Goal: Task Accomplishment & Management: Use online tool/utility

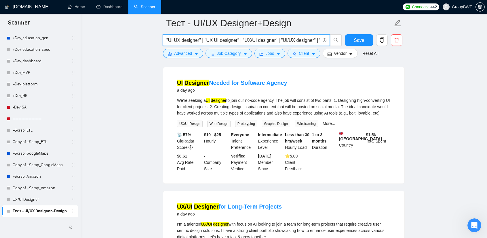
scroll to position [0, 59]
drag, startPoint x: 300, startPoint y: 42, endPoint x: 426, endPoint y: 55, distance: 126.8
click at [310, 39] on input ""UI UX designer" | "UX UI designer" | "UX/UI designer" | "UI/UX designer" | "UI…" at bounding box center [243, 40] width 154 height 7
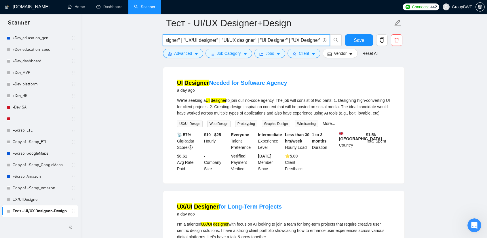
click at [310, 39] on input ""UI UX designer" | "UX UI designer" | "UX/UI designer" | "UI/UX designer" | "UI…" at bounding box center [243, 40] width 154 height 7
click at [257, 37] on input ""UI UX designer" | "UX UI designer" | "UX/UI designer" | "UI/UX designer" | "UI…" at bounding box center [243, 40] width 154 height 7
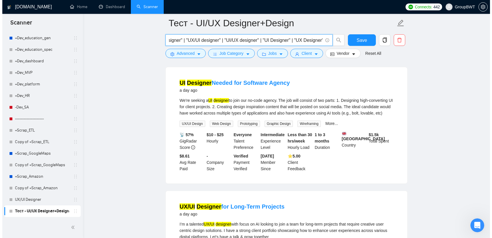
scroll to position [0, 0]
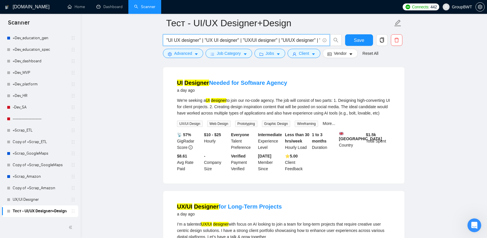
drag, startPoint x: 265, startPoint y: 38, endPoint x: 138, endPoint y: 33, distance: 126.8
click at [191, 37] on input ""UI UX designer" | "UX UI designer" | "UX/UI designer" | "UI/UX designer" | "UI…" at bounding box center [243, 40] width 154 height 7
click at [211, 41] on input ""UI UX designer" | "UX UI designer" | "UX/UI designer" | "UI/UX designer" | "UI…" at bounding box center [243, 40] width 154 height 7
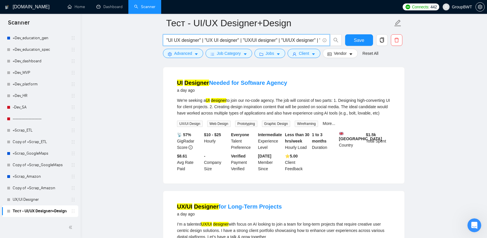
click at [211, 41] on input ""UI UX designer" | "UX UI designer" | "UX/UI designer" | "UI/UX designer" | "UI…" at bounding box center [243, 40] width 154 height 7
click at [339, 53] on span "Vendor" at bounding box center [340, 53] width 13 height 6
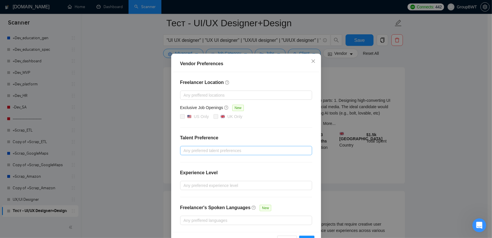
scroll to position [28, 0]
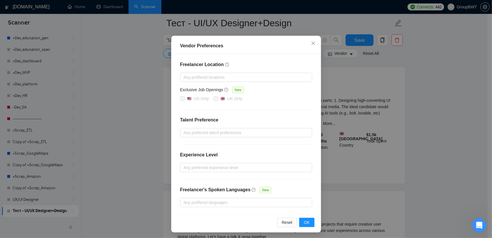
click at [435, 130] on div "Vendor Preferences Freelancer Location Any preffered locations Exclusive Job Op…" at bounding box center [246, 119] width 492 height 238
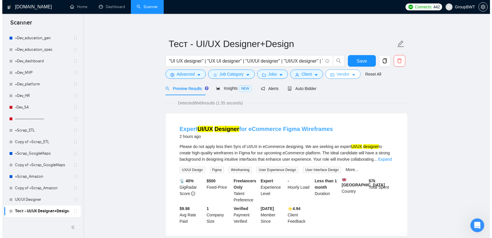
scroll to position [0, 0]
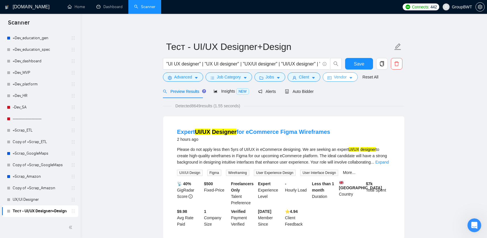
click at [336, 77] on span "Vendor" at bounding box center [340, 77] width 13 height 6
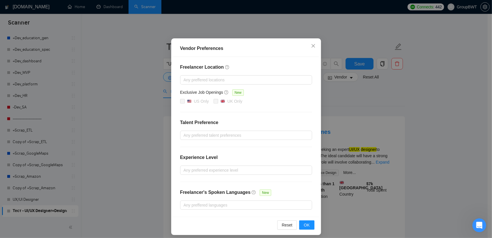
scroll to position [28, 0]
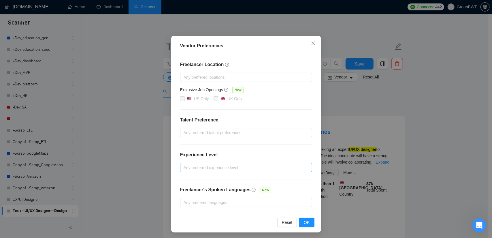
click at [233, 165] on div at bounding box center [242, 167] width 123 height 7
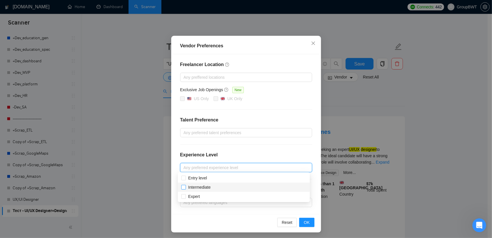
click at [183, 185] on input "Intermediate" at bounding box center [183, 187] width 4 height 4
checkbox input "true"
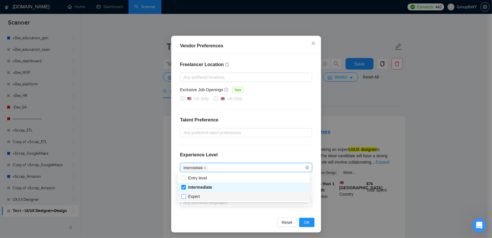
click at [183, 195] on input "Expert" at bounding box center [183, 196] width 4 height 4
checkbox input "true"
click at [300, 217] on button "OK" at bounding box center [306, 221] width 15 height 9
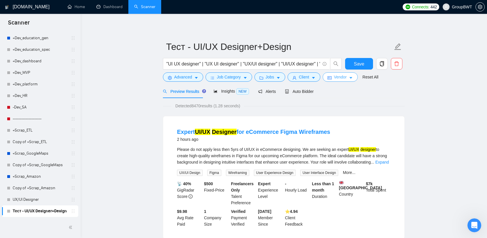
click at [336, 73] on button "Vendor" at bounding box center [340, 76] width 35 height 9
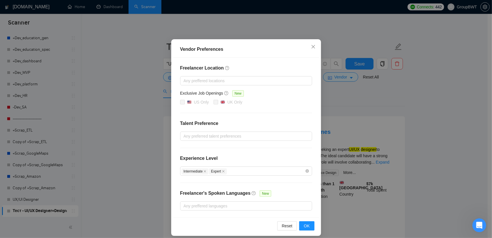
scroll to position [28, 0]
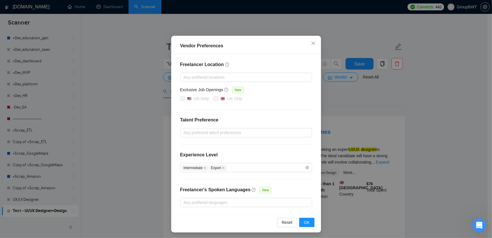
click at [258, 126] on div "Freelancer Location Any preffered locations Exclusive Job Openings New US Only …" at bounding box center [246, 134] width 146 height 160
click at [251, 131] on div at bounding box center [242, 132] width 123 height 7
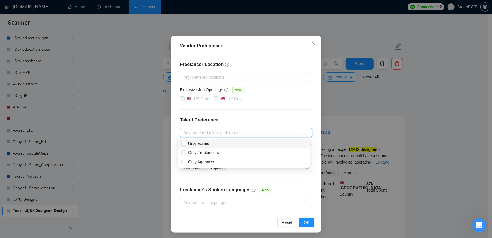
click at [412, 101] on div "Vendor Preferences Freelancer Location Any preffered locations Exclusive Job Op…" at bounding box center [246, 119] width 492 height 238
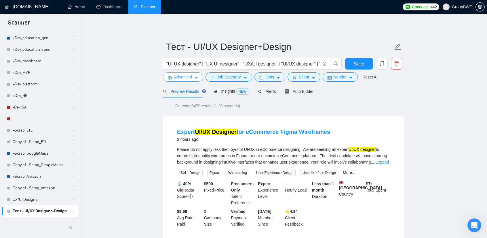
click at [175, 74] on span "Advanced" at bounding box center [183, 77] width 18 height 6
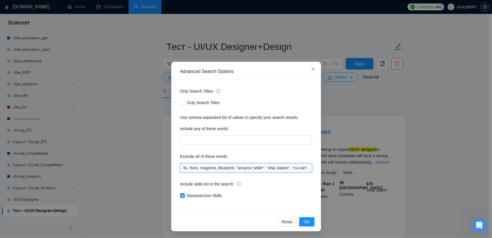
scroll to position [0, 712]
drag, startPoint x: 208, startPoint y: 164, endPoint x: 340, endPoint y: 166, distance: 131.9
click at [340, 166] on div "Advanced Search Options Only Search Titles: Only Search Titles Use comma-separa…" at bounding box center [246, 119] width 492 height 238
click at [292, 165] on input "wix, shopify, Prestashop, campaign, canva, game, Hubspot, squarespace, "video a…" at bounding box center [246, 167] width 132 height 9
click at [307, 168] on input "wix, shopify, Prestashop, campaign, canva, game, Hubspot, squarespace, "video a…" at bounding box center [246, 167] width 132 height 9
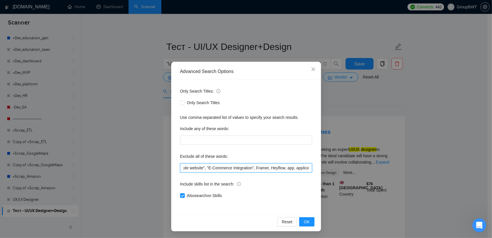
scroll to position [0, 0]
click at [251, 169] on input "wix, shopify, Prestashop, campaign, canva, game, Hubspot, squarespace, "video a…" at bounding box center [246, 167] width 132 height 9
click at [311, 71] on icon "close" at bounding box center [313, 69] width 5 height 5
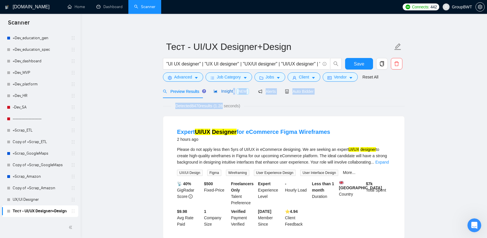
drag, startPoint x: 232, startPoint y: 90, endPoint x: 223, endPoint y: 103, distance: 15.2
click at [279, 107] on div "Detected 8470 results (1.28 seconds)" at bounding box center [284, 106] width 242 height 6
click at [230, 79] on span "Job Category" at bounding box center [229, 77] width 24 height 6
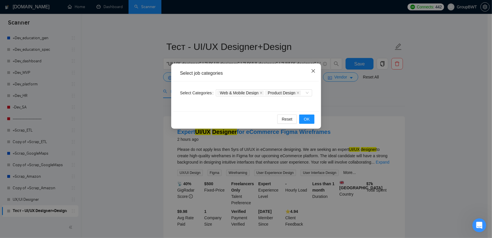
click at [310, 74] on span "Close" at bounding box center [313, 71] width 16 height 16
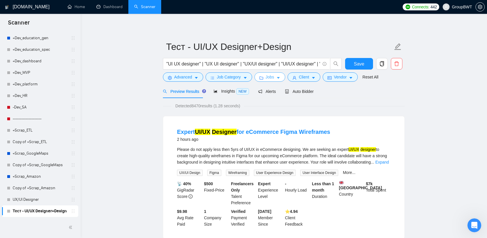
click at [274, 79] on button "Jobs" at bounding box center [270, 76] width 31 height 9
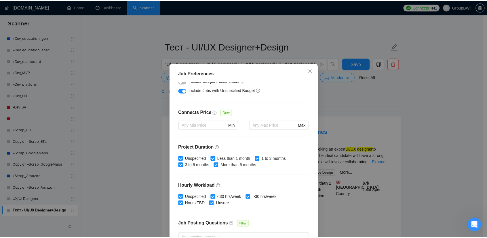
scroll to position [115, 0]
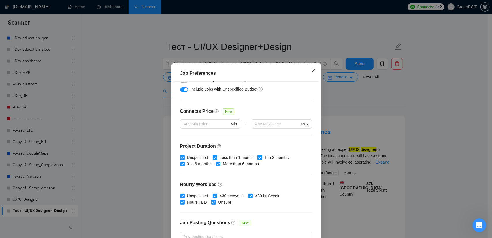
click at [308, 67] on span "Close" at bounding box center [313, 71] width 16 height 16
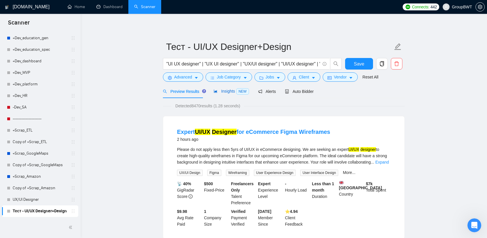
click at [225, 91] on span "Insights NEW" at bounding box center [231, 91] width 35 height 5
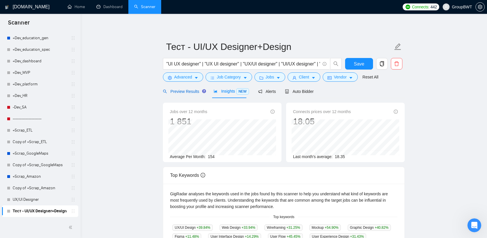
click at [185, 91] on span "Preview Results" at bounding box center [183, 91] width 41 height 5
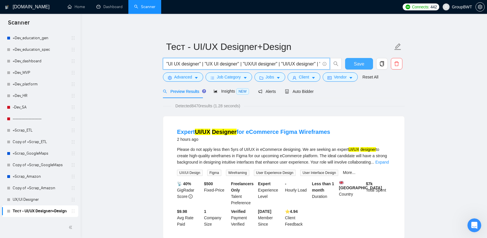
scroll to position [0, 59]
drag, startPoint x: 307, startPoint y: 64, endPoint x: 351, endPoint y: 68, distance: 44.5
click at [376, 66] on div ""UI UX designer" | "UX UI designer" | "UX/UI designer" | "UI/UX designer" | "UI…" at bounding box center [283, 65] width 242 height 14
click at [305, 62] on input ""UI UX designer" | "UX UI designer" | "UX/UI designer" | "UI/UX designer" | "UI…" at bounding box center [243, 63] width 154 height 7
click at [277, 61] on input ""UI UX designer" | "UX UI designer" | "UX/UI designer" | "UI/UX designer" | "UI…" at bounding box center [243, 63] width 154 height 7
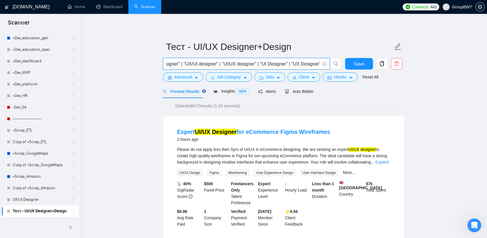
click at [277, 61] on input ""UI UX designer" | "UX UI designer" | "UX/UI designer" | "UI/UX designer" | "UI…" at bounding box center [243, 63] width 154 height 7
click at [195, 64] on input ""UI UX designer" | "UX UI designer" | "UX/UI designer" | "UI/UX designer" | "UI…" at bounding box center [243, 63] width 154 height 7
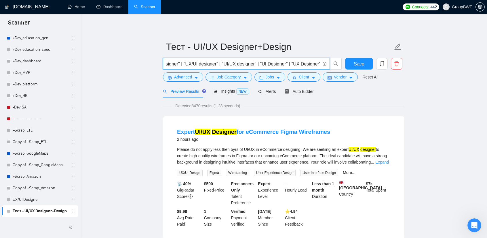
drag, startPoint x: 305, startPoint y: 63, endPoint x: 313, endPoint y: 63, distance: 8.1
click at [313, 63] on input ""UI UX designer" | "UX UI designer" | "UX/UI designer" | "UI/UX designer" | "UI…" at bounding box center [243, 63] width 154 height 7
click at [277, 62] on input ""UI UX designer" | "UX UI designer" | "UX/UI designer" | "UI/UX designer" | "UI…" at bounding box center [243, 63] width 154 height 7
click at [327, 64] on span ""UI UX designer" | "UX UI designer" | "UX/UI designer" | "UI/UX designer" | "UI…" at bounding box center [246, 64] width 167 height 12
click at [314, 65] on input ""UI UX designer" | "UX UI designer" | "UX/UI designer" | "UI/UX designer" | "UI…" at bounding box center [243, 63] width 154 height 7
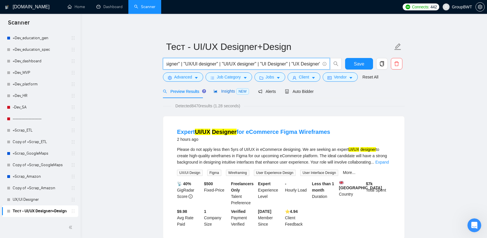
click at [223, 89] on span "Insights NEW" at bounding box center [231, 91] width 35 height 5
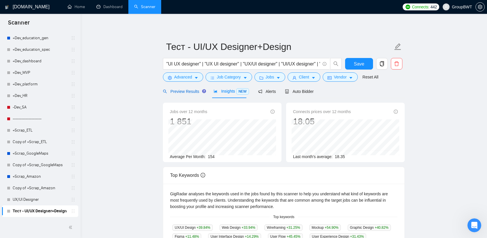
click at [177, 90] on span "Preview Results" at bounding box center [183, 91] width 41 height 5
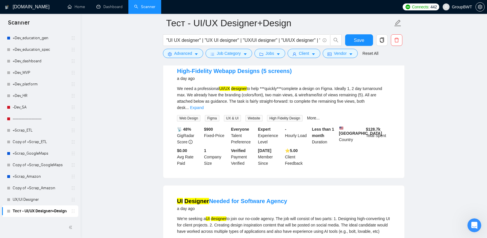
scroll to position [979, 0]
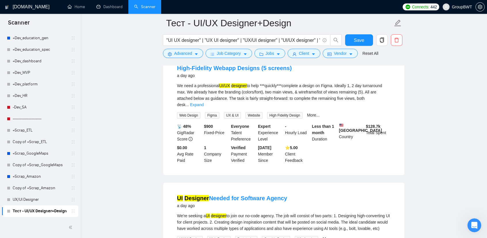
drag, startPoint x: 487, startPoint y: 167, endPoint x: 489, endPoint y: 177, distance: 10.1
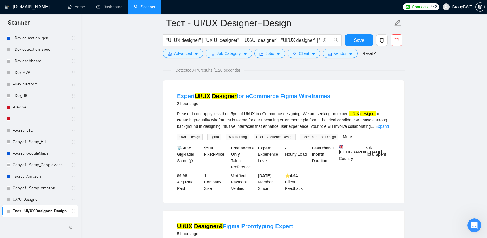
scroll to position [0, 0]
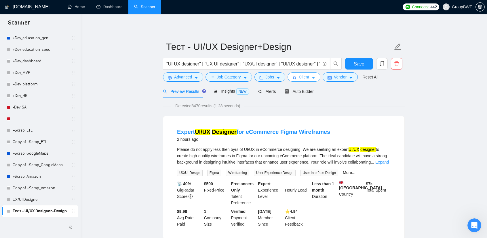
click at [299, 76] on span "Client" at bounding box center [304, 77] width 10 height 6
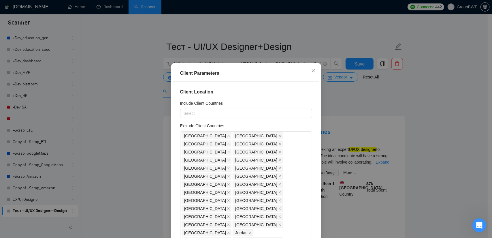
click at [377, 107] on div "Client Parameters Client Location Include Client Countries Select Exclude Clien…" at bounding box center [246, 119] width 492 height 238
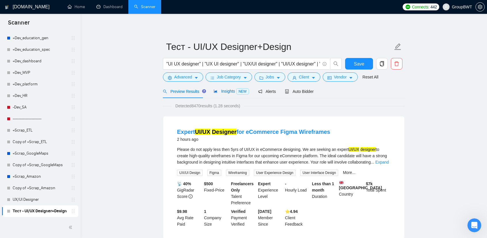
click at [224, 92] on span "Insights NEW" at bounding box center [231, 91] width 35 height 5
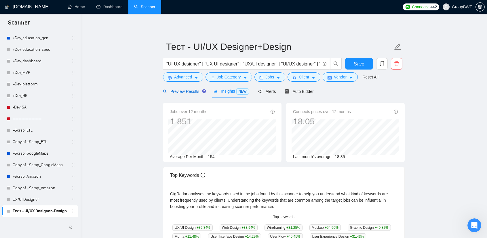
click at [184, 91] on span "Preview Results" at bounding box center [183, 91] width 41 height 5
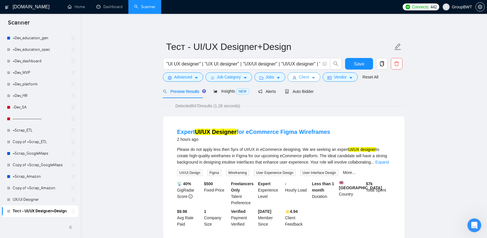
click at [303, 74] on span "Client" at bounding box center [304, 77] width 10 height 6
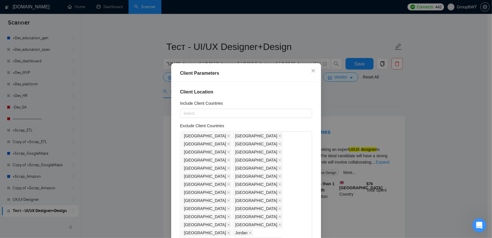
click at [408, 117] on div "Client Parameters Client Location Include Client Countries Select Exclude Clien…" at bounding box center [246, 119] width 492 height 238
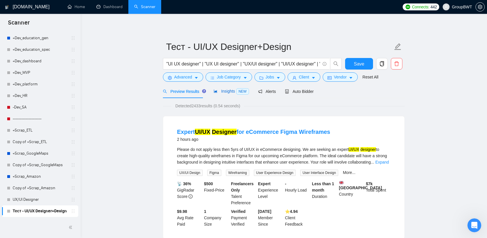
click at [225, 92] on span "Insights NEW" at bounding box center [231, 91] width 35 height 5
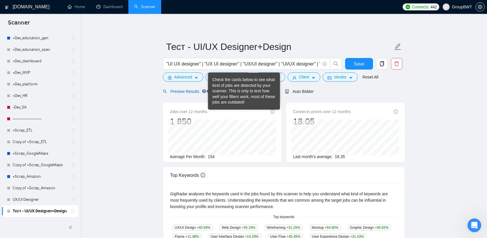
click at [187, 90] on span "Preview Results" at bounding box center [183, 91] width 41 height 5
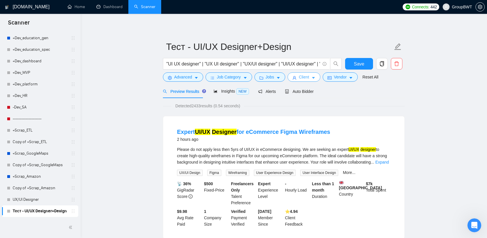
click at [308, 77] on button "Client" at bounding box center [304, 76] width 33 height 9
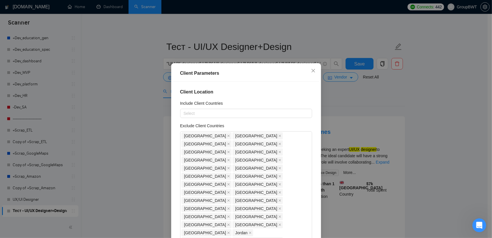
checkbox input "false"
click at [410, 117] on div "Client Parameters Client Location Include Client Countries Select Exclude Clien…" at bounding box center [246, 119] width 492 height 238
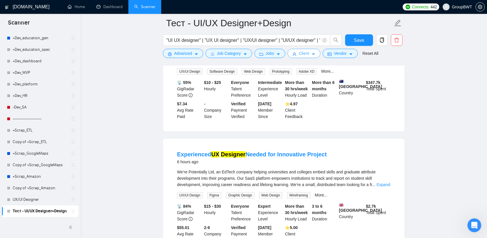
scroll to position [259, 0]
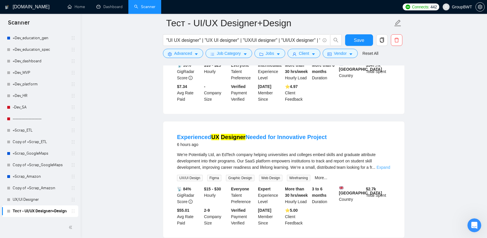
click at [380, 165] on link "Expand" at bounding box center [384, 167] width 14 height 5
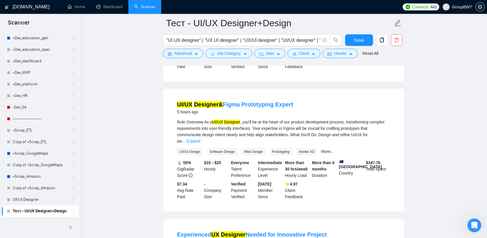
scroll to position [144, 0]
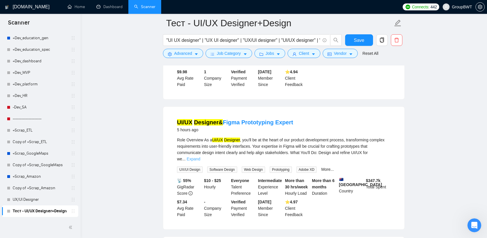
click at [200, 156] on link "Expand" at bounding box center [194, 158] width 14 height 5
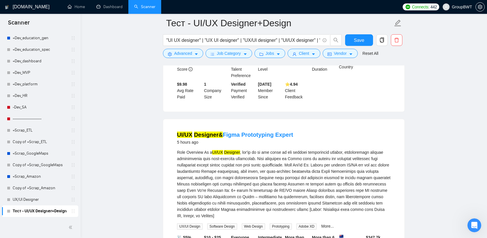
scroll to position [86, 0]
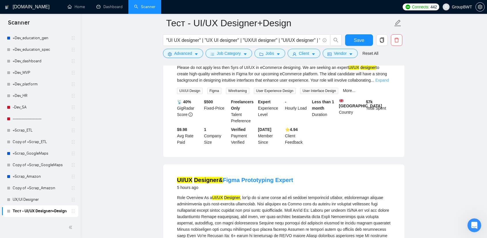
click at [381, 79] on link "Expand" at bounding box center [383, 80] width 14 height 5
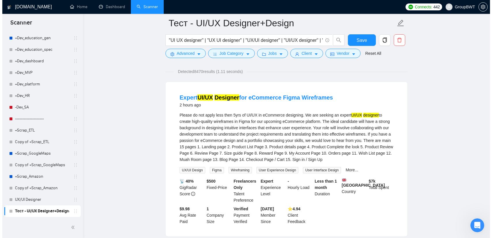
scroll to position [0, 0]
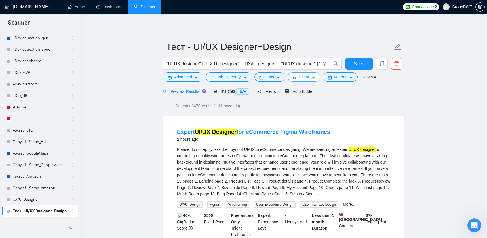
click at [304, 79] on span "Client" at bounding box center [304, 77] width 10 height 6
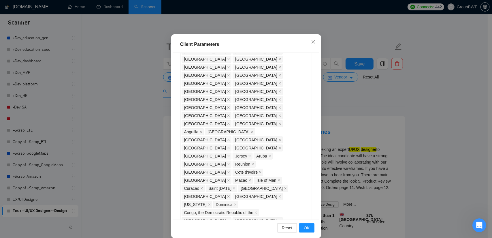
scroll to position [358, 0]
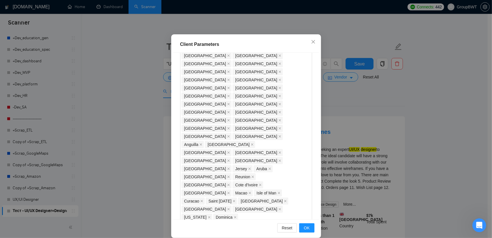
click at [382, 108] on div "Client Parameters Client Location Include Client Countries Select Exclude Clien…" at bounding box center [246, 119] width 492 height 238
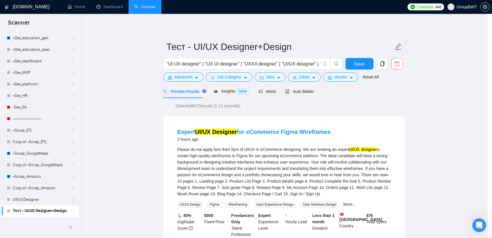
scroll to position [7, 0]
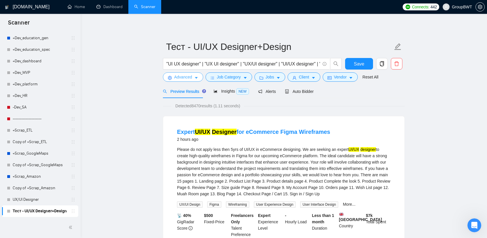
drag, startPoint x: 183, startPoint y: 71, endPoint x: 183, endPoint y: 77, distance: 5.8
click at [183, 72] on div ""UI UX designer" | "UX UI designer" | "UX/UI designer" | "UI/UX designer" | "UI…" at bounding box center [252, 65] width 181 height 14
click at [183, 77] on span "Advanced" at bounding box center [183, 77] width 18 height 6
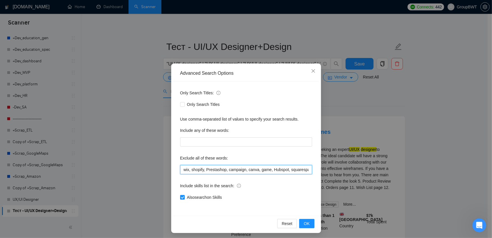
click at [225, 168] on input "wix, shopify, Prestashop, campaign, canva, game, Hubspot, squarespace, "video a…" at bounding box center [246, 169] width 132 height 9
click at [225, 167] on input "wix, shopify, Prestashop, campaign, canva, game, Hubspot, squarespace, "video a…" at bounding box center [246, 169] width 132 height 9
click at [308, 223] on button "OK" at bounding box center [306, 223] width 15 height 9
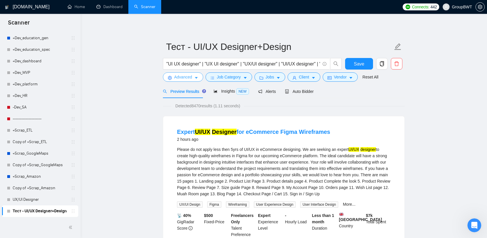
click at [194, 76] on icon "caret-down" at bounding box center [196, 78] width 4 height 4
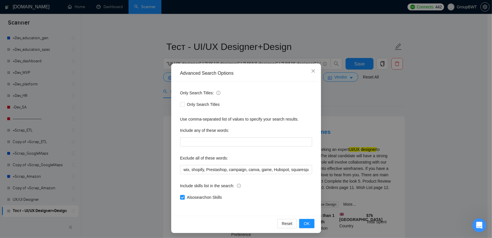
click at [132, 80] on div "Advanced Search Options Only Search Titles: Only Search Titles Use comma-separa…" at bounding box center [246, 119] width 492 height 238
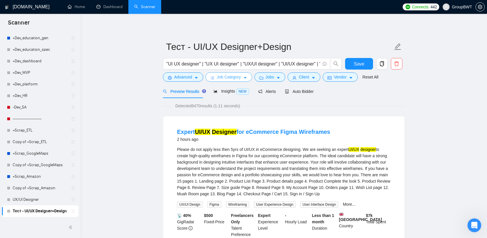
click at [227, 77] on span "Job Category" at bounding box center [229, 77] width 24 height 6
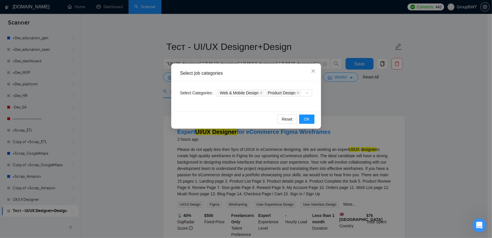
click at [107, 84] on div "Select job categories Select Categories Web & Mobile Design Product Design Rese…" at bounding box center [246, 119] width 492 height 238
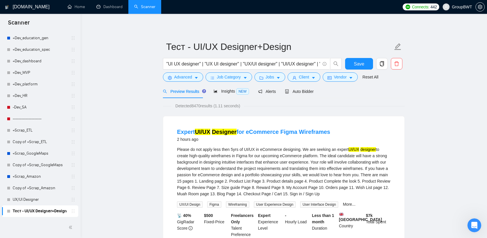
click at [253, 79] on div "Jobs" at bounding box center [269, 76] width 33 height 9
click at [232, 79] on span "Job Category" at bounding box center [229, 77] width 24 height 6
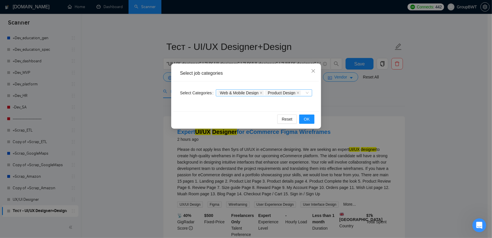
click at [304, 92] on div "Web & Mobile Design Product Design" at bounding box center [261, 93] width 88 height 6
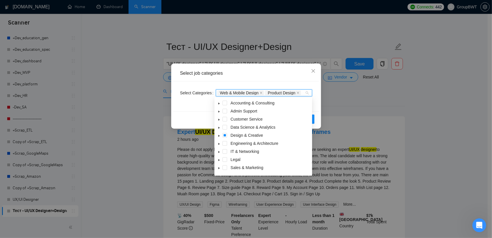
click at [304, 92] on div "Web & Mobile Design Product Design" at bounding box center [261, 93] width 88 height 6
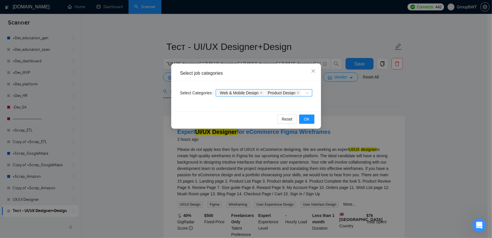
click at [304, 92] on div "Web & Mobile Design Product Design" at bounding box center [261, 93] width 88 height 6
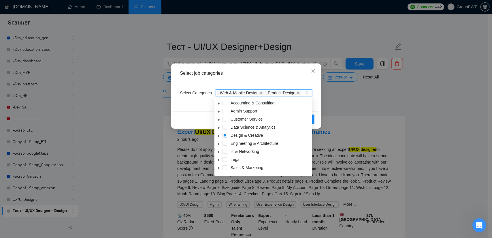
click at [397, 107] on div "Select job categories Select Categories Web & Mobile Design Product Design Rese…" at bounding box center [246, 119] width 492 height 238
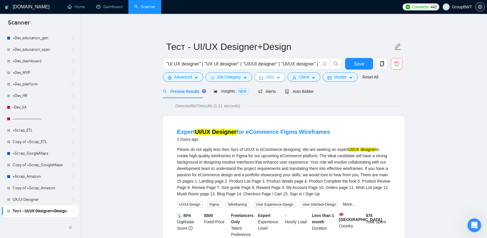
click at [270, 75] on span "Jobs" at bounding box center [270, 77] width 9 height 6
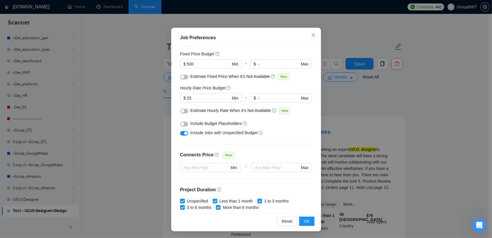
scroll to position [38, 0]
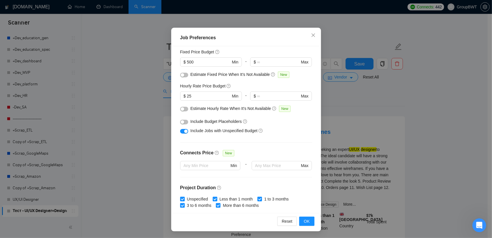
click at [362, 109] on div "Job Preferences Budget Project Type All Fixed Price Hourly Rate Fixed Price Bud…" at bounding box center [246, 119] width 492 height 238
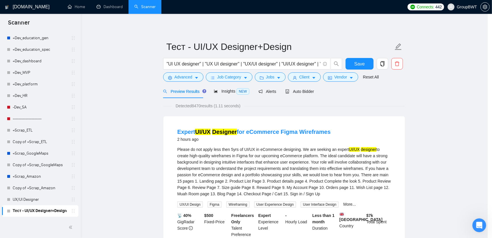
scroll to position [7, 0]
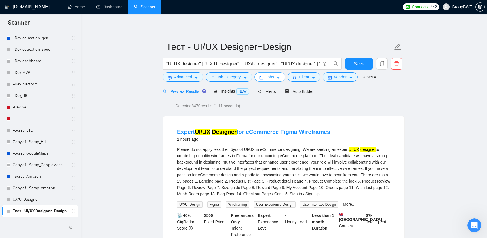
click at [266, 77] on span "Jobs" at bounding box center [270, 77] width 9 height 6
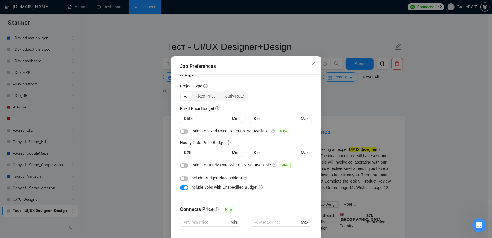
scroll to position [10, 0]
click at [243, 181] on icon "question-circle" at bounding box center [245, 179] width 4 height 4
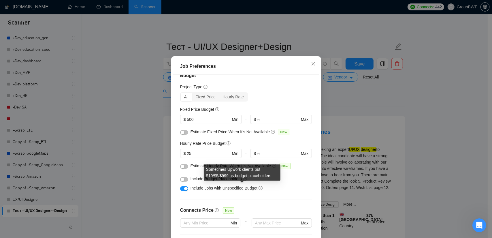
click at [246, 176] on div "Sometimes Upwork clients put $10/$5/$999 as budget placeholders" at bounding box center [242, 172] width 77 height 16
copy div "Sometimes Upwork clients put $10/$5/$999 as budget placeholders"
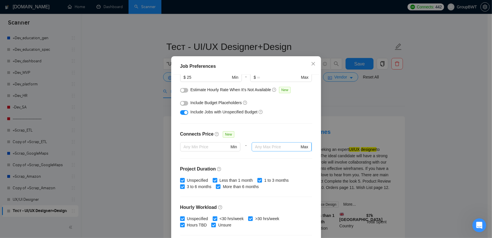
scroll to position [125, 0]
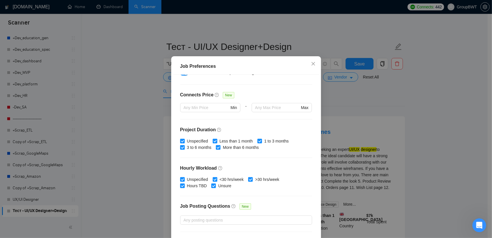
click at [357, 106] on div "Job Preferences Budget Project Type All Fixed Price Hourly Rate Fixed Price Bud…" at bounding box center [246, 119] width 492 height 238
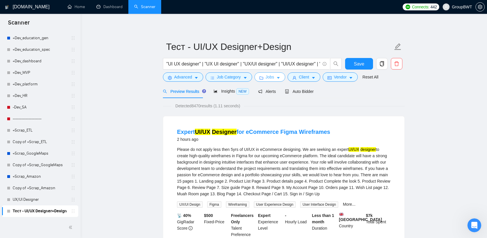
click at [266, 76] on span "Jobs" at bounding box center [270, 77] width 9 height 6
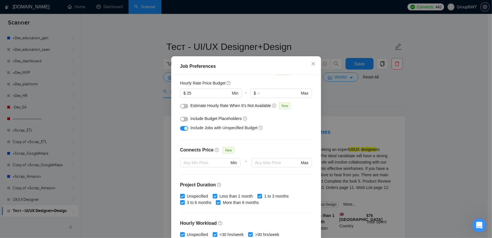
scroll to position [67, 0]
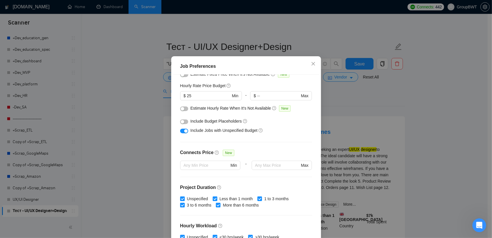
click at [418, 99] on div "Job Preferences Budget Project Type All Fixed Price Hourly Rate Fixed Price Bud…" at bounding box center [246, 119] width 492 height 238
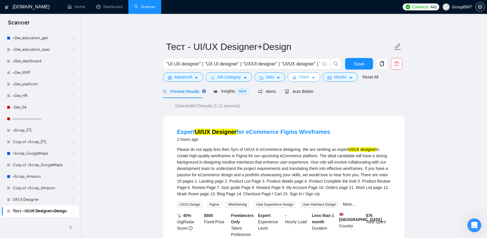
click at [305, 79] on span "Client" at bounding box center [304, 77] width 10 height 6
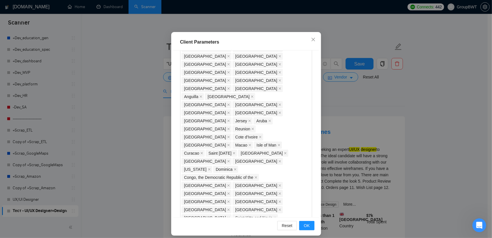
scroll to position [35, 0]
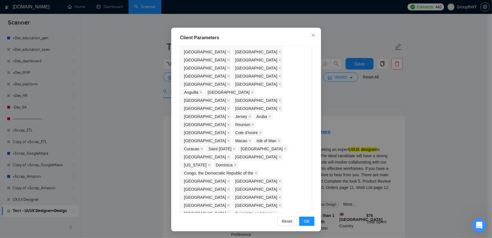
click at [122, 119] on div "Client Parameters Client Location Include Client Countries Select Exclude Clien…" at bounding box center [246, 119] width 492 height 238
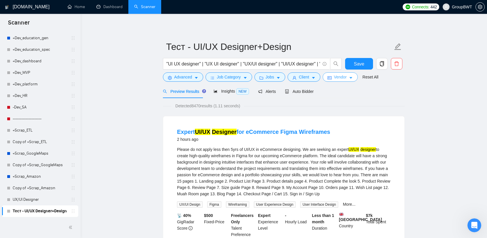
click at [324, 75] on button "Vendor" at bounding box center [340, 76] width 35 height 9
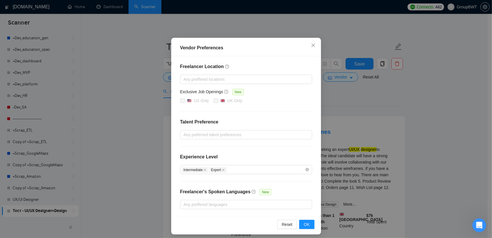
scroll to position [28, 0]
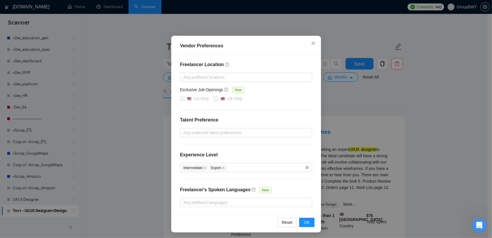
click at [419, 109] on div "Vendor Preferences Freelancer Location Any preffered locations Exclusive Job Op…" at bounding box center [246, 119] width 492 height 238
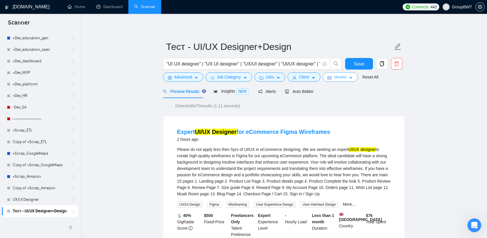
click at [337, 74] on span "Vendor" at bounding box center [340, 77] width 13 height 6
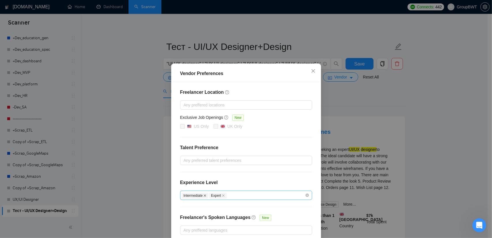
click at [204, 195] on icon "close" at bounding box center [204, 195] width 3 height 3
click at [194, 194] on icon "close" at bounding box center [195, 195] width 3 height 3
click at [437, 110] on div "Vendor Preferences Freelancer Location Any preffered locations Exclusive Job Op…" at bounding box center [246, 119] width 492 height 238
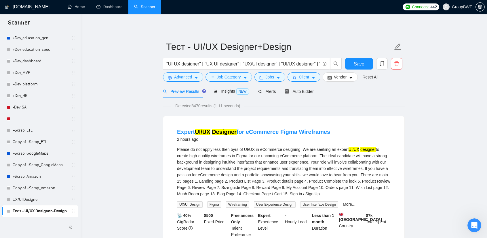
click at [369, 103] on div "Detected 8470 results (1.11 seconds)" at bounding box center [284, 106] width 242 height 6
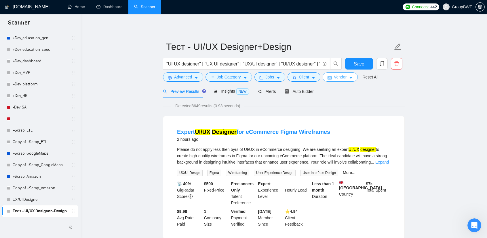
click at [334, 79] on span "Vendor" at bounding box center [340, 77] width 13 height 6
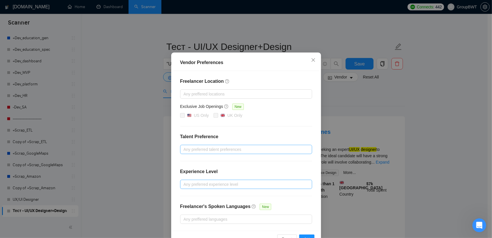
scroll to position [28, 0]
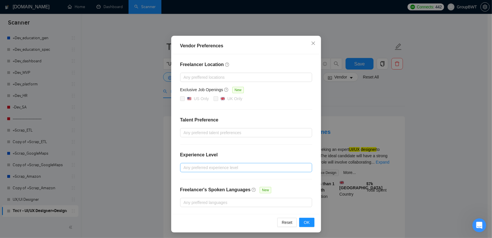
click at [415, 106] on div "Vendor Preferences Freelancer Location Any preffered locations Exclusive Job Op…" at bounding box center [246, 119] width 492 height 238
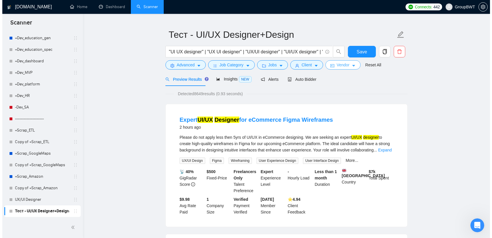
scroll to position [29, 0]
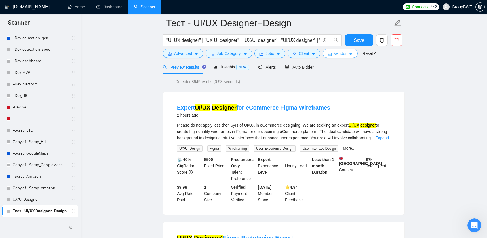
click at [334, 51] on span "Vendor" at bounding box center [340, 53] width 13 height 6
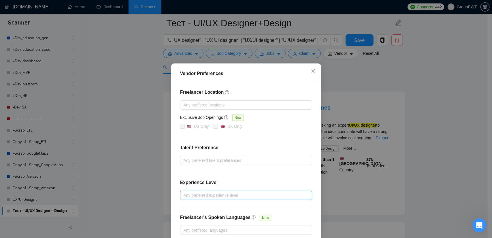
checkbox input "false"
click at [218, 195] on div at bounding box center [242, 195] width 123 height 7
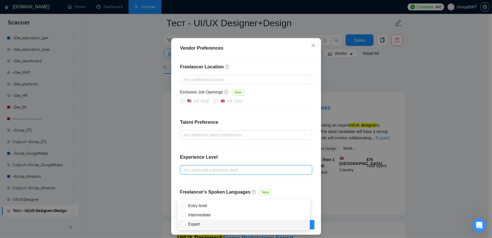
scroll to position [28, 0]
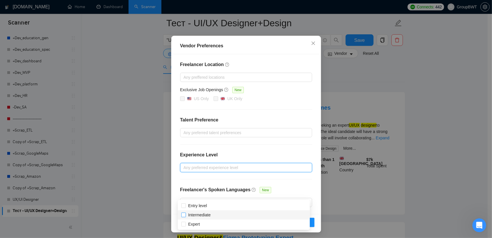
click at [183, 213] on input "Intermediate" at bounding box center [183, 214] width 4 height 4
checkbox input "true"
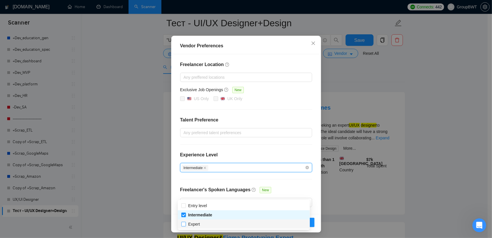
click at [184, 223] on input "Expert" at bounding box center [183, 223] width 4 height 4
checkbox input "true"
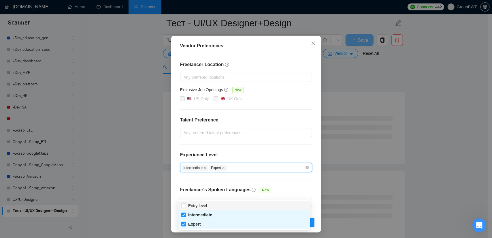
click at [257, 150] on div "Freelancer Location Any preffered locations Exclusive Job Openings New US Only …" at bounding box center [246, 134] width 146 height 160
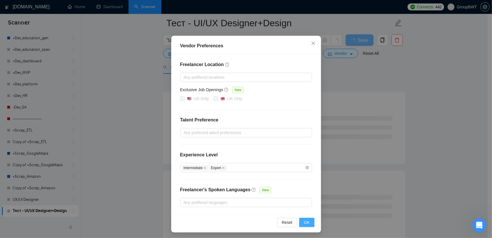
click at [304, 219] on span "OK" at bounding box center [307, 222] width 6 height 6
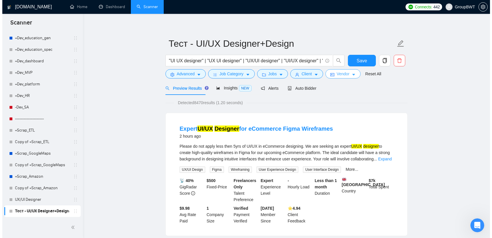
scroll to position [0, 0]
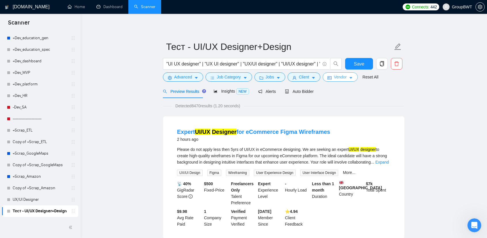
click at [340, 78] on span "Vendor" at bounding box center [340, 77] width 13 height 6
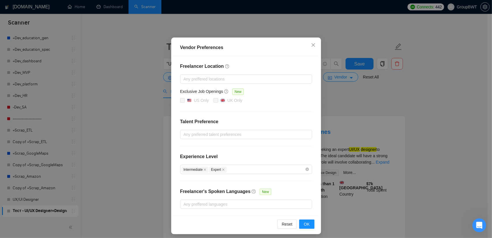
scroll to position [28, 0]
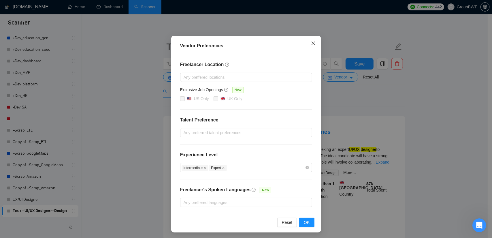
click at [311, 43] on icon "close" at bounding box center [313, 43] width 5 height 5
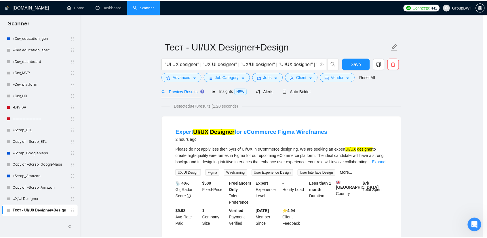
scroll to position [0, 0]
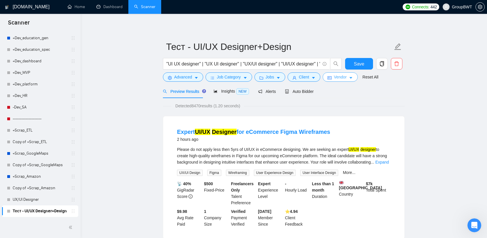
click at [345, 77] on button "Vendor" at bounding box center [340, 76] width 35 height 9
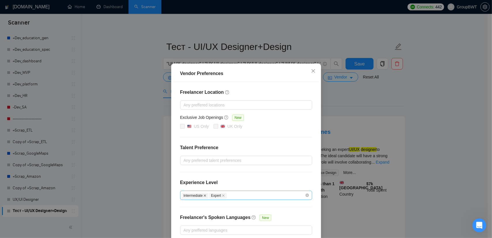
click at [203, 194] on span at bounding box center [204, 195] width 3 height 3
click at [429, 109] on div "Vendor Preferences Freelancer Location Any preffered locations Exclusive Job Op…" at bounding box center [246, 119] width 492 height 238
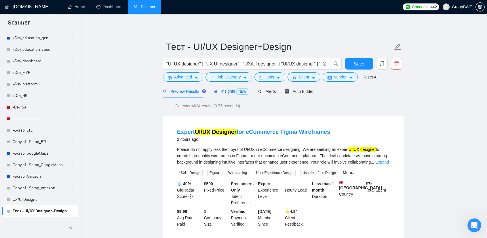
click at [220, 92] on span "Insights NEW" at bounding box center [231, 91] width 35 height 5
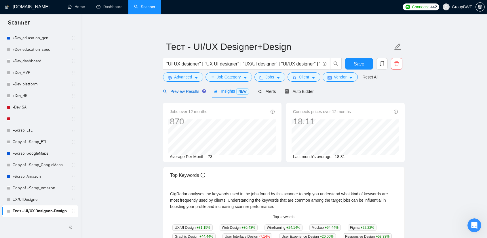
click at [190, 90] on span "Preview Results" at bounding box center [183, 91] width 41 height 5
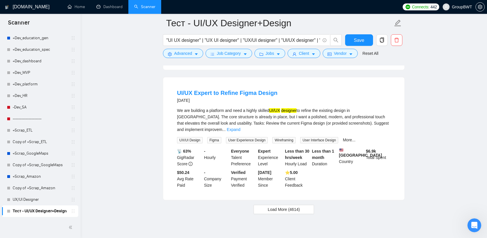
scroll to position [1201, 0]
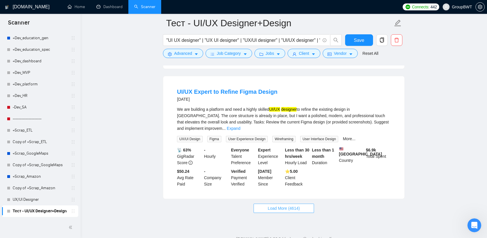
click at [297, 205] on span "Load More (4614)" at bounding box center [284, 208] width 32 height 6
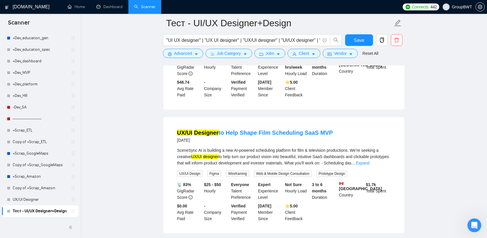
scroll to position [2460, 0]
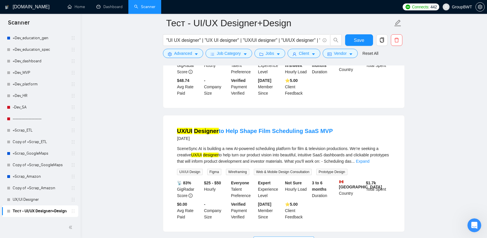
click at [290, 237] on span "Load More (4604)" at bounding box center [284, 241] width 32 height 6
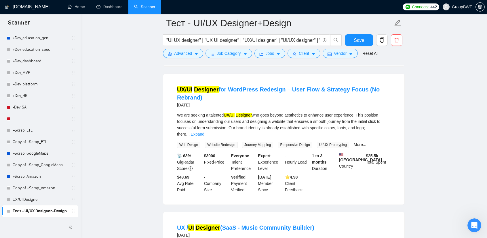
scroll to position [3747, 0]
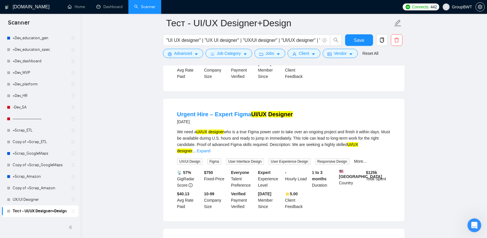
scroll to position [4697, 0]
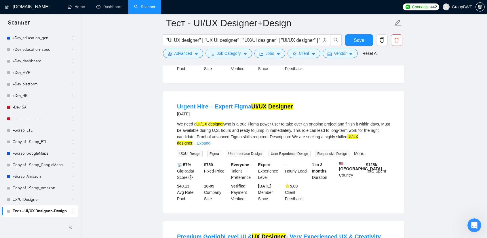
drag, startPoint x: 487, startPoint y: 211, endPoint x: 487, endPoint y: 204, distance: 6.3
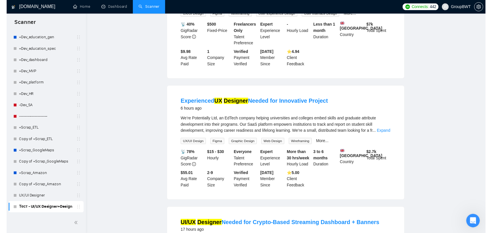
scroll to position [0, 0]
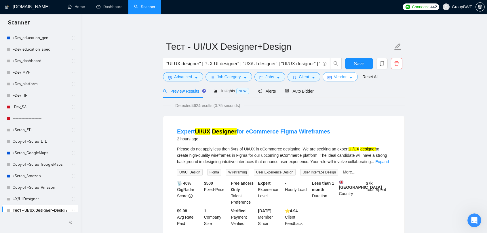
click at [340, 75] on span "Vendor" at bounding box center [340, 77] width 13 height 6
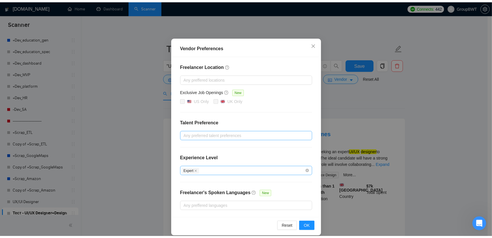
scroll to position [32, 0]
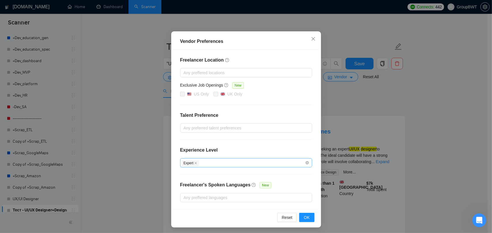
click at [195, 163] on span "Expert" at bounding box center [190, 163] width 18 height 6
click at [194, 162] on icon "close" at bounding box center [195, 163] width 3 height 3
checkbox input "false"
click at [210, 162] on div at bounding box center [242, 163] width 123 height 7
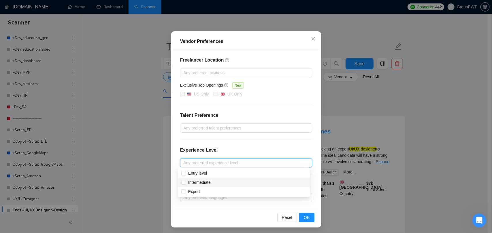
click at [177, 181] on div "Freelancer Location Any preffered locations Exclusive Job Openings New US Only …" at bounding box center [246, 130] width 146 height 160
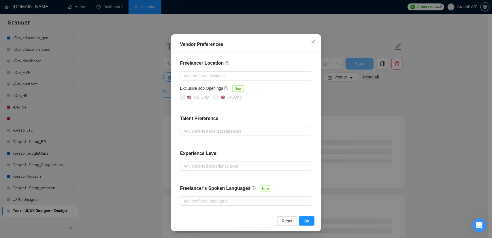
scroll to position [28, 0]
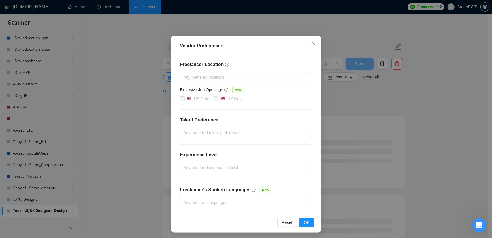
click at [185, 184] on div "Freelancer Location Any preffered locations Exclusive Job Openings New US Only …" at bounding box center [246, 134] width 146 height 160
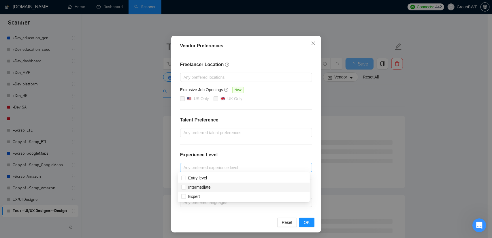
click at [185, 170] on div "Any preferred experience level" at bounding box center [246, 167] width 132 height 9
click at [184, 185] on input "Intermediate" at bounding box center [183, 187] width 4 height 4
checkbox input "true"
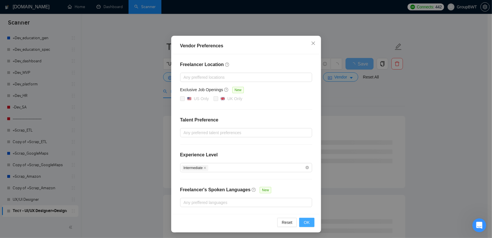
click at [304, 219] on span "OK" at bounding box center [307, 222] width 6 height 6
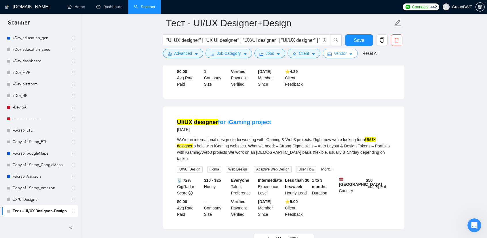
scroll to position [1183, 0]
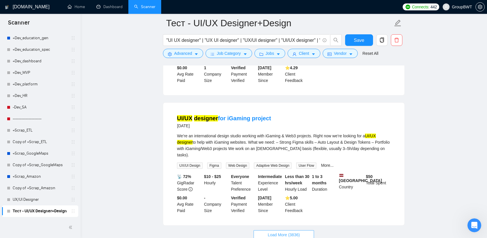
click at [305, 230] on button "Load More (3836)" at bounding box center [284, 234] width 60 height 9
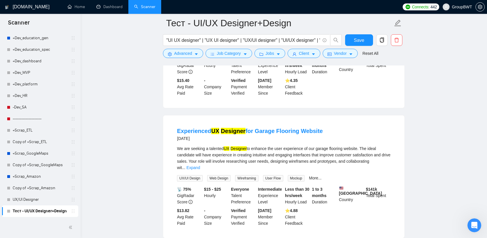
scroll to position [2442, 0]
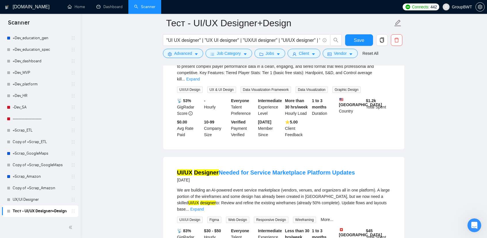
scroll to position [3714, 0]
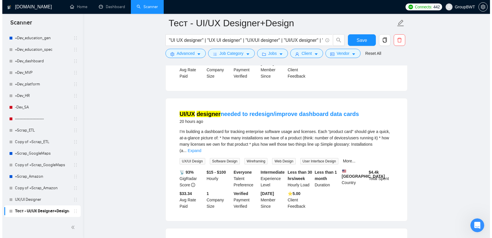
scroll to position [286, 0]
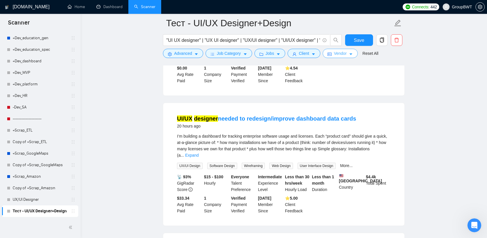
click at [342, 54] on span "Vendor" at bounding box center [340, 53] width 13 height 6
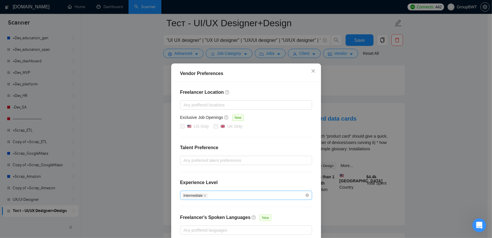
click at [216, 192] on div "Intermediate" at bounding box center [242, 195] width 123 height 7
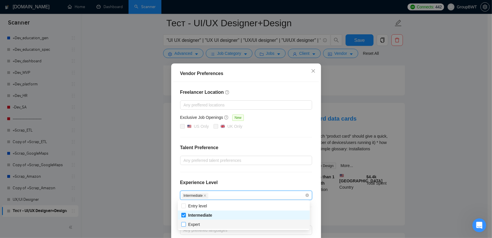
click at [183, 225] on input "Expert" at bounding box center [183, 224] width 4 height 4
checkbox input "true"
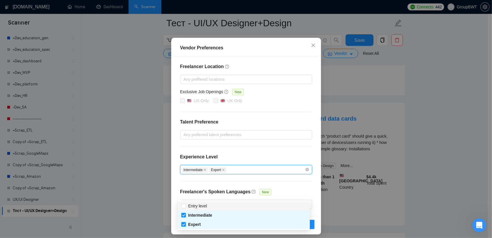
scroll to position [28, 0]
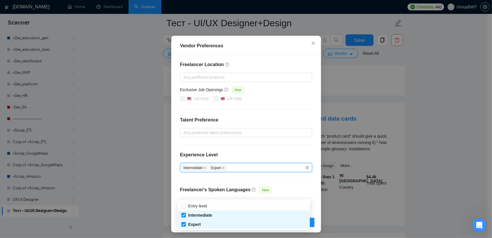
click at [315, 219] on div "Reset OK" at bounding box center [246, 222] width 146 height 16
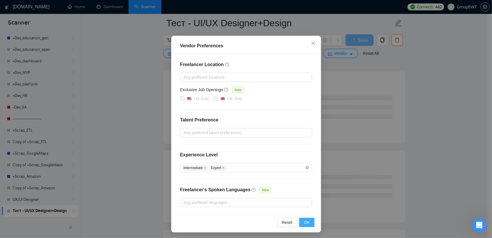
click at [309, 219] on button "OK" at bounding box center [306, 221] width 15 height 9
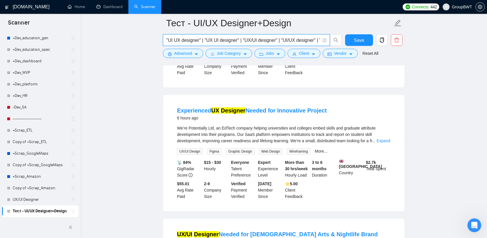
scroll to position [0, 59]
drag, startPoint x: 313, startPoint y: 42, endPoint x: 446, endPoint y: 61, distance: 134.8
click at [305, 37] on input ""UI UX designer" | "UX UI designer" | "UX/UI designer" | "UI/UX designer" | "UI…" at bounding box center [243, 40] width 154 height 7
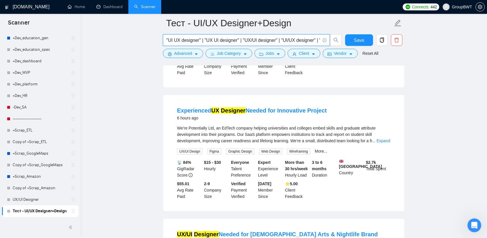
drag, startPoint x: 296, startPoint y: 38, endPoint x: 130, endPoint y: 33, distance: 166.5
click at [198, 40] on input ""UI UX designer" | "UX UI designer" | "UX/UI designer" | "UI/UX designer" | "UI…" at bounding box center [243, 40] width 154 height 7
drag, startPoint x: 233, startPoint y: 42, endPoint x: 459, endPoint y: 55, distance: 226.2
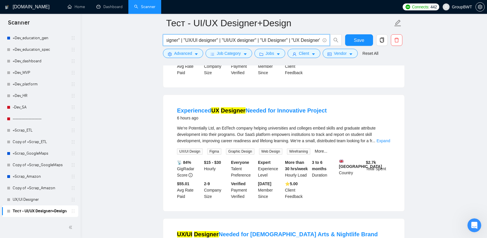
click at [310, 37] on input ""UI UX designer" | "UX UI designer" | "UX/UI designer" | "UI/UX designer" | "UI…" at bounding box center [243, 40] width 154 height 7
click at [357, 40] on span "Save" at bounding box center [359, 40] width 10 height 7
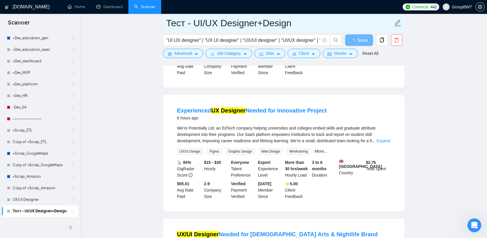
click at [231, 20] on input "Тест - UI/UX Designer+Design" at bounding box center [279, 23] width 227 height 14
click at [287, 26] on input "Тест - UI/UX Designer+Design" at bounding box center [279, 23] width 227 height 14
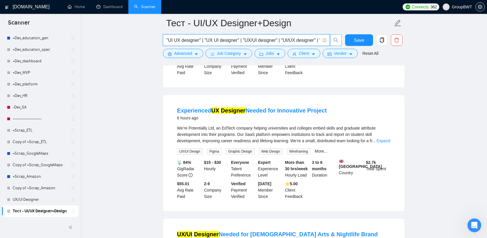
scroll to position [0, 59]
drag, startPoint x: 301, startPoint y: 38, endPoint x: 394, endPoint y: 45, distance: 93.0
click at [396, 44] on div ""UI UX designer" | "UX UI designer" | "UX/UI designer" | "UI/UX designer" | "UI…" at bounding box center [283, 41] width 242 height 14
click at [319, 42] on input ""UI UX designer" | "UX UI designer" | "UX/UI designer" | "UI/UX designer" | "UI…" at bounding box center [243, 40] width 154 height 7
click at [321, 41] on span ""UI UX designer" | "UX UI designer" | "UX/UI designer" | "UI/UX designer" | "UI…" at bounding box center [246, 40] width 167 height 12
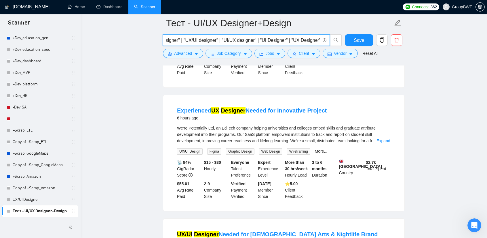
click at [317, 39] on input ""UI UX designer" | "UX UI designer" | "UX/UI designer" | "UI/UX designer" | "UI…" at bounding box center [243, 40] width 154 height 7
drag, startPoint x: 305, startPoint y: 40, endPoint x: 333, endPoint y: 39, distance: 27.9
click at [331, 39] on span ""UI UX designer" | "UX UI designer" | "UX/UI designer" | "UI/UX designer" | "UI…" at bounding box center [252, 40] width 179 height 12
click at [289, 36] on span ""UI UX designer" | "UX UI designer" | "UX/UI designer" | "UI/UX designer" | "UI…" at bounding box center [246, 40] width 167 height 12
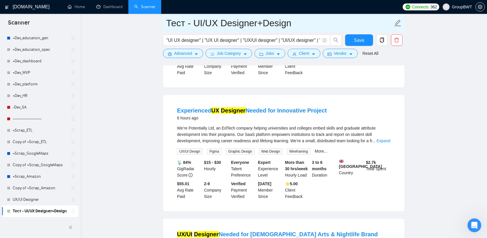
click at [282, 22] on input "Тест - UI/UX Designer+Design" at bounding box center [279, 23] width 227 height 14
drag, startPoint x: 294, startPoint y: 26, endPoint x: 260, endPoint y: 23, distance: 34.1
click at [260, 23] on input "Тест - UI/UX Designer+Design" at bounding box center [279, 23] width 227 height 14
type input "Тест - UI/UX Designer"
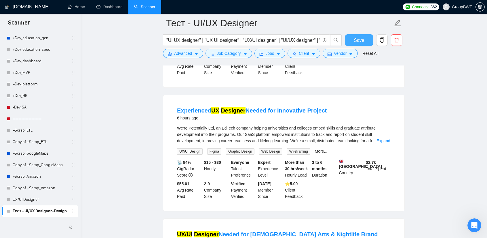
click at [359, 41] on span "Save" at bounding box center [359, 40] width 10 height 7
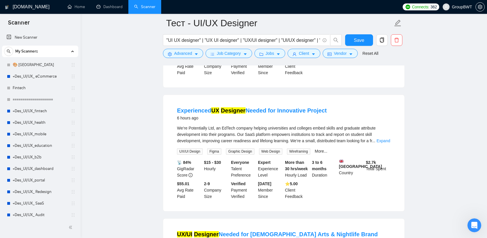
drag, startPoint x: 26, startPoint y: 39, endPoint x: 28, endPoint y: 45, distance: 5.7
click at [26, 39] on link "New Scanner" at bounding box center [40, 38] width 67 height 12
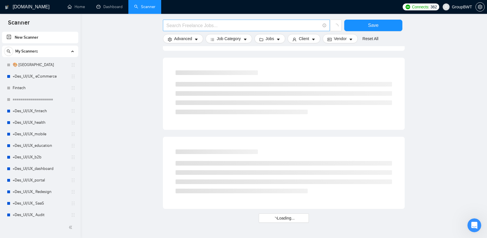
click at [230, 24] on input "text" at bounding box center [243, 25] width 154 height 7
paste input "Тест - UI/UX Designer+Design"
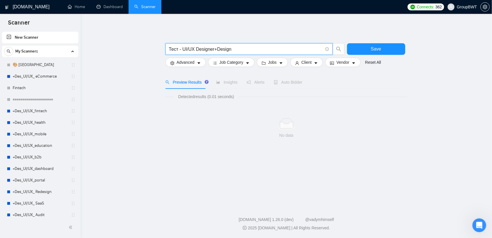
drag, startPoint x: 214, startPoint y: 25, endPoint x: 195, endPoint y: 37, distance: 22.5
click at [195, 37] on div "Тест - UI/UX Designer+Design Save Advanced Job Category Jobs Client Vendor Rese…" at bounding box center [286, 87] width 242 height 129
click at [236, 48] on input "Тест - UI/UX Design" at bounding box center [246, 49] width 154 height 7
click at [229, 47] on input "Тест - UI/UX Design" at bounding box center [246, 49] width 154 height 7
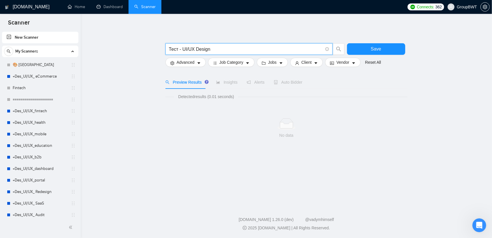
click at [229, 47] on input "Тест - UI/UX Design" at bounding box center [246, 49] width 154 height 7
click at [177, 48] on input "Тест - UI/UX Design" at bounding box center [246, 49] width 154 height 7
drag, startPoint x: 181, startPoint y: 48, endPoint x: 143, endPoint y: 44, distance: 38.2
click at [135, 48] on main "Тест - UI/UX Design Save Advanced Job Category Jobs Client Vendor Reset All Pre…" at bounding box center [286, 108] width 393 height 170
click at [175, 47] on input "UI/UX Design" at bounding box center [246, 49] width 154 height 7
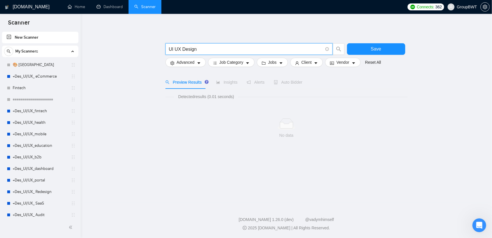
click at [170, 48] on input "UI UX Design" at bounding box center [246, 49] width 154 height 7
drag, startPoint x: 172, startPoint y: 49, endPoint x: 163, endPoint y: 49, distance: 8.9
click at [163, 49] on main "@UI UX Design Save Advanced Job Category Jobs Client Vendor Reset All Preview R…" at bounding box center [286, 108] width 393 height 170
click at [212, 50] on input ""UI UX Design" at bounding box center [246, 49] width 154 height 7
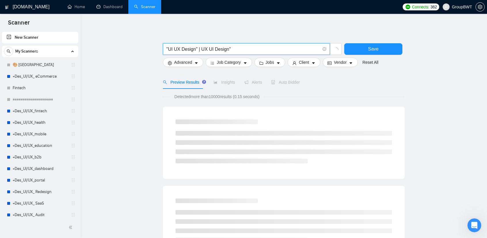
click at [200, 48] on input ""UI UX Design" | UX UI Design"" at bounding box center [243, 49] width 154 height 7
click at [239, 48] on input ""UI UX Design" | "UX UI Design"" at bounding box center [243, 49] width 154 height 7
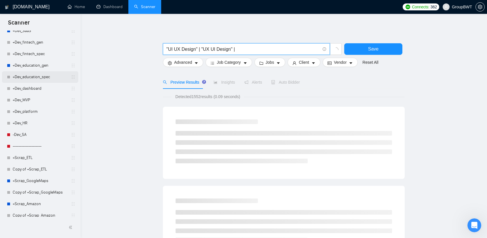
scroll to position [557, 0]
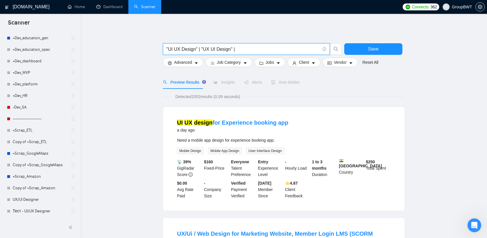
type input ""UI UX Design" | "UX UI Design" |"
drag, startPoint x: 113, startPoint y: 190, endPoint x: 106, endPoint y: 192, distance: 7.1
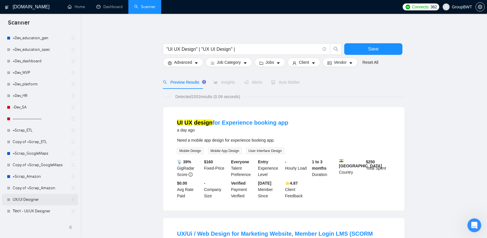
click at [33, 197] on link "UX/UI Designer" at bounding box center [40, 200] width 55 height 12
click at [362, 45] on button "Save" at bounding box center [373, 49] width 58 height 12
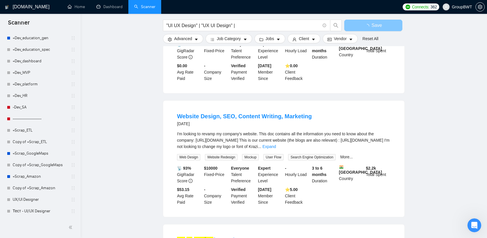
scroll to position [259, 0]
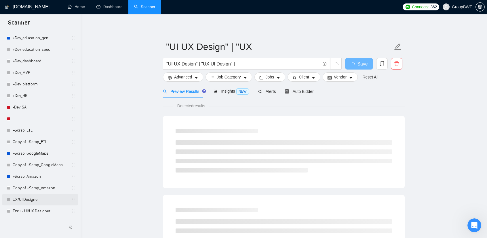
click at [33, 200] on link "UX/UI Designer" at bounding box center [40, 200] width 55 height 12
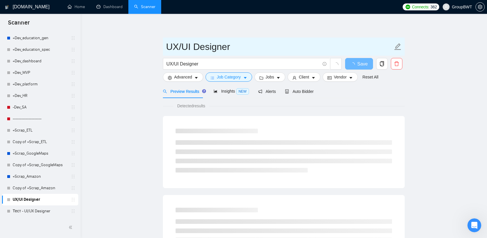
click at [255, 48] on input "UX/UI Designer" at bounding box center [279, 46] width 227 height 14
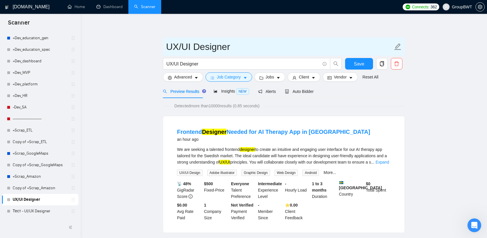
click at [168, 42] on input "UX/UI Designer" at bounding box center [279, 46] width 227 height 14
drag, startPoint x: 203, startPoint y: 48, endPoint x: 195, endPoint y: 47, distance: 8.4
click at [195, 47] on input "Тест - UX/UI Designer" at bounding box center [279, 46] width 227 height 14
drag, startPoint x: 214, startPoint y: 47, endPoint x: 210, endPoint y: 47, distance: 3.5
click at [210, 47] on input "Тест - UI/UI Designer" at bounding box center [279, 46] width 227 height 14
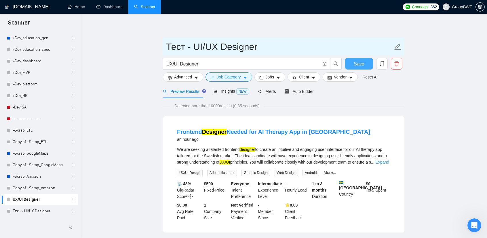
type input "Тест - UI/UX Designer"
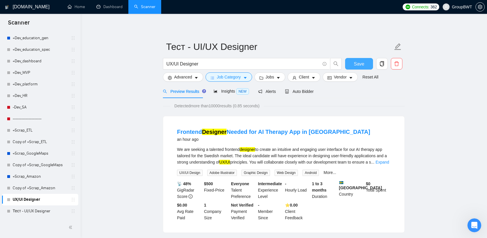
click at [355, 65] on span "Save" at bounding box center [359, 63] width 10 height 7
click at [29, 211] on link "Тест - UI/UX Designer" at bounding box center [40, 211] width 55 height 12
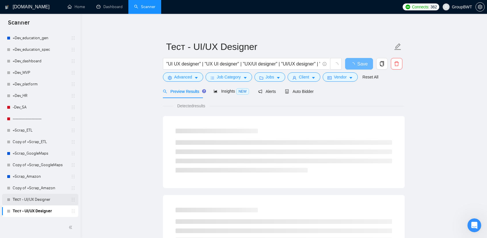
click at [39, 200] on link "Тест - UI/UX Designer" at bounding box center [40, 200] width 55 height 12
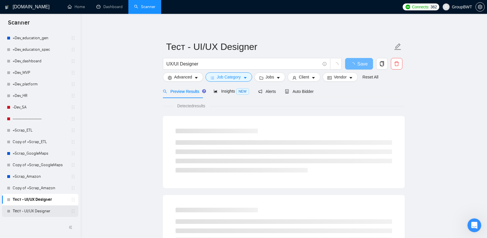
click at [44, 213] on link "Тест - UI/UX Designer" at bounding box center [40, 211] width 55 height 12
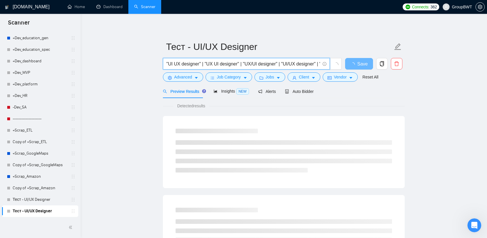
scroll to position [0, 59]
drag, startPoint x: 309, startPoint y: 63, endPoint x: 527, endPoint y: 60, distance: 218.0
click at [487, 60] on html "Scanner New Scanner My Scanners 🎨 Sofia +Des_UI/UX_ eCommerce Fintech =========…" at bounding box center [243, 119] width 487 height 238
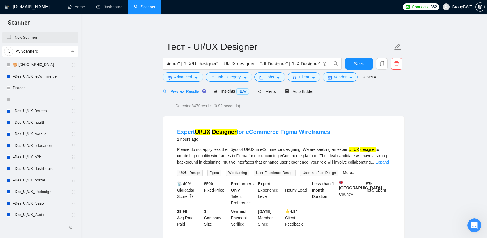
scroll to position [0, 0]
click at [27, 36] on link "New Scanner" at bounding box center [40, 38] width 67 height 12
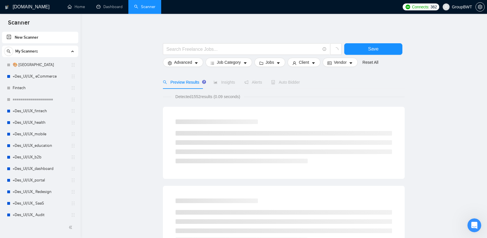
drag, startPoint x: 79, startPoint y: 50, endPoint x: 80, endPoint y: 57, distance: 7.9
click at [80, 57] on div "New Scanner My Scanners 🎨 Sofia +Des_UI/UX_ eCommerce Fintech =================…" at bounding box center [40, 124] width 81 height 186
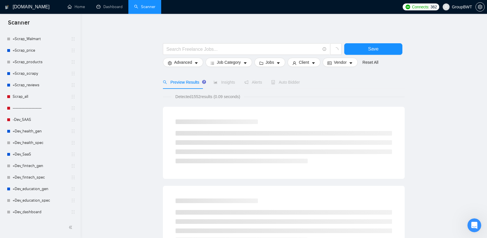
scroll to position [568, 0]
click at [220, 49] on input "text" at bounding box center [243, 49] width 154 height 7
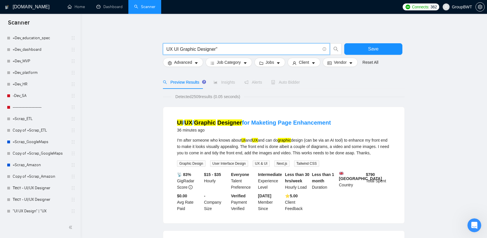
click at [167, 50] on input "UX UI Graphic Designer"" at bounding box center [243, 49] width 154 height 7
click at [226, 48] on input ""UX UI Graphic Designer"" at bounding box center [243, 49] width 154 height 7
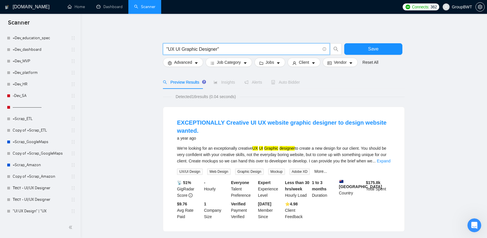
click at [226, 48] on input ""UX UI Graphic Designer"" at bounding box center [243, 49] width 154 height 7
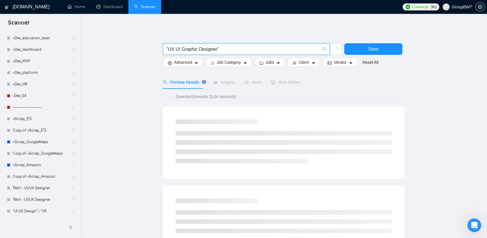
click at [250, 48] on input ""UX UI Graphic Designer"" at bounding box center [243, 49] width 154 height 7
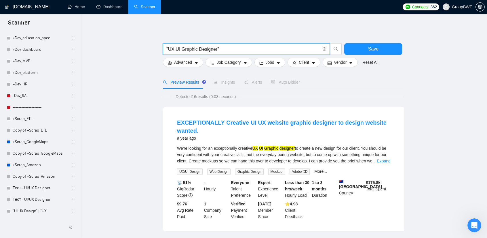
paste input ""UX UI Graphic Designer""
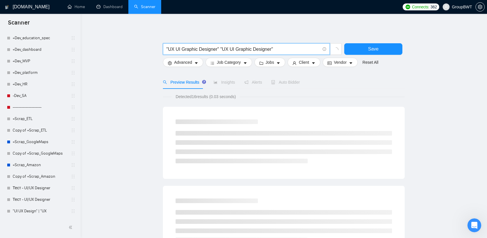
click at [228, 49] on input ""UX UI Graphic Designer" "UX UI Graphic Designer"" at bounding box center [243, 49] width 154 height 7
click at [279, 49] on input ""UX UI Graphic Designer" "UX/UI Graphic Designer"" at bounding box center [243, 49] width 154 height 7
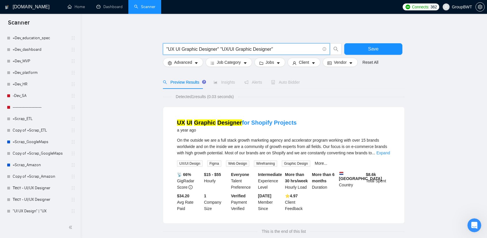
click at [219, 49] on input ""UX UI Graphic Designer" "UX/UI Graphic Designer"" at bounding box center [243, 49] width 154 height 7
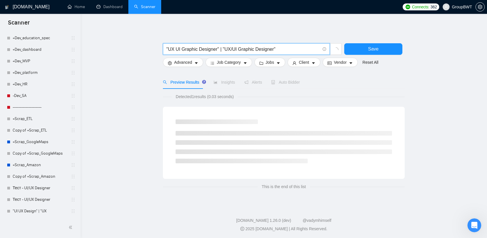
click at [295, 49] on input ""UX UI Graphic Designer" | "UX/UI Graphic Designer"" at bounding box center [243, 49] width 154 height 7
click at [144, 64] on main ""UX UI Graphic Designer" | "UX/UI Graphic Designer" | Save Advanced Job Categor…" at bounding box center [284, 108] width 388 height 171
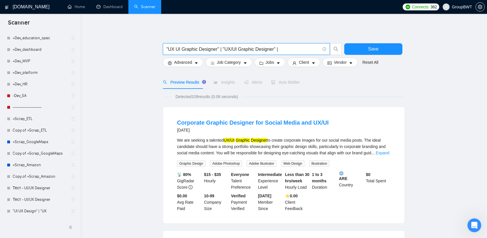
drag, startPoint x: 271, startPoint y: 49, endPoint x: 222, endPoint y: 49, distance: 49.5
click at [222, 49] on input ""UX UI Graphic Designer" | "UX/UI Graphic Designer" |" at bounding box center [243, 49] width 154 height 7
drag, startPoint x: 281, startPoint y: 49, endPoint x: 221, endPoint y: 47, distance: 59.9
click at [221, 47] on input ""UX UI Graphic Designer" | "UX/UI Graphic Designer" |" at bounding box center [243, 49] width 154 height 7
click at [288, 50] on input ""UX UI Graphic Designer" | "UX/UI Graphic Designer" |" at bounding box center [243, 49] width 154 height 7
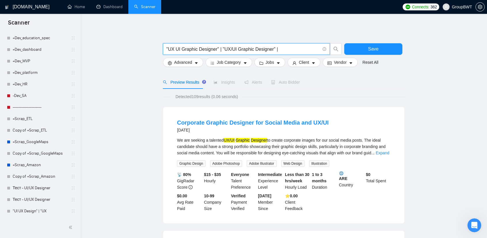
paste input ""UX/UI Graphic Designer" |"
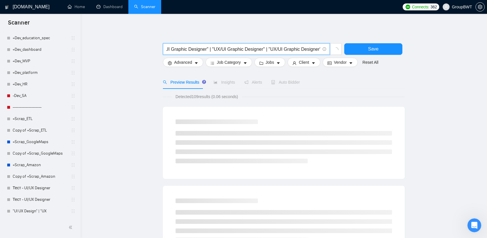
click at [272, 49] on input ""UX UI Graphic Designer" | "UX/UI Graphic Designer" | "UX/UI Graphic Designer" |" at bounding box center [243, 49] width 154 height 7
drag, startPoint x: 247, startPoint y: 49, endPoint x: 193, endPoint y: 50, distance: 53.9
click at [217, 49] on input ""UX UI Graphic Designer" | "UX/UI Graphic Designer" | "U/UI Graphic Designer" |" at bounding box center [243, 49] width 154 height 7
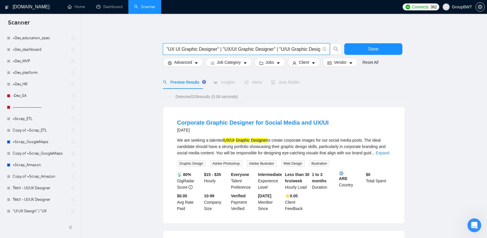
click at [226, 48] on input ""UX UI Graphic Designer" | "UX/UI Graphic Designer" | "U/UI Graphic Designer" |" at bounding box center [243, 49] width 154 height 7
click at [228, 49] on input ""UX UI Graphic Designer" | "UI /UI Graphic Designer" | "U/UI Graphic Designer" |" at bounding box center [243, 49] width 154 height 7
click at [233, 49] on input ""UX UI Graphic Designer" | "UI UI Graphic Designer" | "U/UI Graphic Designer" |" at bounding box center [243, 49] width 154 height 7
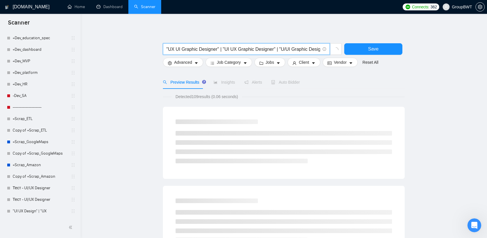
click at [282, 48] on input ""UX UI Graphic Designer" | "UI UX Graphic Designer" | "U/UI Graphic Designer" |" at bounding box center [243, 49] width 154 height 7
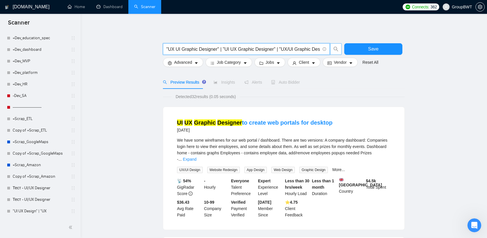
scroll to position [0, 10]
drag, startPoint x: 294, startPoint y: 49, endPoint x: 346, endPoint y: 53, distance: 52.0
click at [346, 53] on div ""UX UI Graphic Designer" | "UI UX Graphic Designer" | "UX/UI Graphic Designer" …" at bounding box center [283, 50] width 242 height 14
click at [305, 48] on input ""UX UI Graphic Designer" | "UI UX Graphic Designer" | "UX/UI Graphic Designer" |" at bounding box center [243, 49] width 154 height 7
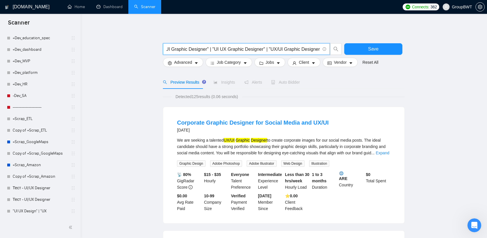
drag, startPoint x: 316, startPoint y: 49, endPoint x: 268, endPoint y: 50, distance: 47.8
click at [268, 50] on input ""UX UI Graphic Designer" | "UI UX Graphic Designer" | "UX/UI Graphic Designer" |" at bounding box center [243, 49] width 154 height 7
click at [287, 50] on input ""UX UI Graphic Designer" | "UI UX Graphic Designer" | "UX/UI Graphic Designer" |" at bounding box center [243, 49] width 154 height 7
drag, startPoint x: 295, startPoint y: 48, endPoint x: 366, endPoint y: 49, distance: 71.4
click at [366, 49] on div ""UX UI Graphic Designer" | "UI UX Graphic Designer" | "UX/UI Graphic Designer" …" at bounding box center [283, 50] width 242 height 14
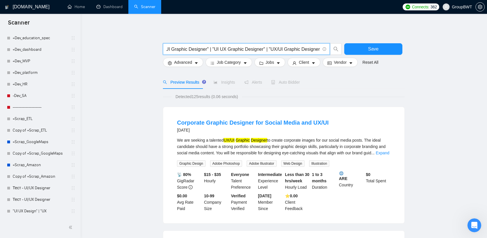
click at [320, 47] on input ""UX UI Graphic Designer" | "UI UX Graphic Designer" | "UX/UI Graphic Designer" |" at bounding box center [243, 49] width 154 height 7
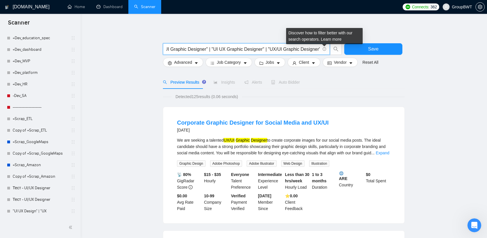
paste input "UX/UI Graphic Designer"
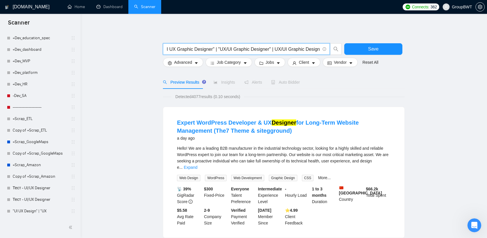
scroll to position [0, 62]
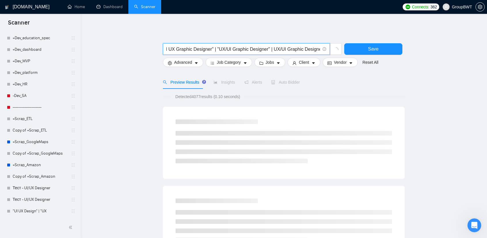
click at [273, 50] on input ""UX UI Graphic Designer" | "UI UX Graphic Designer" | "UX/UI Graphic Designer" …" at bounding box center [243, 49] width 154 height 7
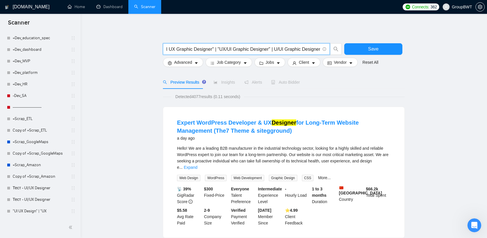
scroll to position [0, 59]
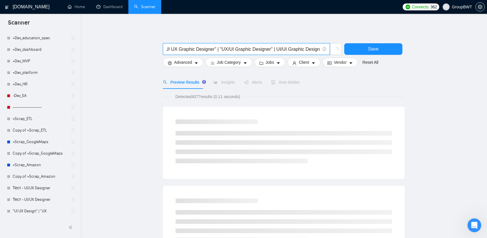
click at [281, 48] on input ""UX UI Graphic Designer" | "UI UX Graphic Designer" | "UX/UI Graphic Designer" …" at bounding box center [243, 49] width 154 height 7
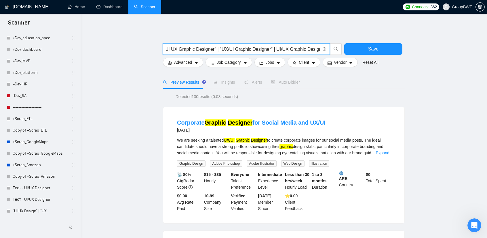
click at [268, 47] on input ""UX UI Graphic Designer" | "UI UX Graphic Designer" | "UX/UI Graphic Designer" …" at bounding box center [243, 49] width 154 height 7
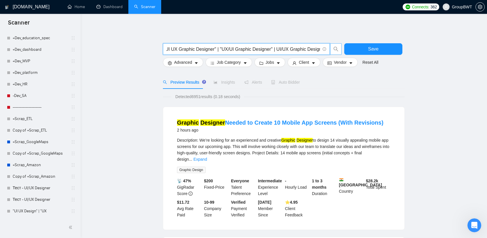
scroll to position [0, 62]
drag, startPoint x: 276, startPoint y: 48, endPoint x: 348, endPoint y: 50, distance: 71.5
click at [348, 50] on div ""UX UI Graphic Designer" | "UI UX Graphic Designer" | "UX/UI Graphic Designer" …" at bounding box center [283, 50] width 242 height 14
click at [301, 48] on input ""UX UI Graphic Designer" | "UI UX Graphic Designer" | "UX/UI Graphic Designer" …" at bounding box center [243, 49] width 154 height 7
click at [317, 48] on input ""UX UI Graphic Designer" | "UI UX Graphic Designer" | "UX/UI Graphic Designer" …" at bounding box center [243, 49] width 154 height 7
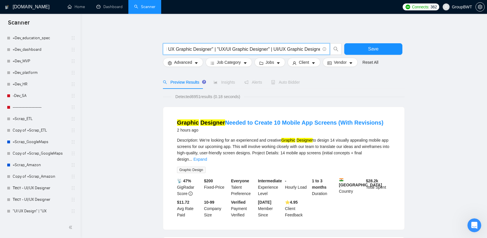
click at [319, 49] on input ""UX UI Graphic Designer" | "UI UX Graphic Designer" | "UX/UI Graphic Designer" …" at bounding box center [243, 49] width 154 height 7
click at [319, 48] on input ""UX UI Graphic Designer" | "UI UX Graphic Designer" | "UX/UI Graphic Designer" …" at bounding box center [243, 49] width 154 height 7
drag, startPoint x: 318, startPoint y: 47, endPoint x: 315, endPoint y: 48, distance: 3.5
click at [315, 48] on input ""UX UI Graphic Designer" | "UI UX Graphic Designer" | "UX/UI Graphic Designer" …" at bounding box center [243, 49] width 154 height 7
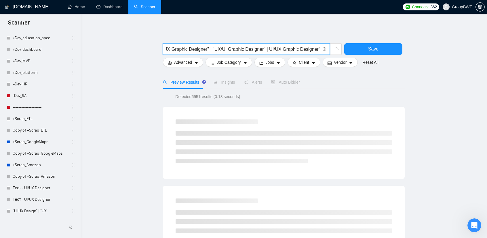
scroll to position [0, 64]
click at [268, 50] on input ""UX UI Graphic Designer" | "UI UX Graphic Designer" | "UX/UI Graphic Designer" …" at bounding box center [243, 49] width 154 height 7
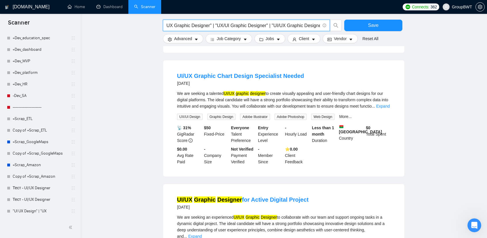
scroll to position [346, 0]
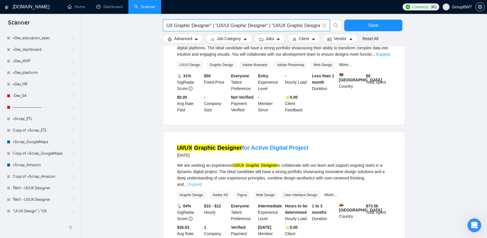
click at [202, 182] on link "Expand" at bounding box center [195, 184] width 14 height 5
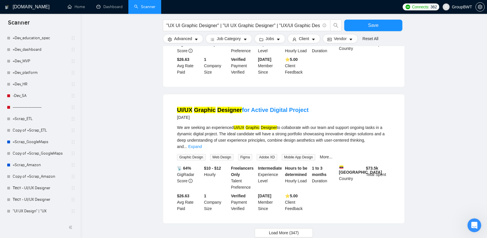
scroll to position [547, 0]
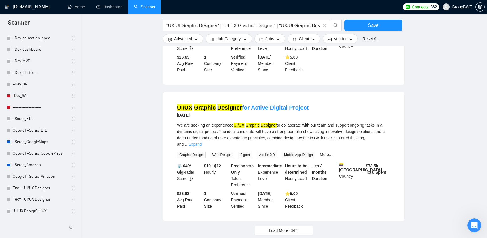
click at [202, 142] on link "Expand" at bounding box center [195, 144] width 14 height 5
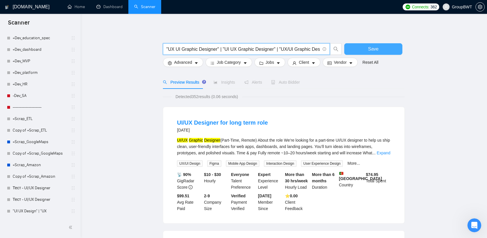
scroll to position [0, 66]
drag, startPoint x: 295, startPoint y: 49, endPoint x: 391, endPoint y: 52, distance: 95.9
click at [390, 50] on div ""UX UI Graphic Designer" | "UI UX Graphic Designer" | "UX/UI Graphic Designer" …" at bounding box center [283, 50] width 242 height 14
click at [309, 48] on input ""UX UI Graphic Designer" | "UI UX Graphic Designer" | "UX/UI Graphic Designer" …" at bounding box center [243, 49] width 154 height 7
drag, startPoint x: 320, startPoint y: 48, endPoint x: 318, endPoint y: 55, distance: 7.3
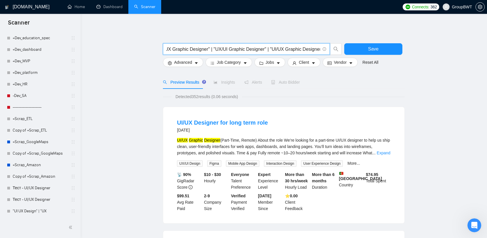
click at [320, 48] on input ""UX UI Graphic Designer" | "UI UX Graphic Designer" | "UX/UI Graphic Designer" …" at bounding box center [243, 49] width 154 height 7
drag, startPoint x: 223, startPoint y: 52, endPoint x: 122, endPoint y: 46, distance: 101.6
click at [202, 49] on input ""UX UI Graphic Designer" | "UI UX Graphic Designer" | "UX/UI Graphic Designer" …" at bounding box center [243, 49] width 154 height 7
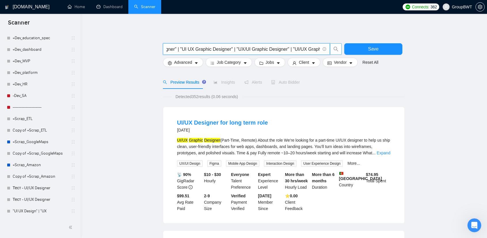
scroll to position [0, 66]
drag, startPoint x: 223, startPoint y: 51, endPoint x: 333, endPoint y: 48, distance: 110.1
click at [342, 51] on span ""UX UI Graphic Designer" | "UI UX Graphic Designer" | "UX/UI Graphic Designer" …" at bounding box center [252, 49] width 179 height 12
click at [316, 47] on input ""UX UI Graphic Designer" | "UI UX Graphic Designer" | "UX/UI Graphic Designer" …" at bounding box center [243, 49] width 154 height 7
click at [320, 47] on input ""UX UI Graphic Designer" | "UI UX Graphic Designer" | "UX/UI Graphic Designer" …" at bounding box center [243, 49] width 154 height 7
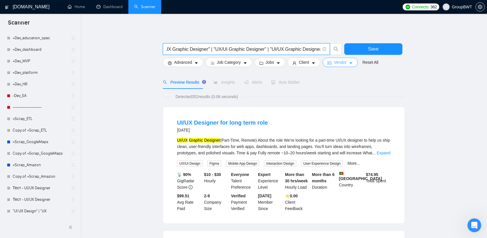
scroll to position [0, 67]
drag, startPoint x: 314, startPoint y: 49, endPoint x: 281, endPoint y: 46, distance: 33.8
click at [281, 46] on input ""UX UI Graphic Designer" | "UI UX Graphic Designer" | "UX/UI Graphic Designer" …" at bounding box center [243, 49] width 154 height 7
click at [321, 48] on span ""UX UI Graphic Designer" | "UI UX Graphic Designer" | "UX/UI Graphic Designer" …" at bounding box center [246, 49] width 167 height 12
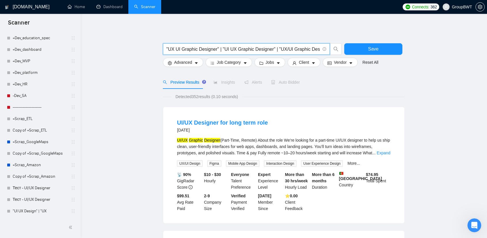
click at [316, 48] on input ""UX UI Graphic Designer" | "UI UX Graphic Designer" | "UX/UI Graphic Designer" …" at bounding box center [243, 49] width 154 height 7
click at [305, 49] on input ""UX UI Graphic Designer" | "UI UX Graphic Designer" | "UX/UI Graphic Designer" …" at bounding box center [243, 49] width 154 height 7
drag, startPoint x: 273, startPoint y: 51, endPoint x: 331, endPoint y: 50, distance: 57.9
click at [390, 53] on div ""UX UI Graphic Designer" | "UI UX Graphic Designer" | "UX/UI Graphic Designer" …" at bounding box center [283, 50] width 242 height 14
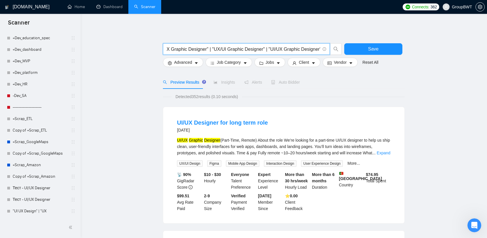
click at [317, 47] on input ""UX UI Graphic Designer" | "UI UX Graphic Designer" | "UX/UI Graphic Designer" …" at bounding box center [243, 49] width 154 height 7
click at [320, 48] on input ""UX UI Graphic Designer" | "UI UX Graphic Designer" | "UX/UI Graphic Designer" …" at bounding box center [243, 49] width 154 height 7
paste input "Graphic Designer"
click at [286, 49] on input ""UX UI Graphic Designer" | "UI UX Graphic Designer" | "UX/UI Graphic Designer" …" at bounding box center [243, 49] width 154 height 7
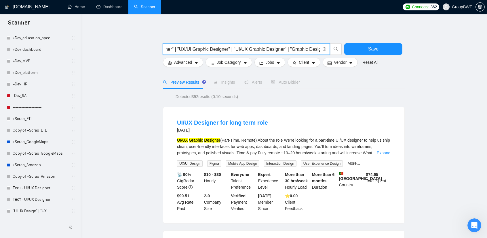
scroll to position [0, 104]
drag, startPoint x: 315, startPoint y: 49, endPoint x: 330, endPoint y: 51, distance: 15.9
click at [330, 51] on span ""UX UI Graphic Designer" | "UI UX Graphic Designer" | "UX/UI Graphic Designer" …" at bounding box center [252, 49] width 179 height 12
click at [319, 50] on input ""UX UI Graphic Designer" | "UI UX Graphic Designer" | "UX/UI Graphic Designer" …" at bounding box center [243, 49] width 154 height 7
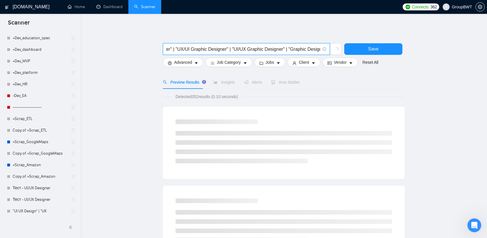
click at [320, 50] on input ""UX UI Graphic Designer" | "UI UX Graphic Designer" | "UX/UI Graphic Designer" …" at bounding box center [243, 49] width 154 height 7
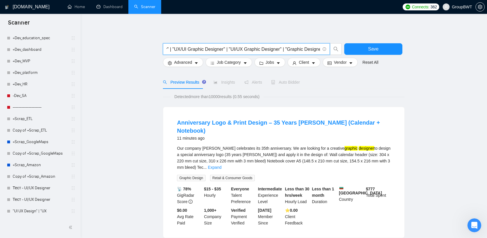
scroll to position [0, 108]
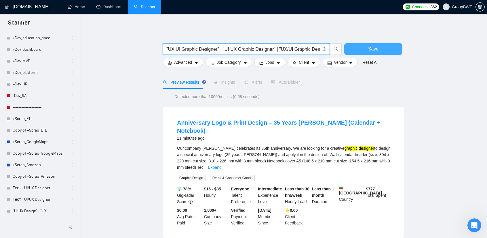
scroll to position [0, 108]
drag, startPoint x: 286, startPoint y: 46, endPoint x: 343, endPoint y: 50, distance: 57.8
click at [372, 50] on div ""UX UI Graphic Designer" | "UI UX Graphic Designer" | "UX/UI Graphic Designer" …" at bounding box center [283, 50] width 242 height 14
click at [301, 47] on input ""UX UI Graphic Designer" | "UI UX Graphic Designer" | "UX/UI Graphic Designer" …" at bounding box center [243, 49] width 154 height 7
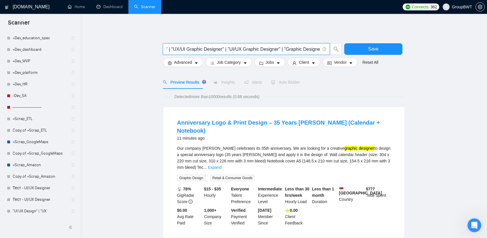
click at [317, 49] on input ""UX UI Graphic Designer" | "UI UX Graphic Designer" | "UX/UI Graphic Designer" …" at bounding box center [243, 49] width 154 height 7
drag, startPoint x: 319, startPoint y: 48, endPoint x: 279, endPoint y: 46, distance: 39.3
click at [279, 46] on input ""UX UI Graphic Designer" | "UI UX Graphic Designer" | "UX/UI Graphic Designer" …" at bounding box center [243, 49] width 154 height 7
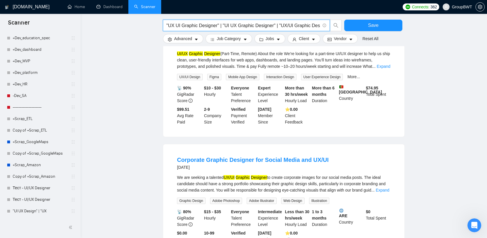
drag, startPoint x: 292, startPoint y: 24, endPoint x: 143, endPoint y: 21, distance: 148.9
click at [223, 22] on input ""UX UI Graphic Designer" | "UI UX Graphic Designer" | "UX/UI Graphic Designer" …" at bounding box center [243, 25] width 154 height 7
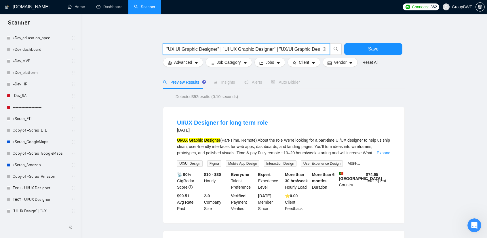
scroll to position [0, 66]
drag, startPoint x: 304, startPoint y: 50, endPoint x: 473, endPoint y: 65, distance: 169.7
type input ""UX UI Graphic Designer" | "UI UX Graphic Designer" | "UX/UI Graphic Designer" …"
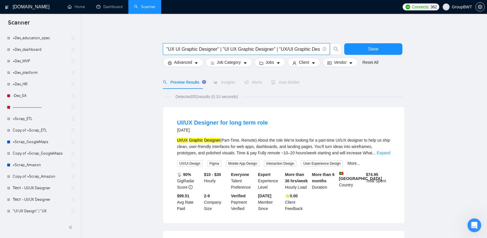
click at [228, 84] on span "Insights" at bounding box center [224, 82] width 21 height 5
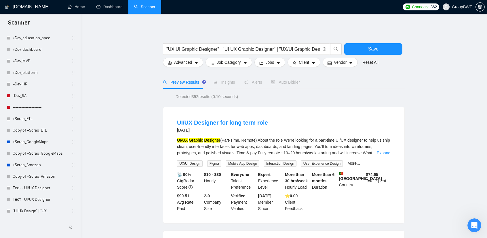
click at [223, 80] on span "Insights" at bounding box center [224, 82] width 21 height 5
click at [265, 50] on input ""UX UI Graphic Designer" | "UI UX Graphic Designer" | "UX/UI Graphic Designer" …" at bounding box center [243, 49] width 154 height 7
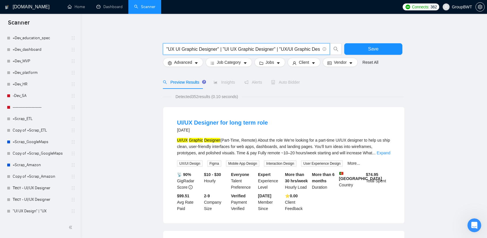
click at [265, 50] on input ""UX UI Graphic Designer" | "UI UX Graphic Designer" | "UX/UI Graphic Designer" …" at bounding box center [243, 49] width 154 height 7
click at [237, 46] on input ""UX UI Graphic Designer" | "UI UX Graphic Designer" | "UX/UI Graphic Designer" …" at bounding box center [243, 49] width 154 height 7
drag, startPoint x: 216, startPoint y: 49, endPoint x: 467, endPoint y: 54, distance: 251.5
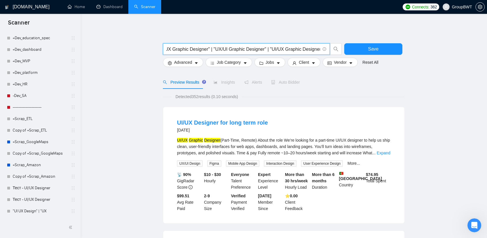
click at [290, 48] on input ""UX UI Graphic Designer" | "UI UX Graphic Designer" | "UX/UI Graphic Designer" …" at bounding box center [243, 49] width 154 height 7
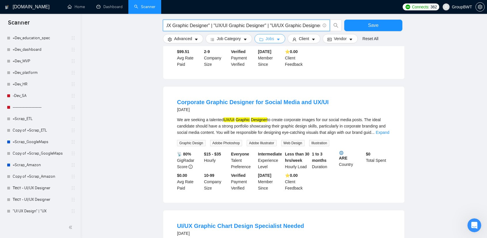
scroll to position [0, 0]
drag, startPoint x: 36, startPoint y: 200, endPoint x: 263, endPoint y: 36, distance: 279.3
click at [36, 200] on link "Тест - UI/UX Designer" at bounding box center [40, 200] width 55 height 12
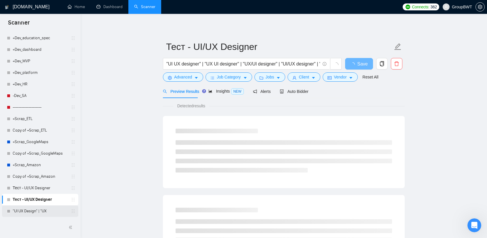
click at [32, 209] on link ""UI UX Design" | "UX" at bounding box center [40, 211] width 55 height 12
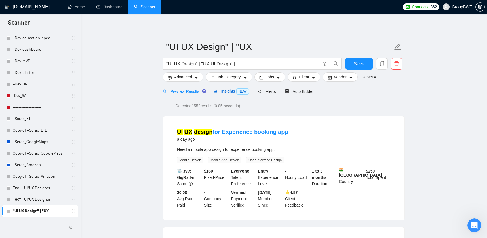
click at [223, 92] on span "Insights NEW" at bounding box center [231, 91] width 35 height 5
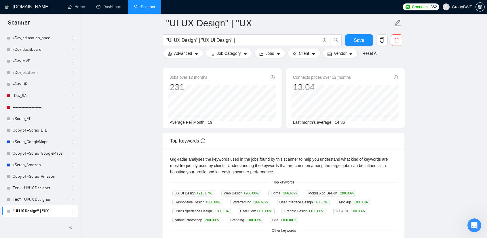
scroll to position [29, 0]
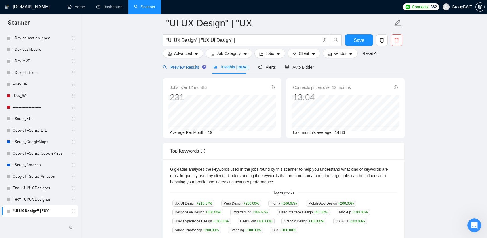
click at [187, 70] on div "Preview Results" at bounding box center [183, 67] width 41 height 6
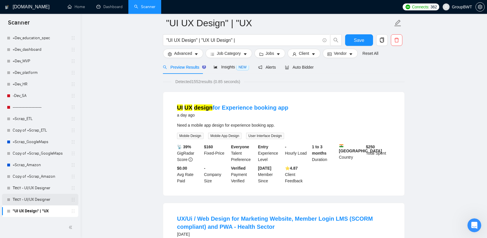
click at [32, 202] on link "Тест - UI/UX Designer" at bounding box center [40, 200] width 55 height 12
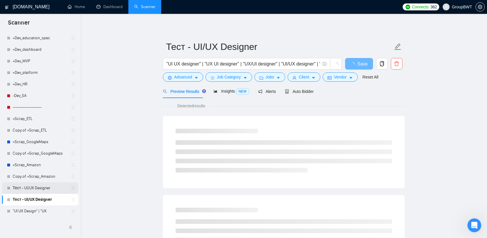
click at [24, 186] on link "Тест - UI/UX Designer" at bounding box center [40, 188] width 55 height 12
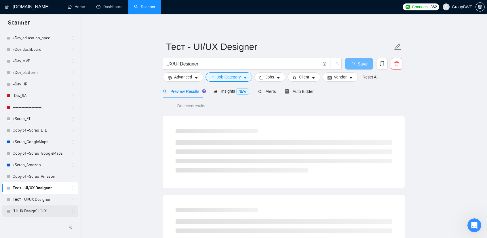
click at [48, 213] on link ""UI UX Design" | "UX" at bounding box center [40, 211] width 55 height 12
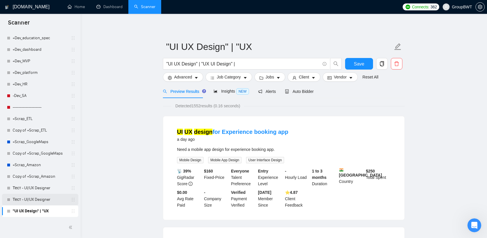
click at [34, 201] on link "Тест - UI/UX Designer" at bounding box center [40, 200] width 55 height 12
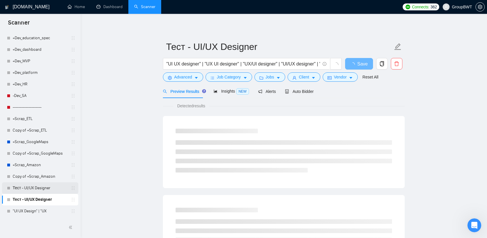
click at [37, 187] on link "Тест - UI/UX Designer" at bounding box center [40, 188] width 55 height 12
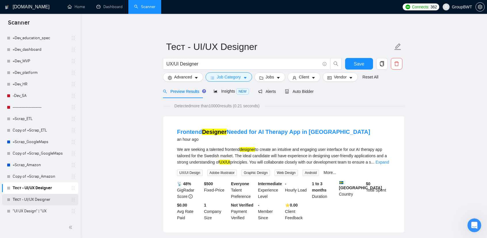
click at [35, 200] on link "Тест - UI/UX Designer" at bounding box center [40, 200] width 55 height 12
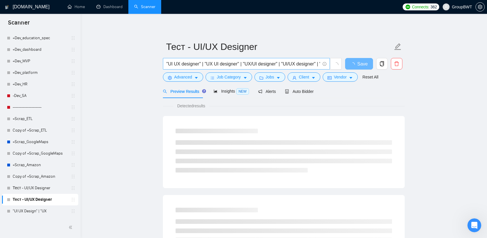
click at [284, 63] on input ""UI UX designer" | "UX UI designer" | "UX/UI designer" | "UI/UX designer" | "UI…" at bounding box center [243, 63] width 154 height 7
drag, startPoint x: 280, startPoint y: 62, endPoint x: 403, endPoint y: 63, distance: 122.7
click at [320, 63] on input ""UI UX designer" | "UX UI designer" | "UX/UI designer" | "UI/UX designer" | "UI…" at bounding box center [243, 63] width 154 height 7
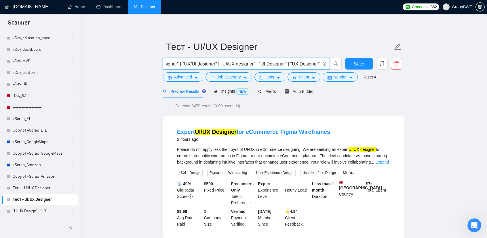
paste input ""UX UI Graphic Designer" | "UI UX Graphic Designer" | "UX/UI Graphic Designer" …"
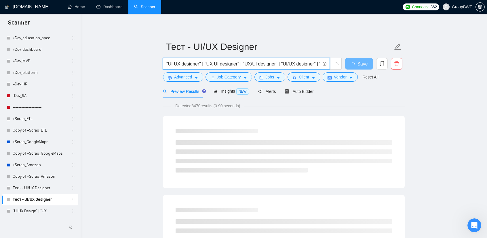
drag, startPoint x: 282, startPoint y: 63, endPoint x: 310, endPoint y: 65, distance: 28.9
click at [310, 65] on input ""UI UX designer" | "UX UI designer" | "UX/UI designer" | "UI/UX designer" | "UI…" at bounding box center [243, 63] width 154 height 7
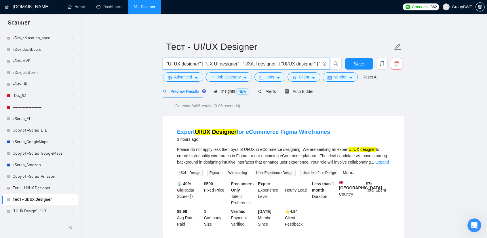
drag, startPoint x: 289, startPoint y: 64, endPoint x: 493, endPoint y: 69, distance: 204.0
click at [487, 69] on html "Scanner New Scanner My Scanners 🎨 Sofia +Des_UI/UX_ eCommerce Fintech =========…" at bounding box center [243, 119] width 487 height 238
click at [251, 67] on input ""UI UX designer" | "UX UI designer" | "UX/UI designer" | "UI/UX designer" | "UI…" at bounding box center [243, 63] width 154 height 7
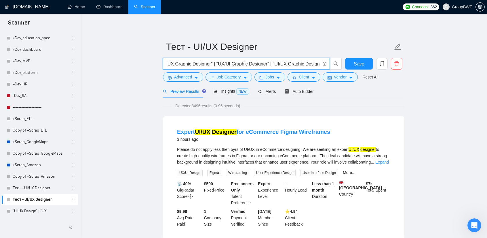
scroll to position [0, 0]
click at [210, 59] on span ""UI UX designer" | "UX UI designer" | "UX/UI designer" | "UI/UX designer" | "UI…" at bounding box center [246, 64] width 167 height 12
click at [219, 62] on input ""UI UX designer" | "UX UI designer" | "UX/UI designer" | "UI/UX designer" | "UI…" at bounding box center [243, 63] width 154 height 7
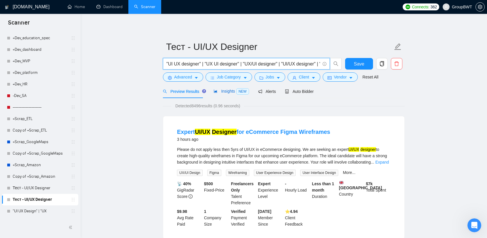
click at [225, 90] on span "Insights NEW" at bounding box center [231, 91] width 35 height 5
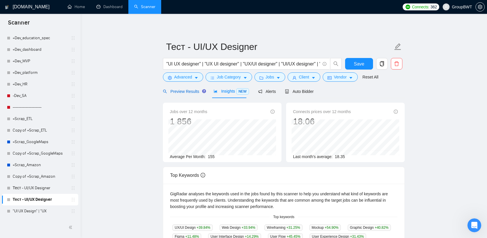
click at [184, 90] on span "Preview Results" at bounding box center [183, 91] width 41 height 5
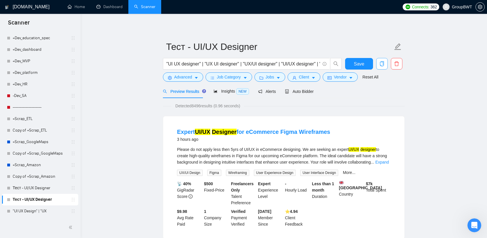
scroll to position [0, 281]
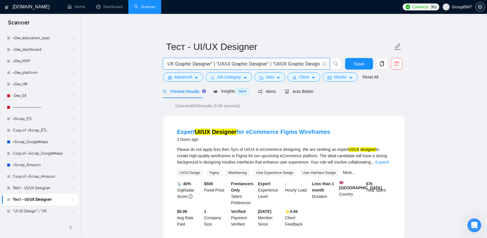
drag, startPoint x: 300, startPoint y: 61, endPoint x: 407, endPoint y: 67, distance: 107.3
click at [288, 65] on input ""UI UX designer" | "UX UI designer" | "UX/UI designer" | "UI/UX designer" | "UI…" at bounding box center [243, 63] width 154 height 7
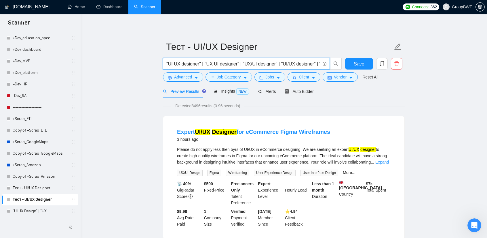
click at [293, 65] on input ""UI UX designer" | "UX UI designer" | "UX/UI designer" | "UI/UX designer" | "UI…" at bounding box center [243, 63] width 154 height 7
click at [305, 62] on input ""UI UX designer" | "UX UI designer" | "UX/UI designer" | "UI/UX designer" | "UI…" at bounding box center [243, 63] width 154 height 7
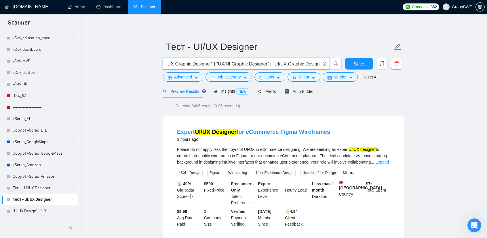
drag, startPoint x: 295, startPoint y: 64, endPoint x: 416, endPoint y: 69, distance: 121.1
click at [313, 62] on input ""UI UX designer" | "UX UI designer" | "UX/UI designer" | "UI/UX designer" | "UI…" at bounding box center [243, 63] width 154 height 7
click at [320, 63] on span ""UI UX designer" | "UX UI designer" | "UX/UI designer" | "UI/UX designer" | "UI…" at bounding box center [246, 64] width 167 height 12
click at [316, 62] on input ""UI UX designer" | "UX UI designer" | "UX/UI designer" | "UI/UX designer" | "UI…" at bounding box center [243, 63] width 154 height 7
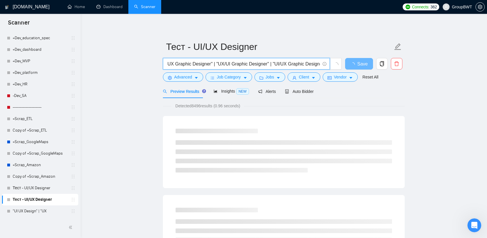
drag, startPoint x: 320, startPoint y: 65, endPoint x: 327, endPoint y: 67, distance: 7.2
click at [327, 67] on span ""UI UX designer" | "UX UI designer" | "UX/UI designer" | "UI/UX designer" | "UI…" at bounding box center [246, 64] width 167 height 12
type input ""UI UX designer" | "UX UI designer" | "UX/UI designer" | "UI/UX designer" | "UI…"
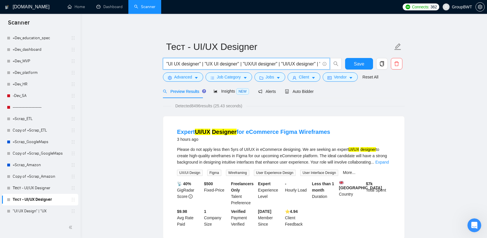
click at [310, 65] on input ""UI UX designer" | "UX UI designer" | "UX/UI designer" | "UI/UX designer" | "UI…" at bounding box center [243, 63] width 154 height 7
drag, startPoint x: 285, startPoint y: 62, endPoint x: 459, endPoint y: 74, distance: 174.6
click at [312, 63] on input ""UI UX designer" | "UX UI designer" | "UX/UI designer" | "UI/UX designer" | "UI…" at bounding box center [243, 63] width 154 height 7
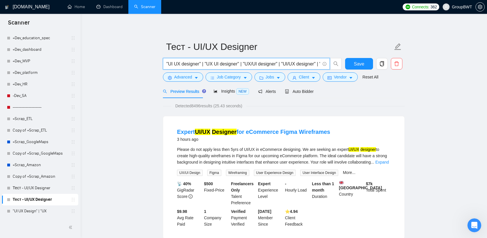
click at [320, 62] on span ""UI UX designer" | "UX UI designer" | "UX/UI designer" | "UI/UX designer" | "UI…" at bounding box center [246, 64] width 167 height 12
click at [314, 62] on input ""UI UX designer" | "UX UI designer" | "UX/UI designer" | "UI/UX designer" | "UI…" at bounding box center [243, 63] width 154 height 7
drag, startPoint x: 308, startPoint y: 62, endPoint x: 347, endPoint y: 64, distance: 39.5
click at [347, 64] on div ""UI UX designer" | "UX UI designer" | "UX/UI designer" | "UI/UX designer" | "UI…" at bounding box center [283, 65] width 242 height 14
click at [308, 61] on input ""UI UX designer" | "UX UI designer" | "UX/UI designer" | "UI/UX designer" | "UI…" at bounding box center [243, 63] width 154 height 7
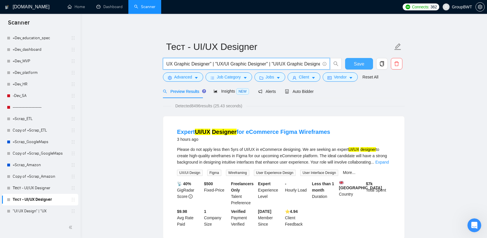
drag, startPoint x: 305, startPoint y: 63, endPoint x: 346, endPoint y: 66, distance: 40.4
click at [346, 66] on div ""UI UX designer" | "UX UI designer" | "UX/UI designer" | "UI/UX designer" | "UI…" at bounding box center [283, 65] width 242 height 14
click at [308, 61] on input ""UI UX designer" | "UX UI designer" | "UX/UI designer" | "UI/UX designer" | "UI…" at bounding box center [243, 63] width 154 height 7
click at [319, 65] on input ""UI UX designer" | "UX UI designer" | "UX/UI designer" | "UI/UX designer" | "UI…" at bounding box center [243, 63] width 154 height 7
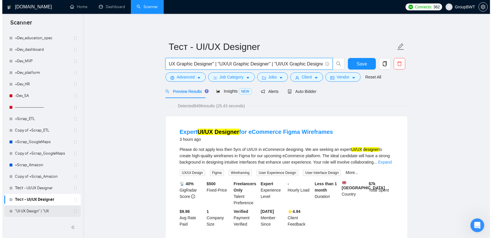
scroll to position [0, 0]
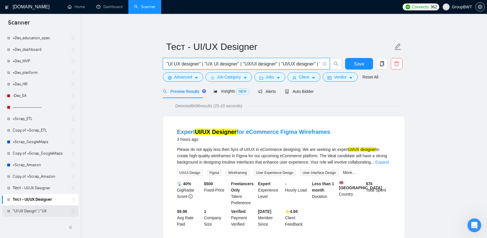
click at [31, 210] on link ""UI UX Design" | "UX" at bounding box center [40, 211] width 55 height 12
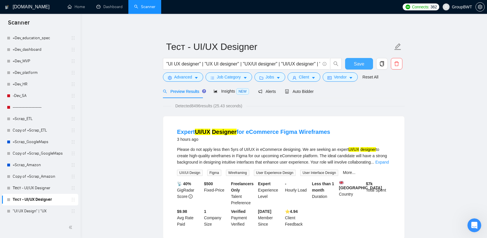
click at [356, 66] on span "Save" at bounding box center [359, 63] width 10 height 7
click at [30, 189] on link "Тест - UI/UX Designer" at bounding box center [40, 188] width 55 height 12
click at [37, 191] on link "Тест - UI/UX Designer" at bounding box center [40, 188] width 55 height 12
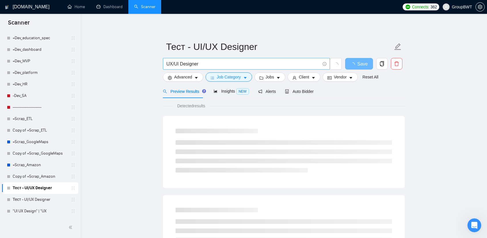
click at [232, 65] on input "UX/UI Designer" at bounding box center [243, 63] width 154 height 7
drag, startPoint x: 223, startPoint y: 63, endPoint x: 177, endPoint y: 62, distance: 45.2
click at [177, 62] on input "UX/UI Designer" at bounding box center [243, 63] width 154 height 7
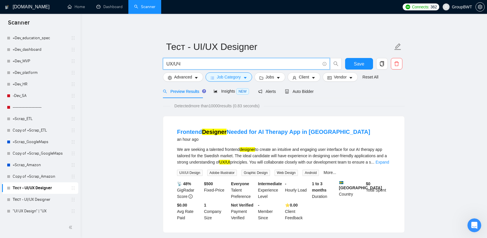
click at [178, 62] on input "UX/UЧ" at bounding box center [243, 63] width 154 height 7
click at [177, 65] on input "UX/[GEOGRAPHIC_DATA]" at bounding box center [243, 63] width 154 height 7
drag, startPoint x: 184, startPoint y: 62, endPoint x: 177, endPoint y: 62, distance: 6.9
click at [177, 62] on input "UX/Uс" at bounding box center [243, 63] width 154 height 7
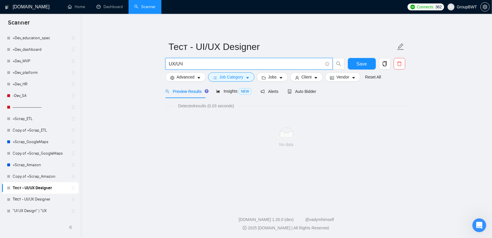
click at [181, 63] on input "UX/UЧ" at bounding box center [246, 63] width 154 height 7
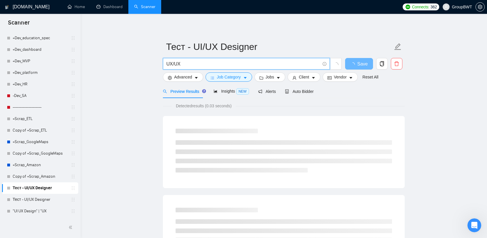
drag, startPoint x: 189, startPoint y: 62, endPoint x: 179, endPoint y: 62, distance: 9.5
click at [179, 62] on input "UX/UX" at bounding box center [243, 63] width 154 height 7
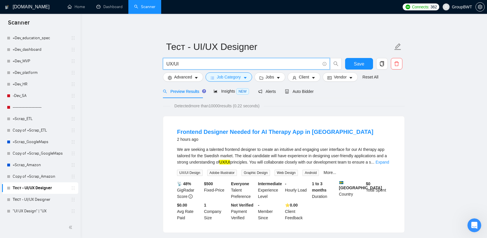
click at [196, 63] on input "UX/UI" at bounding box center [243, 63] width 154 height 7
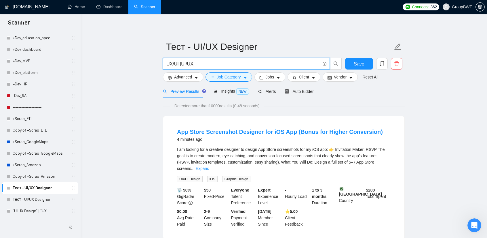
click at [192, 64] on input "UX/UI |UI/UX|" at bounding box center [243, 63] width 154 height 7
click at [200, 65] on input "UX/UI |UI/UX|" at bounding box center [243, 63] width 154 height 7
click at [192, 65] on input "UX/UI |UI/UX| UI |" at bounding box center [243, 63] width 154 height 7
click at [180, 62] on input "UX/UI |UI/UX | UI |" at bounding box center [243, 63] width 154 height 7
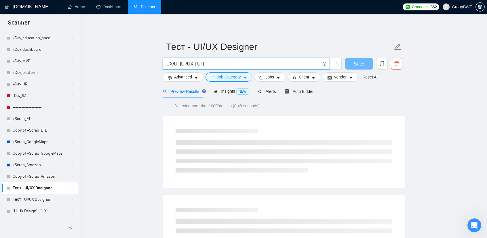
click at [181, 63] on input "UX/UI |UI/UX | UI |" at bounding box center [243, 63] width 154 height 7
click at [222, 62] on input "UX/UI | UI/UX | UI |" at bounding box center [243, 63] width 154 height 7
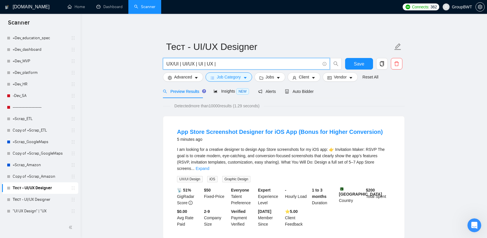
type input "UX/UI | UI/UX | UI | UX |"
click at [192, 76] on button "Advanced" at bounding box center [183, 76] width 40 height 9
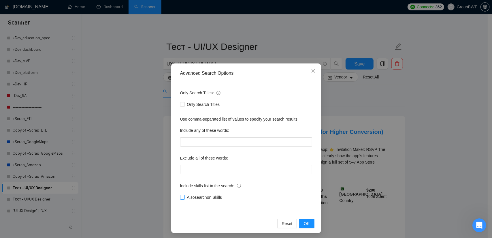
click at [192, 196] on span "Also search on Skills" at bounding box center [204, 197] width 39 height 6
click at [184, 196] on input "Also search on Skills" at bounding box center [182, 197] width 4 height 4
checkbox input "true"
click at [242, 173] on input "text" at bounding box center [246, 169] width 132 height 9
paste input "wix, shopify, Prestashop, campaign, canva, game, Hubspot, squarespace, "video a…"
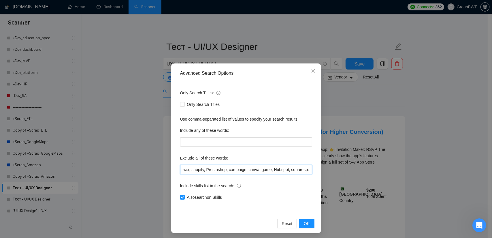
scroll to position [0, 712]
type input "wix, shopify, Prestashop, campaign, canva, game, Hubspot, squarespace, "video a…"
click at [308, 224] on button "OK" at bounding box center [306, 223] width 15 height 9
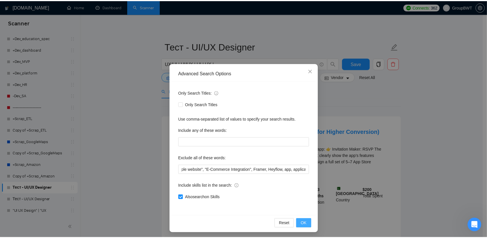
scroll to position [0, 0]
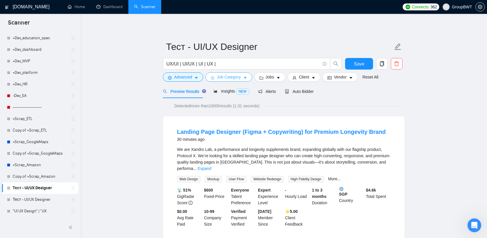
click at [231, 77] on span "Job Category" at bounding box center [229, 77] width 24 height 6
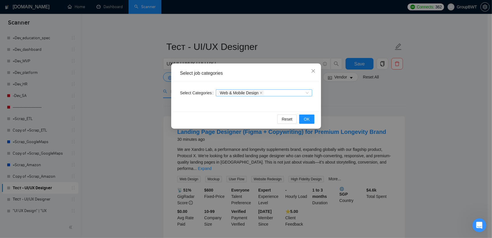
click at [283, 94] on div "Web & Mobile Design" at bounding box center [261, 93] width 88 height 6
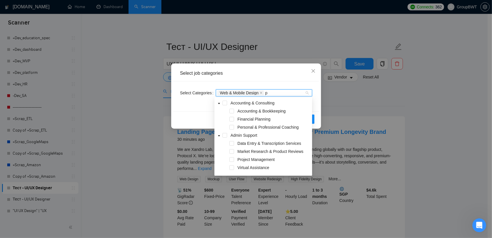
type input "pr"
click at [232, 162] on span at bounding box center [231, 159] width 5 height 5
click at [192, 111] on div "Select Categories Web & Mobile Design Product Design" at bounding box center [246, 96] width 146 height 30
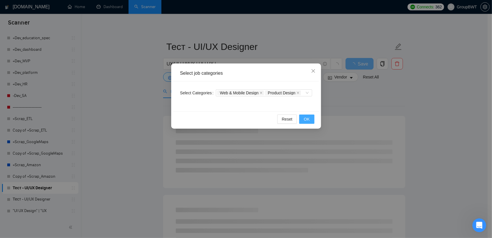
click at [312, 121] on button "OK" at bounding box center [306, 118] width 15 height 9
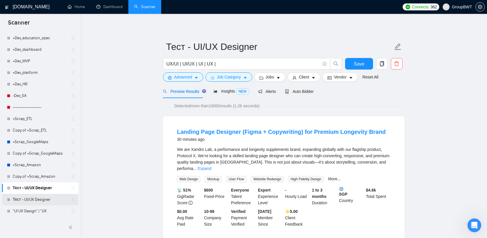
click at [29, 199] on link "Тест - UI/UX Designer" at bounding box center [40, 200] width 55 height 12
drag, startPoint x: 34, startPoint y: 200, endPoint x: 111, endPoint y: 215, distance: 79.1
click at [13, 200] on link "Тест - UI/UX Designer" at bounding box center [40, 200] width 55 height 12
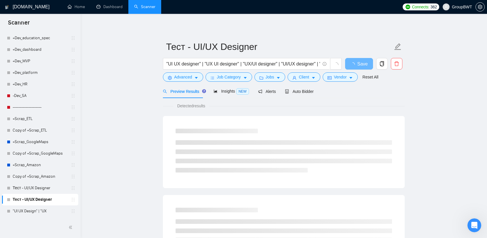
click at [37, 198] on link "Тест - UI/UX Designer" at bounding box center [40, 200] width 55 height 12
click at [9, 198] on div at bounding box center [8, 199] width 3 height 3
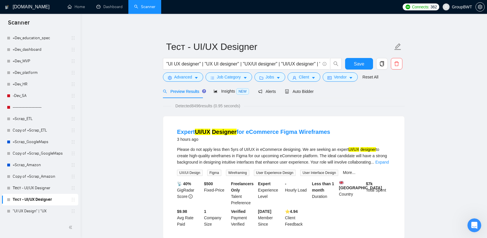
click at [71, 200] on icon "holder" at bounding box center [73, 199] width 5 height 5
click at [380, 65] on icon "copy" at bounding box center [382, 63] width 5 height 5
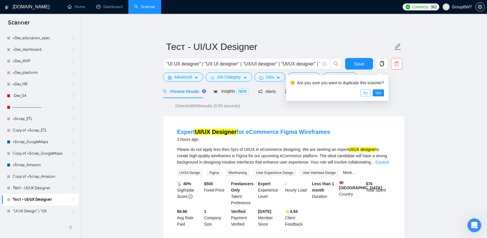
click at [367, 94] on span "No" at bounding box center [365, 93] width 5 height 6
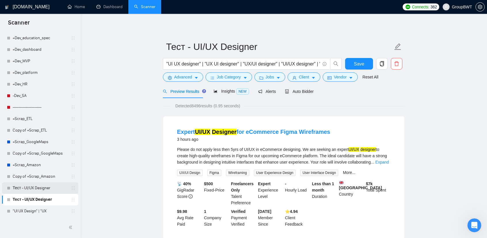
click at [45, 186] on link "Тест - UI/UX Designer" at bounding box center [40, 188] width 55 height 12
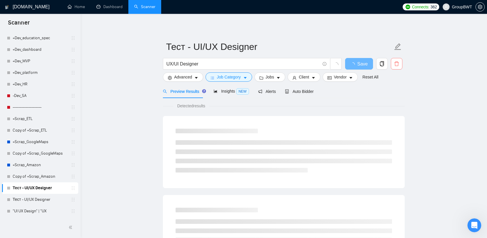
click at [397, 65] on icon "delete" at bounding box center [396, 63] width 5 height 5
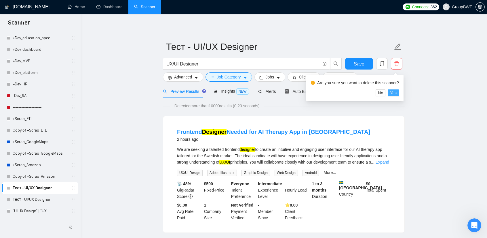
click at [396, 92] on button "Yes" at bounding box center [393, 92] width 11 height 7
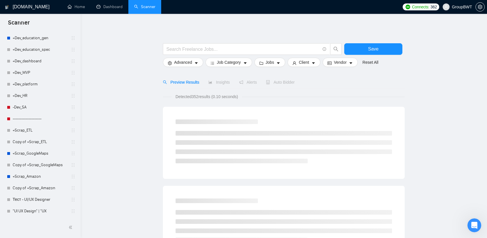
scroll to position [557, 0]
click at [36, 200] on link "Тест - UI/UX Designer" at bounding box center [40, 200] width 55 height 12
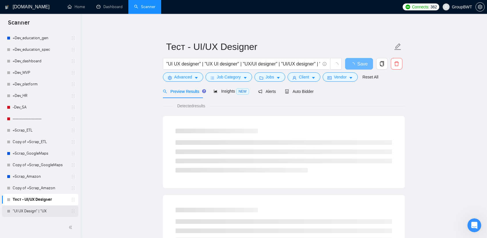
click at [37, 211] on link ""UI UX Design" | "UX" at bounding box center [40, 211] width 55 height 12
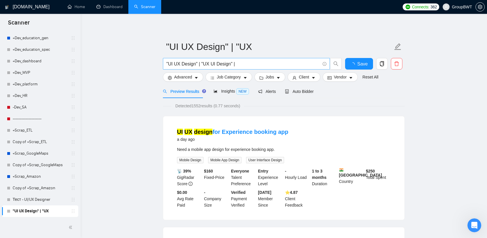
click at [251, 63] on input ""UI UX Design" | "UX UI Design" |" at bounding box center [243, 63] width 154 height 7
click at [261, 61] on input ""UI UX Design" | "UX UI Design" |" at bounding box center [243, 63] width 154 height 7
click at [49, 198] on link "Тест - UI/UX Designer" at bounding box center [40, 200] width 55 height 12
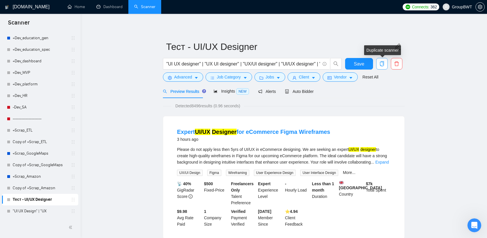
click at [383, 64] on icon "copy" at bounding box center [382, 63] width 4 height 5
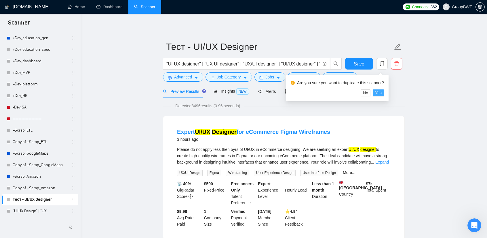
click at [380, 94] on span "Yes" at bounding box center [378, 93] width 7 height 6
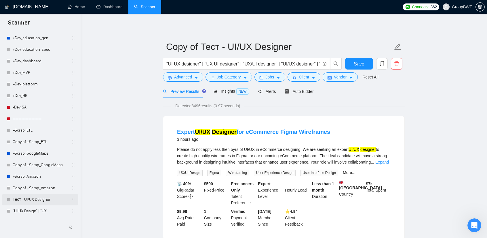
click at [43, 196] on link "Тест - UI/UX Designer" at bounding box center [40, 200] width 55 height 12
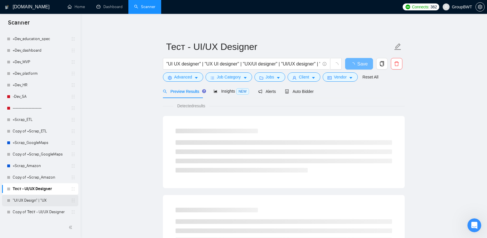
scroll to position [568, 0]
click at [47, 214] on link "Copy of Тест - UI/UX Designer" at bounding box center [40, 211] width 55 height 12
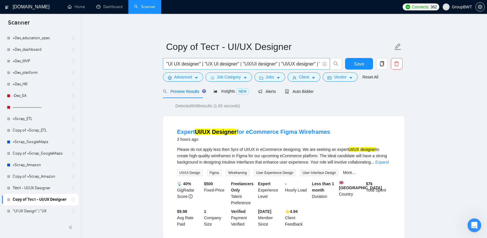
click at [230, 64] on input ""UI UX designer" | "UX UI designer" | "UX/UI designer" | "UI/UX designer" | "UI…" at bounding box center [243, 63] width 154 height 7
click at [224, 62] on input ""UI UX designer" | "UX UI designer" | "UX/UI designer" | "UI/UX designer" | "UI…" at bounding box center [243, 63] width 154 height 7
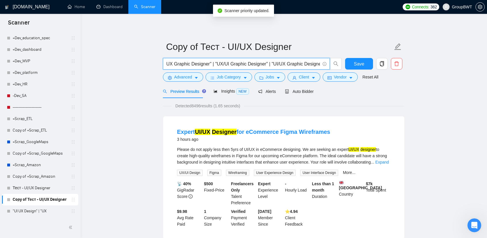
drag, startPoint x: 218, startPoint y: 64, endPoint x: 349, endPoint y: 72, distance: 131.3
click at [286, 64] on input ""UI UX designer" | "UX UI designer" | "UX/UI designer" | "UI/UX designer" | "UI…" at bounding box center [243, 63] width 154 height 7
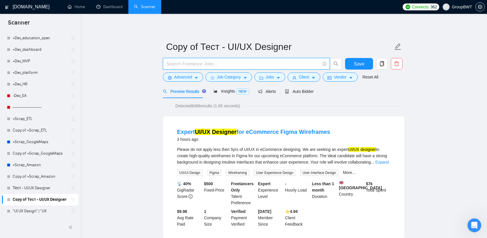
scroll to position [0, 0]
type input "UX/UI | UI/UX | UI | UX |"
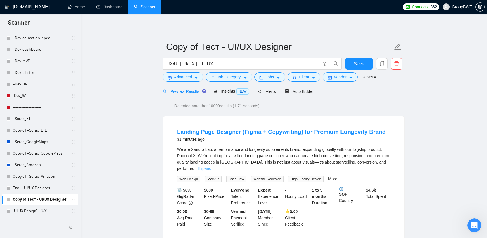
click at [211, 166] on link "Expand" at bounding box center [205, 168] width 14 height 5
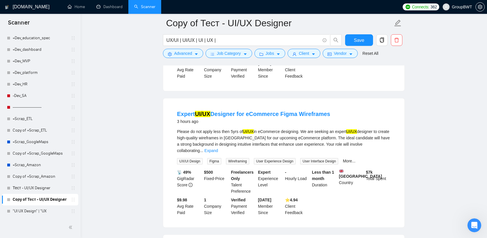
scroll to position [374, 0]
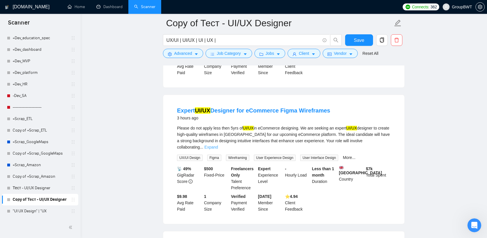
click at [218, 145] on link "Expand" at bounding box center [211, 147] width 14 height 5
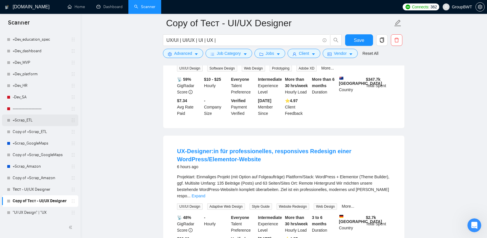
scroll to position [568, 0]
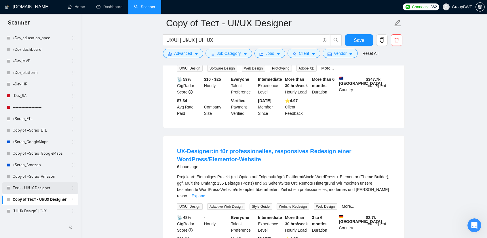
click at [37, 187] on link "Тест - UI/UX Designer" at bounding box center [40, 188] width 55 height 12
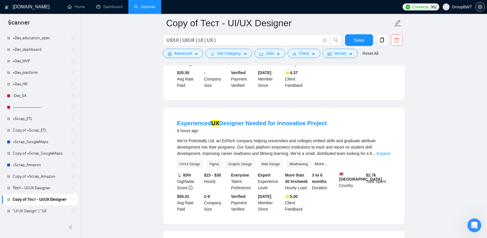
scroll to position [922, 0]
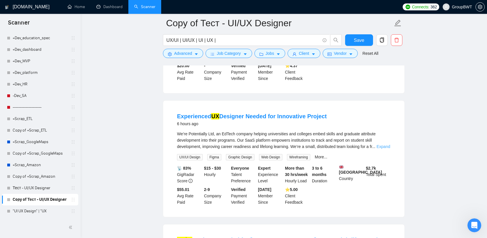
click at [380, 144] on link "Expand" at bounding box center [384, 146] width 14 height 5
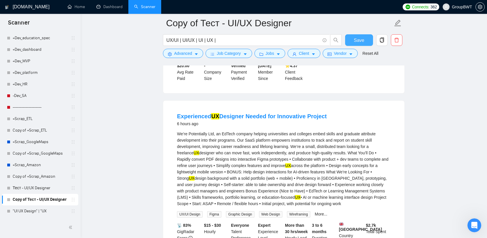
click at [361, 38] on span "Save" at bounding box center [359, 40] width 10 height 7
click at [43, 191] on link "Тест - UI/UX Designer" at bounding box center [40, 188] width 55 height 12
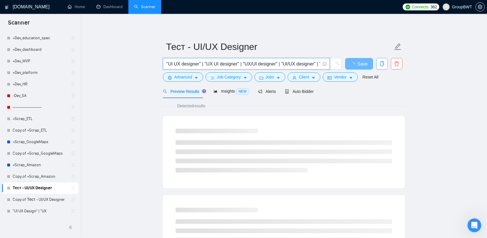
scroll to position [0, 282]
drag, startPoint x: 287, startPoint y: 63, endPoint x: 387, endPoint y: 69, distance: 99.6
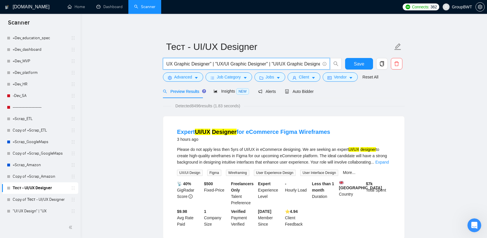
click at [318, 62] on input ""UI UX designer" | "UX UI designer" | "UX/UI designer" | "UI/UX designer" | "UI…" at bounding box center [243, 63] width 154 height 7
click at [320, 63] on input ""UI UX designer" | "UX UI designer" | "UX/UI designer" | "UI/UX designer" | "UI…" at bounding box center [243, 63] width 154 height 7
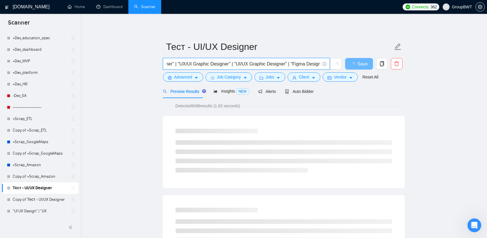
type input ""UI UX designer" | "UX UI designer" | "UX/UI designer" | "UI/UX designer" | "UI…"
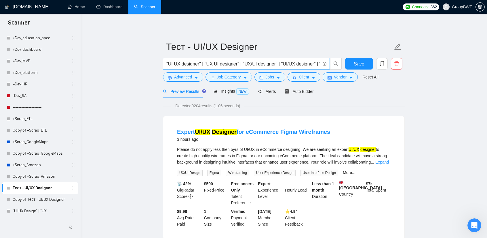
click at [299, 63] on input ""UI UX designer" | "UX UI designer" | "UX/UI designer" | "UI/UX designer" | "UI…" at bounding box center [243, 63] width 154 height 7
click at [299, 62] on input ""UI UX designer" | "UX UI designer" | "UX/UI designer" | "UI/UX designer" | "UI…" at bounding box center [243, 63] width 154 height 7
click at [219, 94] on div "Insights NEW" at bounding box center [231, 91] width 35 height 7
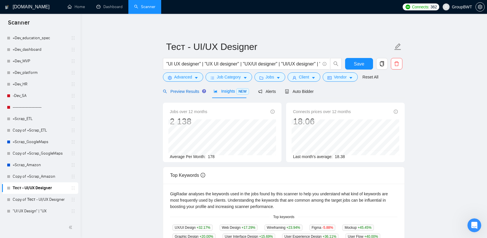
click at [192, 92] on span "Preview Results" at bounding box center [183, 91] width 41 height 5
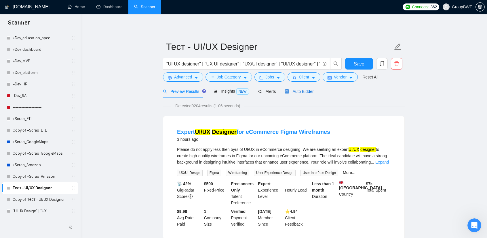
click at [306, 93] on span "Auto Bidder" at bounding box center [299, 91] width 29 height 5
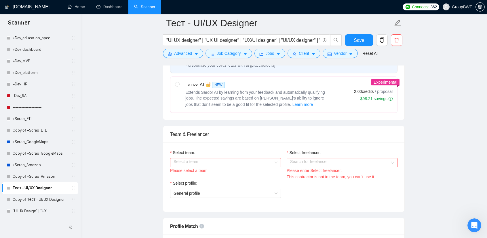
scroll to position [230, 0]
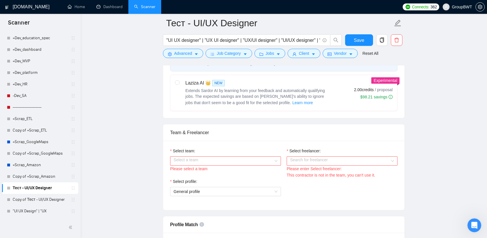
click at [230, 158] on input "Select team:" at bounding box center [224, 160] width 100 height 9
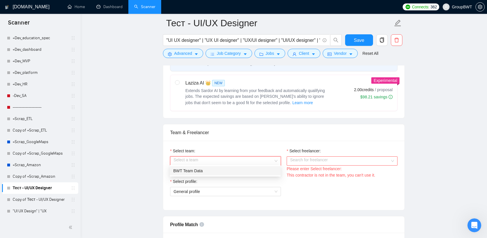
click at [213, 168] on div "BWT Team Data" at bounding box center [225, 170] width 104 height 6
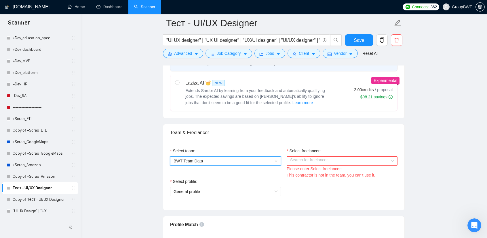
click at [323, 159] on input "Select freelancer:" at bounding box center [340, 160] width 100 height 9
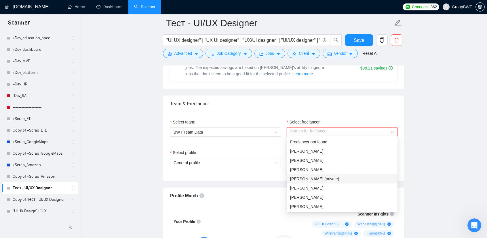
scroll to position [29, 0]
click at [306, 187] on span "[PERSON_NAME]" at bounding box center [306, 186] width 33 height 5
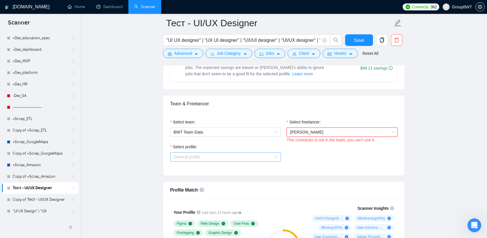
click at [207, 154] on span "General profile" at bounding box center [226, 156] width 104 height 9
click at [231, 156] on span "General profile" at bounding box center [226, 156] width 104 height 9
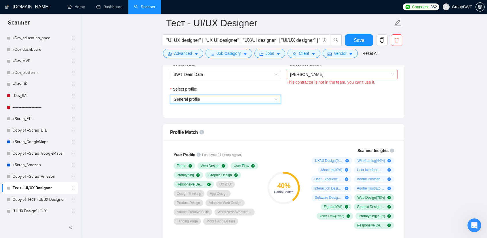
click at [261, 97] on span "General profile" at bounding box center [226, 99] width 104 height 9
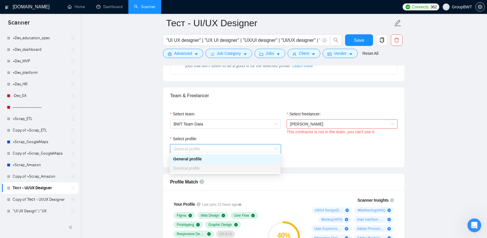
scroll to position [259, 0]
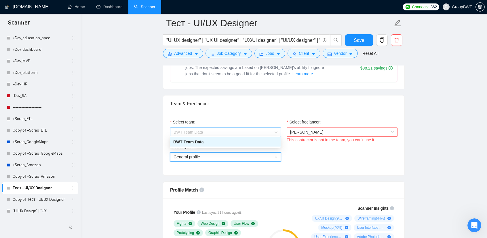
drag, startPoint x: 244, startPoint y: 126, endPoint x: 243, endPoint y: 132, distance: 6.1
click at [243, 128] on span "BWT Team Data" at bounding box center [226, 132] width 104 height 9
click at [317, 130] on span "[PERSON_NAME]" at bounding box center [306, 132] width 33 height 5
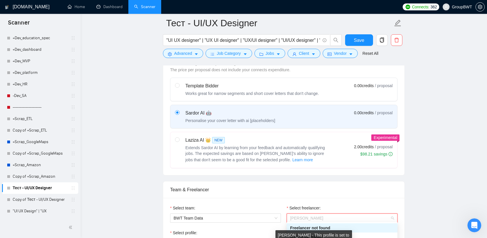
scroll to position [173, 0]
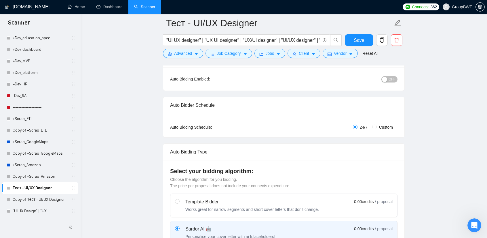
scroll to position [0, 0]
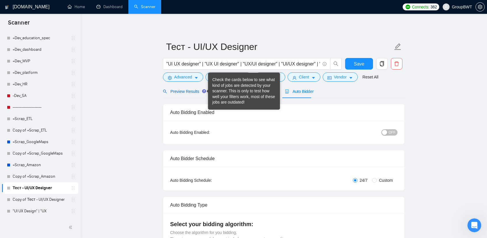
click at [180, 90] on span "Preview Results" at bounding box center [183, 91] width 41 height 5
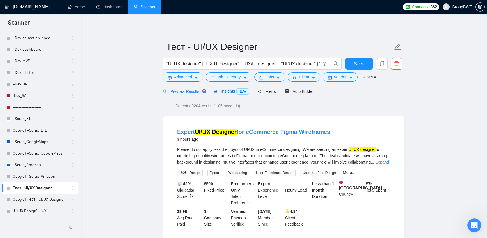
click at [221, 93] on span "Insights NEW" at bounding box center [231, 91] width 35 height 5
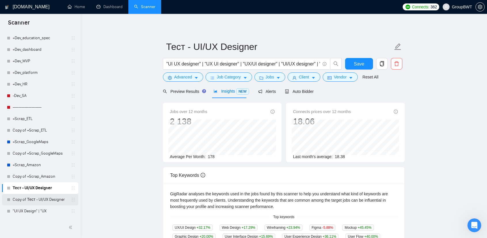
click at [47, 202] on link "Copy of Тест - UI/UX Designer" at bounding box center [40, 200] width 55 height 12
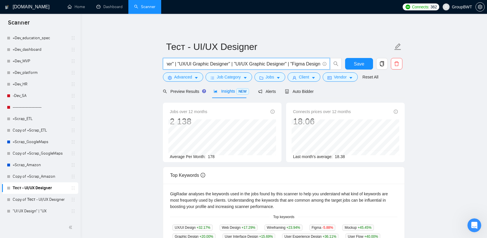
drag, startPoint x: 291, startPoint y: 64, endPoint x: 447, endPoint y: 70, distance: 155.9
click at [447, 70] on main "Тест - UI/UX Designer "UI UX designer" | "UX UI designer" | "UX/UI designer" | …" at bounding box center [284, 215] width 388 height 384
click at [310, 60] on span ""UI UX designer" | "UX UI designer" | "UX/UI designer" | "UI/UX designer" | "UI…" at bounding box center [246, 64] width 167 height 12
click at [304, 64] on input ""UI UX designer" | "UX UI designer" | "UX/UI designer" | "UI/UX designer" | "UI…" at bounding box center [243, 63] width 154 height 7
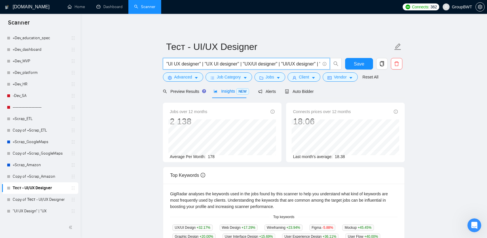
scroll to position [0, 319]
drag, startPoint x: 295, startPoint y: 64, endPoint x: 482, endPoint y: 72, distance: 187.1
click at [487, 71] on html "Scanner New Scanner My Scanners 🎨 Sofia +Des_UI/UX_ eCommerce Fintech =========…" at bounding box center [243, 119] width 487 height 238
click at [280, 61] on input ""UI UX designer" | "UX UI designer" | "UX/UI designer" | "UI/UX designer" | "UI…" at bounding box center [243, 63] width 154 height 7
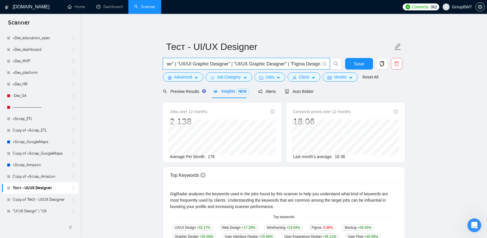
click at [280, 61] on input ""UI UX designer" | "UX UI designer" | "UX/UI designer" | "UI/UX designer" | "UI…" at bounding box center [243, 63] width 154 height 7
drag, startPoint x: 178, startPoint y: 85, endPoint x: 177, endPoint y: 90, distance: 4.4
click at [178, 85] on div "Preview Results" at bounding box center [183, 91] width 41 height 14
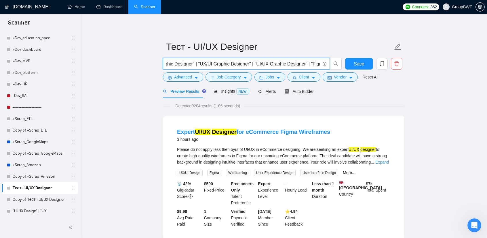
scroll to position [0, 319]
drag, startPoint x: 310, startPoint y: 65, endPoint x: 472, endPoint y: 78, distance: 161.8
click at [312, 61] on input ""UI UX designer" | "UX UI designer" | "UX/UI designer" | "UI/UX designer" | "UI…" at bounding box center [243, 63] width 154 height 7
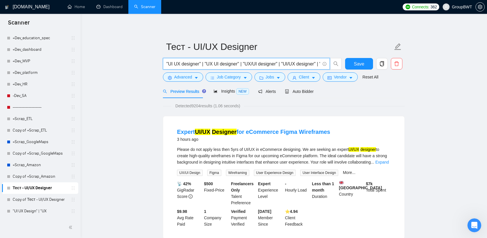
click at [321, 64] on span ""UI UX designer" | "UX UI designer" | "UX/UI designer" | "UI/UX designer" | "UI…" at bounding box center [246, 64] width 167 height 12
click at [313, 63] on input ""UI UX designer" | "UX UI designer" | "UX/UI designer" | "UI/UX designer" | "UI…" at bounding box center [243, 63] width 154 height 7
drag, startPoint x: 313, startPoint y: 63, endPoint x: 342, endPoint y: 65, distance: 28.9
click at [342, 65] on div ""UI UX designer" | "UX UI designer" | "UX/UI designer" | "UI/UX designer" | "UI…" at bounding box center [252, 65] width 181 height 14
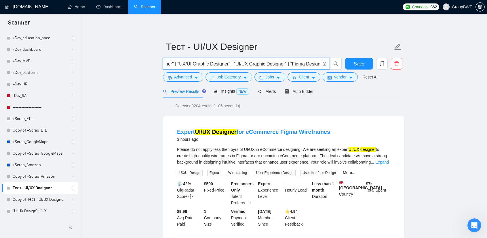
click at [310, 64] on input ""UI UX designer" | "UX UI designer" | "UX/UI designer" | "UI/UX designer" | "UI…" at bounding box center [243, 63] width 154 height 7
click at [38, 200] on link "Copy of Тест - UI/UX Designer" at bounding box center [40, 200] width 55 height 12
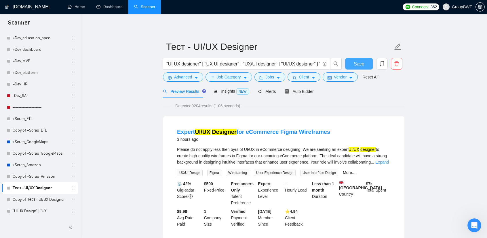
click at [362, 63] on span "Save" at bounding box center [359, 63] width 10 height 7
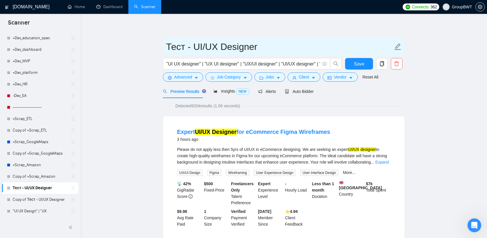
click at [179, 43] on input "Тест - UI/UX Designer" at bounding box center [279, 46] width 227 height 14
drag, startPoint x: 180, startPoint y: 48, endPoint x: 165, endPoint y: 48, distance: 14.7
click at [165, 48] on span "Тест - UI/UX Designer" at bounding box center [284, 46] width 242 height 18
type input "Основной - UI/UX Designer"
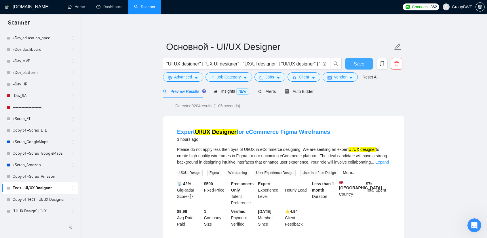
click at [362, 62] on span "Save" at bounding box center [359, 63] width 10 height 7
click at [44, 201] on link "Copy of Тест - UI/UX Designer" at bounding box center [40, 200] width 55 height 12
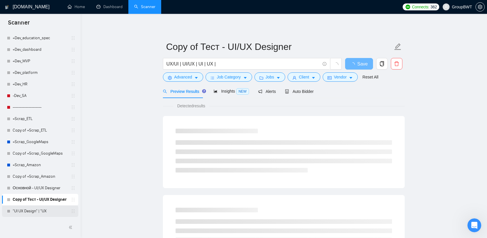
click at [31, 209] on link ""UI UX Design" | "UX" at bounding box center [40, 211] width 55 height 12
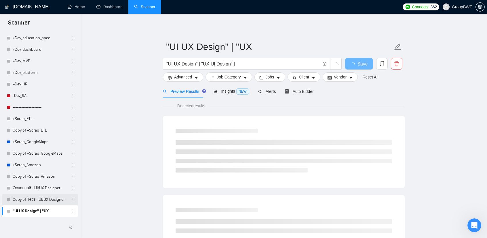
click at [46, 198] on link "Copy of Тест - UI/UX Designer" at bounding box center [40, 200] width 55 height 12
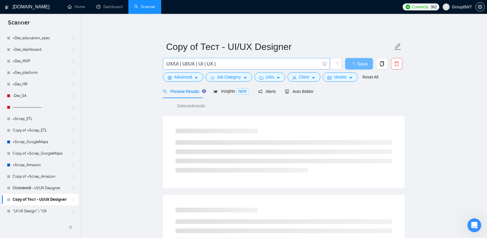
click at [213, 63] on input "UX/UI | UI/UX | UI | UX |" at bounding box center [243, 63] width 154 height 7
paste input "I/UX Expert"
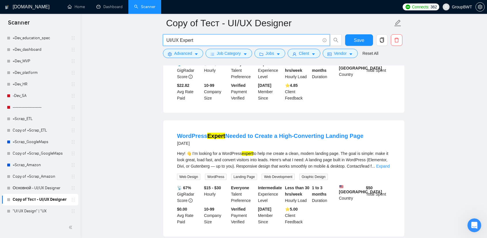
scroll to position [403, 0]
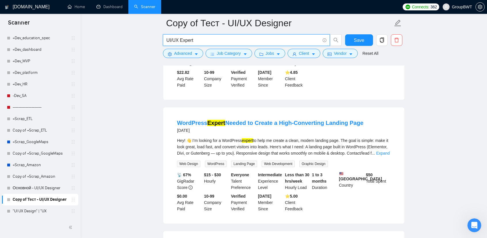
type input "UI/UX Expert"
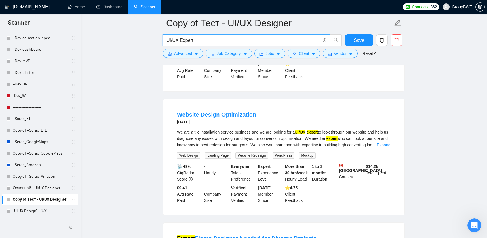
scroll to position [1066, 0]
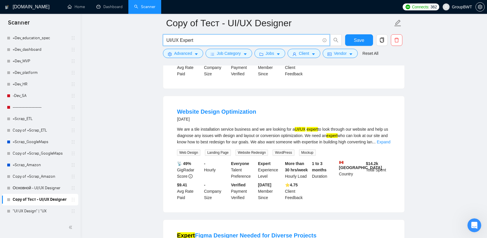
click at [37, 186] on link "Основной - UI/UX Designer" at bounding box center [40, 188] width 55 height 12
click at [25, 190] on link "Основной - UI/UX Designer" at bounding box center [40, 188] width 55 height 12
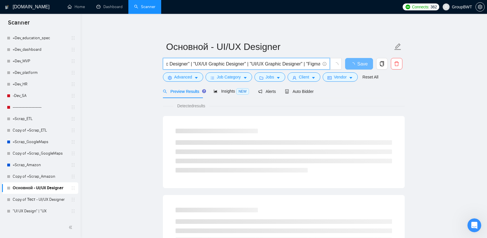
scroll to position [0, 319]
drag, startPoint x: 306, startPoint y: 62, endPoint x: 431, endPoint y: 73, distance: 125.5
click at [318, 65] on input ""UI UX designer" | "UX UI designer" | "UX/UI designer" | "UI/UX designer" | "UI…" at bounding box center [243, 63] width 154 height 7
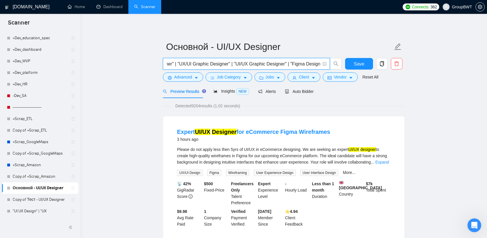
click at [320, 64] on input ""UI UX designer" | "UX UI designer" | "UX/UI designer" | "UI/UX designer" | "UI…" at bounding box center [243, 63] width 154 height 7
click at [320, 65] on input ""UI UX designer" | "UX UI designer" | "UX/UI designer" | "UI/UX designer" | "UI…" at bounding box center [243, 63] width 154 height 7
paste input "UI/UX Mobile Designer"
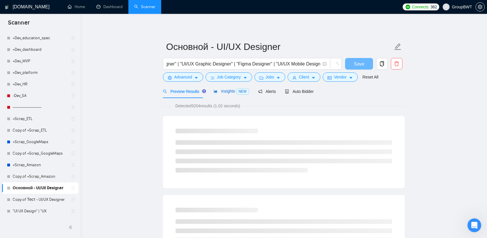
scroll to position [0, 0]
click at [228, 93] on span "Insights NEW" at bounding box center [231, 91] width 35 height 5
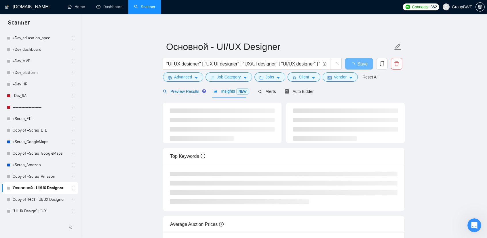
click at [179, 91] on span "Preview Results" at bounding box center [183, 91] width 41 height 5
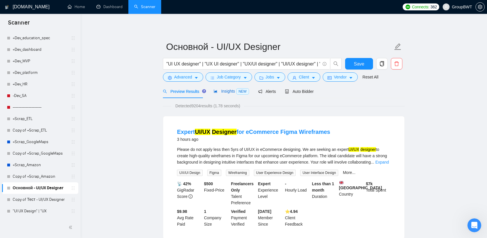
click at [230, 92] on span "Insights NEW" at bounding box center [231, 91] width 35 height 5
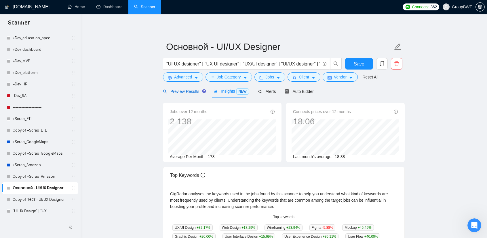
click at [177, 92] on span "Preview Results" at bounding box center [183, 91] width 41 height 5
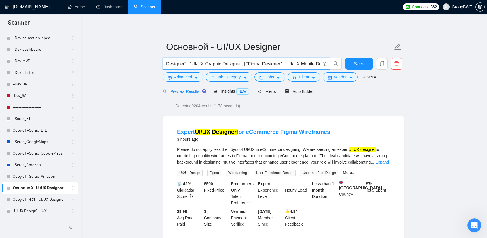
scroll to position [0, 374]
drag, startPoint x: 306, startPoint y: 62, endPoint x: 327, endPoint y: 64, distance: 20.5
click at [300, 66] on input ""UI UX designer" | "UX UI designer" | "UX/UI designer" | "UI/UX designer" | "UI…" at bounding box center [243, 63] width 154 height 7
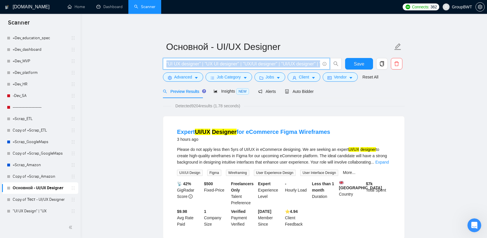
click at [320, 64] on span ""UI UX designer" | "UX UI designer" | "UX/UI designer" | "UI/UX designer" | "UI…" at bounding box center [246, 64] width 167 height 12
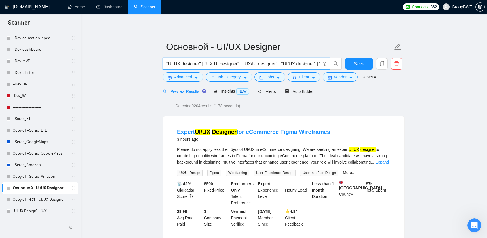
scroll to position [0, 374]
click at [315, 63] on input ""UI UX designer" | "UX UI designer" | "UX/UI designer" | "UI/UX designer" | "UI…" at bounding box center [243, 63] width 154 height 7
drag, startPoint x: 315, startPoint y: 63, endPoint x: 370, endPoint y: 65, distance: 55.3
click at [386, 64] on div ""UI UX designer" | "UX UI designer" | "UX/UI designer" | "UI/UX designer" | "UI…" at bounding box center [283, 65] width 242 height 14
click at [310, 64] on input ""UI UX designer" | "UX UI designer" | "UX/UI designer" | "UI/UX designer" | "UI…" at bounding box center [243, 63] width 154 height 7
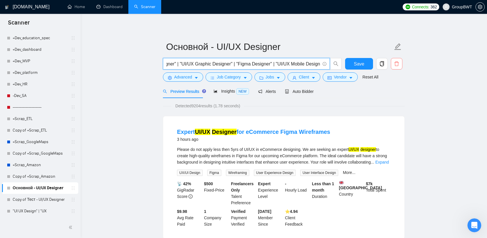
drag, startPoint x: 317, startPoint y: 63, endPoint x: 393, endPoint y: 68, distance: 76.5
click at [393, 68] on div ""UI UX designer" | "UX UI designer" | "UX/UI designer" | "UI/UX designer" | "UI…" at bounding box center [283, 65] width 242 height 14
click at [315, 64] on input ""UI UX designer" | "UX UI designer" | "UX/UI designer" | "UI/UX designer" | "UI…" at bounding box center [243, 63] width 154 height 7
drag, startPoint x: 304, startPoint y: 63, endPoint x: 358, endPoint y: 63, distance: 54.1
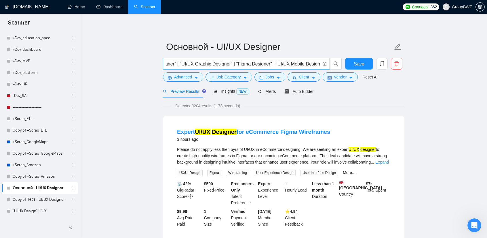
scroll to position [0, 0]
click at [301, 58] on span ""UI UX designer" | "UX UI designer" | "UX/UI designer" | "UI/UX designer" | "UI…" at bounding box center [246, 64] width 167 height 12
drag, startPoint x: 310, startPoint y: 64, endPoint x: 384, endPoint y: 73, distance: 74.6
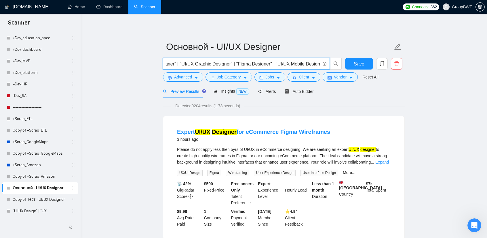
click at [296, 68] on span ""UI UX designer" | "UX UI designer" | "UX/UI designer" | "UI/UX designer" | "UI…" at bounding box center [246, 64] width 167 height 12
drag, startPoint x: 280, startPoint y: 64, endPoint x: 361, endPoint y: 63, distance: 81.5
drag, startPoint x: 283, startPoint y: 62, endPoint x: 280, endPoint y: 63, distance: 2.9
click at [283, 62] on input ""UI UX designer" | "UX UI designer" | "UX/UI designer" | "UI/UX designer" | "UI…" at bounding box center [243, 63] width 154 height 7
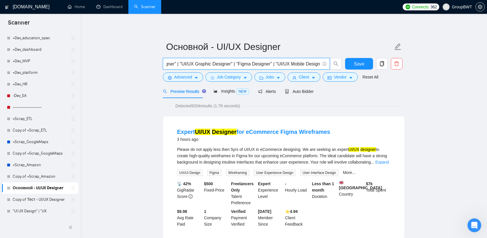
click at [276, 63] on input ""UI UX designer" | "UX UI designer" | "UX/UI designer" | "UI/UX designer" | "UI…" at bounding box center [243, 63] width 154 height 7
drag, startPoint x: 271, startPoint y: 63, endPoint x: 415, endPoint y: 68, distance: 144.1
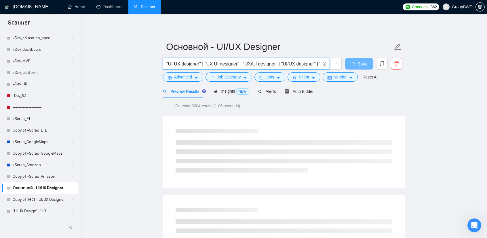
scroll to position [0, 374]
drag, startPoint x: 286, startPoint y: 61, endPoint x: 514, endPoint y: 61, distance: 227.8
click at [487, 61] on html "Scanner New Scanner My Scanners 🎨 Sofia +Des_UI/UX_ eCommerce Fintech =========…" at bounding box center [243, 119] width 487 height 238
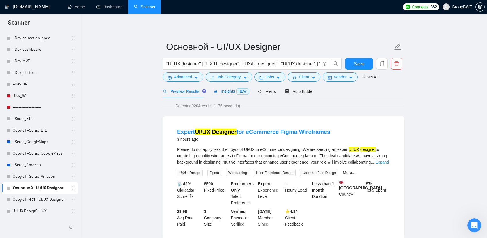
click at [225, 91] on span "Insights NEW" at bounding box center [231, 91] width 35 height 5
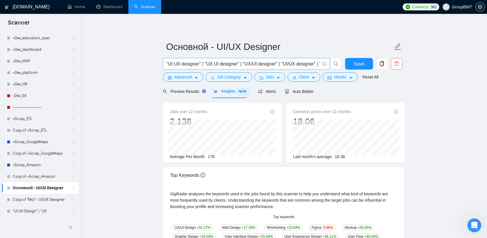
click at [311, 61] on input ""UI UX designer" | "UX UI designer" | "UX/UI designer" | "UI/UX designer" | "UI…" at bounding box center [243, 63] width 154 height 7
drag, startPoint x: 303, startPoint y: 63, endPoint x: 464, endPoint y: 71, distance: 161.5
click at [464, 71] on main "Основной - UI/UX Designer "UI UX designer" | "UX UI designer" | "UX/UI designer…" at bounding box center [284, 215] width 388 height 384
click at [317, 62] on input ""UI UX designer" | "UX UI designer" | "UX/UI designer" | "UI/UX designer" | "UI…" at bounding box center [243, 63] width 154 height 7
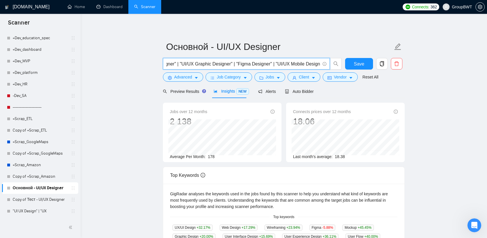
drag, startPoint x: 268, startPoint y: 64, endPoint x: 406, endPoint y: 67, distance: 138.0
click at [406, 67] on main "Основной - UI/UX Designer "UI UX designer" | "UX UI designer" | "UX/UI designer…" at bounding box center [284, 215] width 388 height 384
type input ""UI UX designer" | "UX UI designer" | "UX/UI designer" | "UI/UX designer" | "UI…"
click at [425, 92] on main "Основной - UI/UX Designer "UI UX designer" | "UX UI designer" | "UX/UI designer…" at bounding box center [284, 215] width 388 height 384
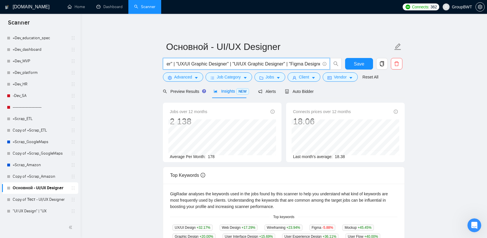
scroll to position [0, 0]
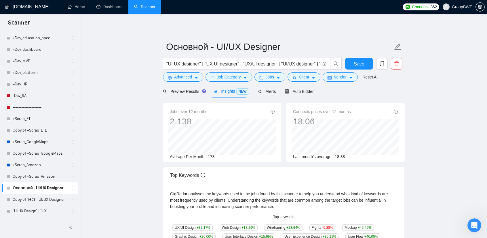
drag, startPoint x: 42, startPoint y: 201, endPoint x: 292, endPoint y: 32, distance: 302.0
click at [42, 201] on link "Copy of Тест - UI/UX Designer" at bounding box center [40, 200] width 55 height 12
click at [357, 65] on span "Save" at bounding box center [359, 63] width 10 height 7
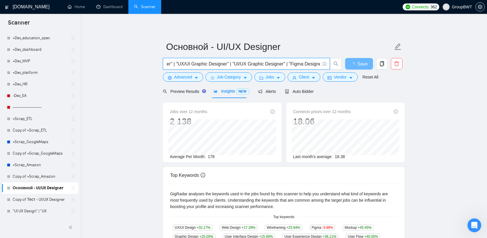
drag, startPoint x: 303, startPoint y: 65, endPoint x: 295, endPoint y: 63, distance: 8.0
click at [471, 73] on main "Основной - UI/UX Designer "UI UX designer" | "UX UI designer" | "UX/UI designer…" at bounding box center [284, 215] width 388 height 384
click at [279, 62] on input ""UI UX designer" | "UX UI designer" | "UX/UI designer" | "UI/UX designer" | "UI…" at bounding box center [243, 63] width 154 height 7
click at [43, 196] on link "Copy of Тест - UI/UX Designer" at bounding box center [40, 200] width 55 height 12
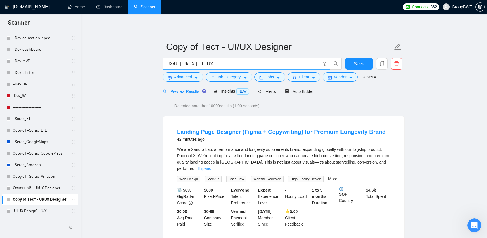
click at [298, 64] on input "UX/UI | UI/UX | UI | UX |" at bounding box center [243, 63] width 154 height 7
click at [33, 211] on link ""UI UX Design" | "UX" at bounding box center [40, 211] width 55 height 12
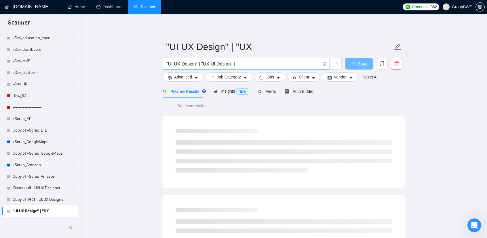
click at [242, 63] on input ""UI UX Design" | "UX UI Design" |" at bounding box center [243, 63] width 154 height 7
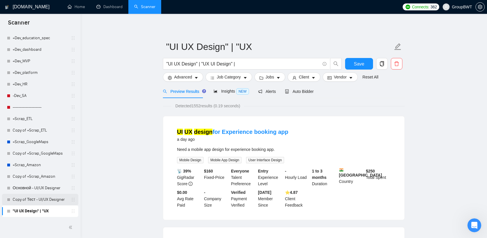
click at [28, 199] on link "Copy of Тест - UI/UX Designer" at bounding box center [40, 200] width 55 height 12
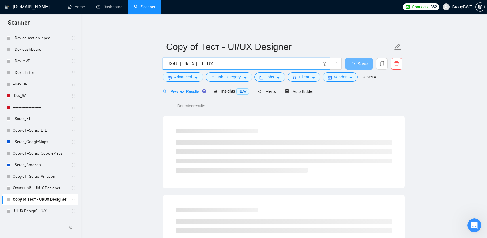
click at [228, 60] on input "UX/UI | UI/UX | UI | UX |" at bounding box center [243, 63] width 154 height 7
paste input "Digital Product Designer"
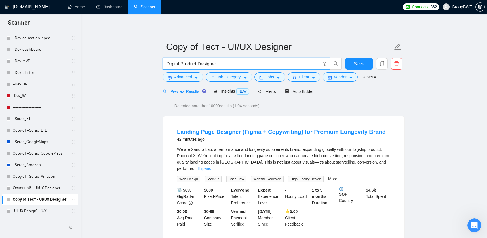
type input "Digital Product Designer"
click at [400, 96] on div "Preview Results Insights NEW Alerts Auto Bidder" at bounding box center [284, 91] width 242 height 14
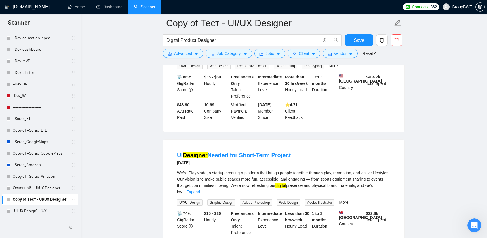
scroll to position [374, 0]
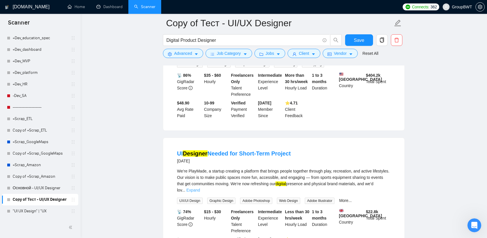
click at [200, 187] on link "Expand" at bounding box center [194, 189] width 14 height 5
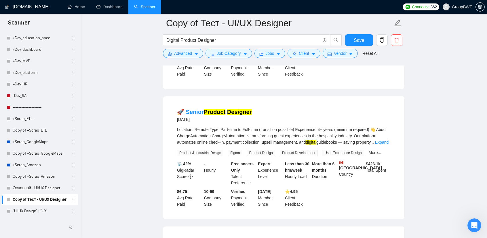
scroll to position [605, 0]
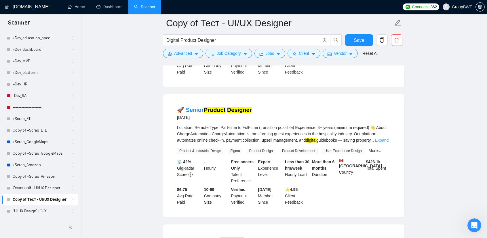
click at [387, 138] on link "Expand" at bounding box center [382, 140] width 14 height 5
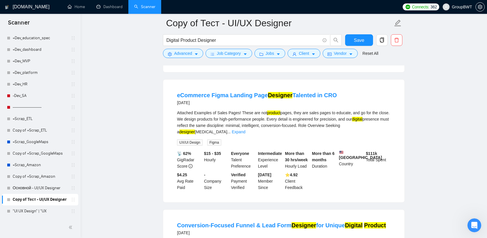
scroll to position [1066, 0]
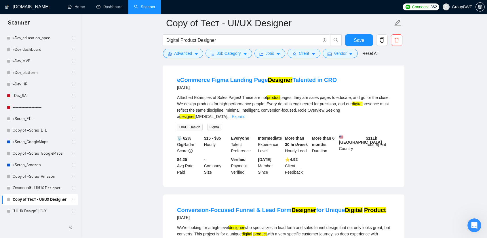
click at [245, 114] on link "Expand" at bounding box center [239, 116] width 14 height 5
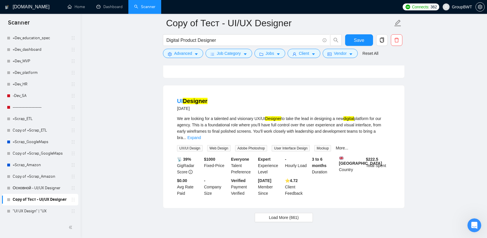
scroll to position [1514, 0]
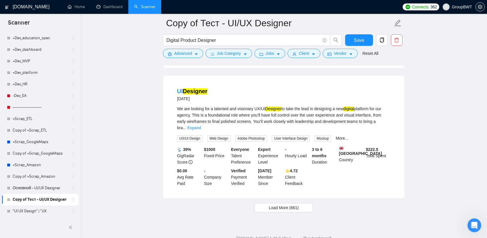
click at [381, 108] on div "We are looking for a talented and visionary UX/UI Designer to take the lead in …" at bounding box center [284, 117] width 214 height 25
click at [201, 125] on link "Expand" at bounding box center [194, 127] width 14 height 5
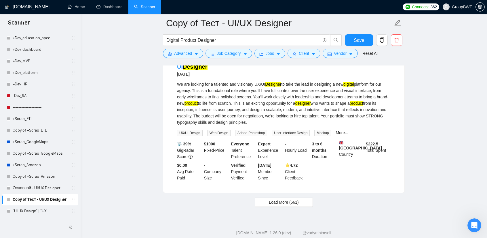
scroll to position [1539, 0]
click at [281, 198] on span "Load More (661)" at bounding box center [284, 201] width 30 height 6
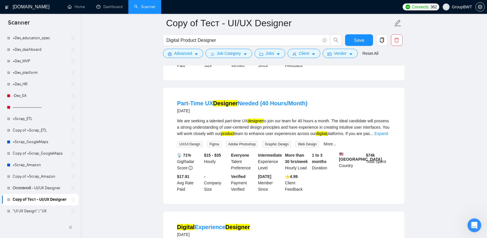
scroll to position [1885, 0]
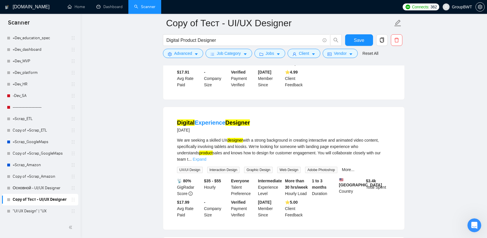
drag, startPoint x: 387, startPoint y: 139, endPoint x: 382, endPoint y: 143, distance: 6.4
click at [387, 139] on div "We are seeking a skilled UX designer with a strong background in creating inter…" at bounding box center [284, 149] width 214 height 25
click at [46, 187] on link "Основной - UI/UX Designer" at bounding box center [40, 188] width 55 height 12
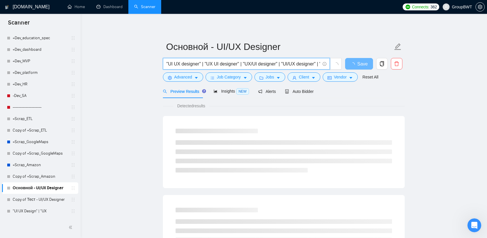
scroll to position [0, 321]
drag, startPoint x: 303, startPoint y: 63, endPoint x: 443, endPoint y: 68, distance: 140.0
click at [318, 61] on input ""UI UX designer" | "UX UI designer" | "UX/UI designer" | "UI/UX designer" | "UI…" at bounding box center [243, 63] width 154 height 7
click at [320, 62] on input ""UI UX designer" | "UX UI designer" | "UX/UI designer" | "UI/UX designer" | "UI…" at bounding box center [243, 63] width 154 height 7
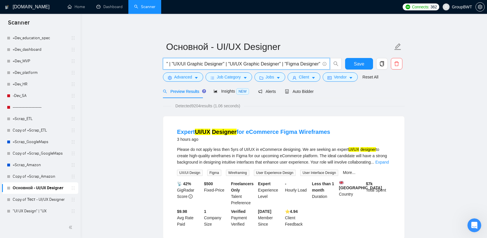
click at [318, 63] on input ""UI UX designer" | "UX UI designer" | "UX/UI designer" | "UI/UX designer" | "UI…" at bounding box center [243, 63] width 154 height 7
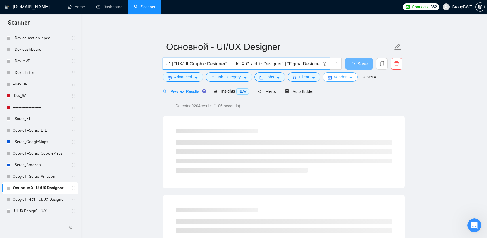
paste input "Digital Product Designer"
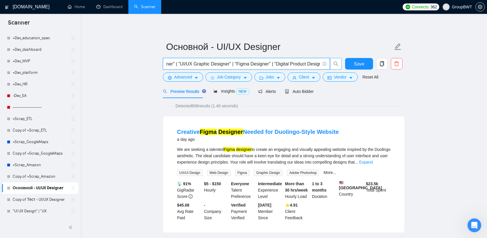
scroll to position [0, 376]
drag, startPoint x: 408, startPoint y: 97, endPoint x: 405, endPoint y: 98, distance: 3.6
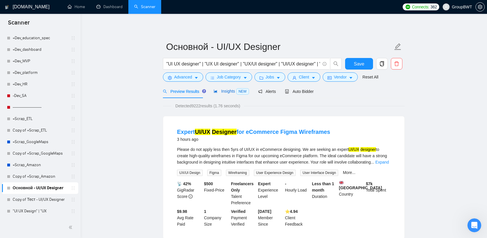
click at [222, 91] on span "Insights NEW" at bounding box center [231, 91] width 35 height 5
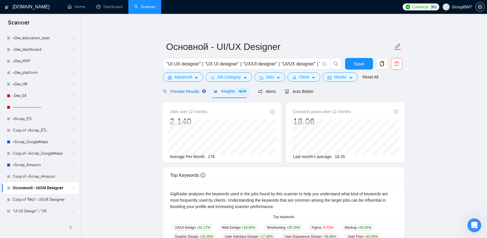
click at [191, 94] on span "Preview Results" at bounding box center [183, 91] width 41 height 5
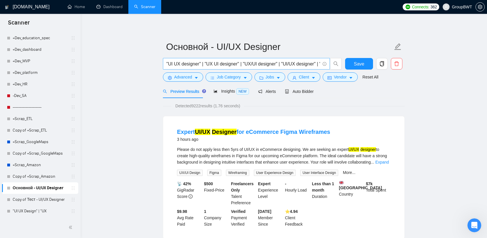
click at [296, 64] on input ""UI UX designer" | "UX UI designer" | "UX/UI designer" | "UI/UX designer" | "UI…" at bounding box center [243, 63] width 154 height 7
click at [281, 66] on input ""UI UX designer" | "UX UI designer" | "UX/UI designer" | "UI/UX designer" | "UI…" at bounding box center [243, 63] width 154 height 7
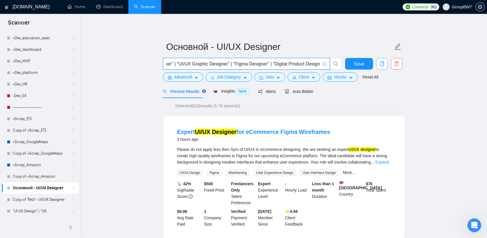
drag, startPoint x: 291, startPoint y: 65, endPoint x: 383, endPoint y: 69, distance: 91.7
click at [399, 68] on div ""UI UX designer" | "UX UI designer" | "UX/UI designer" | "UI/UX designer" | "UI…" at bounding box center [283, 65] width 242 height 14
click at [312, 62] on input ""UI UX designer" | "UX UI designer" | "UX/UI designer" | "UI/UX designer" | "UI…" at bounding box center [243, 63] width 154 height 7
click at [319, 62] on input ""UI UX designer" | "UX UI designer" | "UX/UI designer" | "UI/UX designer" | "UI…" at bounding box center [243, 63] width 154 height 7
click at [320, 63] on input ""UI UX designer" | "UX UI designer" | "UX/UI designer" | "UI/UX designer" | "UI…" at bounding box center [243, 63] width 154 height 7
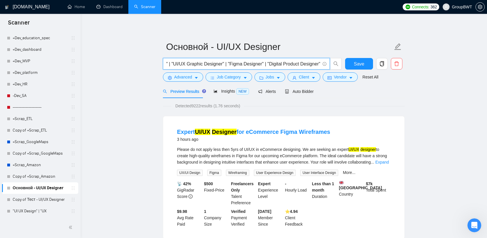
click at [319, 64] on input ""UI UX designer" | "UX UI designer" | "UX/UI designer" | "UI/UX designer" | "UI…" at bounding box center [243, 63] width 154 height 7
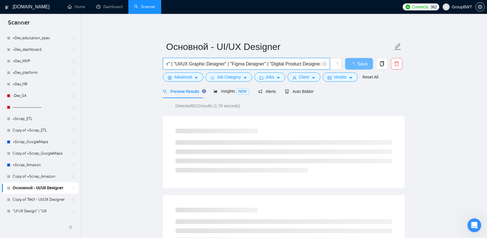
paste input "Product Designer"
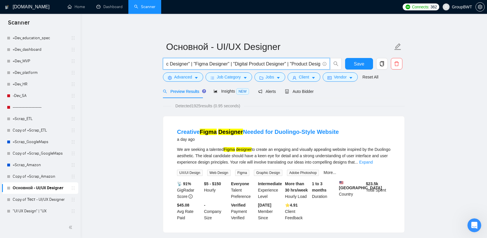
click at [285, 63] on input ""UI UX designer" | "UX UI designer" | "UX/UI designer" | "UI/UX designer" | "UI…" at bounding box center [243, 63] width 154 height 7
drag, startPoint x: 302, startPoint y: 66, endPoint x: 375, endPoint y: 64, distance: 73.2
click at [375, 64] on div ""UI UX designer" | "UX UI designer" | "UX/UI designer" | "UI/UX designer" | "UI…" at bounding box center [283, 65] width 242 height 14
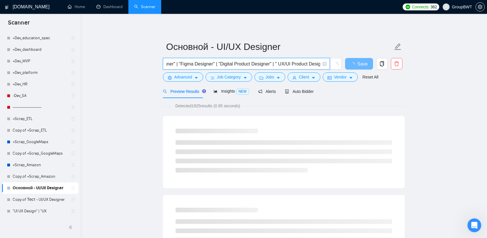
click at [320, 62] on input ""UI UX designer" | "UX UI designer" | "UX/UI designer" | "UI/UX designer" | "UI…" at bounding box center [243, 63] width 154 height 7
click at [321, 63] on span ""UI UX designer" | "UX UI designer" | "UX/UI designer" | "UI/UX designer" | "UI…" at bounding box center [246, 64] width 167 height 12
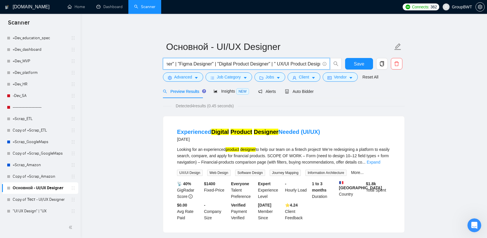
scroll to position [0, 433]
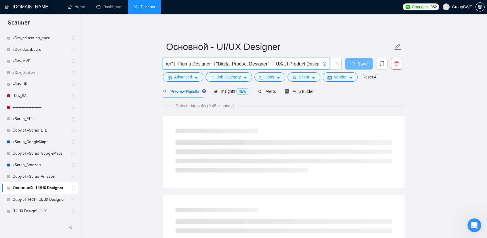
click at [268, 62] on input ""UI UX designer" | "UX UI designer" | "UX/UI designer" | "UI/UX designer" | "UI…" at bounding box center [243, 63] width 154 height 7
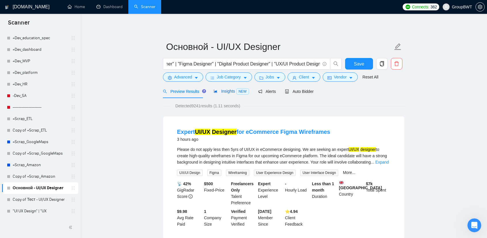
scroll to position [0, 0]
click at [223, 90] on span "Insights NEW" at bounding box center [231, 91] width 35 height 5
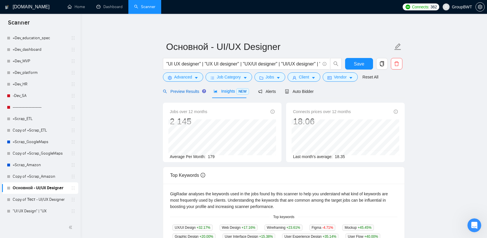
click at [185, 92] on span "Preview Results" at bounding box center [183, 91] width 41 height 5
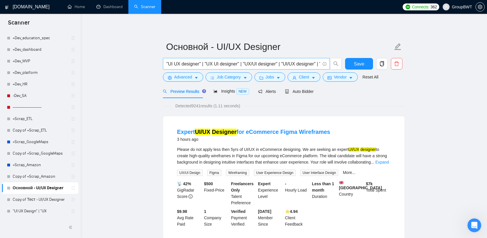
click at [297, 64] on input ""UI UX designer" | "UX UI designer" | "UX/UI designer" | "UI/UX designer" | "UI…" at bounding box center [243, 63] width 154 height 7
drag, startPoint x: 301, startPoint y: 65, endPoint x: 338, endPoint y: 62, distance: 37.0
click at [300, 65] on input ""UI UX designer" | "UX UI designer" | "UX/UI designer" | "UI/UX designer" | "UI…" at bounding box center [243, 63] width 154 height 7
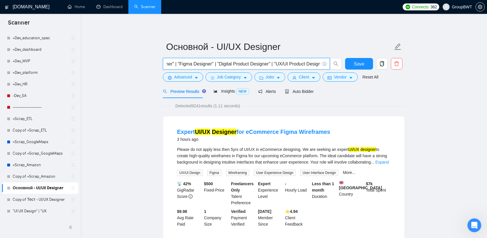
drag, startPoint x: 266, startPoint y: 63, endPoint x: 273, endPoint y: 63, distance: 7.5
click at [286, 63] on input ""UI UX designer" | "UX UI designer" | "UX/UI designer" | "UI/UX designer" | "UI…" at bounding box center [243, 63] width 154 height 7
click at [273, 63] on input ""UI UX designer" | "UX UI designer" | "UX/UI designer" | "UI/UX designer" | "UI…" at bounding box center [243, 63] width 154 height 7
click at [265, 63] on input ""UI UX designer" | "UX UI designer" | "UX/UI designer" | "UI/UX designer" | "UI…" at bounding box center [243, 63] width 154 height 7
click at [267, 62] on input ""UI UX designer" | "UX UI designer" | "UX/UI designer" | "UI/UX designer" | "UI…" at bounding box center [243, 63] width 154 height 7
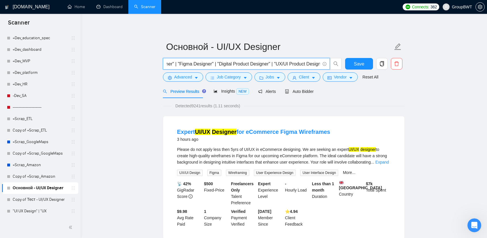
drag, startPoint x: 266, startPoint y: 62, endPoint x: 374, endPoint y: 69, distance: 108.5
click at [387, 69] on div ""UI UX designer" | "UX UI designer" | "UX/UI designer" | "UI/UX designer" | "UI…" at bounding box center [283, 65] width 242 height 14
click at [310, 62] on input ""UI UX designer" | "UX UI designer" | "UX/UI designer" | "UI/UX designer" | "UI…" at bounding box center [243, 63] width 154 height 7
click at [319, 63] on input ""UI UX designer" | "UX UI designer" | "UX/UI designer" | "UI/UX designer" | "UI…" at bounding box center [243, 63] width 154 height 7
click at [320, 63] on input ""UI UX designer" | "UX UI designer" | "UX/UI designer" | "UI/UX designer" | "UI…" at bounding box center [243, 63] width 154 height 7
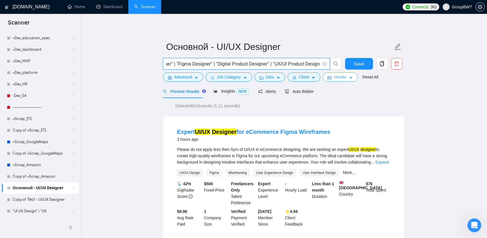
paste input ""UX/UI Product Designer" |"
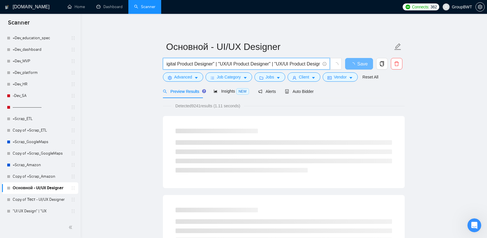
click at [275, 63] on input ""UI UX designer" | "UX UI designer" | "UX/UI designer" | "UI/UX designer" | "UI…" at bounding box center [243, 63] width 154 height 7
click at [272, 64] on input ""UI UX designer" | "UX UI designer" | "UX/UI designer" | "UI/UX designer" | "UI…" at bounding box center [243, 63] width 154 height 7
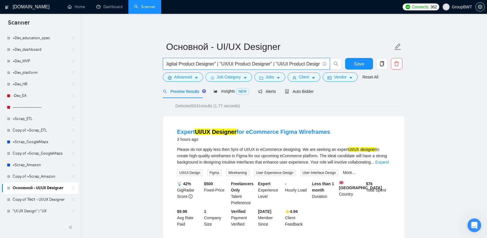
click at [279, 63] on input ""UI UX designer" | "UX UI designer" | "UX/UI designer" | "UI/UX designer" | "UI…" at bounding box center [243, 63] width 154 height 7
click at [306, 61] on input ""UI UX designer" | "UX UI designer" | "UX/UI designer" | "UI/UX designer" | "UI…" at bounding box center [243, 63] width 154 height 7
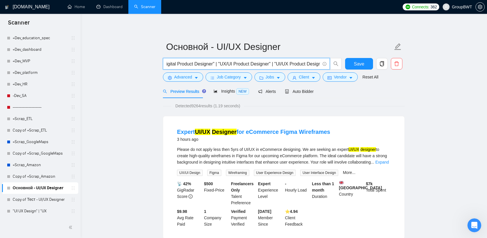
drag, startPoint x: 298, startPoint y: 61, endPoint x: 437, endPoint y: 65, distance: 139.2
click at [310, 61] on input ""UI UX designer" | "UX UI designer" | "UX/UI designer" | "UI/UX designer" | "UI…" at bounding box center [243, 63] width 154 height 7
click at [320, 61] on input ""UI UX designer" | "UX UI designer" | "UX/UI designer" | "UI/UX designer" | "UI…" at bounding box center [243, 63] width 154 height 7
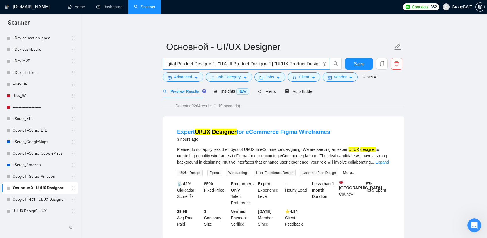
scroll to position [0, 0]
click at [321, 62] on span ""UI UX designer" | "UX UI designer" | "UX/UI designer" | "UI/UX designer" | "UI…" at bounding box center [246, 64] width 167 height 12
click at [315, 62] on input ""UI UX designer" | "UX UI designer" | "UX/UI designer" | "UI/UX designer" | "UI…" at bounding box center [243, 63] width 154 height 7
drag, startPoint x: 311, startPoint y: 63, endPoint x: 429, endPoint y: 68, distance: 118.2
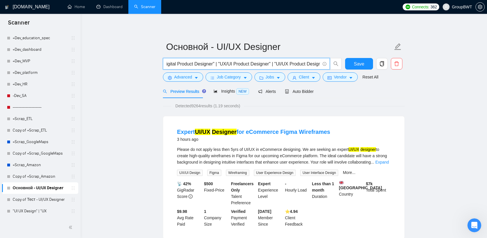
click at [314, 63] on input ""UI UX designer" | "UX UI designer" | "UX/UI designer" | "UI/UX designer" | "UI…" at bounding box center [243, 63] width 154 height 7
click at [320, 63] on span ""UI UX designer" | "UX UI designer" | "UX/UI designer" | "UI/UX designer" | "UI…" at bounding box center [246, 64] width 167 height 12
click at [315, 64] on input ""UI UX designer" | "UX UI designer" | "UX/UI designer" | "UI/UX designer" | "UI…" at bounding box center [243, 63] width 154 height 7
drag, startPoint x: 318, startPoint y: 64, endPoint x: 393, endPoint y: 68, distance: 75.3
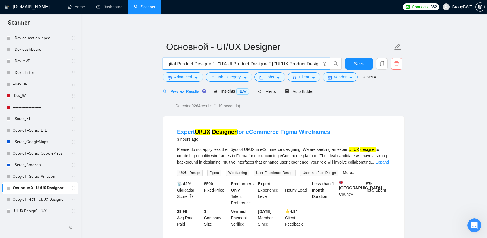
click at [314, 60] on input ""UI UX designer" | "UX UI designer" | "UX/UI designer" | "UI/UX designer" | "UI…" at bounding box center [243, 63] width 154 height 7
click at [320, 62] on input ""UI UX designer" | "UX UI designer" | "UX/UI designer" | "UI/UX designer" | "UI…" at bounding box center [243, 63] width 154 height 7
paste input ""UX/UI Product Designer" |"
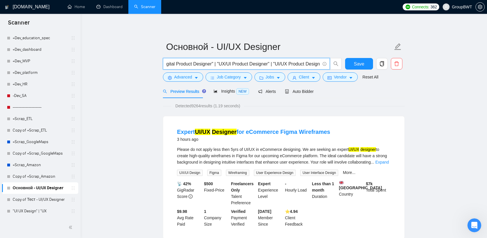
scroll to position [0, 543]
click at [275, 63] on input ""UI UX designer" | "UX UI designer" | "UX/UI designer" | "UI/UX designer" | "UI…" at bounding box center [243, 63] width 154 height 7
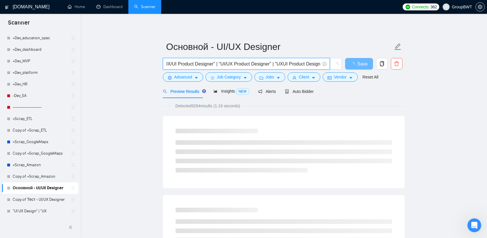
scroll to position [0, 542]
click at [298, 61] on input ""UI UX designer" | "UX UI designer" | "UX/UI designer" | "UI/UX designer" | "UI…" at bounding box center [243, 63] width 154 height 7
drag, startPoint x: 279, startPoint y: 62, endPoint x: 377, endPoint y: 70, distance: 98.3
click at [376, 70] on div ""UI UX designer" | "UX UI designer" | "UX/UI designer" | "UI/UX designer" | "UI…" at bounding box center [283, 65] width 242 height 14
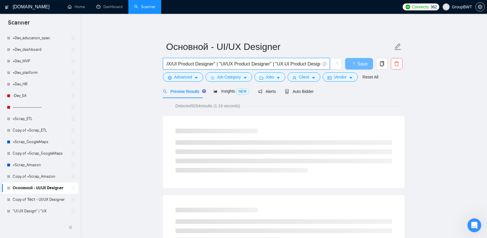
click at [307, 64] on input ""UI UX designer" | "UX UI designer" | "UX/UI designer" | "UI/UX designer" | "UI…" at bounding box center [243, 63] width 154 height 7
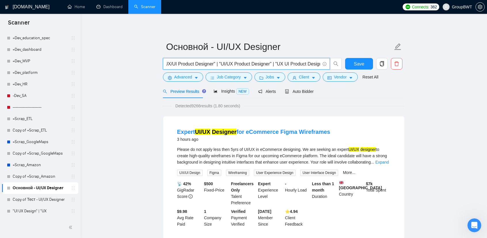
click at [320, 64] on input ""UI UX designer" | "UX UI designer" | "UX/UI designer" | "UI/UX designer" | "UI…" at bounding box center [243, 63] width 154 height 7
paste input ""UX/UI Product Designer" |"
drag, startPoint x: 346, startPoint y: 64, endPoint x: 380, endPoint y: 65, distance: 33.7
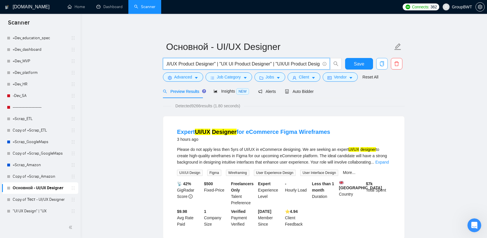
click at [380, 65] on div ""UI UX designer" | "UX UI designer" | "UX/UI designer" | "UI/UX designer" | "UI…" at bounding box center [283, 65] width 242 height 14
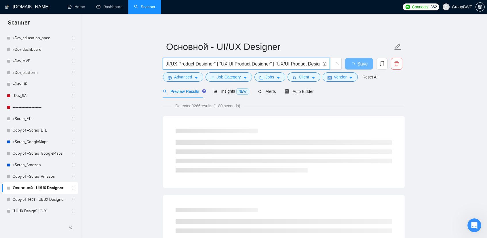
click at [282, 64] on input ""UI UX designer" | "UX UI designer" | "UX/UI designer" | "UI/UX designer" | "UI…" at bounding box center [243, 63] width 154 height 7
click at [276, 63] on input ""UI UX designer" | "UX UI designer" | "UX/UI designer" | "UI/UX designer" | "UI…" at bounding box center [243, 63] width 154 height 7
click at [281, 64] on input ""UI UX designer" | "UX UI designer" | "UX/UI designer" | "UI/UX designer" | "UI…" at bounding box center [243, 63] width 154 height 7
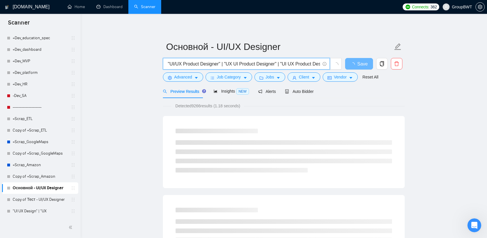
scroll to position [0, 0]
click at [301, 61] on input ""UI UX designer" | "UX UI designer" | "UX/UI designer" | "UI/UX designer" | "UI…" at bounding box center [243, 63] width 154 height 7
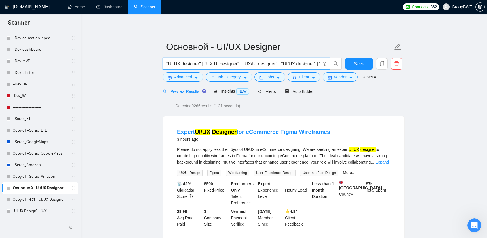
click at [309, 63] on input ""UI UX designer" | "UX UI designer" | "UX/UI designer" | "UI/UX designer" | "UI…" at bounding box center [243, 63] width 154 height 7
drag, startPoint x: 279, startPoint y: 63, endPoint x: 421, endPoint y: 65, distance: 141.7
click at [291, 64] on input ""UI UX designer" | "UX UI designer" | "UX/UI designer" | "UI/UX designer" | "UI…" at bounding box center [243, 63] width 154 height 7
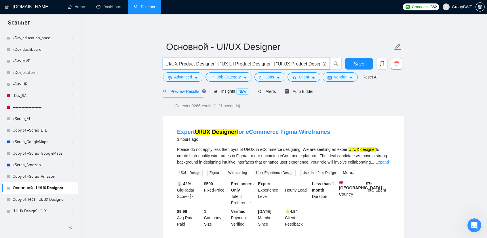
drag, startPoint x: 312, startPoint y: 62, endPoint x: 364, endPoint y: 70, distance: 52.6
click at [371, 69] on div ""UI UX designer" | "UX UI designer" | "UX/UI designer" | "UI/UX designer" | "UI…" at bounding box center [283, 65] width 242 height 14
click at [321, 64] on span ""UI UX designer" | "UX UI designer" | "UX/UI designer" | "UI/UX designer" | "UI…" at bounding box center [246, 64] width 167 height 12
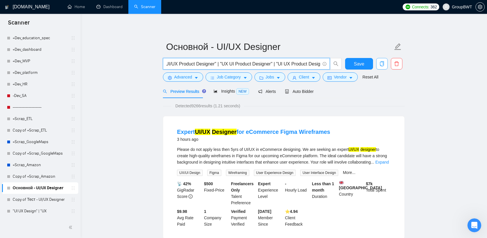
drag, startPoint x: 316, startPoint y: 63, endPoint x: 384, endPoint y: 67, distance: 68.1
click at [387, 66] on div ""UI UX designer" | "UX UI designer" | "UX/UI designer" | "UI/UX designer" | "UI…" at bounding box center [283, 65] width 242 height 14
click at [311, 62] on input ""UI UX designer" | "UX UI designer" | "UX/UI designer" | "UI/UX designer" | "UI…" at bounding box center [243, 63] width 154 height 7
click at [319, 62] on input ""UI UX designer" | "UX UI designer" | "UX/UI designer" | "UI/UX designer" | "UI…" at bounding box center [243, 63] width 154 height 7
click at [320, 62] on input ""UI UX designer" | "UX UI designer" | "UX/UI designer" | "UI/UX designer" | "UI…" at bounding box center [243, 63] width 154 height 7
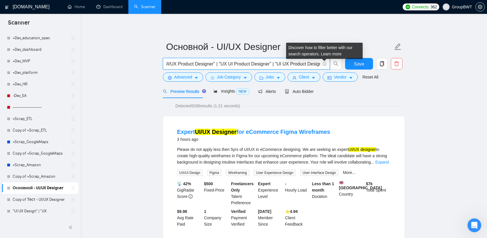
paste input ""UX/UI Product Designer" |"
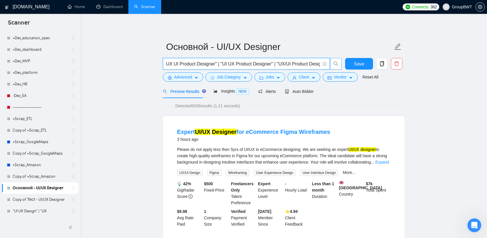
scroll to position [0, 654]
drag, startPoint x: 311, startPoint y: 62, endPoint x: 372, endPoint y: 68, distance: 61.3
click at [372, 68] on div ""UI UX designer" | "UX UI designer" | "UX/UI designer" | "UI/UX designer" | "UI…" at bounding box center [283, 65] width 242 height 14
click at [291, 60] on input ""UI UX designer" | "UX UI designer" | "UX/UI designer" | "UI/UX designer" | "UI…" at bounding box center [243, 63] width 154 height 7
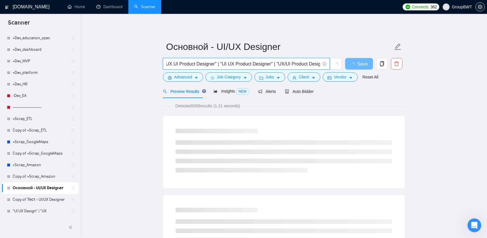
drag, startPoint x: 280, startPoint y: 62, endPoint x: 268, endPoint y: 62, distance: 11.8
click at [268, 62] on input ""UI UX designer" | "UX UI designer" | "UX/UI designer" | "UI/UX designer" | "UI…" at bounding box center [243, 63] width 154 height 7
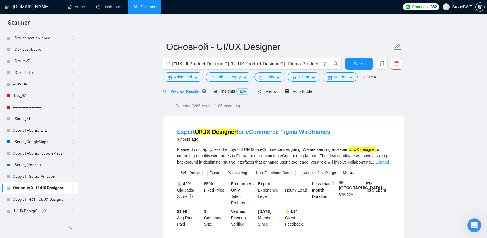
drag, startPoint x: 312, startPoint y: 62, endPoint x: 420, endPoint y: 75, distance: 107.9
click at [314, 62] on input ""UI UX designer" | "UX UI designer" | "UX/UI designer" | "UI/UX designer" | "UI…" at bounding box center [243, 63] width 154 height 7
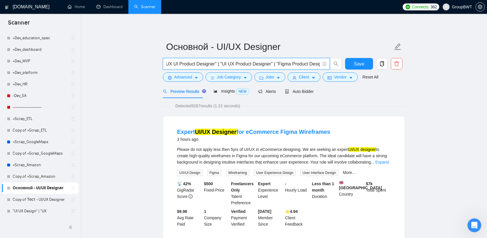
click at [280, 63] on input ""UI UX designer" | "UX UI designer" | "UX/UI designer" | "UI/UX designer" | "UI…" at bounding box center [243, 63] width 154 height 7
click at [301, 62] on input ""UI UX designer" | "UX UI designer" | "UX/UI designer" | "UI/UX designer" | "UI…" at bounding box center [243, 63] width 154 height 7
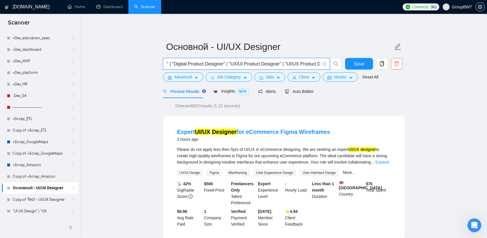
scroll to position [0, 654]
drag, startPoint x: 289, startPoint y: 62, endPoint x: 438, endPoint y: 73, distance: 150.2
drag, startPoint x: 314, startPoint y: 63, endPoint x: 317, endPoint y: 62, distance: 3.4
click at [314, 62] on input ""UI UX designer" | "UX UI designer" | "UX/UI designer" | "UI/UX designer" | "UI…" at bounding box center [243, 63] width 154 height 7
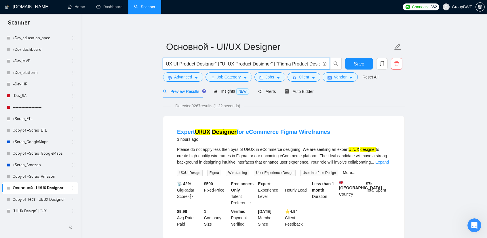
click at [319, 65] on input ""UI UX designer" | "UX UI designer" | "UX/UI designer" | "UI/UX designer" | "UI…" at bounding box center [243, 63] width 154 height 7
click at [320, 65] on input ""UI UX designer" | "UX UI designer" | "UX/UI designer" | "UI/UX designer" | "UI…" at bounding box center [243, 63] width 154 height 7
click at [317, 64] on input ""UI UX designer" | "UX UI designer" | "UX/UI designer" | "UI/UX designer" | "UI…" at bounding box center [243, 63] width 154 height 7
paste input "UI Graphic Designer"
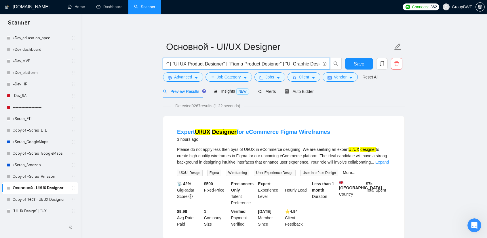
drag, startPoint x: 310, startPoint y: 64, endPoint x: 422, endPoint y: 70, distance: 111.3
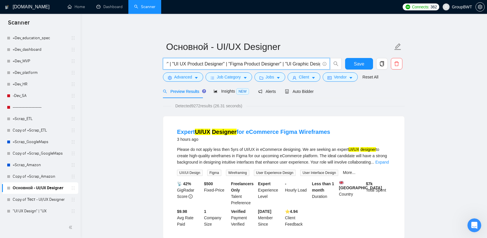
click at [305, 64] on input ""UI UX designer" | "UX UI designer" | "UX/UI designer" | "UI/UX designer" | "UI…" at bounding box center [243, 63] width 154 height 7
drag, startPoint x: 307, startPoint y: 62, endPoint x: 347, endPoint y: 65, distance: 40.1
click at [347, 65] on div ""UI UX designer" | "UX UI designer" | "UX/UI designer" | "UI/UX designer" | "UI…" at bounding box center [283, 65] width 242 height 14
click at [320, 62] on input ""UI UX designer" | "UX UI designer" | "UX/UI designer" | "UI/UX designer" | "UI…" at bounding box center [243, 63] width 154 height 7
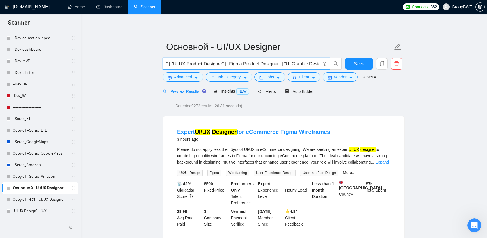
paste input "UI Graphic Designer"
click at [283, 63] on input ""UI UX designer" | "UX UI designer" | "UX/UI designer" | "UI/UX designer" | "UI…" at bounding box center [243, 63] width 154 height 7
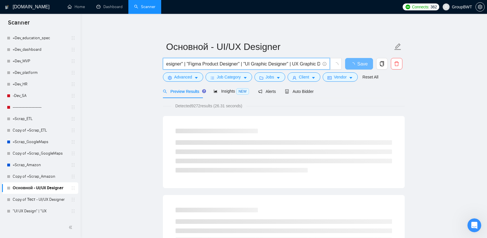
click at [280, 64] on input ""UI UX designer" | "UX UI designer" | "UX/UI designer" | "UI/UX designer" | "UI…" at bounding box center [243, 63] width 154 height 7
drag, startPoint x: 295, startPoint y: 65, endPoint x: 377, endPoint y: 68, distance: 82.1
click at [385, 67] on div ""UI UX designer" | "UX UI designer" | "UX/UI designer" | "UI/UX designer" | "UI…" at bounding box center [283, 65] width 242 height 14
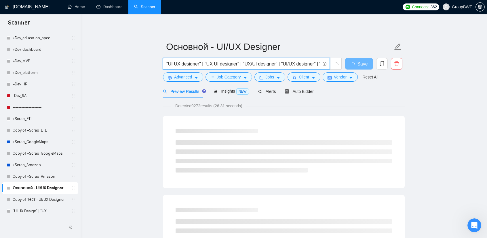
click at [321, 64] on span ""UI UX designer" | "UX UI designer" | "UX/UI designer" | "UI/UX designer" | "UI…" at bounding box center [246, 64] width 167 height 12
drag, startPoint x: 319, startPoint y: 62, endPoint x: 330, endPoint y: 65, distance: 12.3
click at [371, 67] on div ""UI UX designer" | "UX UI designer" | "UX/UI designer" | "UI/UX designer" | "UI…" at bounding box center [283, 65] width 242 height 14
click at [316, 65] on input ""UI UX designer" | "UX UI designer" | "UX/UI designer" | "UI/UX designer" | "UI…" at bounding box center [243, 63] width 154 height 7
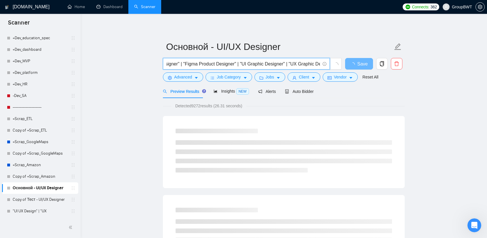
click at [330, 63] on span ""UI UX designer" | "UX UI designer" | "UX/UI designer" | "UI/UX designer" | "UI…" at bounding box center [252, 64] width 179 height 12
click at [316, 63] on input ""UI UX designer" | "UX UI designer" | "UX/UI designer" | "UI/UX designer" | "UI…" at bounding box center [243, 63] width 154 height 7
click at [320, 63] on input ""UI UX designer" | "UX UI designer" | "UX/UI designer" | "UI/UX designer" | "UI…" at bounding box center [243, 63] width 154 height 7
type input ""UI UX designer" | "UX UI designer" | "UX/UI designer" | "UI/UX designer" | "UI…"
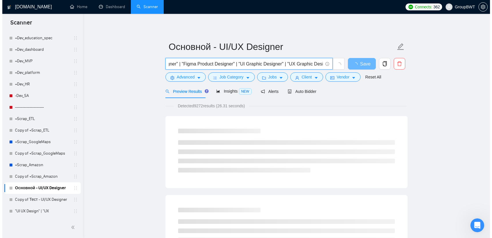
scroll to position [0, 0]
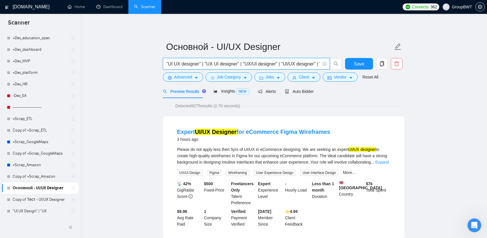
drag, startPoint x: 184, startPoint y: 64, endPoint x: 279, endPoint y: 65, distance: 95.0
click at [279, 65] on input ""UI UX designer" | "UX UI designer" | "UX/UI designer" | "UI/UX designer" | "UI…" at bounding box center [243, 63] width 154 height 7
click at [220, 94] on div "Insights NEW" at bounding box center [231, 91] width 35 height 14
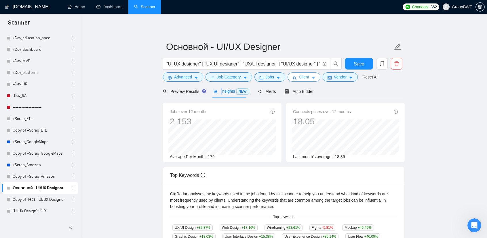
click at [313, 78] on icon "caret-down" at bounding box center [314, 78] width 4 height 4
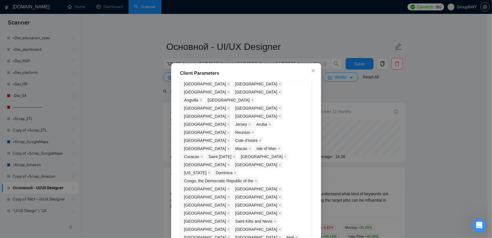
scroll to position [432, 0]
click at [435, 95] on div "Client Parameters Client Location Include Client Countries Select Exclude Clien…" at bounding box center [246, 119] width 492 height 238
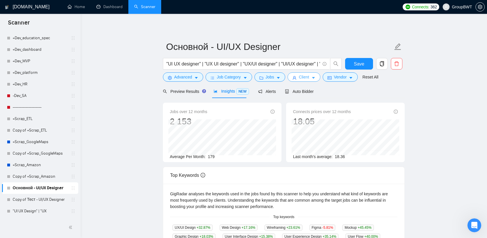
click at [312, 75] on span "caret-down" at bounding box center [314, 77] width 4 height 4
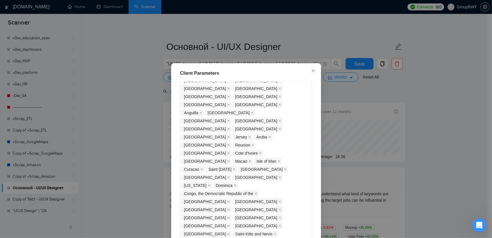
scroll to position [424, 0]
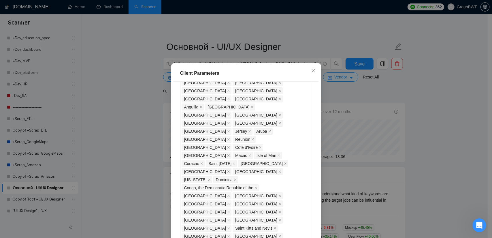
checkbox input "true"
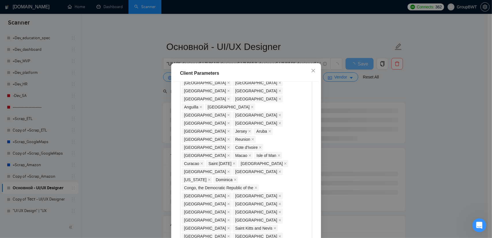
drag, startPoint x: 258, startPoint y: 104, endPoint x: 176, endPoint y: 106, distance: 81.5
click at [176, 106] on div "Client Location Include Client Countries Select Exclude Client Countries [GEOGR…" at bounding box center [246, 165] width 146 height 166
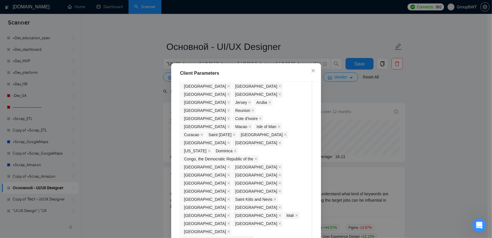
scroll to position [531, 0]
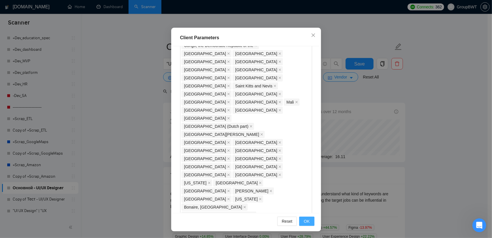
click at [306, 221] on span "OK" at bounding box center [307, 221] width 6 height 6
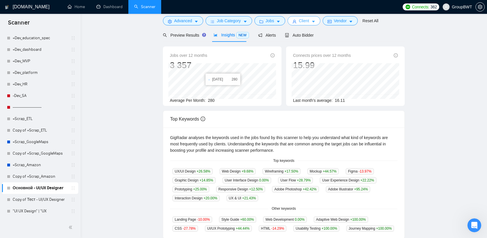
scroll to position [0, 0]
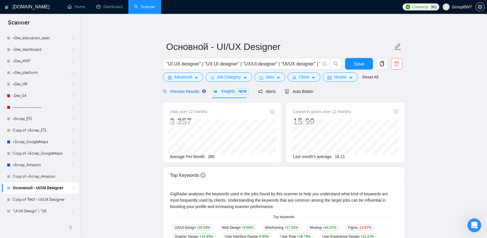
click at [191, 92] on span "Preview Results" at bounding box center [183, 91] width 41 height 5
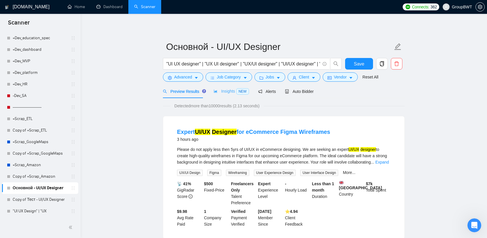
click at [221, 96] on div "Insights NEW" at bounding box center [231, 91] width 35 height 14
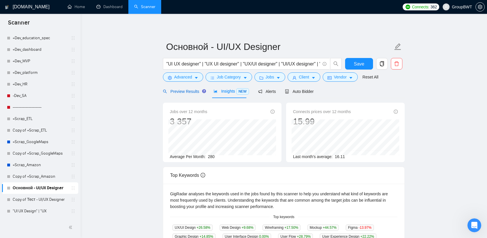
click at [183, 91] on span "Preview Results" at bounding box center [183, 91] width 41 height 5
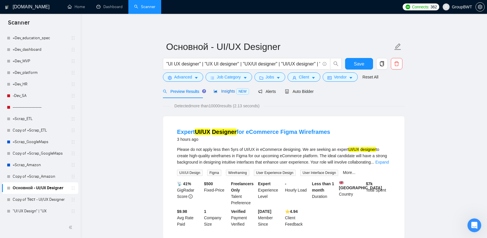
click at [228, 91] on span "Insights NEW" at bounding box center [231, 91] width 35 height 5
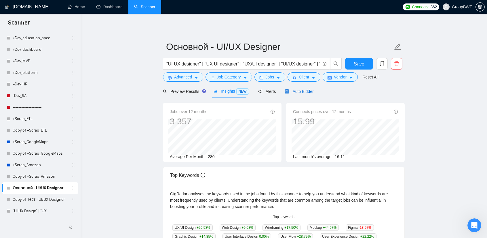
click at [289, 91] on span "Auto Bidder" at bounding box center [299, 91] width 29 height 5
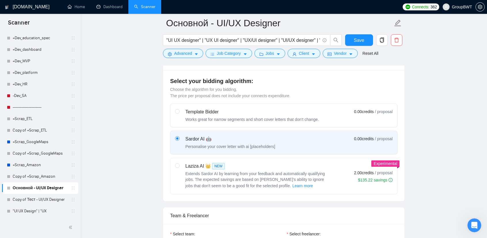
scroll to position [144, 0]
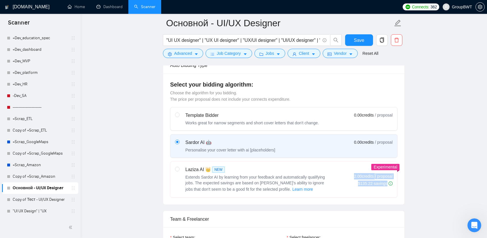
drag, startPoint x: 347, startPoint y: 184, endPoint x: 397, endPoint y: 186, distance: 50.2
click at [397, 186] on label "Laziza AI 👑 NEW Extends Sardor AI by learning from your feedback and automatica…" at bounding box center [283, 179] width 227 height 36
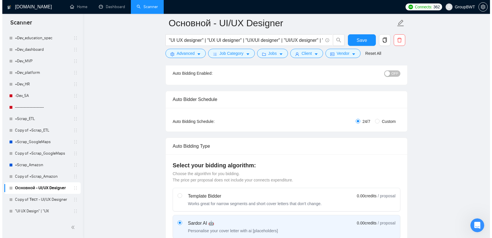
scroll to position [0, 0]
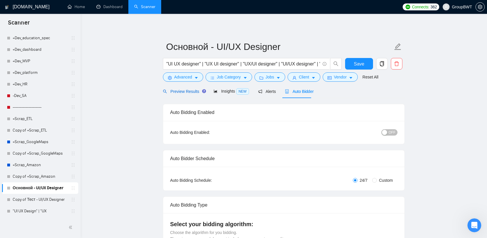
click at [185, 89] on span "Preview Results" at bounding box center [183, 91] width 41 height 5
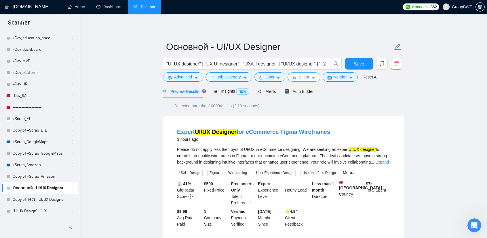
click at [299, 75] on span "Client" at bounding box center [304, 77] width 10 height 6
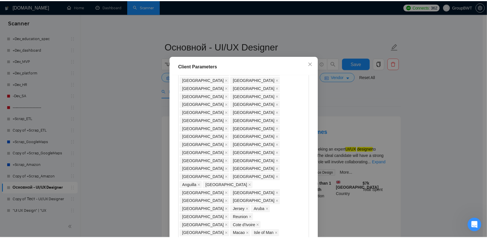
scroll to position [358, 0]
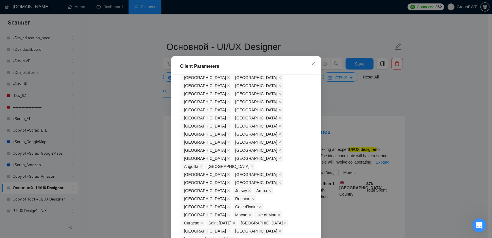
click at [419, 104] on div "Client Parameters Client Location Include Client Countries Select Exclude Clien…" at bounding box center [246, 119] width 492 height 238
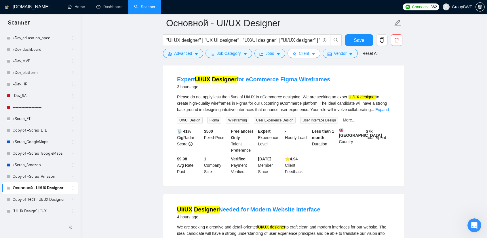
scroll to position [58, 0]
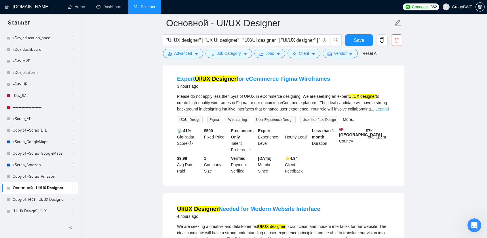
click at [380, 108] on link "Expand" at bounding box center [383, 109] width 14 height 5
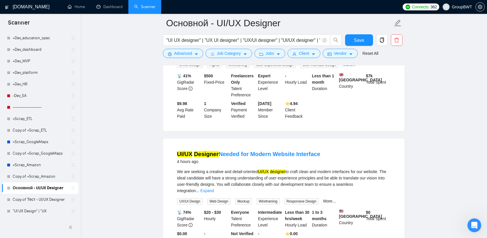
scroll to position [288, 0]
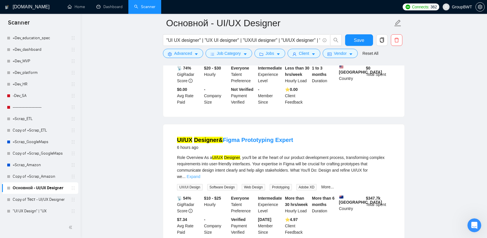
click at [200, 174] on link "Expand" at bounding box center [194, 176] width 14 height 5
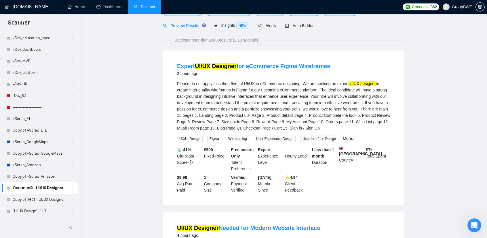
scroll to position [0, 0]
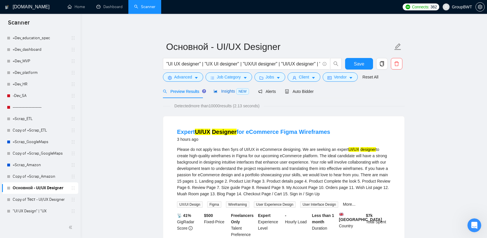
click at [224, 92] on span "Insights NEW" at bounding box center [231, 91] width 35 height 5
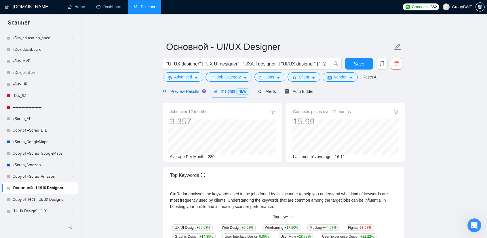
click at [184, 94] on div "Preview Results" at bounding box center [183, 91] width 41 height 6
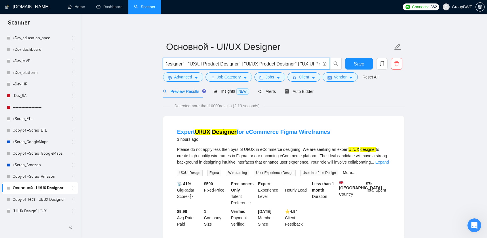
scroll to position [0, 752]
drag, startPoint x: 285, startPoint y: 64, endPoint x: 453, endPoint y: 78, distance: 169.4
click at [301, 60] on span ""UI UX designer" | "UX UI designer" | "UX/UI designer" | "UI/UX designer" | "UI…" at bounding box center [246, 64] width 167 height 12
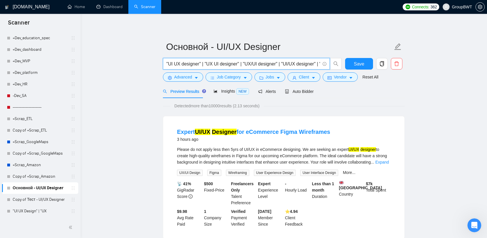
click at [293, 61] on input ""UI UX designer" | "UX UI designer" | "UX/UI designer" | "UI/UX designer" | "UI…" at bounding box center [243, 63] width 154 height 7
drag, startPoint x: 289, startPoint y: 61, endPoint x: 389, endPoint y: 69, distance: 100.3
click at [389, 69] on div ""UI UX designer" | "UX UI designer" | "UX/UI designer" | "UI/UX designer" | "UI…" at bounding box center [283, 65] width 242 height 14
click at [296, 61] on input ""UI UX designer" | "UX UI designer" | "UX/UI designer" | "UI/UX designer" | "UI…" at bounding box center [243, 63] width 154 height 7
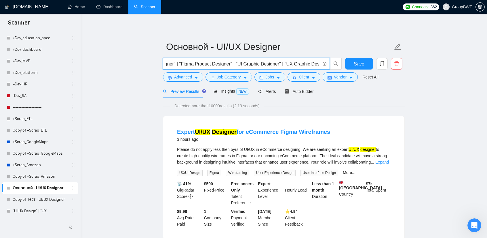
click at [312, 61] on input ""UI UX designer" | "UX UI designer" | "UX/UI designer" | "UI/UX designer" | "UI…" at bounding box center [243, 63] width 154 height 7
drag, startPoint x: 286, startPoint y: 62, endPoint x: 389, endPoint y: 70, distance: 102.8
click at [389, 70] on div ""UI UX designer" | "UX UI designer" | "UX/UI designer" | "UI/UX designer" | "UI…" at bounding box center [283, 65] width 242 height 14
click at [298, 67] on span ""UI UX designer" | "UX UI designer" | "UX/UI designer" | "UI/UX designer" | "UI…" at bounding box center [246, 64] width 167 height 12
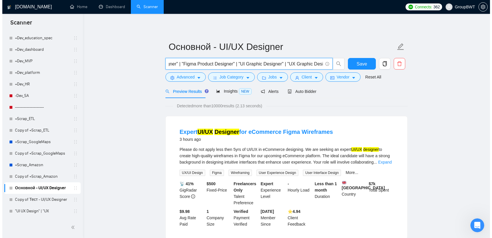
scroll to position [0, 0]
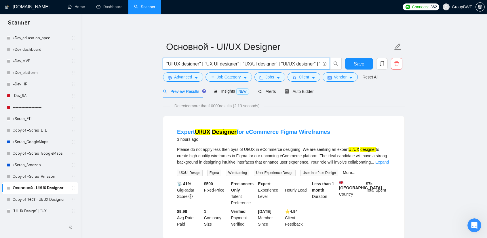
click at [298, 65] on input ""UI UX designer" | "UX UI designer" | "UX/UI designer" | "UI/UX designer" | "UI…" at bounding box center [243, 63] width 154 height 7
click at [220, 90] on span "Insights NEW" at bounding box center [231, 91] width 35 height 5
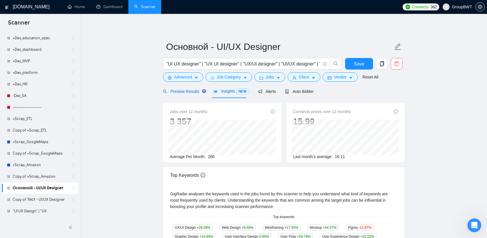
click at [191, 90] on span "Preview Results" at bounding box center [183, 91] width 41 height 5
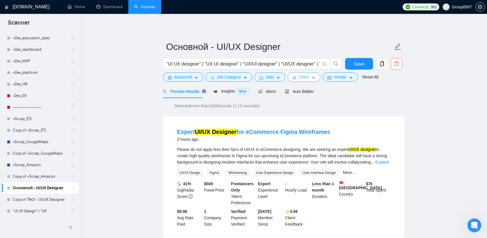
click at [306, 77] on span "Client" at bounding box center [304, 77] width 10 height 6
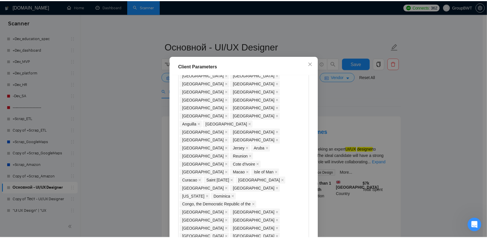
scroll to position [415, 0]
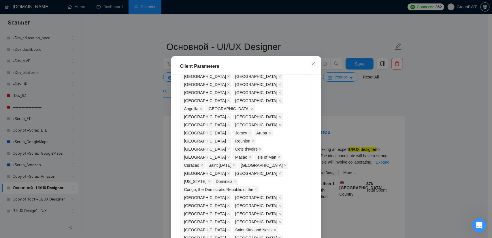
click at [398, 113] on div "Client Parameters Client Location Include Client Countries Select Exclude Clien…" at bounding box center [246, 119] width 492 height 238
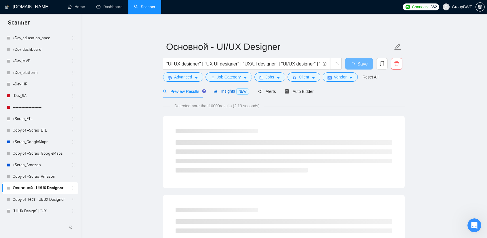
click at [234, 90] on span "Insights NEW" at bounding box center [231, 91] width 35 height 5
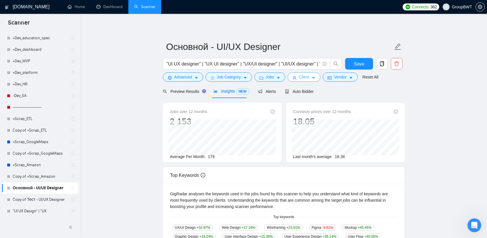
click at [309, 78] on button "Client" at bounding box center [304, 76] width 33 height 9
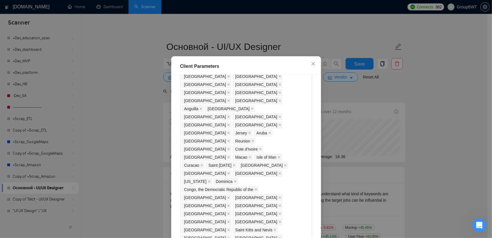
checkbox input "true"
click at [410, 109] on div "Client Parameters Client Location Include Client Countries Select Exclude Clien…" at bounding box center [246, 119] width 492 height 238
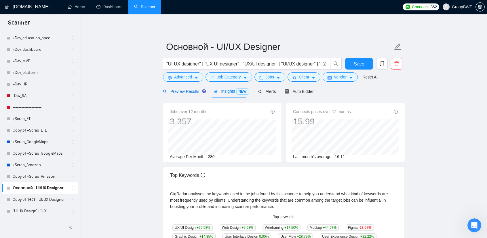
click at [181, 92] on span "Preview Results" at bounding box center [183, 91] width 41 height 5
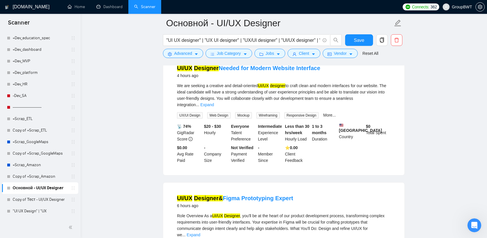
scroll to position [202, 0]
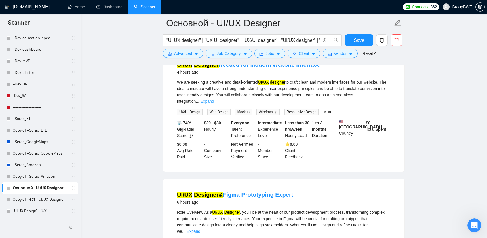
click at [214, 99] on link "Expand" at bounding box center [207, 101] width 14 height 5
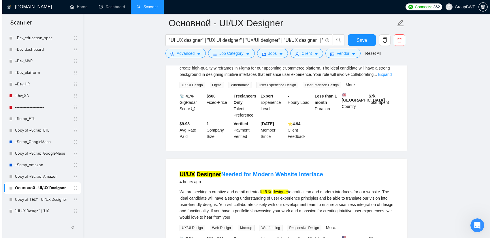
scroll to position [86, 0]
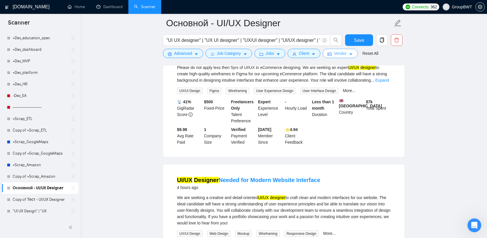
click at [331, 50] on button "Vendor" at bounding box center [340, 53] width 35 height 9
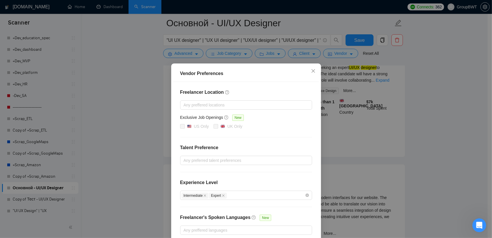
click at [312, 50] on div "Vendor Preferences Freelancer Location Any preffered locations Exclusive Job Op…" at bounding box center [246, 119] width 492 height 238
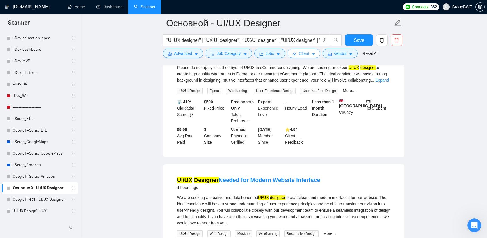
click at [312, 53] on icon "caret-down" at bounding box center [314, 54] width 4 height 4
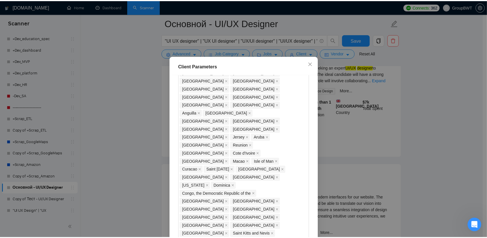
scroll to position [415, 0]
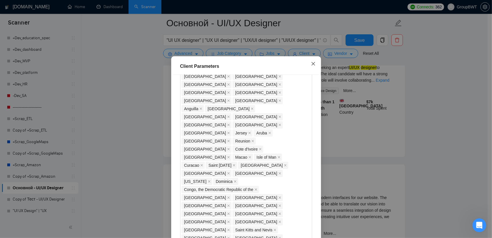
click at [312, 66] on icon "close" at bounding box center [313, 63] width 5 height 5
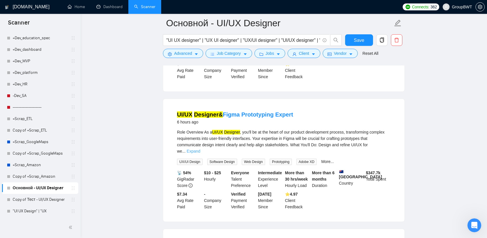
click at [200, 149] on link "Expand" at bounding box center [194, 151] width 14 height 5
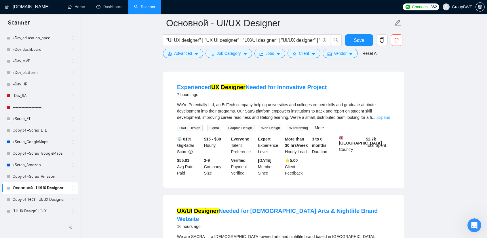
click at [382, 120] on link "Expand" at bounding box center [384, 117] width 14 height 5
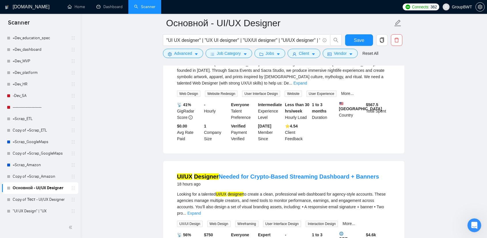
scroll to position [720, 0]
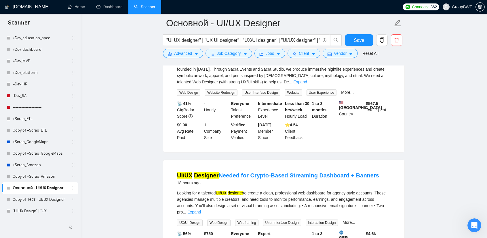
click at [387, 71] on div "We are SACRA — a [DEMOGRAPHIC_DATA]-owned arts and nightlife brand based in [GE…" at bounding box center [284, 72] width 214 height 25
click at [307, 79] on link "Expand" at bounding box center [300, 81] width 14 height 5
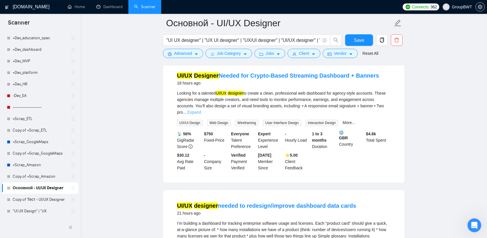
click at [201, 110] on link "Expand" at bounding box center [194, 112] width 14 height 5
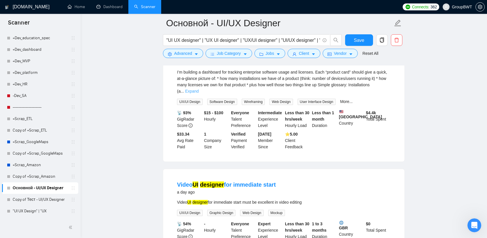
click at [199, 89] on link "Expand" at bounding box center [192, 91] width 14 height 5
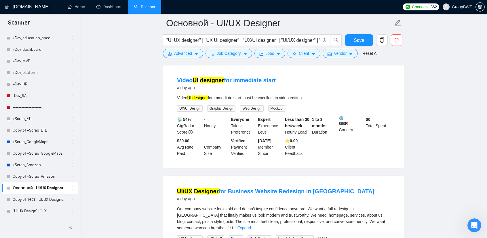
scroll to position [1354, 0]
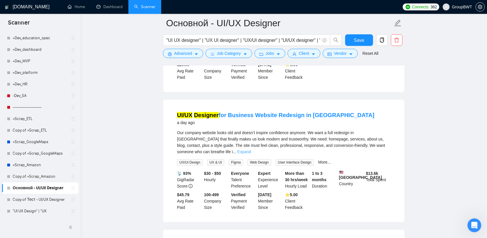
click at [251, 149] on link "Expand" at bounding box center [244, 151] width 14 height 5
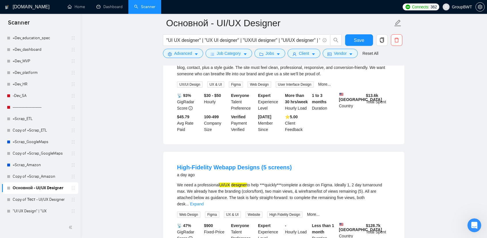
scroll to position [1498, 0]
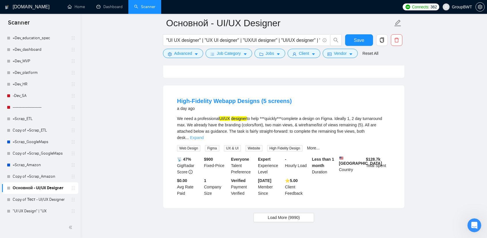
click at [204, 135] on link "Expand" at bounding box center [197, 137] width 14 height 5
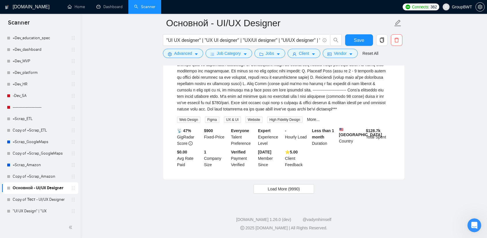
scroll to position [1634, 0]
click at [304, 188] on button "Load More (9990)" at bounding box center [284, 188] width 60 height 9
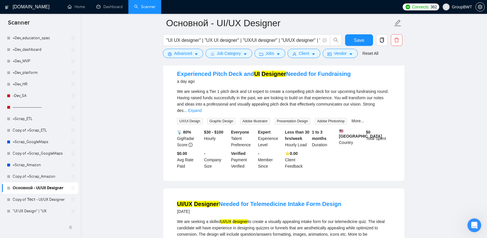
scroll to position [2124, 0]
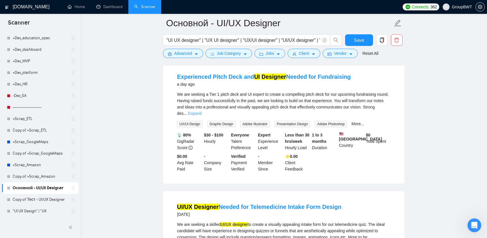
click at [202, 115] on link "Expand" at bounding box center [195, 113] width 14 height 5
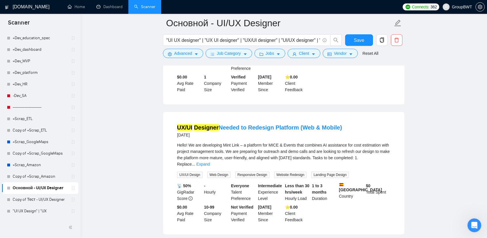
scroll to position [2873, 0]
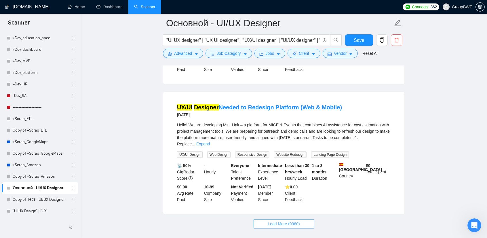
click at [264, 219] on button "Load More (9980)" at bounding box center [284, 223] width 60 height 9
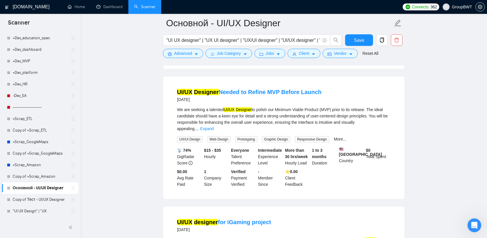
scroll to position [3276, 0]
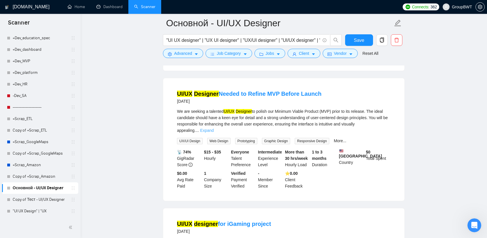
click at [214, 128] on link "Expand" at bounding box center [207, 130] width 14 height 5
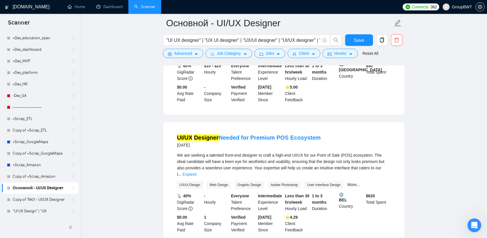
scroll to position [3535, 0]
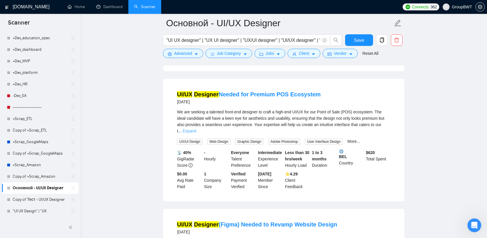
click at [196, 128] on link "Expand" at bounding box center [190, 130] width 14 height 5
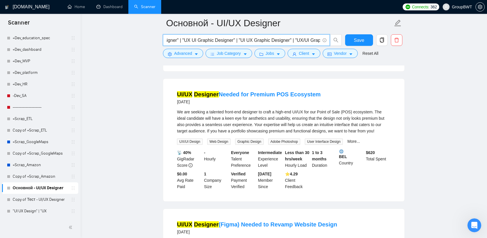
scroll to position [0, 752]
drag, startPoint x: 301, startPoint y: 40, endPoint x: 408, endPoint y: 41, distance: 106.9
click at [313, 40] on input ""UI UX designer" | "UX UI designer" | "UX/UI designer" | "UI/UX designer" | "UI…" at bounding box center [243, 40] width 154 height 7
click at [320, 39] on input ""UI UX designer" | "UX UI designer" | "UX/UI designer" | "UI/UX designer" | "UI…" at bounding box center [243, 40] width 154 height 7
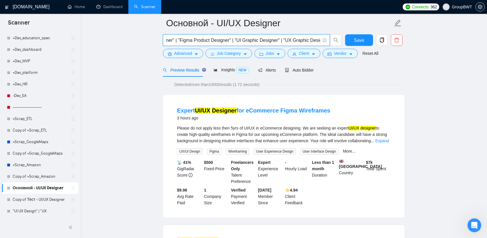
scroll to position [0, 0]
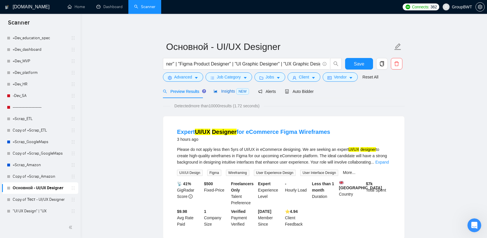
click at [214, 91] on icon "area-chart" at bounding box center [216, 91] width 4 height 4
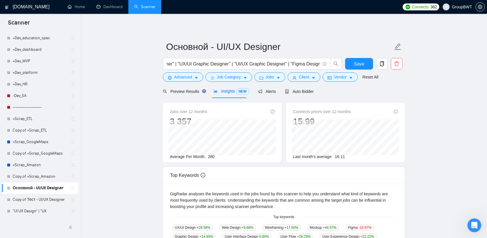
scroll to position [0, 753]
drag, startPoint x: 313, startPoint y: 63, endPoint x: 458, endPoint y: 67, distance: 145.2
click at [458, 67] on main "Основной - UI/UX Designer "UI UX designer" | "UX UI designer" | "UX/UI designer…" at bounding box center [284, 215] width 388 height 384
click at [319, 63] on input ""UI UX designer" | "UX UI designer" | "UX/UI designer" | "UI/UX designer" | "UI…" at bounding box center [243, 63] width 154 height 7
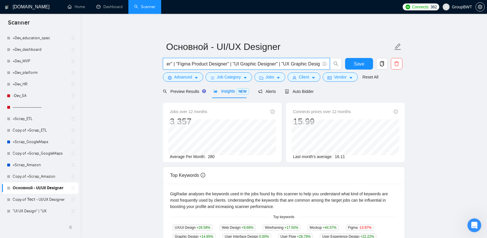
paste input "Figma UI/UX Designer"
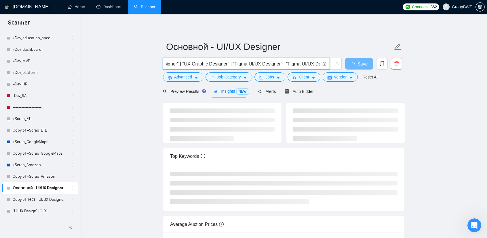
click at [292, 65] on input ""UI UX designer" | "UX UI designer" | "UX/UI designer" | "UI/UX designer" | "UI…" at bounding box center [243, 63] width 154 height 7
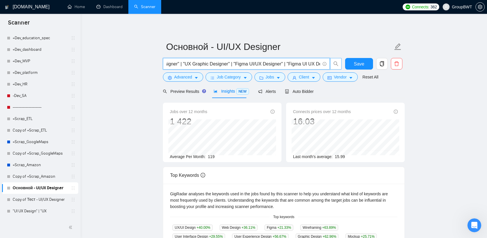
scroll to position [0, 855]
drag, startPoint x: 316, startPoint y: 61, endPoint x: 336, endPoint y: 65, distance: 20.0
click at [340, 64] on span ""UI UX designer" | "UX UI designer" | "UX/UI designer" | "UI/UX designer" | "UI…" at bounding box center [252, 64] width 179 height 12
click at [321, 62] on span ""UI UX designer" | "UX UI designer" | "UX/UI designer" | "UI/UX designer" | "UI…" at bounding box center [246, 64] width 167 height 12
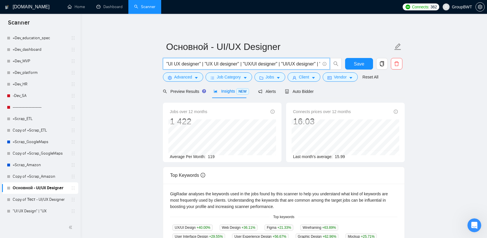
drag, startPoint x: 320, startPoint y: 62, endPoint x: 322, endPoint y: 66, distance: 3.8
click at [360, 65] on div ""UI UX designer" | "UX UI designer" | "UX/UI designer" | "UI/UX designer" | "UI…" at bounding box center [283, 65] width 242 height 14
click at [312, 64] on input ""UI UX designer" | "UX UI designer" | "UX/UI designer" | "UI/UX designer" | "UI…" at bounding box center [243, 63] width 154 height 7
drag, startPoint x: 296, startPoint y: 65, endPoint x: 374, endPoint y: 68, distance: 77.8
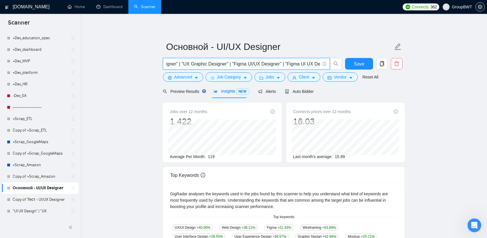
click at [374, 68] on div ""UI UX designer" | "UX UI designer" | "UX/UI designer" | "UI/UX designer" | "UI…" at bounding box center [283, 65] width 242 height 14
click at [310, 64] on input ""UI UX designer" | "UX UI designer" | "UX/UI designer" | "UI/UX designer" | "UI…" at bounding box center [243, 63] width 154 height 7
drag, startPoint x: 315, startPoint y: 64, endPoint x: 341, endPoint y: 64, distance: 26.5
click at [341, 64] on span ""UI UX designer" | "UX UI designer" | "UX/UI designer" | "UI/UX designer" | "UI…" at bounding box center [252, 64] width 179 height 12
click at [318, 62] on input ""UI UX designer" | "UX UI designer" | "UX/UI designer" | "UI/UX designer" | "UI…" at bounding box center [243, 63] width 154 height 7
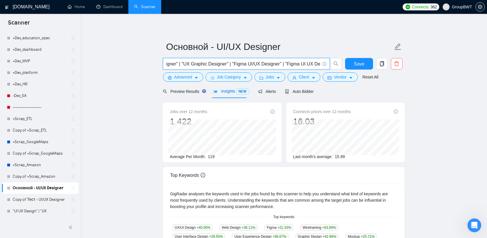
click at [320, 63] on input ""UI UX designer" | "UX UI designer" | "UX/UI designer" | "UI/UX designer" | "UI…" at bounding box center [243, 63] width 154 height 7
drag, startPoint x: 218, startPoint y: 63, endPoint x: 438, endPoint y: 81, distance: 220.8
click at [444, 81] on main "Основной - UI/UX Designer "UI UX designer" | "UX UI designer" | "UX/UI designer…" at bounding box center [284, 215] width 388 height 384
click at [319, 62] on input ""UI UX designer" | "UX UI designer" | "UX/UI designer" | "UI/UX designer" | "UI…" at bounding box center [243, 63] width 154 height 7
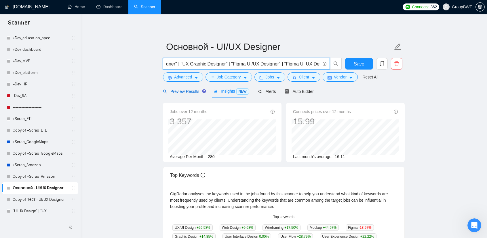
scroll to position [0, 0]
click at [183, 93] on span "Preview Results" at bounding box center [183, 91] width 41 height 5
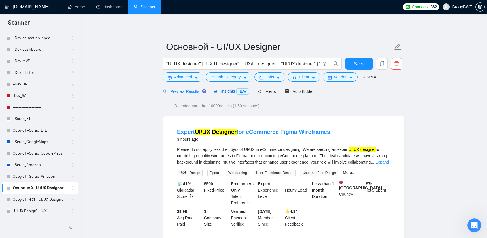
click at [224, 91] on span "Insights NEW" at bounding box center [231, 91] width 35 height 5
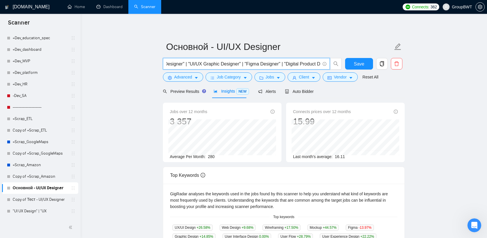
scroll to position [0, 856]
drag, startPoint x: 285, startPoint y: 62, endPoint x: 435, endPoint y: 70, distance: 150.5
click at [452, 71] on main "Основной - UI/UX Designer "UI UX designer" | "UX UI designer" | "UX/UI designer…" at bounding box center [284, 215] width 388 height 384
click at [300, 64] on input ""UI UX designer" | "UX UI designer" | "UX/UI designer" | "UI/UX designer" | "UI…" at bounding box center [243, 63] width 154 height 7
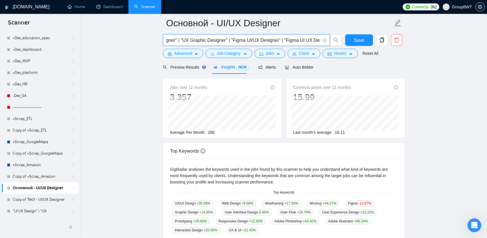
drag, startPoint x: 291, startPoint y: 39, endPoint x: 483, endPoint y: 44, distance: 191.9
click at [483, 44] on div "[DOMAIN_NAME] Home Dashboard Scanner Connects: 362 GroupBWT Основной - UI/UX De…" at bounding box center [284, 199] width 407 height 456
click at [317, 41] on input ""UI UX designer" | "UX UI designer" | "UX/UI designer" | "UI/UX designer" | "UI…" at bounding box center [243, 40] width 154 height 7
click at [320, 40] on input ""UI UX designer" | "UX UI designer" | "UX/UI designer" | "UI/UX designer" | "UI…" at bounding box center [243, 40] width 154 height 7
click at [321, 40] on span ""UI UX designer" | "UX UI designer" | "UX/UI designer" | "UI/UX designer" | "UI…" at bounding box center [246, 40] width 167 height 12
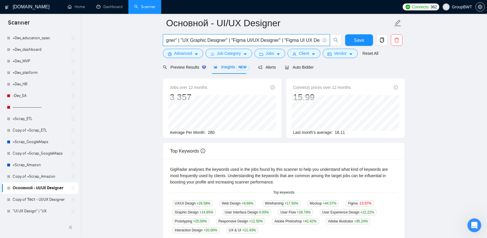
drag, startPoint x: 316, startPoint y: 39, endPoint x: 329, endPoint y: 40, distance: 13.9
click at [339, 40] on span ""UI UX designer" | "UX UI designer" | "UX/UI designer" | "UI/UX designer" | "UI…" at bounding box center [252, 40] width 179 height 12
click at [320, 38] on input ""UI UX designer" | "UX UI designer" | "UX/UI designer" | "UI/UX designer" | "UI…" at bounding box center [243, 40] width 154 height 7
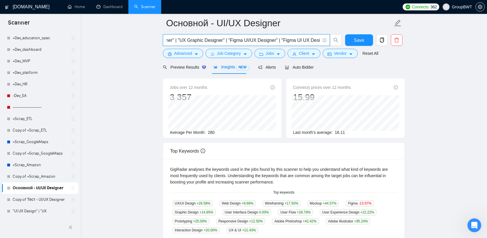
paste input ""Figma Designer""
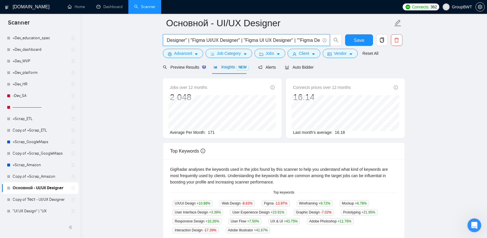
click at [299, 41] on input ""UI UX designer" | "UX UI designer" | "UX/UI designer" | "UI/UX designer" | "UI…" at bounding box center [243, 40] width 154 height 7
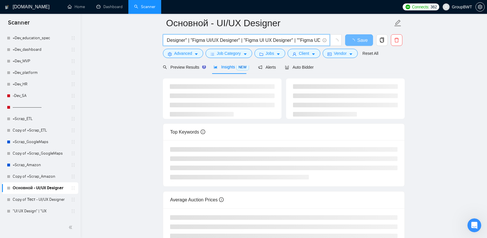
click at [285, 41] on input ""UI UX designer" | "UX UI designer" | "UX/UI designer" | "UI/UX designer" | "UI…" at bounding box center [243, 40] width 154 height 7
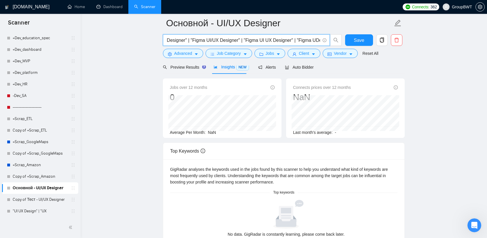
click at [300, 39] on input ""UI UX designer" | "UX UI designer" | "UX/UI designer" | "UI/UX designer" | "UI…" at bounding box center [243, 40] width 154 height 7
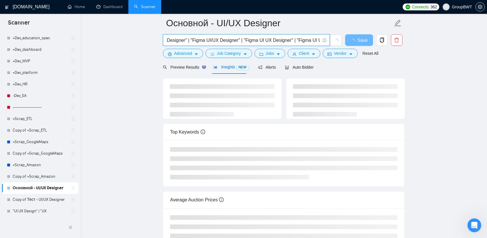
click at [423, 82] on main "Основной - UI/UX Designer "UI UX designer" | "UX UI designer" | "UX/UI designer…" at bounding box center [284, 124] width 388 height 260
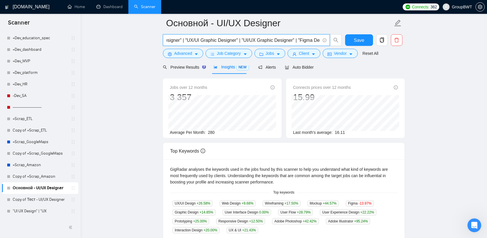
scroll to position [0, 908]
drag, startPoint x: 308, startPoint y: 38, endPoint x: 417, endPoint y: 37, distance: 109.7
click at [417, 37] on main "Основной - UI/UX Designer "UI UX designer" | "UX UI designer" | "UX/UI designer…" at bounding box center [284, 188] width 388 height 388
click at [291, 37] on input ""UI UX designer" | "UX UI designer" | "UX/UI designer" | "UI/UX designer" | "UI…" at bounding box center [243, 40] width 154 height 7
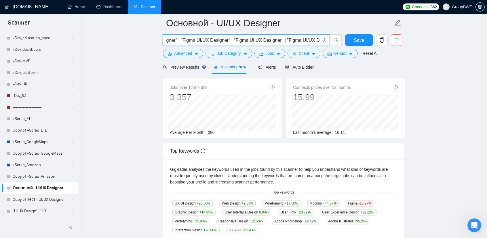
click at [456, 62] on main "Основной - UI/UX Designer "UI UX designer" | "UX UI designer" | "UX/UI designer…" at bounding box center [284, 188] width 388 height 388
drag, startPoint x: 315, startPoint y: 38, endPoint x: 418, endPoint y: 52, distance: 103.2
click at [418, 52] on main "Основной - UI/UX Designer "UI UX designer" | "UX UI designer" | "UX/UI designer…" at bounding box center [284, 188] width 388 height 388
click at [290, 38] on input ""UI UX designer" | "UX UI designer" | "UX/UI designer" | "UI/UX designer" | "UI…" at bounding box center [243, 40] width 154 height 7
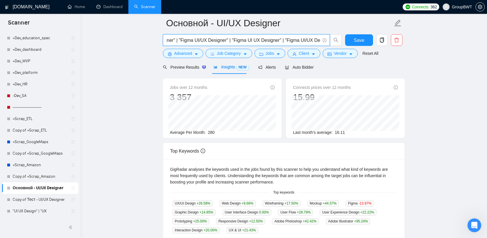
click at [320, 39] on input ""UI UX designer" | "UX UI designer" | "UX/UI designer" | "UI/UX designer" | "UI…" at bounding box center [243, 40] width 154 height 7
paste input ""Figma Designer""
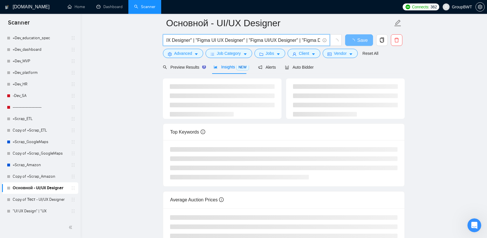
drag, startPoint x: 284, startPoint y: 39, endPoint x: 233, endPoint y: 42, distance: 51.3
click at [233, 42] on input ""UI UX designer" | "UX UI designer" | "UX/UI designer" | "UI/UX designer" | "UI…" at bounding box center [243, 40] width 154 height 7
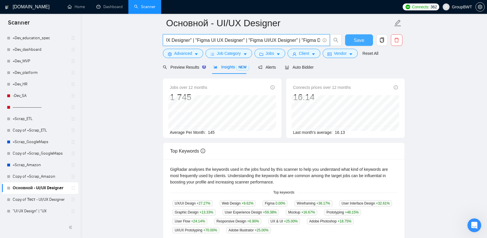
drag, startPoint x: 285, startPoint y: 39, endPoint x: 369, endPoint y: 45, distance: 84.0
click at [369, 45] on div ""UI UX designer" | "UX UI designer" | "UX/UI designer" | "UI/UX designer" | "UI…" at bounding box center [283, 41] width 242 height 14
paste input "UI/UX Designer" |"
click at [291, 39] on input ""UI UX designer" | "UX UI designer" | "UX/UI designer" | "UI/UX designer" | "UI…" at bounding box center [243, 40] width 154 height 7
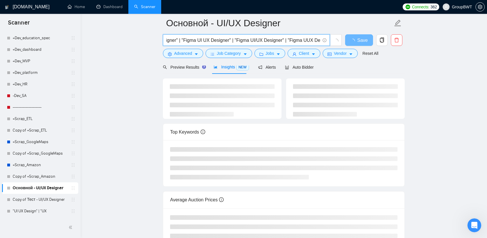
scroll to position [0, 957]
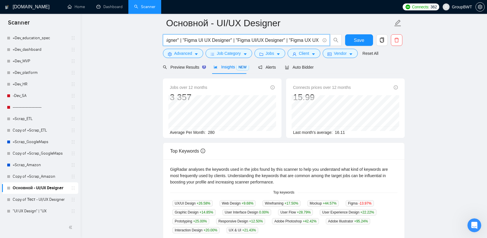
click at [300, 38] on input ""UI UX designer" | "UX UI designer" | "UX/UI designer" | "UI/UX designer" | "UI…" at bounding box center [243, 40] width 154 height 7
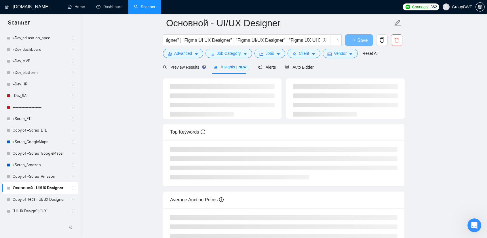
click at [438, 71] on main "Основной - UI/UX Designer "UI UX designer" | "UX UI designer" | "UX/UI designer…" at bounding box center [284, 124] width 388 height 260
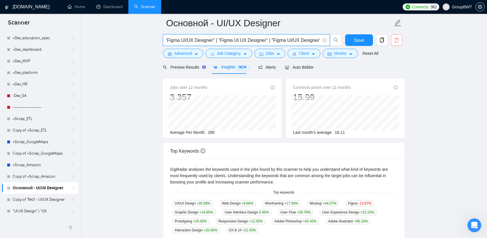
scroll to position [0, 960]
drag, startPoint x: 306, startPoint y: 39, endPoint x: 401, endPoint y: 41, distance: 95.1
click at [401, 41] on div ""UI UX designer" | "UX UI designer" | "UX/UI designer" | "UI/UX designer" | "UI…" at bounding box center [283, 41] width 242 height 14
click at [306, 37] on input ""UI UX designer" | "UX UI designer" | "UX/UI designer" | "UI/UX designer" | "UI…" at bounding box center [243, 40] width 154 height 7
drag, startPoint x: 215, startPoint y: 38, endPoint x: 221, endPoint y: 39, distance: 5.5
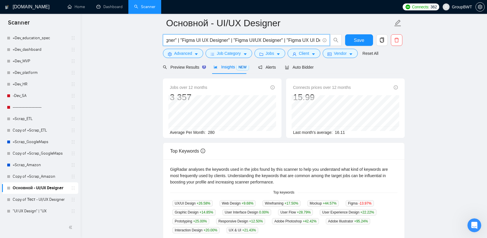
click at [221, 39] on input ""UI UX designer" | "UX UI designer" | "UX/UI designer" | "UI/UX designer" | "UI…" at bounding box center [243, 40] width 154 height 7
click at [241, 41] on input ""UI UX designer" | "UX UI designer" | "UX/UI designer" | "UI/UX designer" | "UI…" at bounding box center [243, 40] width 154 height 7
drag, startPoint x: 179, startPoint y: 39, endPoint x: 261, endPoint y: 43, distance: 81.9
click at [228, 41] on input ""UI UX designer" | "UX UI designer" | "UX/UI designer" | "UI/UX designer" | "UI…" at bounding box center [243, 40] width 154 height 7
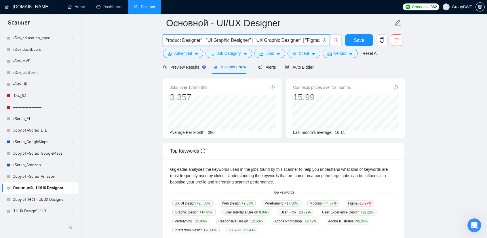
click at [288, 41] on input ""UI UX designer" | "UX UI designer" | "UX/UI designer" | "UI/UX designer" | "UI…" at bounding box center [243, 40] width 154 height 7
drag, startPoint x: 310, startPoint y: 39, endPoint x: 298, endPoint y: 39, distance: 11.8
click at [316, 40] on input ""UI UX designer" | "UX UI designer" | "UX/UI designer" | "UI/UX designer" | "UI…" at bounding box center [243, 40] width 154 height 7
click at [296, 39] on input ""UI UX designer" | "UX UI designer" | "UX/UI designer" | "UI/UX designer" | "UI…" at bounding box center [243, 40] width 154 height 7
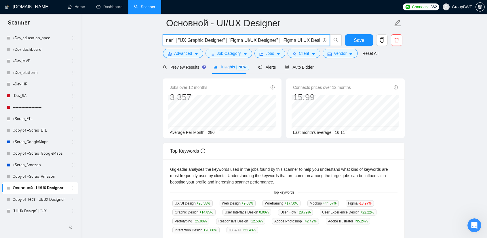
scroll to position [0, 825]
drag, startPoint x: 320, startPoint y: 41, endPoint x: 291, endPoint y: 40, distance: 28.8
click at [247, 40] on input ""UI UX designer" | "UX UI designer" | "UX/UI designer" | "UI/UX designer" | "UI…" at bounding box center [243, 40] width 154 height 7
click at [292, 40] on input ""UI UX designer" | "UX UI designer" | "UX/UI designer" | "UI/UX designer" | "UI…" at bounding box center [243, 40] width 154 height 7
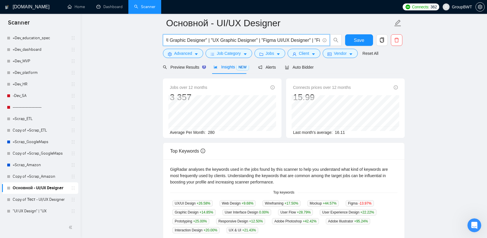
click at [292, 40] on input ""UI UX designer" | "UX UI designer" | "UX/UI designer" | "UI/UX designer" | "UI…" at bounding box center [243, 40] width 154 height 7
click at [277, 39] on input ""UI UX designer" | "UX UI designer" | "UX/UI designer" | "UI/UX designer" | "UI…" at bounding box center [243, 40] width 154 height 7
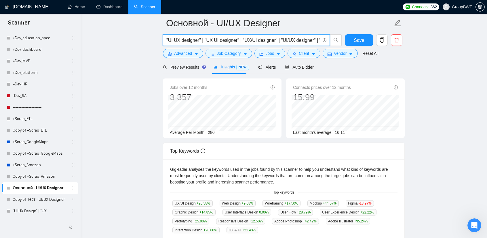
paste input "X/UI"
click at [431, 67] on main "Основной - UI/UX Designer "UI UX designer" | "UX UI designer" | "UX/UI designer…" at bounding box center [284, 188] width 388 height 388
click at [444, 96] on main "Основной - UI/UX Designer "UI UX designer" | "UX UI designer" | "UX/UI designer…" at bounding box center [284, 188] width 388 height 388
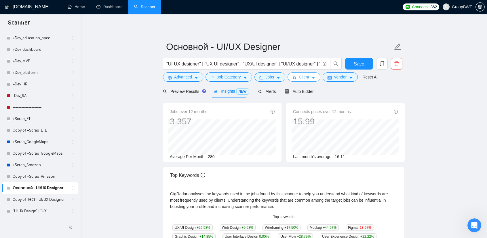
click at [300, 76] on span "Client" at bounding box center [304, 77] width 10 height 6
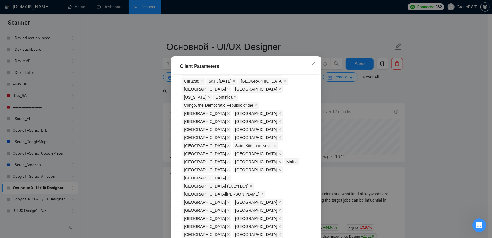
scroll to position [502, 0]
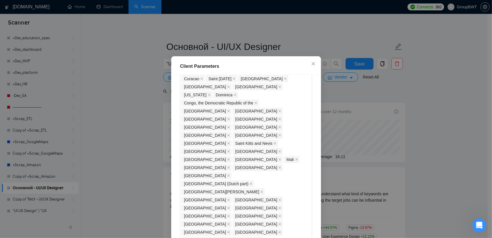
click at [455, 114] on div "Client Parameters Client Location Include Client Countries Select Exclude Clien…" at bounding box center [246, 119] width 492 height 238
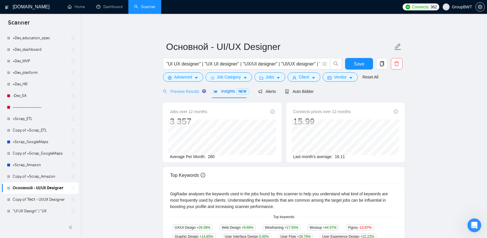
click at [141, 86] on main "Основной - UI/UX Designer "UI UX designer" | "UX UI designer" | "UX/UI designer…" at bounding box center [284, 215] width 388 height 384
click at [245, 74] on button "Job Category" at bounding box center [229, 76] width 46 height 9
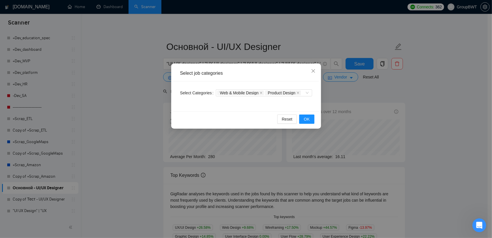
click at [370, 94] on div "Select job categories Select Categories Web & Mobile Design Product Design Rese…" at bounding box center [246, 119] width 492 height 238
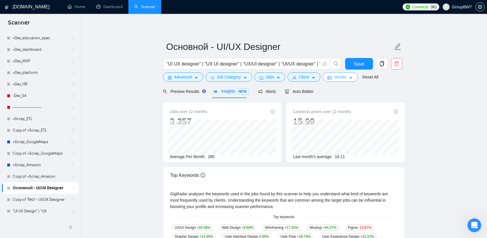
click at [338, 77] on span "Vendor" at bounding box center [340, 77] width 13 height 6
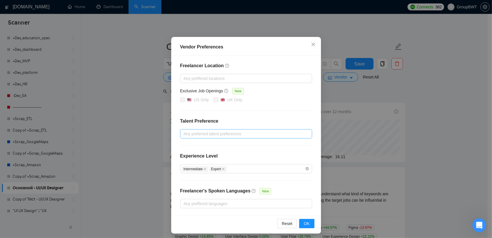
scroll to position [28, 0]
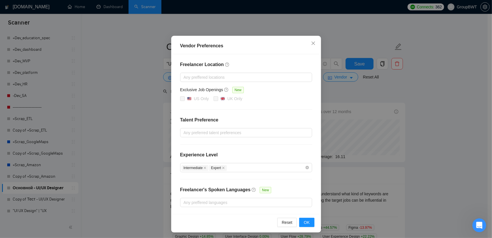
click at [418, 109] on div "Vendor Preferences Freelancer Location Any preffered locations Exclusive Job Op…" at bounding box center [246, 119] width 492 height 238
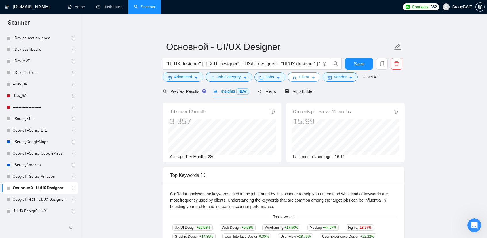
click at [306, 78] on span "Client" at bounding box center [304, 77] width 10 height 6
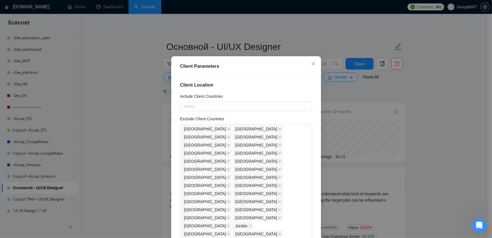
click at [114, 105] on div "Client Parameters Client Location Include Client Countries Select Exclude Clien…" at bounding box center [246, 119] width 492 height 238
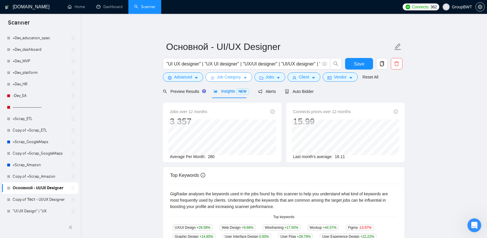
click at [211, 76] on icon "bars" at bounding box center [213, 78] width 4 height 4
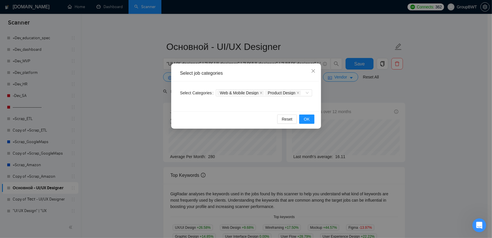
click at [146, 74] on div "Select job categories Select Categories Web & Mobile Design Product Design Rese…" at bounding box center [246, 119] width 492 height 238
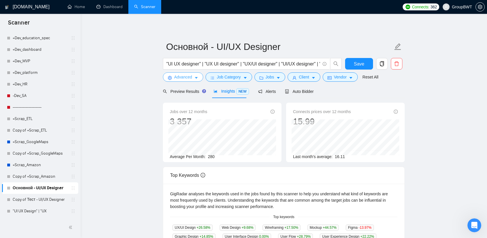
click at [183, 77] on span "Advanced" at bounding box center [183, 77] width 18 height 6
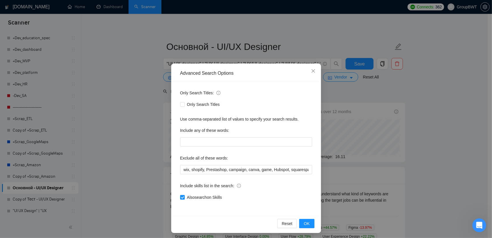
click at [417, 112] on div "Advanced Search Options Only Search Titles: Only Search Titles Use comma-separa…" at bounding box center [246, 119] width 492 height 238
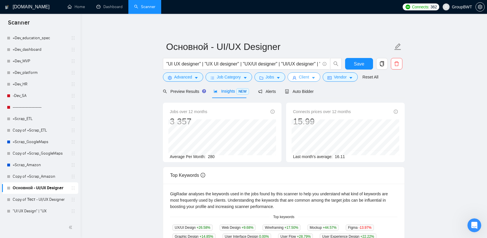
click at [293, 77] on icon "user" at bounding box center [295, 78] width 4 height 4
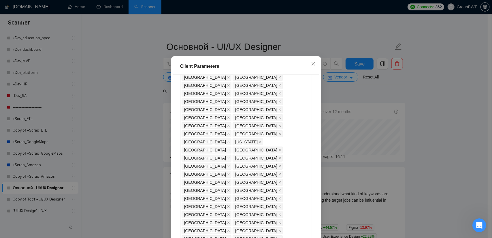
scroll to position [230, 0]
click at [423, 99] on div "Client Parameters Client Location Include Client Countries Select Exclude Clien…" at bounding box center [246, 119] width 492 height 238
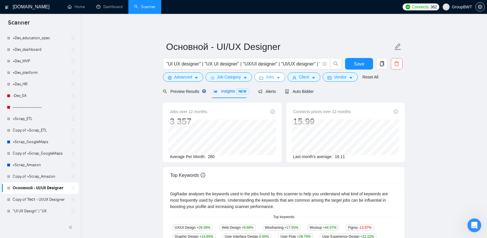
click at [268, 75] on span "Jobs" at bounding box center [270, 77] width 9 height 6
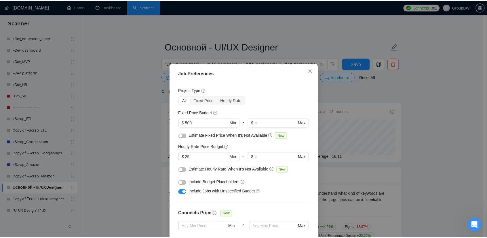
scroll to position [58, 0]
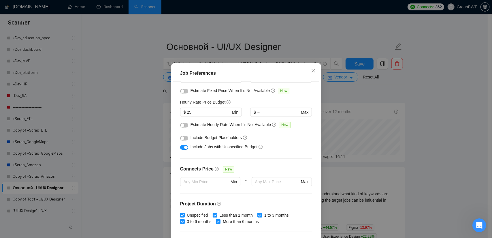
click at [181, 136] on div "button" at bounding box center [182, 137] width 3 height 3
click at [443, 109] on div "Job Preferences Budget Project Type All Fixed Price Hourly Rate Fixed Price Bud…" at bounding box center [246, 119] width 492 height 238
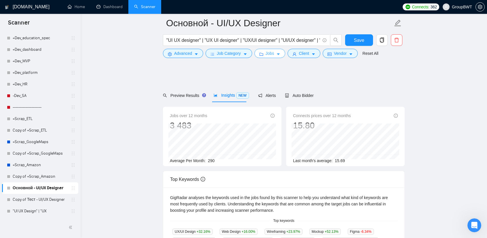
scroll to position [0, 0]
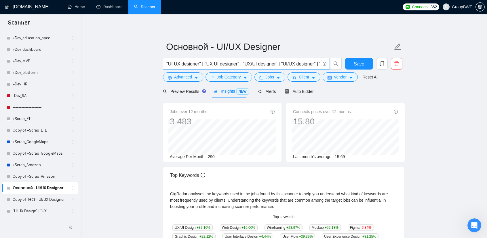
click at [294, 58] on span ""UI UX designer" | "UX UI designer" | "UX/UI designer" | "UI/UX designer" | "UI…" at bounding box center [246, 64] width 167 height 12
click at [283, 66] on input ""UI UX designer" | "UX UI designer" | "UX/UI designer" | "UI/UX designer" | "UI…" at bounding box center [243, 63] width 154 height 7
drag, startPoint x: 270, startPoint y: 65, endPoint x: 409, endPoint y: 71, distance: 139.0
click at [423, 72] on main "Основной - UI/UX Designer "UI UX designer" | "UX UI designer" | "UX/UI designer…" at bounding box center [284, 215] width 388 height 384
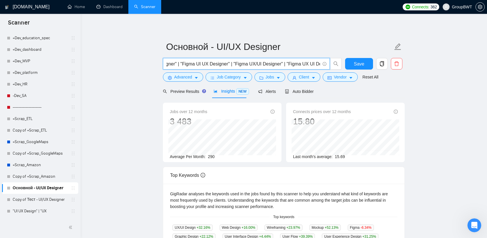
click at [312, 62] on input ""UI UX designer" | "UX UI designer" | "UX/UI designer" | "UI/UX designer" | "UI…" at bounding box center [243, 63] width 154 height 7
drag, startPoint x: 317, startPoint y: 63, endPoint x: 352, endPoint y: 66, distance: 34.7
click at [352, 66] on div ""UI UX designer" | "UX UI designer" | "UX/UI designer" | "UI/UX designer" | "UI…" at bounding box center [283, 65] width 242 height 14
click at [312, 64] on input ""UI UX designer" | "UX UI designer" | "UX/UI designer" | "UI/UX designer" | "UI…" at bounding box center [243, 63] width 154 height 7
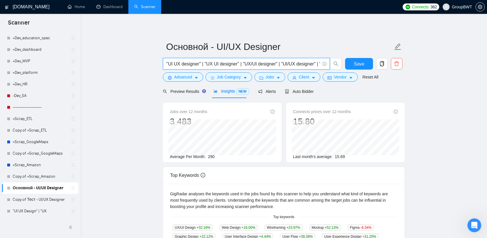
drag, startPoint x: 290, startPoint y: 62, endPoint x: 123, endPoint y: 60, distance: 167.1
click at [123, 60] on main "Основной - UI/UX Designer "UI UX designer" | "UX UI designer" | "UX/UI designer…" at bounding box center [284, 215] width 388 height 384
click at [170, 61] on input ""UI UX designer" | "UX UI designer" | "UX/UI designer" | "UI/UX designer" | "UI…" at bounding box center [243, 63] width 154 height 7
click at [166, 62] on input ""UI UX designer" | "UX UI designer" | "UX/UI designer" | "UI/UX designer" | "UI…" at bounding box center [243, 63] width 154 height 7
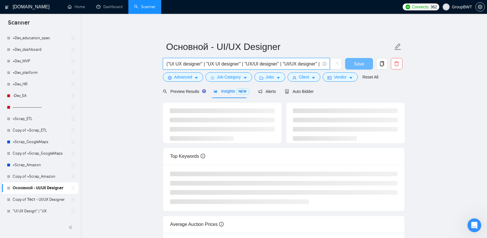
scroll to position [0, 961]
drag, startPoint x: 183, startPoint y: 64, endPoint x: 539, endPoint y: 50, distance: 356.5
click at [487, 50] on html "Scanner New Scanner My Scanners 🎨 Sofia +Des_UI/UX_ eCommerce Fintech =========…" at bounding box center [243, 119] width 487 height 238
click at [320, 65] on input "("UI UX designer" | "UX UI designer" | "UX/UI designer" | "UI/UX designer" | "U…" at bounding box center [243, 63] width 154 height 7
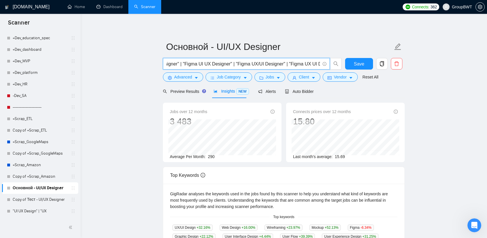
scroll to position [0, 960]
type input "("UI UX designer" | "UX UI designer" | "UX/UI designer" | "UI/UX designer" | "U…"
click at [421, 109] on main "Основной - UI/UX Designer ("UI UX designer" | "UX UI designer" | "UX/UI designe…" at bounding box center [284, 215] width 388 height 384
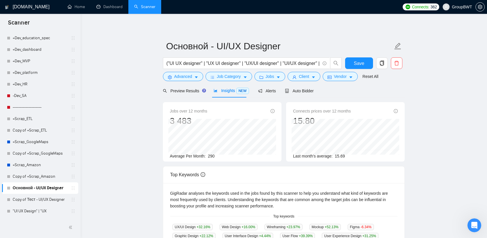
scroll to position [0, 0]
click at [178, 90] on span "Preview Results" at bounding box center [183, 91] width 41 height 5
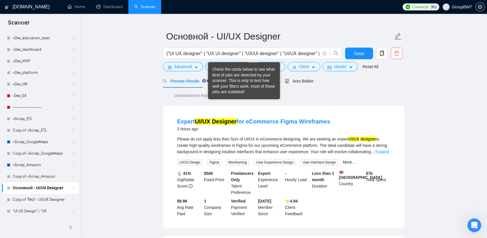
scroll to position [29, 0]
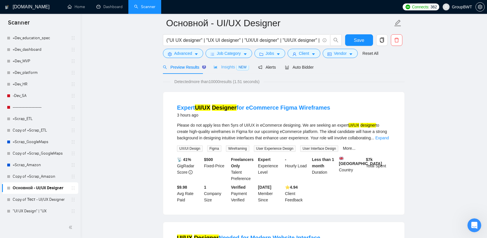
click at [229, 71] on div "Insights NEW" at bounding box center [231, 67] width 35 height 14
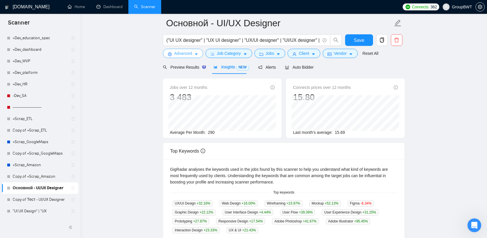
click at [190, 56] on span "Advanced" at bounding box center [183, 53] width 18 height 6
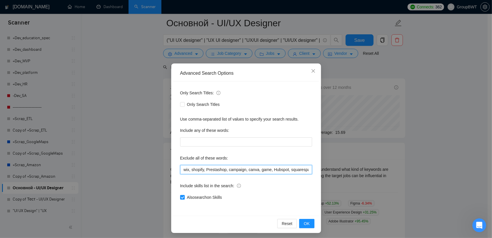
drag, startPoint x: 210, startPoint y: 168, endPoint x: 203, endPoint y: 165, distance: 7.9
click at [162, 166] on div "Advanced Search Options Only Search Titles: Only Search Titles Use comma-separa…" at bounding box center [246, 119] width 492 height 238
click at [213, 165] on input "wix, shopify, Prestashop, campaign, canva, game, Hubspot, squarespace, "video a…" at bounding box center [246, 169] width 132 height 9
click at [311, 72] on icon "close" at bounding box center [313, 71] width 5 height 5
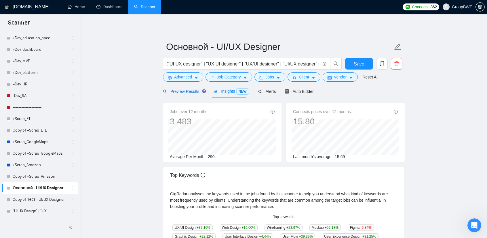
click at [185, 91] on span "Preview Results" at bounding box center [183, 91] width 41 height 5
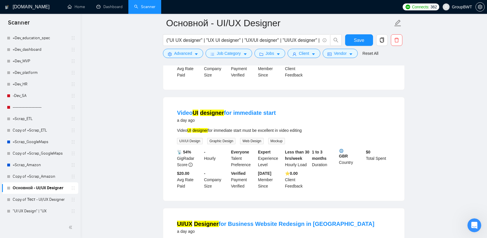
scroll to position [1066, 0]
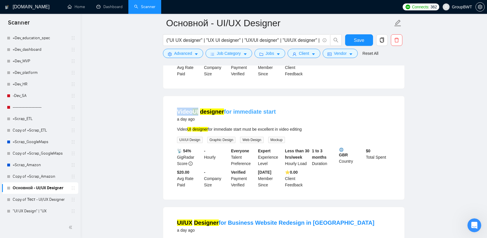
drag, startPoint x: 174, startPoint y: 81, endPoint x: 199, endPoint y: 80, distance: 25.1
click at [199, 103] on li "Video UI designer for immediate start a day ago Video UI designer for immediate…" at bounding box center [284, 148] width 228 height 90
copy link "Video UI"
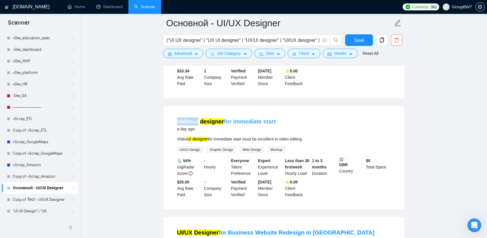
scroll to position [1037, 0]
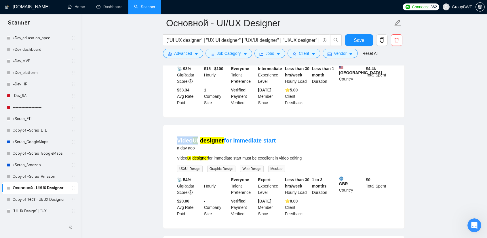
click at [168, 125] on div "Video UI designer for immediate start a day ago Video UI designer for immediate…" at bounding box center [283, 176] width 241 height 103
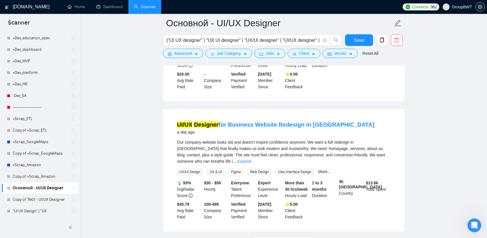
scroll to position [1181, 0]
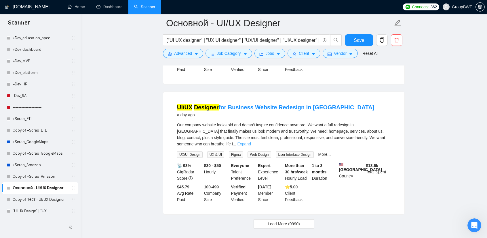
click at [251, 141] on link "Expand" at bounding box center [244, 143] width 14 height 5
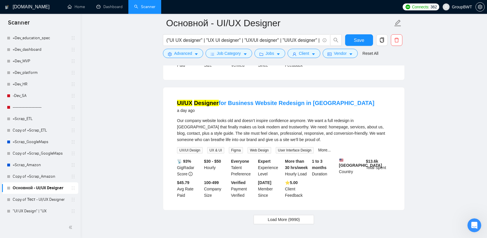
scroll to position [1191, 0]
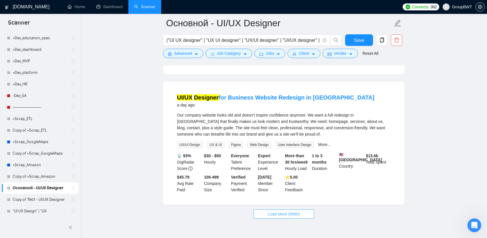
click at [277, 211] on span "Load More (9990)" at bounding box center [284, 214] width 32 height 6
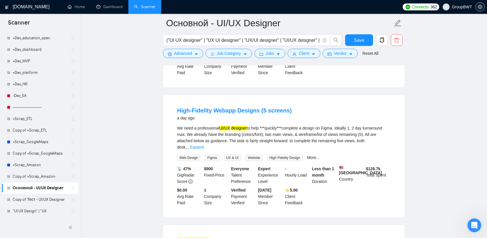
scroll to position [1306, 0]
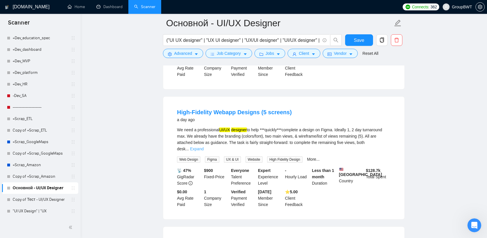
click at [204, 146] on link "Expand" at bounding box center [197, 148] width 14 height 5
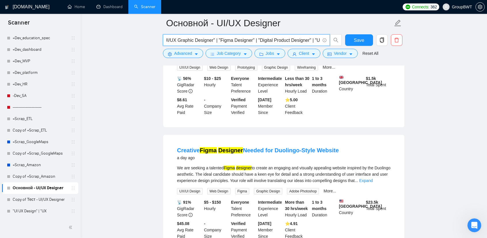
scroll to position [0, 960]
drag, startPoint x: 286, startPoint y: 39, endPoint x: 452, endPoint y: 58, distance: 166.8
click at [285, 41] on input "("UI UX designer" | "UX UI designer" | "UX/UI designer" | "UI/UX designer" | "U…" at bounding box center [243, 40] width 154 height 7
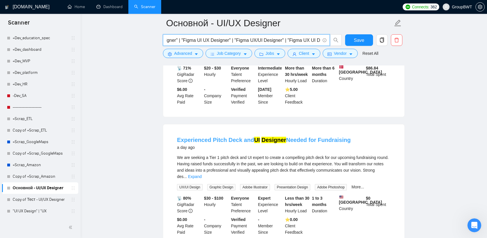
scroll to position [1882, 0]
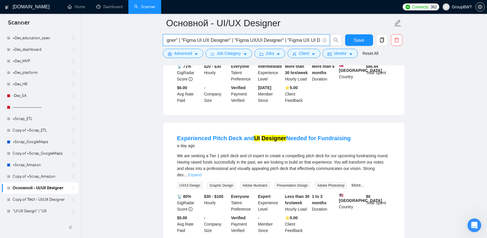
click at [202, 172] on link "Expand" at bounding box center [195, 174] width 14 height 5
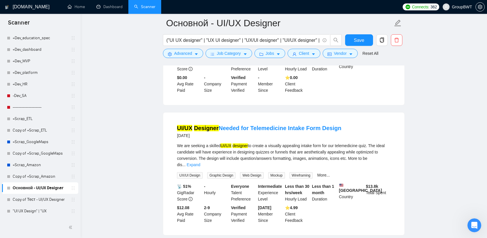
scroll to position [2026, 0]
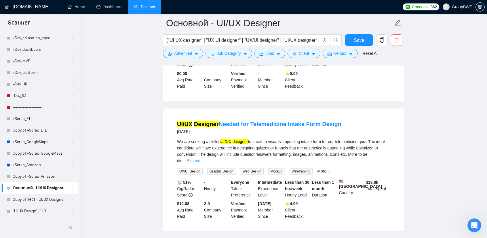
click at [200, 158] on link "Expand" at bounding box center [194, 160] width 14 height 5
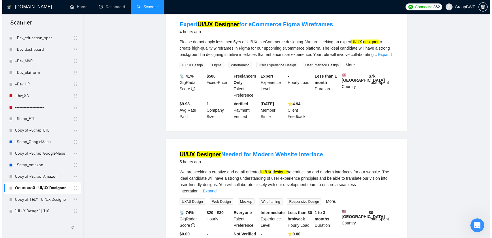
scroll to position [0, 0]
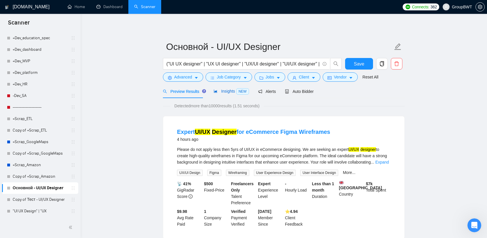
click at [233, 91] on span "Insights NEW" at bounding box center [231, 91] width 35 height 5
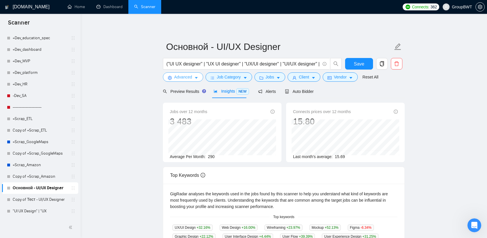
click at [193, 74] on button "Advanced" at bounding box center [183, 76] width 40 height 9
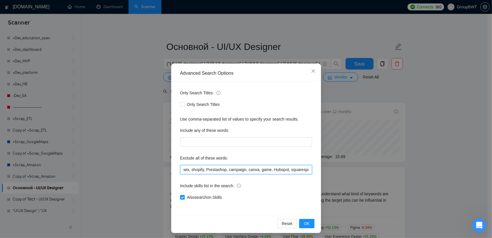
click at [201, 171] on input "wix, shopify, Prestashop, campaign, canva, game, Hubspot, squarespace, "video a…" at bounding box center [246, 169] width 132 height 9
click at [201, 159] on label "Exclude all of these words:" at bounding box center [204, 157] width 48 height 9
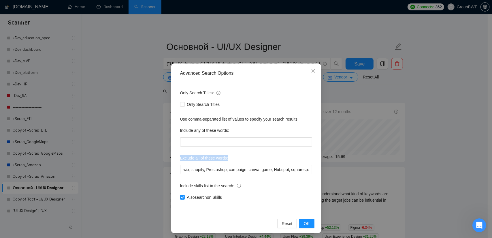
click at [201, 159] on label "Exclude all of these words:" at bounding box center [204, 157] width 48 height 9
copy label "Exclude all of these words:"
click at [95, 135] on div "Advanced Search Options Only Search Titles: Only Search Titles Use comma-separa…" at bounding box center [246, 119] width 492 height 238
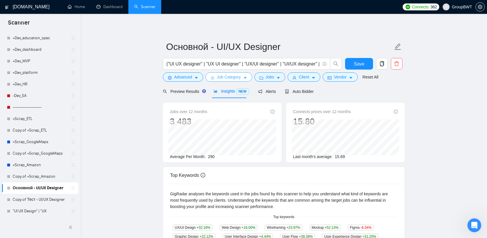
click at [225, 78] on span "Job Category" at bounding box center [229, 77] width 24 height 6
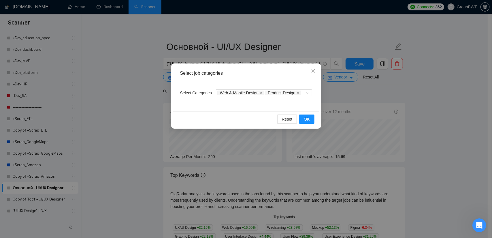
click at [134, 91] on div "Select job categories Select Categories Web & Mobile Design Product Design Rese…" at bounding box center [246, 119] width 492 height 238
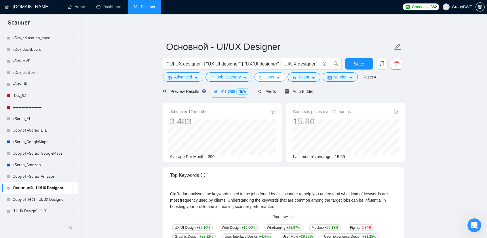
click at [275, 73] on button "Jobs" at bounding box center [270, 76] width 31 height 9
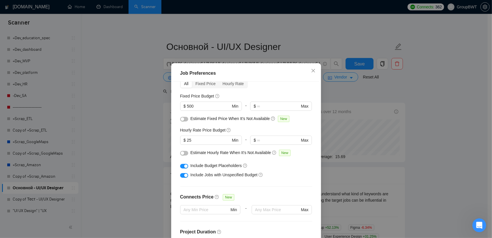
scroll to position [29, 0]
click at [403, 106] on div "Job Preferences Budget Project Type All Fixed Price Hourly Rate Fixed Price Bud…" at bounding box center [246, 119] width 492 height 238
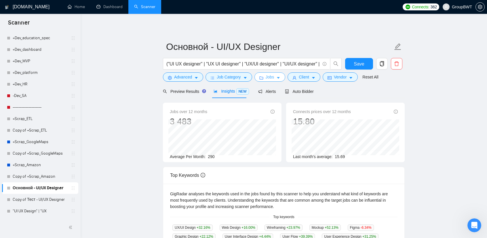
click at [277, 78] on icon "caret-down" at bounding box center [278, 78] width 3 height 2
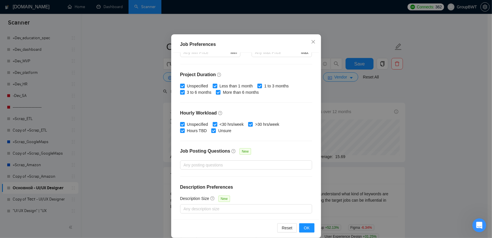
click at [392, 92] on div "Job Preferences Budget Project Type All Fixed Price Hourly Rate Fixed Price Bud…" at bounding box center [246, 119] width 492 height 238
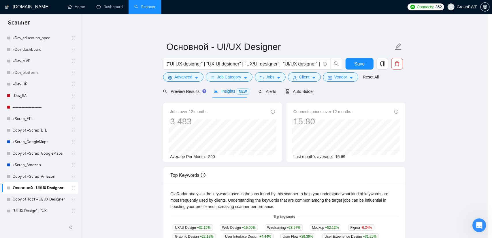
scroll to position [7, 0]
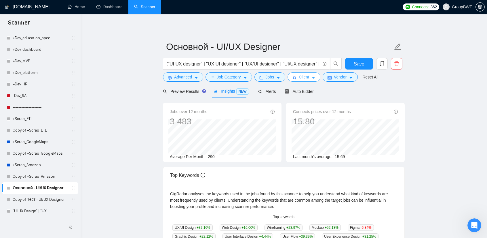
click at [304, 76] on span "Client" at bounding box center [304, 77] width 10 height 6
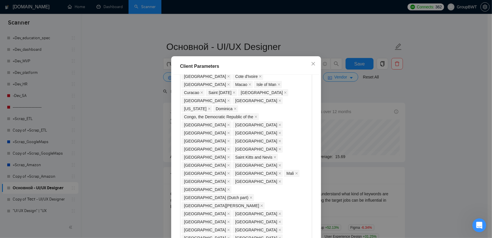
scroll to position [473, 0]
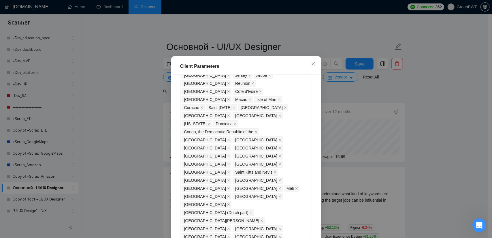
click at [428, 105] on div "Client Parameters Client Location Include Client Countries Select Exclude Clien…" at bounding box center [246, 119] width 492 height 238
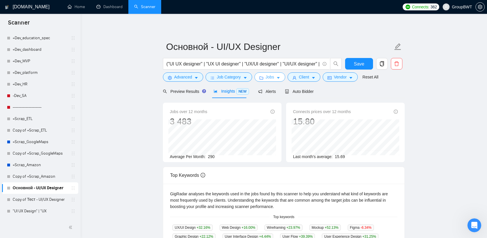
click at [271, 73] on button "Jobs" at bounding box center [270, 76] width 31 height 9
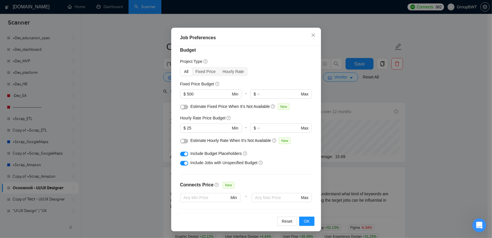
scroll to position [0, 0]
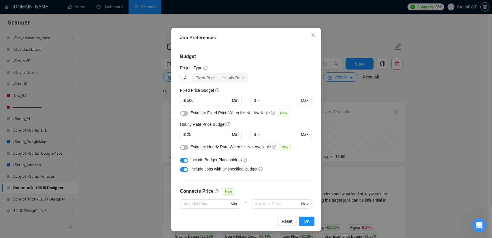
click at [404, 94] on div "Job Preferences Budget Project Type All Fixed Price Hourly Rate Fixed Price Bud…" at bounding box center [246, 119] width 492 height 238
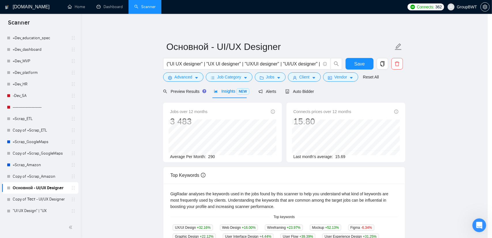
scroll to position [7, 0]
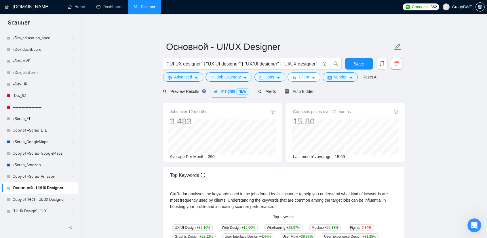
click at [308, 77] on button "Client" at bounding box center [304, 76] width 33 height 9
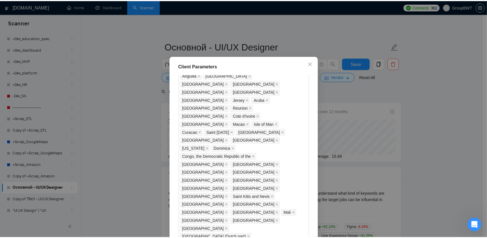
scroll to position [444, 0]
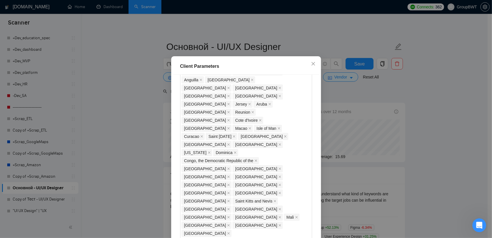
click at [420, 108] on div "Client Parameters Client Location Include Client Countries Select Exclude Clien…" at bounding box center [246, 119] width 492 height 238
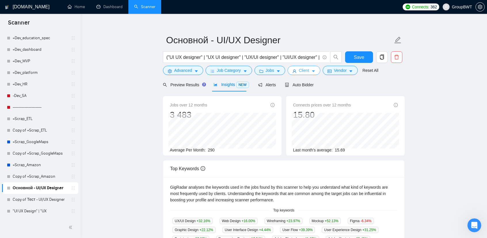
scroll to position [0, 0]
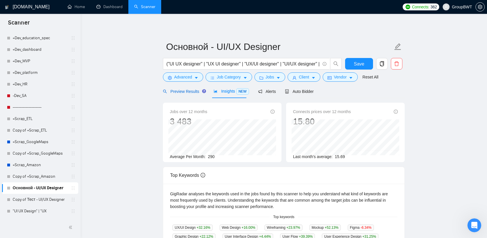
drag, startPoint x: 186, startPoint y: 92, endPoint x: 189, endPoint y: 95, distance: 4.7
click at [186, 92] on span "Preview Results" at bounding box center [183, 91] width 41 height 5
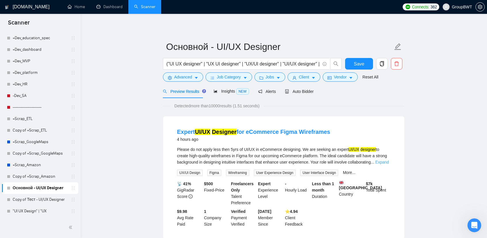
click at [381, 160] on link "Expand" at bounding box center [383, 162] width 14 height 5
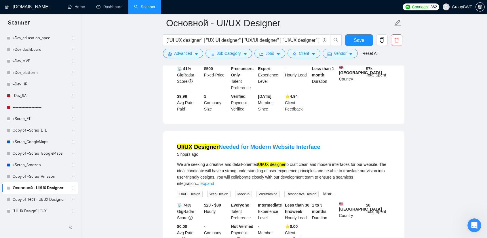
scroll to position [230, 0]
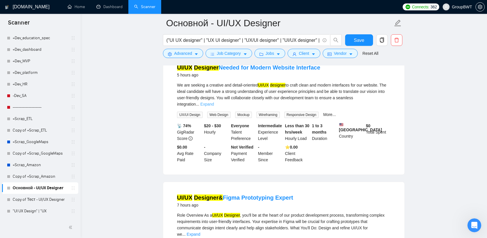
click at [214, 102] on link "Expand" at bounding box center [207, 104] width 14 height 5
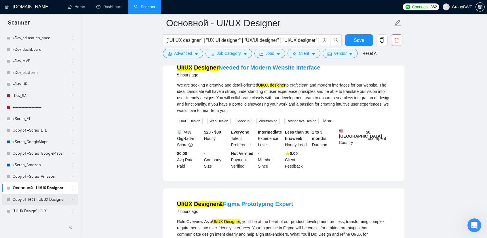
click at [26, 198] on link "Copy of Тест - UI/UX Designer" at bounding box center [40, 200] width 55 height 12
click at [367, 41] on button "Save" at bounding box center [359, 40] width 28 height 12
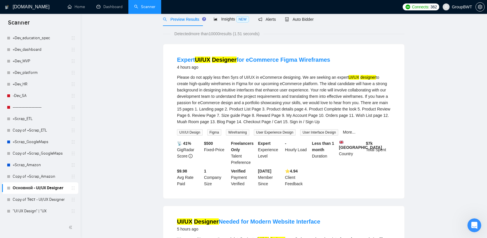
scroll to position [0, 0]
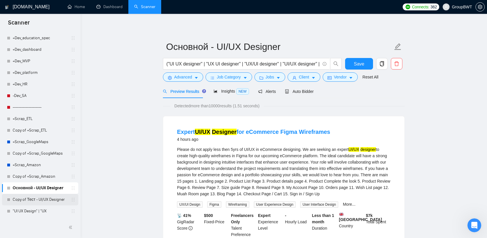
click at [35, 201] on link "Copy of Тест - UI/UX Designer" at bounding box center [40, 200] width 55 height 12
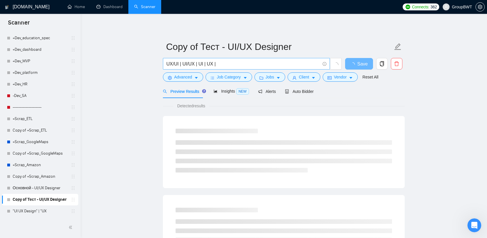
click at [221, 59] on span "UX/UI | UI/UX | UI | UX |" at bounding box center [246, 64] width 167 height 12
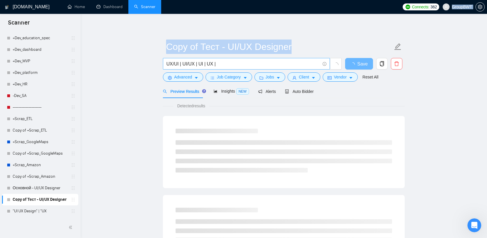
click at [221, 59] on span "UX/UI | UI/UX | UI | UX |" at bounding box center [246, 64] width 167 height 12
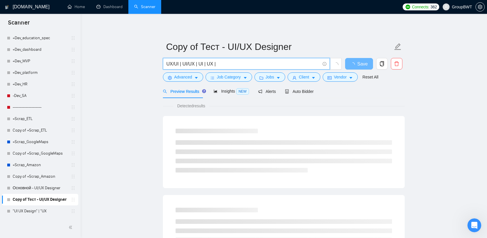
click at [215, 64] on input "UX/UI | UI/UX | UI | UX |" at bounding box center [243, 63] width 154 height 7
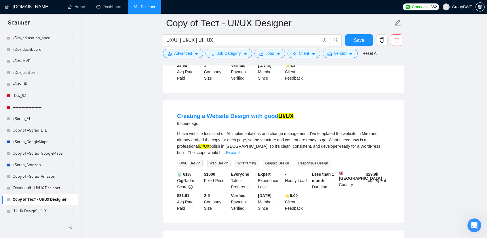
scroll to position [432, 0]
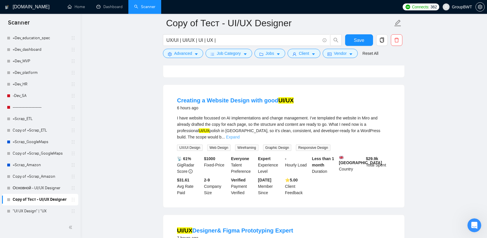
click at [240, 134] on link "Expand" at bounding box center [233, 136] width 14 height 5
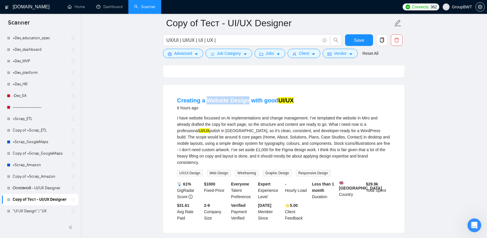
drag, startPoint x: 207, startPoint y: 74, endPoint x: 246, endPoint y: 72, distance: 39.0
click at [246, 92] on li "Creating a Website Design with good UI/UX 6 hours ago I have website focussed o…" at bounding box center [284, 159] width 228 height 134
copy link "Website Design"
click at [226, 42] on input "UX/UI | UI/UX | UI | UX |" at bounding box center [243, 40] width 154 height 7
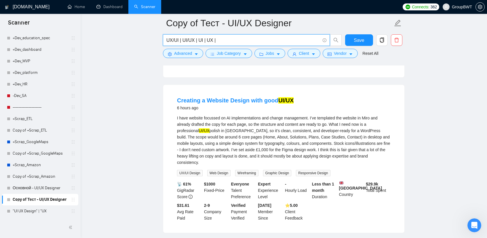
click at [226, 42] on input "UX/UI | UI/UX | UI | UX |" at bounding box center [243, 40] width 154 height 7
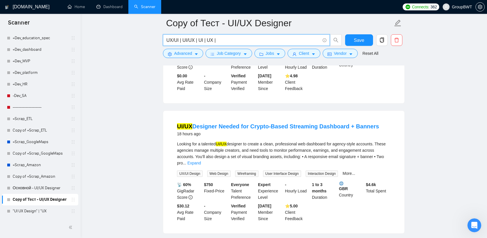
scroll to position [1222, 0]
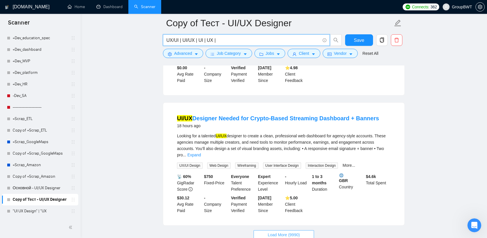
click at [302, 230] on button "Load More (9990)" at bounding box center [284, 234] width 60 height 9
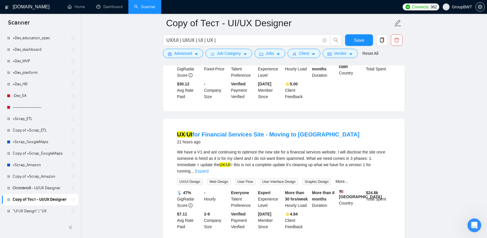
scroll to position [1338, 0]
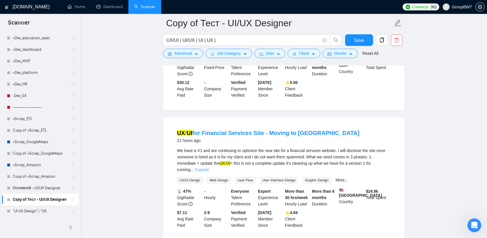
click at [209, 167] on link "Expand" at bounding box center [202, 169] width 14 height 5
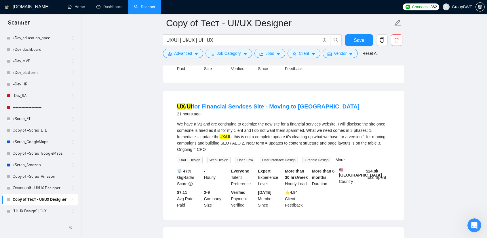
scroll to position [1366, 0]
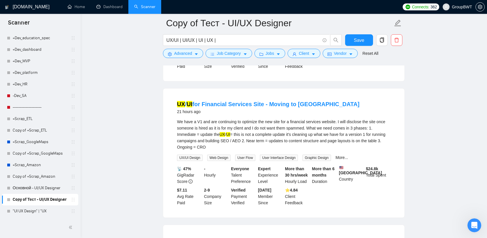
click at [295, 118] on div "We have a V1 and are continuing to optimize the new site for a financial servic…" at bounding box center [284, 134] width 214 height 32
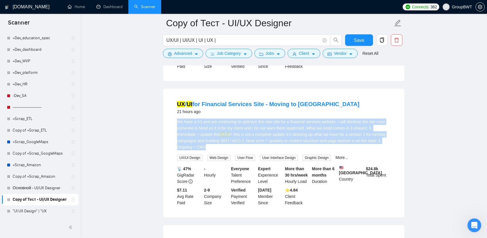
click at [295, 118] on div "We have a V1 and are continuing to optimize the new site for a financial servic…" at bounding box center [284, 134] width 214 height 32
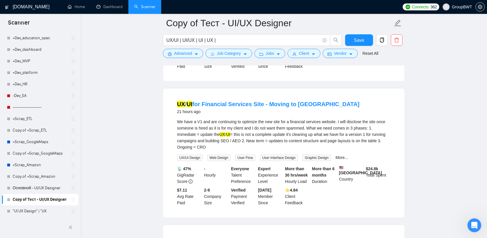
click at [417, 126] on main "Copy of Тест - UI/UX Designer UX/UI | UI/UX | UI | UX | Save Advanced Job Categ…" at bounding box center [284, 26] width 388 height 2739
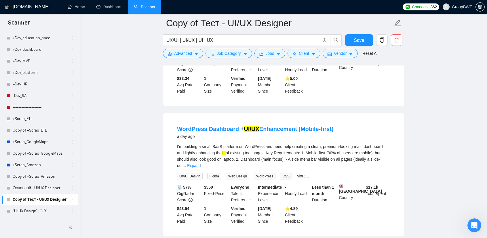
scroll to position [1741, 0]
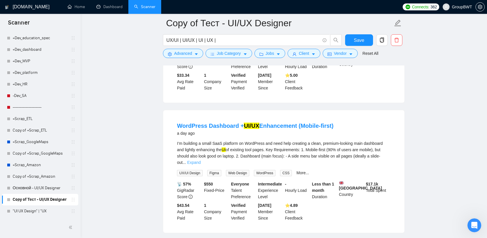
click at [201, 160] on link "Expand" at bounding box center [194, 162] width 14 height 5
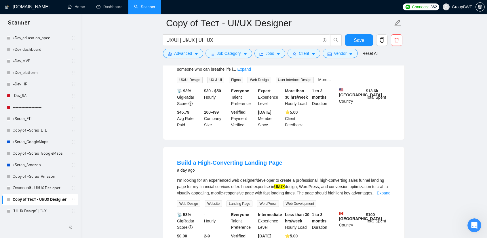
scroll to position [2029, 0]
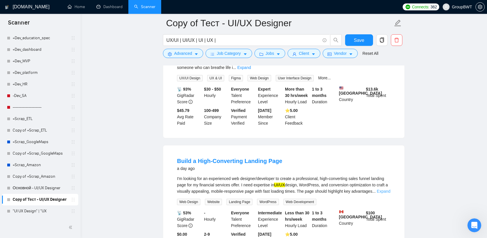
click at [381, 189] on link "Expand" at bounding box center [384, 191] width 14 height 5
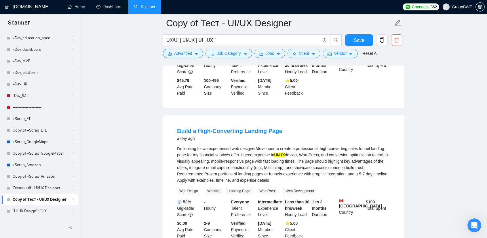
scroll to position [2058, 0]
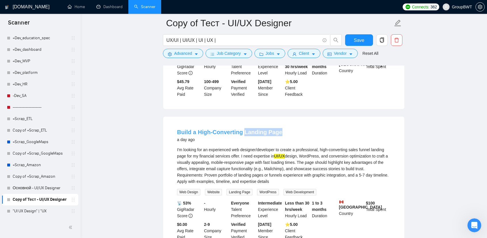
drag, startPoint x: 279, startPoint y: 90, endPoint x: 242, endPoint y: 92, distance: 36.9
click at [242, 128] on div "Build a High-Converting Landing Page a day ago" at bounding box center [284, 135] width 214 height 15
copy link "Landing Page"
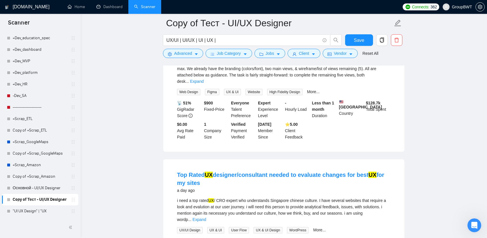
scroll to position [2288, 0]
click at [206, 216] on link "Expand" at bounding box center [200, 218] width 14 height 5
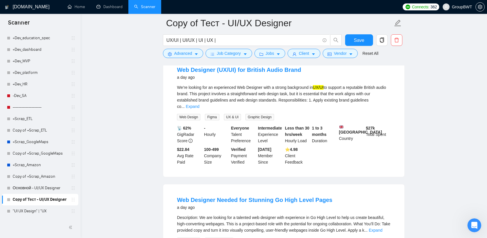
scroll to position [2576, 0]
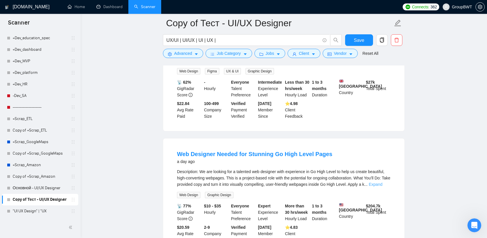
click at [382, 182] on link "Expand" at bounding box center [376, 184] width 14 height 5
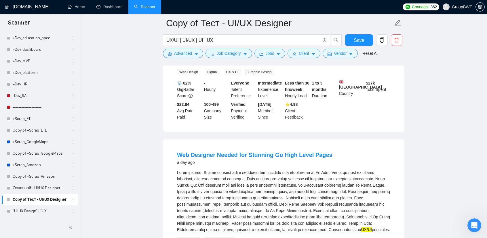
scroll to position [2567, 0]
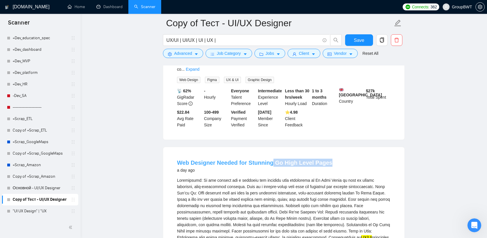
drag, startPoint x: 328, startPoint y: 114, endPoint x: 270, endPoint y: 115, distance: 58.5
click at [270, 158] on div "Web Designer Needed for Stunning Go High Level Pages a day ago" at bounding box center [284, 165] width 214 height 15
click at [395, 154] on li "Web Designer Needed for Stunning Go High Level Pages a day ago UX/UI principles…" at bounding box center [284, 227] width 228 height 147
drag, startPoint x: 308, startPoint y: 111, endPoint x: 273, endPoint y: 110, distance: 35.4
click at [273, 154] on li "Web Designer Needed for Stunning Go High Level Pages a day ago UX/UI principles…" at bounding box center [284, 227] width 228 height 147
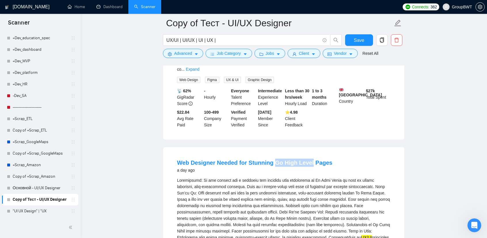
copy link "Go High Level"
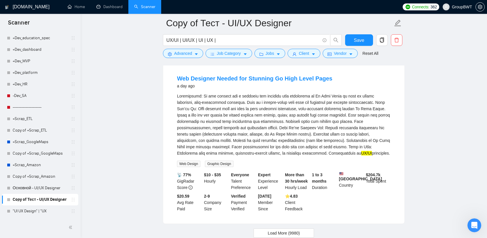
scroll to position [2654, 0]
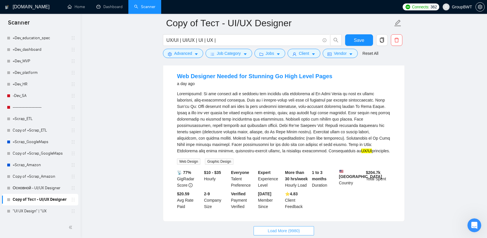
click at [278, 227] on span "Load More (9980)" at bounding box center [284, 230] width 32 height 6
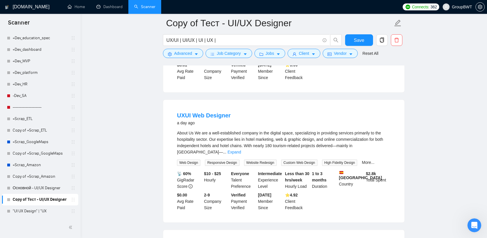
scroll to position [2913, 0]
click at [241, 149] on link "Expand" at bounding box center [235, 151] width 14 height 5
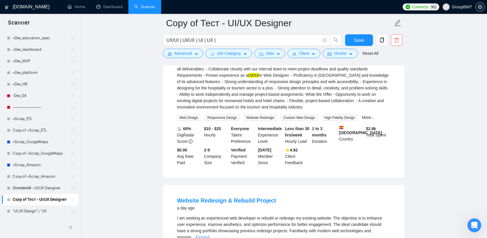
scroll to position [3086, 0]
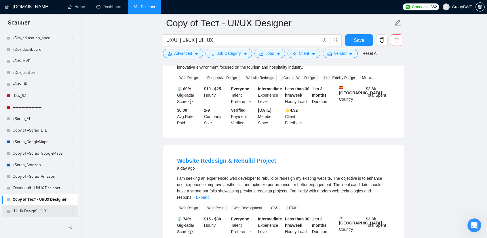
drag, startPoint x: 35, startPoint y: 209, endPoint x: 39, endPoint y: 212, distance: 5.6
click at [35, 209] on link ""UI UX Design" | "UX" at bounding box center [40, 211] width 55 height 12
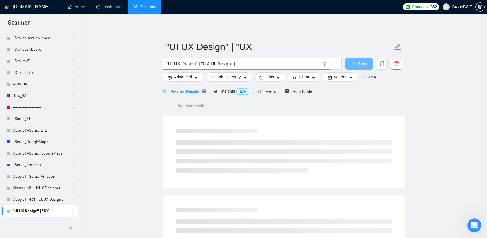
click at [254, 66] on input ""UI UX Design" | "UX UI Design" |" at bounding box center [243, 63] width 154 height 7
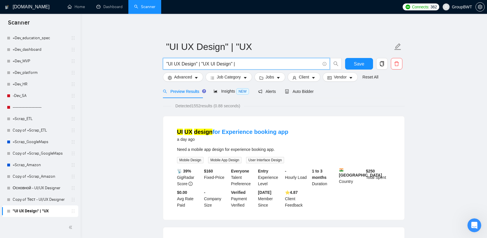
drag, startPoint x: 234, startPoint y: 65, endPoint x: 201, endPoint y: 65, distance: 33.1
click at [201, 65] on input ""UI UX Design" | "UX UI Design" |" at bounding box center [243, 63] width 154 height 7
click at [259, 65] on input ""UI UX Design" | "UX UI Design" |" at bounding box center [243, 63] width 154 height 7
click at [243, 60] on input ""UI UX Design" | "UX UI Design" |" at bounding box center [243, 63] width 154 height 7
click at [245, 61] on input ""UI UX Design" | "UX UI Design" |" at bounding box center [243, 63] width 154 height 7
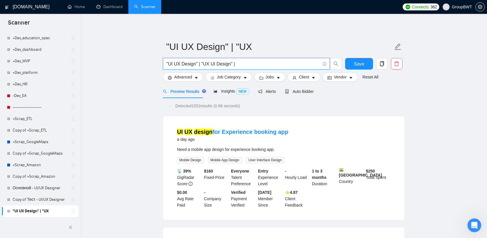
click at [245, 61] on input ""UI UX Design" | "UX UI Design" |" at bounding box center [243, 63] width 154 height 7
paste input ""UI UX Design" | "UX UI Design" |"
click at [236, 64] on input ""UI UX Design" | "UX UI Design" | "UI UX Design" | "UX UI Design" |" at bounding box center [243, 63] width 154 height 7
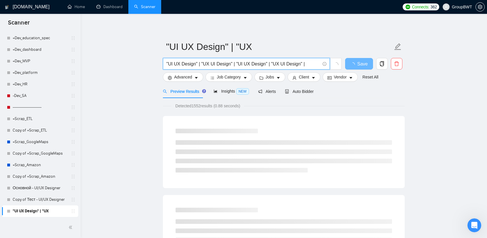
click at [243, 62] on input ""UI UX Design" | "UX UI Design" | "UI UX Design" | "UX UI Design" |" at bounding box center [243, 63] width 154 height 7
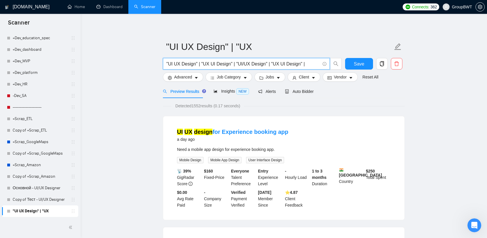
click at [279, 65] on input ""UI UX Design" | "UX UI Design" | "UI/UX Design" | "UX UI Design" |" at bounding box center [243, 63] width 154 height 7
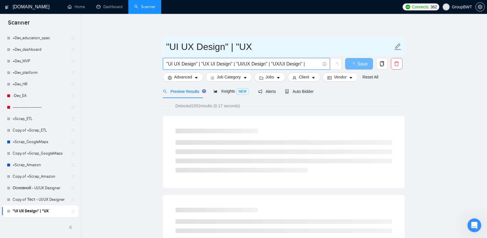
type input ""UI UX Design" | "UX UI Design" | "UI/UX Design" | "UX/UI Design" |"
click at [327, 39] on span ""UI UX Design" | "UX" at bounding box center [284, 46] width 242 height 18
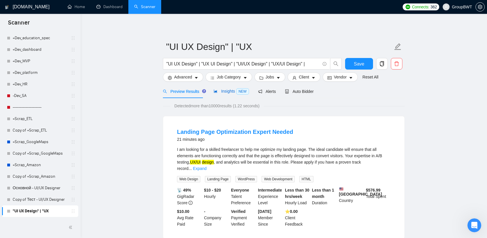
click at [226, 91] on span "Insights NEW" at bounding box center [231, 91] width 35 height 5
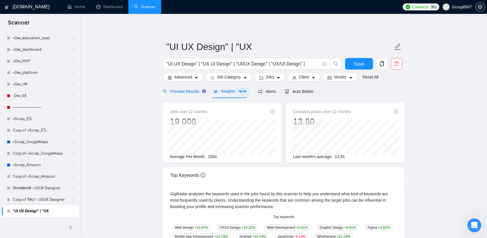
click at [188, 91] on span "Preview Results" at bounding box center [183, 91] width 41 height 5
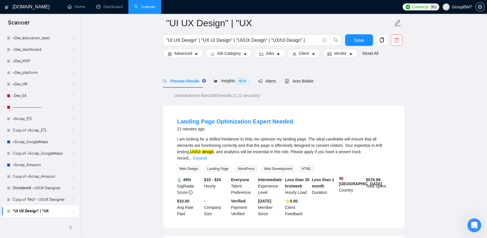
scroll to position [29, 0]
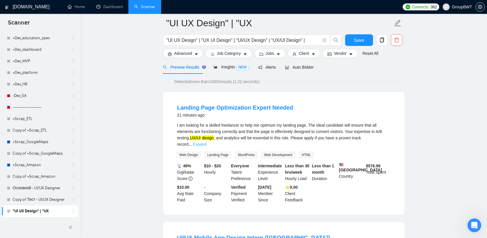
click at [207, 142] on link "Expand" at bounding box center [200, 144] width 14 height 5
click at [246, 125] on div "I am looking for a skilled freelancer to help me optimize my landing page. The …" at bounding box center [284, 134] width 214 height 25
drag, startPoint x: 245, startPoint y: 125, endPoint x: 276, endPoint y: 124, distance: 31.4
click at [276, 124] on div "I am looking for a skilled freelancer to help me optimize my landing page. The …" at bounding box center [284, 134] width 214 height 25
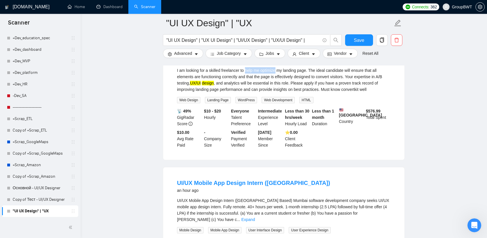
scroll to position [173, 0]
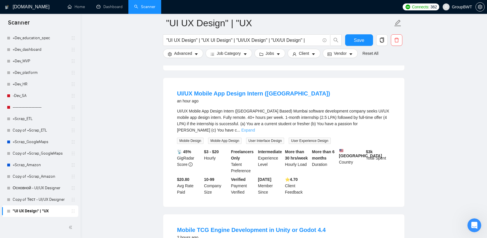
click at [255, 128] on link "Expand" at bounding box center [248, 130] width 14 height 5
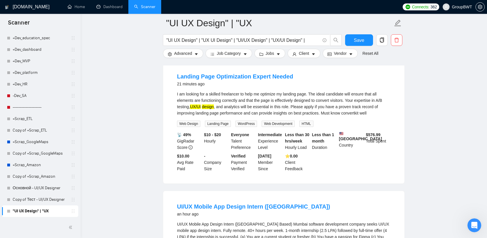
scroll to position [0, 0]
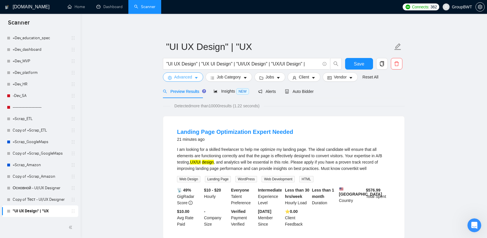
click at [196, 76] on icon "caret-down" at bounding box center [196, 78] width 4 height 4
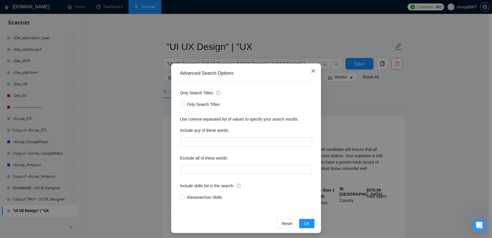
click at [311, 70] on icon "close" at bounding box center [313, 71] width 5 height 5
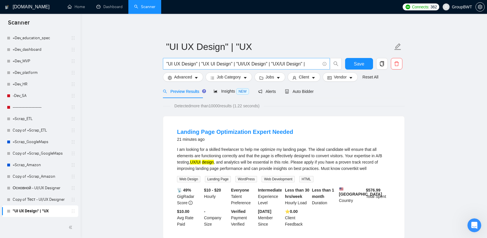
click at [304, 64] on input ""UI UX Design" | "UX UI Design" | "UI/UX Design" | "UX/UI Design" |" at bounding box center [243, 63] width 154 height 7
drag, startPoint x: 38, startPoint y: 200, endPoint x: 270, endPoint y: 37, distance: 283.7
click at [38, 200] on link "Copy of Тест - UI/UX Designer" at bounding box center [40, 200] width 55 height 12
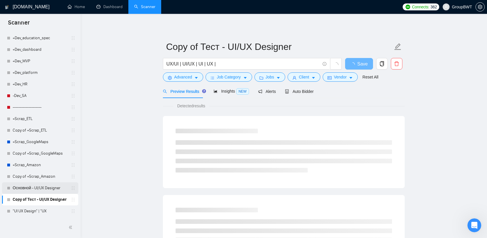
click at [35, 187] on link "Основной - UI/UX Designer" at bounding box center [40, 188] width 55 height 12
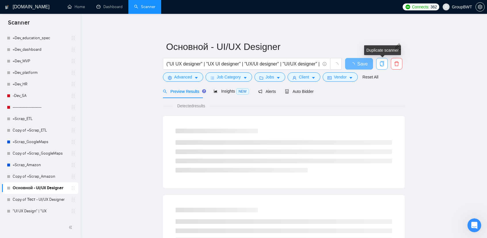
click at [378, 65] on span "copy" at bounding box center [382, 63] width 11 height 5
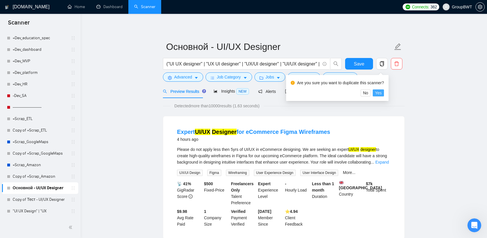
click at [381, 92] on span "Yes" at bounding box center [378, 93] width 7 height 6
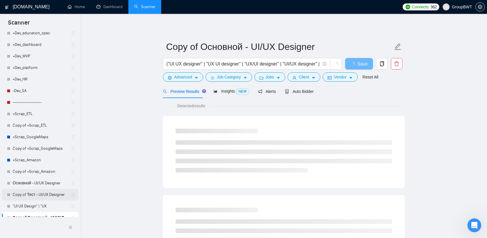
scroll to position [580, 0]
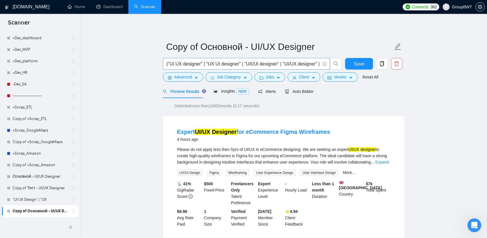
click at [262, 67] on input "("UI UX designer" | "UX UI designer" | "UX/UI designer" | "UI/UX designer" | "U…" at bounding box center [243, 63] width 154 height 7
paste input ""UI UX Design" | "UX UI Design" | "UI/UX Design" | "UX/UI Design" |"
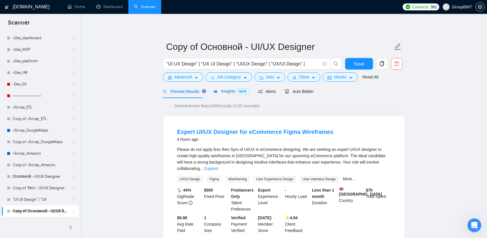
click at [222, 91] on span "Insights NEW" at bounding box center [231, 91] width 35 height 5
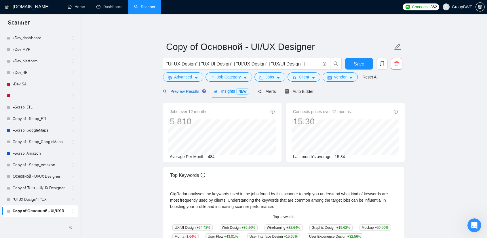
click at [181, 90] on span "Preview Results" at bounding box center [183, 91] width 41 height 5
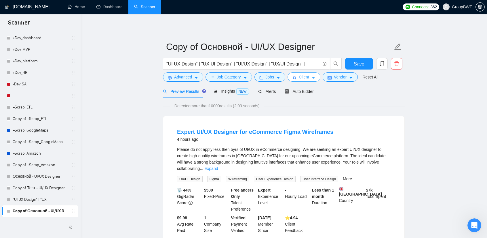
click at [304, 77] on span "Client" at bounding box center [304, 77] width 10 height 6
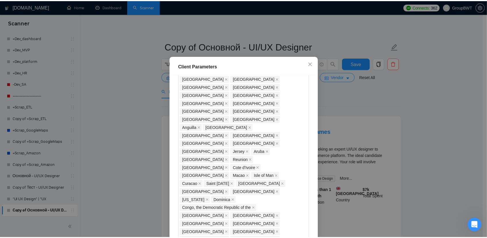
scroll to position [387, 0]
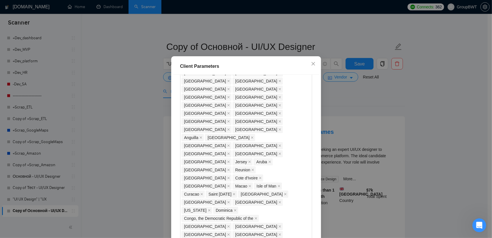
click at [406, 104] on div "Client Parameters Client Location Include Client Countries Select Exclude Clien…" at bounding box center [246, 119] width 492 height 238
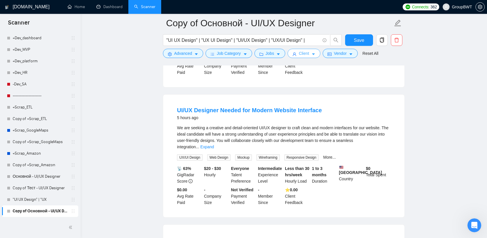
scroll to position [173, 0]
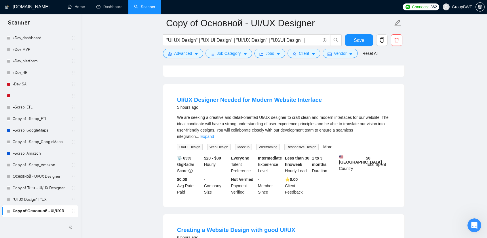
click at [378, 119] on span "We are seeking a creative and detail-oriented UI/UX designer to craft clean and…" at bounding box center [283, 127] width 212 height 24
click at [379, 120] on div "We are seeking a creative and detail-oriented UI/UX designer to craft clean and…" at bounding box center [284, 126] width 214 height 25
click at [214, 134] on link "Expand" at bounding box center [207, 136] width 14 height 5
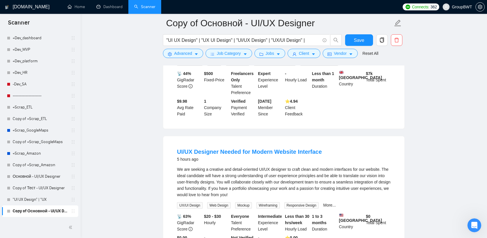
scroll to position [115, 0]
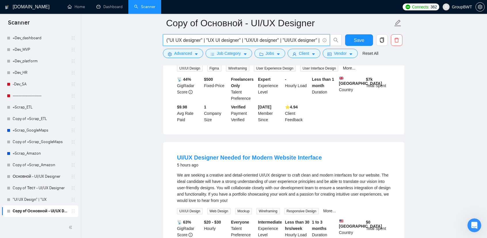
click at [299, 39] on input "("UI UX designer" | "UX UI designer" | "UX/UI designer" | "UI/UX designer" | "U…" at bounding box center [243, 40] width 154 height 7
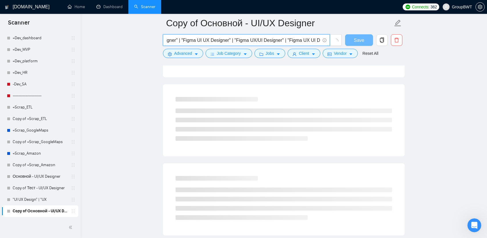
drag, startPoint x: 284, startPoint y: 40, endPoint x: 441, endPoint y: 44, distance: 157.6
click at [314, 40] on input "("UI UX designer" | "UX UI designer" | "UX/UI designer" | "UI/UX designer" | "U…" at bounding box center [243, 40] width 154 height 7
click at [318, 38] on input "("UI UX designer" | "UX UI designer" | "UX/UI designer" | "UI/UX designer" | "U…" at bounding box center [243, 40] width 154 height 7
paste input ""UI UX Design" | "UX UI Design" | "UI/UX Design" | "UX/UI Design" |"
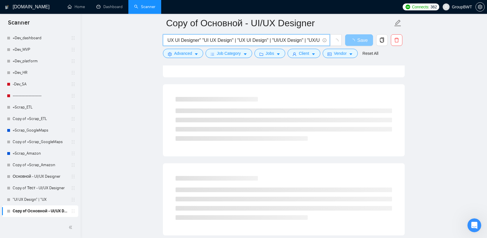
scroll to position [0, 1098]
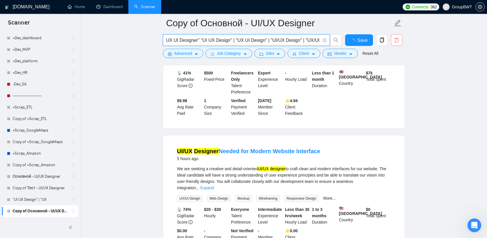
drag, startPoint x: 305, startPoint y: 38, endPoint x: 402, endPoint y: 42, distance: 96.6
click at [402, 42] on div "("UI UX designer" | "UX UI designer" | "UX/UI designer" | "UI/UX designer" | "U…" at bounding box center [283, 41] width 242 height 14
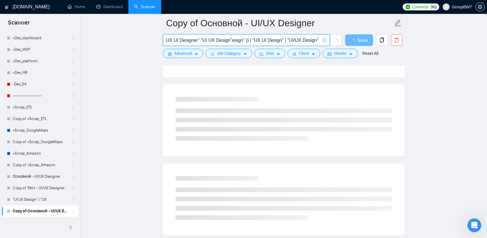
scroll to position [0, 1081]
click at [282, 38] on input "("UI UX designer" | "UX UI designer" | "UX/UI designer" | "UI/UX designer" | "U…" at bounding box center [243, 40] width 154 height 7
drag, startPoint x: 295, startPoint y: 40, endPoint x: 367, endPoint y: 44, distance: 72.1
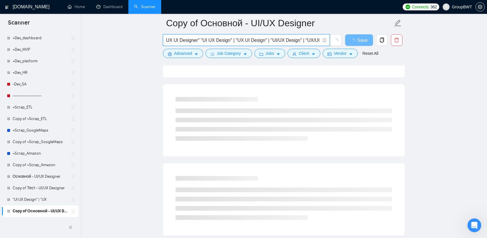
click at [308, 40] on input "("UI UX designer" | "UX UI designer" | "UX/UI designer" | "UI/UX designer" | "U…" at bounding box center [243, 40] width 154 height 7
click at [319, 39] on input "("UI UX designer" | "UX UI designer" | "UX/UI designer" | "UI/UX designer" | "U…" at bounding box center [243, 40] width 154 height 7
click at [319, 40] on input "("UI UX designer" | "UX UI designer" | "UX/UI designer" | "UI/UX designer" | "U…" at bounding box center [243, 40] width 154 height 7
click at [321, 39] on span "("UI UX designer" | "UX UI designer" | "UX/UI designer" | "UI/UX designer" | "U…" at bounding box center [246, 40] width 167 height 12
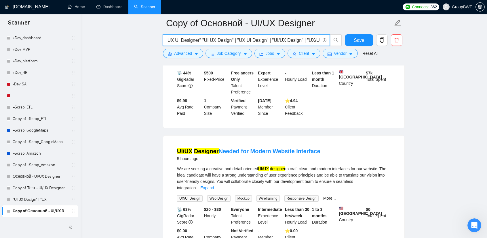
scroll to position [0, 1097]
paste input ""UI UX Design" | "UX UI Design" | "UI/UX Design" | "UX/UI Design" |"
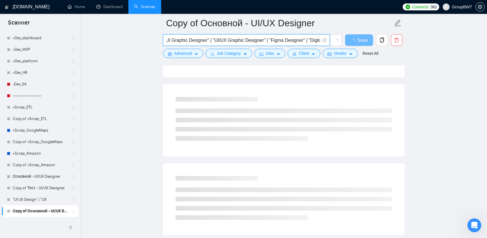
scroll to position [0, 0]
drag, startPoint x: 228, startPoint y: 40, endPoint x: 177, endPoint y: 40, distance: 51.0
click at [184, 40] on input "("UI UX designer" | "UX UI designer" | "UX/UI designer" | "UI/UX designer" | "U…" at bounding box center [243, 40] width 154 height 7
click at [165, 40] on span "("UI UX designer" | "UX UI designer" | "UX/UI designer" | "UI/UX designer" | "U…" at bounding box center [246, 40] width 167 height 12
click at [170, 40] on input "("UI UX designer" | "UX UI designer" | "UX/UI designer" | "UI/UX designer" | "U…" at bounding box center [243, 40] width 154 height 7
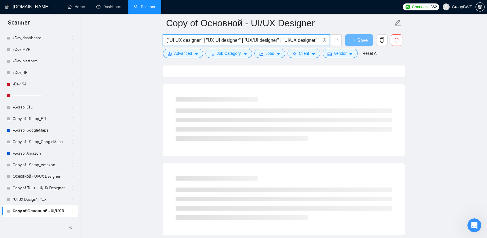
click at [168, 41] on input "("UI UX designer" | "UX UI designer" | "UX/UI designer" | "UI/UX designer" | "U…" at bounding box center [243, 40] width 154 height 7
click at [193, 41] on input ""UI UX designer" | "UX UI designer" | "UX/UI designer" | "UI/UX designer" | "UI…" at bounding box center [243, 40] width 154 height 7
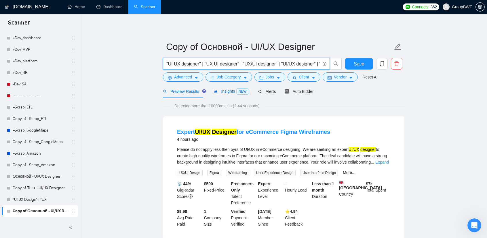
click at [221, 92] on span "Insights NEW" at bounding box center [231, 91] width 35 height 5
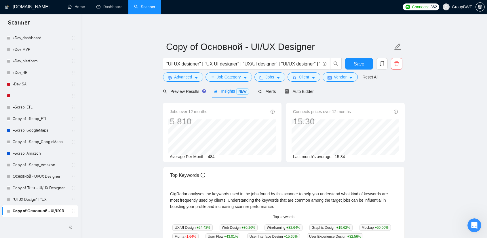
click at [425, 103] on main "Copy of Основной - UI/UX Designer "UI UX designer" | "UX UI designer" | "UX/UI …" at bounding box center [284, 215] width 388 height 384
click at [190, 91] on span "Preview Results" at bounding box center [183, 91] width 41 height 5
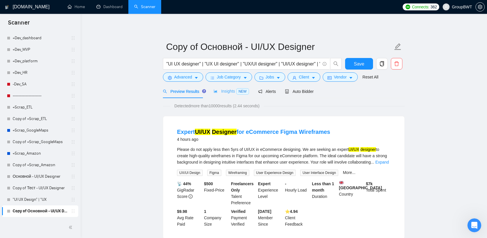
click at [214, 95] on div "Insights NEW" at bounding box center [231, 91] width 35 height 14
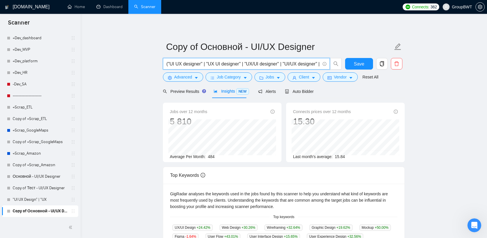
click at [424, 147] on main "Copy of Основной - UI/UX Designer ("UI UX designer" | "UX UI designer" | "UX/UI…" at bounding box center [284, 215] width 388 height 384
drag, startPoint x: 244, startPoint y: 61, endPoint x: 506, endPoint y: 76, distance: 262.2
click at [487, 76] on html "Scanner New Scanner My Scanners 🎨 Sofia +Des_UI/UX_ eCommerce Fintech =========…" at bounding box center [243, 119] width 487 height 238
click at [283, 61] on input "("UI UX designer" | "UX UI designer" | "UX/UI designer" | "UI/UX designer" | "U…" at bounding box center [243, 63] width 154 height 7
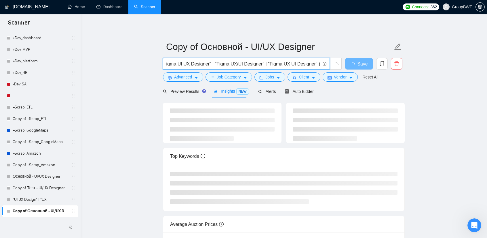
scroll to position [0, 961]
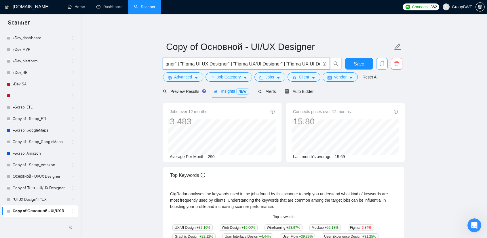
drag, startPoint x: 268, startPoint y: 61, endPoint x: 382, endPoint y: 64, distance: 114.4
click at [382, 64] on div "("UI UX designer" | "UX UI designer" | "UX/UI designer" | "UI/UX designer" | "U…" at bounding box center [283, 65] width 242 height 14
click at [302, 62] on input "("UI UX designer" | "UX UI designer" | "UX/UI designer" | "UI/UX designer" | "U…" at bounding box center [243, 63] width 154 height 7
click at [318, 63] on input "("UI UX designer" | "UX UI designer" | "UX/UI designer" | "UI/UX designer" | "U…" at bounding box center [243, 63] width 154 height 7
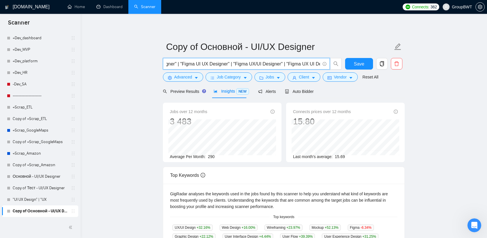
click at [318, 63] on input "("UI UX designer" | "UX UI designer" | "UX/UI designer" | "UI/UX designer" | "U…" at bounding box center [243, 63] width 154 height 7
click at [287, 63] on input "("UI UX designer" | "UX UI designer" | "UX/UI designer" | "UI/UX designer" | "U…" at bounding box center [243, 63] width 154 height 7
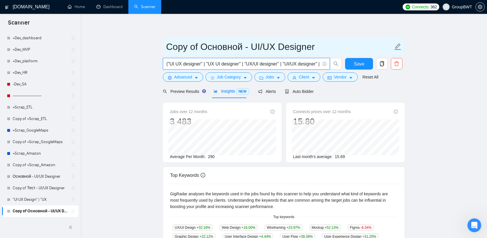
paste input ""UI UX designer" | "UX UI designer" | "UX/UI designer" | "UI/UX designer" | "UI…"
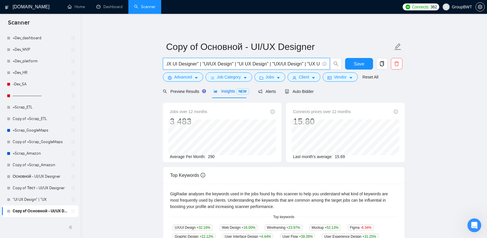
type input ""UI UX designer" | "UX UI designer" | "UX/UI designer" | "UI/UX designer" | "UI…"
click at [443, 96] on main "Copy of Основной - UI/UX Designer "UI UX designer" | "UX UI designer" | "UX/UI …" at bounding box center [284, 215] width 388 height 384
drag, startPoint x: 299, startPoint y: 62, endPoint x: 406, endPoint y: 67, distance: 106.9
click at [406, 67] on main "Copy of Основной - UI/UX Designer "UI UX designer" | "UX UI designer" | "UX/UI …" at bounding box center [284, 215] width 388 height 384
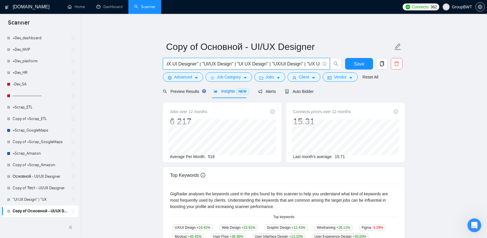
click at [310, 64] on input ""UI UX designer" | "UX UI designer" | "UX/UI designer" | "UI/UX designer" | "UI…" at bounding box center [243, 63] width 154 height 7
drag, startPoint x: 299, startPoint y: 62, endPoint x: 393, endPoint y: 66, distance: 94.0
click at [393, 66] on div ""UI UX designer" | "UX UI designer" | "UX/UI designer" | "UI/UX designer" | "UI…" at bounding box center [283, 65] width 242 height 14
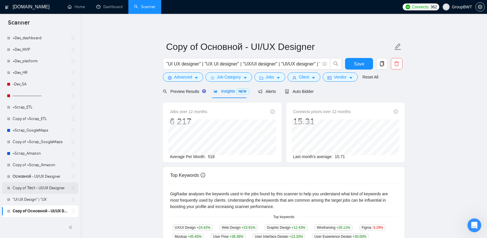
click at [40, 189] on link "Copy of Тест - UI/UX Designer" at bounding box center [40, 188] width 55 height 12
click at [354, 61] on span "Save" at bounding box center [359, 63] width 10 height 7
click at [180, 93] on span "Preview Results" at bounding box center [183, 91] width 41 height 5
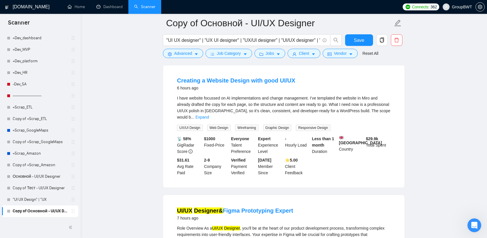
scroll to position [317, 0]
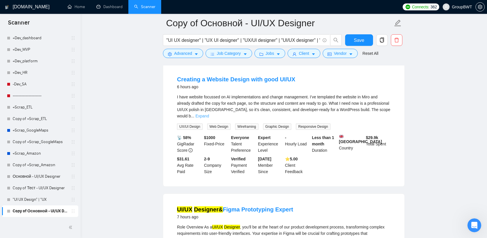
click at [209, 113] on link "Expand" at bounding box center [203, 115] width 14 height 5
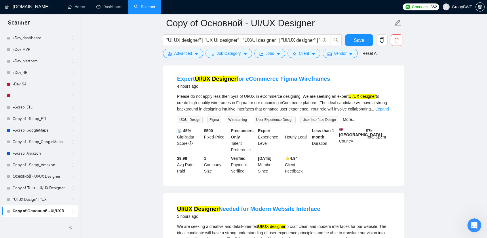
scroll to position [0, 0]
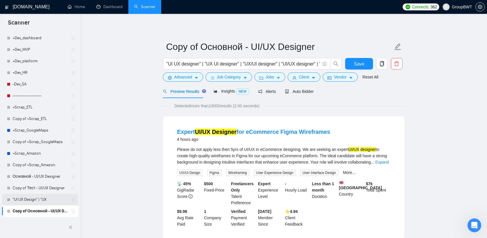
click at [46, 197] on link ""UI UX Design" | "UX" at bounding box center [40, 200] width 55 height 12
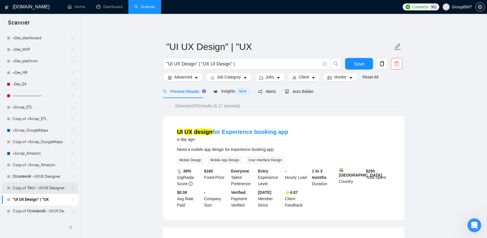
click at [41, 186] on link "Copy of Тест - UI/UX Designer" at bounding box center [40, 188] width 55 height 12
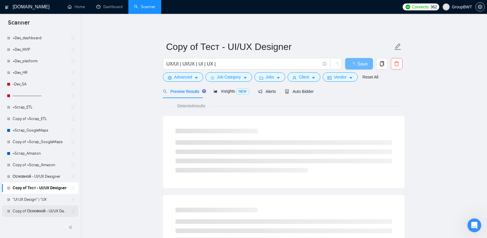
click at [43, 210] on link "Copy of Основной - UI/UX Designer" at bounding box center [40, 211] width 55 height 12
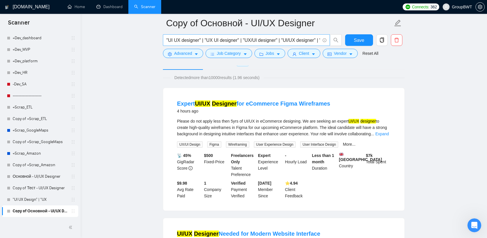
scroll to position [29, 0]
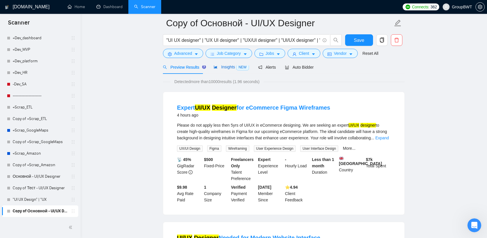
click at [226, 70] on div "Insights NEW" at bounding box center [231, 67] width 35 height 7
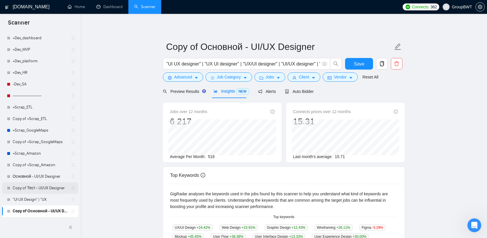
click at [40, 192] on link "Copy of Тест - UI/UX Designer" at bounding box center [40, 188] width 55 height 12
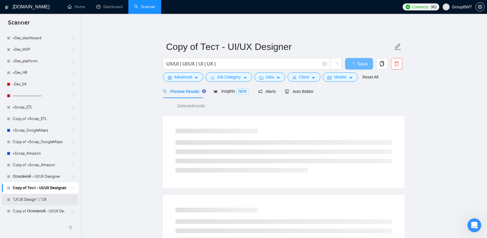
click at [36, 200] on link ""UI UX Design" | "UX" at bounding box center [40, 200] width 55 height 12
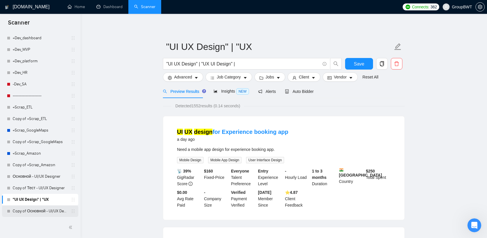
click at [21, 213] on link "Copy of Основной - UI/UX Designer" at bounding box center [40, 211] width 55 height 12
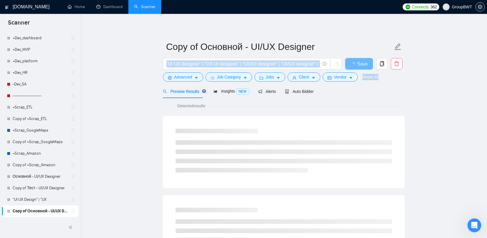
drag, startPoint x: 274, startPoint y: 60, endPoint x: 444, endPoint y: 60, distance: 170.5
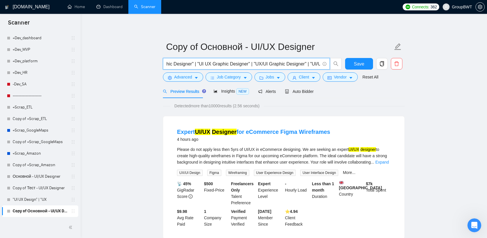
scroll to position [0, 1097]
drag, startPoint x: 314, startPoint y: 65, endPoint x: 434, endPoint y: 65, distance: 120.7
click at [303, 65] on input ""UI UX designer" | "UX UI designer" | "UX/UI designer" | "UI/UX designer" | "UI…" at bounding box center [243, 63] width 154 height 7
drag, startPoint x: 317, startPoint y: 64, endPoint x: 353, endPoint y: 67, distance: 35.3
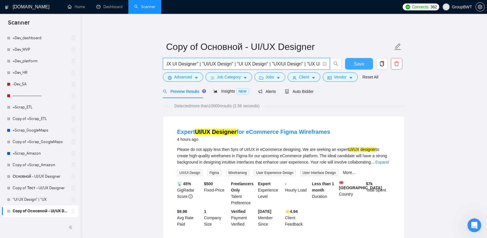
click at [348, 65] on div ""UI UX designer" | "UX UI designer" | "UX/UI designer" | "UI/UX designer" | "UI…" at bounding box center [283, 65] width 242 height 14
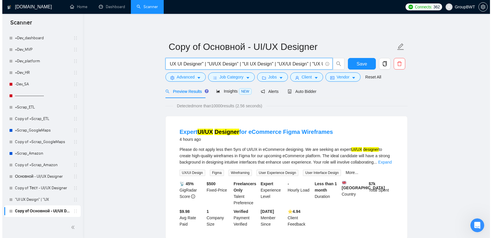
scroll to position [0, 0]
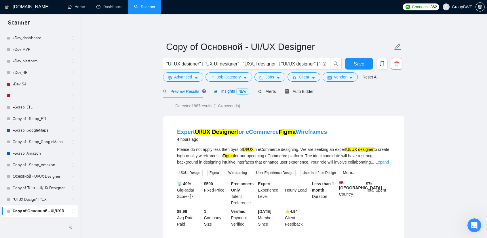
click at [230, 93] on span "Insights NEW" at bounding box center [231, 91] width 35 height 5
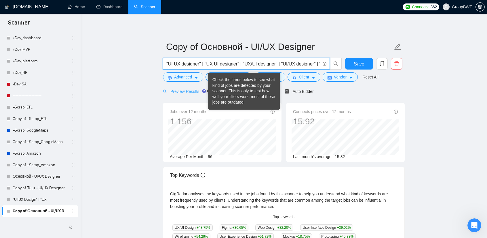
type input ""UI UX designer" | "UX UI designer" | "UX/UI designer" | "UI/UX designer" | "UI…"
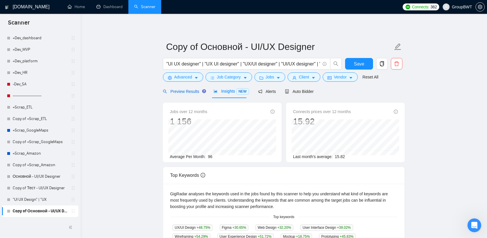
click at [189, 93] on span "Preview Results" at bounding box center [183, 91] width 41 height 5
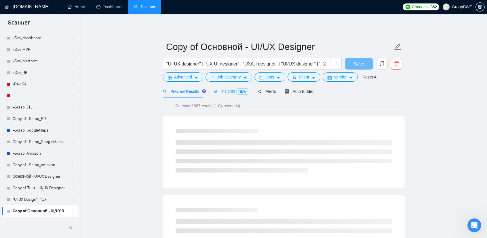
click at [234, 96] on div "Insights NEW" at bounding box center [231, 91] width 35 height 14
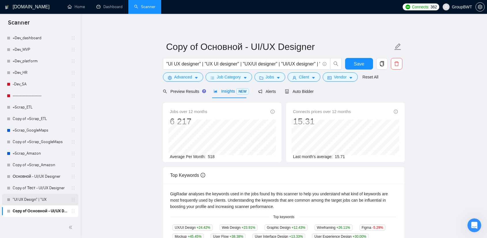
click at [52, 198] on link ""UI UX Design" | "UX" at bounding box center [40, 200] width 55 height 12
click at [351, 61] on button "Save" at bounding box center [359, 64] width 28 height 12
click at [303, 75] on span "Client" at bounding box center [304, 77] width 10 height 6
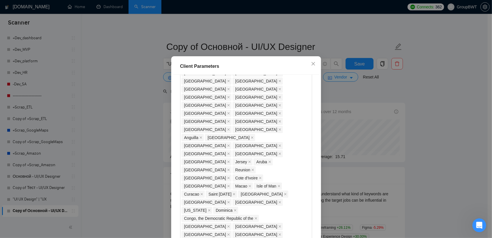
click at [146, 111] on div "Client Parameters Client Location Include Client Countries Select Exclude Clien…" at bounding box center [246, 119] width 492 height 238
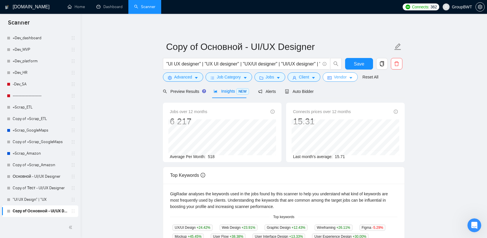
click at [335, 77] on span "Vendor" at bounding box center [340, 77] width 13 height 6
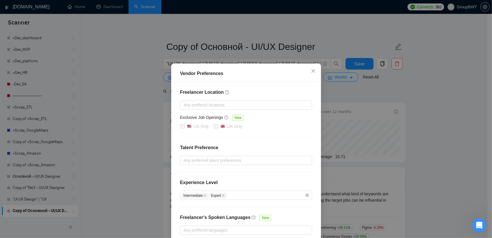
click at [139, 107] on div "Vendor Preferences Freelancer Location Any preffered locations Exclusive Job Op…" at bounding box center [246, 119] width 492 height 238
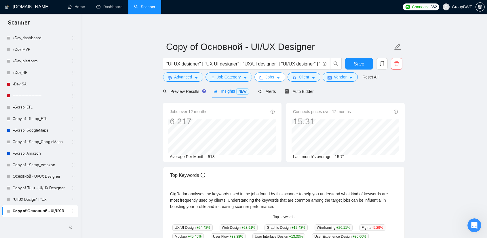
click at [268, 79] on span "Jobs" at bounding box center [270, 77] width 9 height 6
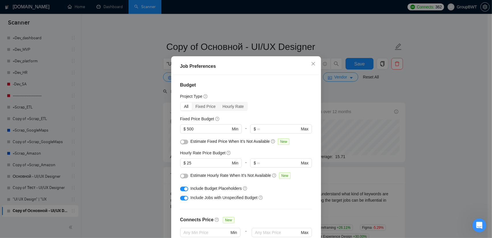
click at [184, 190] on div "button" at bounding box center [185, 188] width 3 height 3
click at [431, 132] on div "Job Preferences Budget Project Type All Fixed Price Hourly Rate Fixed Price Bud…" at bounding box center [246, 119] width 492 height 238
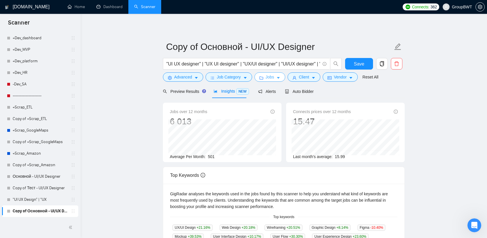
click at [271, 77] on span "Jobs" at bounding box center [270, 77] width 9 height 6
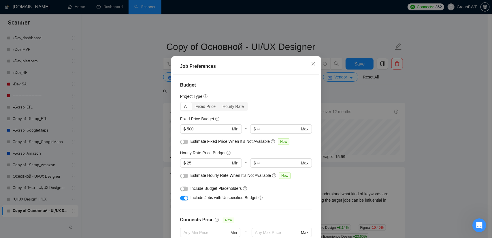
click at [181, 190] on div "button" at bounding box center [182, 188] width 3 height 3
click at [416, 101] on div "Job Preferences Budget Project Type All Fixed Price Hourly Rate Fixed Price Bud…" at bounding box center [246, 119] width 492 height 238
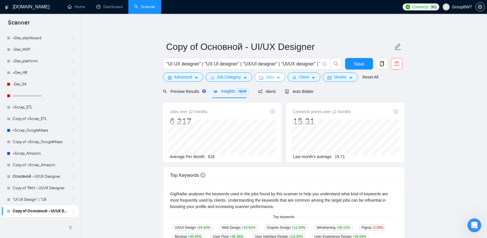
click at [276, 77] on icon "caret-down" at bounding box center [278, 78] width 4 height 4
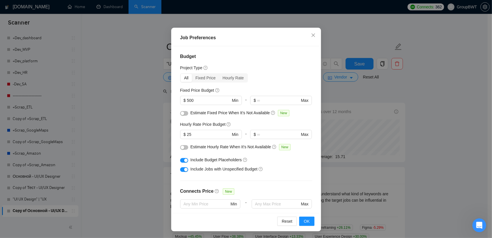
click at [441, 103] on div "Job Preferences Budget Project Type All Fixed Price Hourly Rate Fixed Price Bud…" at bounding box center [246, 119] width 492 height 238
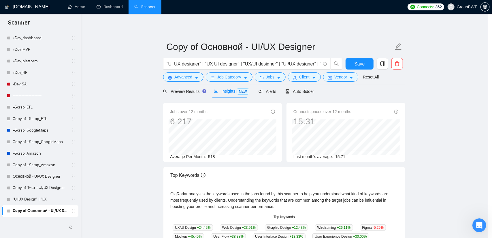
scroll to position [7, 0]
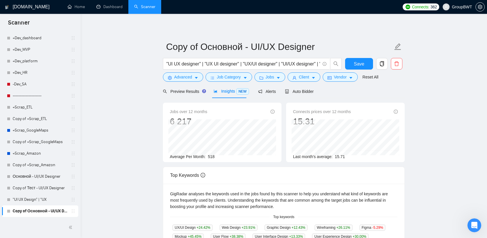
drag, startPoint x: 44, startPoint y: 205, endPoint x: 295, endPoint y: 34, distance: 303.5
click at [44, 205] on link ""UI UX Design" | "UX" at bounding box center [40, 200] width 55 height 12
click at [355, 61] on span "Save" at bounding box center [359, 63] width 10 height 7
click at [18, 196] on link ""UI UX Design" | "UX" at bounding box center [40, 200] width 55 height 12
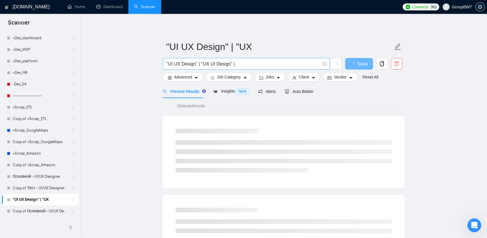
click at [249, 67] on input ""UI UX Design" | "UX UI Design" |" at bounding box center [243, 63] width 154 height 7
paste input "/UX Design" | "UI UX Design" | "UX/UI"
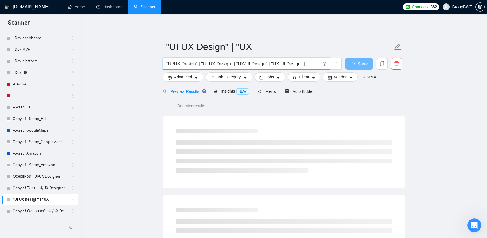
type input ""UI/UX Design" | "UI UX Design" | "UX/UI Design" | "UX UI Design" |"
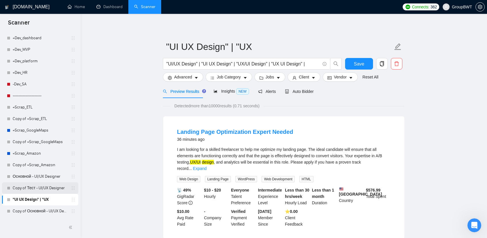
click at [42, 190] on link "Copy of Тест - UI/UX Designer" at bounding box center [40, 188] width 55 height 12
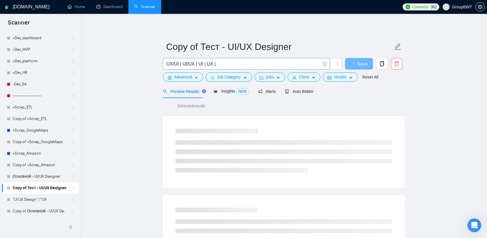
click at [227, 63] on input "UX/UI | UI/UX | UI | UX |" at bounding box center [243, 63] width 154 height 7
click at [228, 63] on input "UX/UI | UI/UX | UI | UX |" at bounding box center [243, 63] width 154 height 7
paste input ""UI/UX Design" | "UI UX Design" | "UX/UI Design" | "UX UI Design""
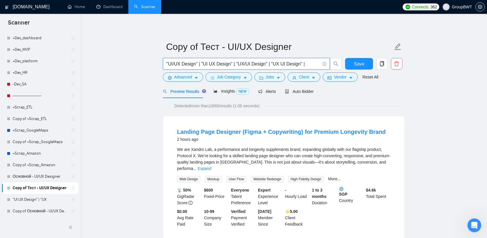
type input ""UI/UX Design" | "UI UX Design" | "UX/UI Design" | "UX UI Design" |"
click at [387, 95] on div "Preview Results Insights NEW Alerts Auto Bidder" at bounding box center [284, 91] width 242 height 14
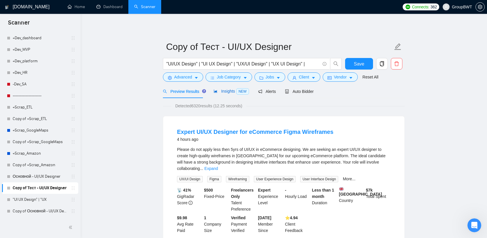
click at [216, 91] on span "Insights NEW" at bounding box center [231, 91] width 35 height 5
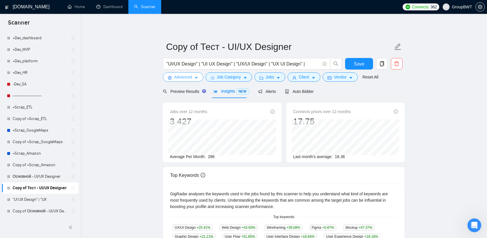
click at [184, 77] on span "Advanced" at bounding box center [183, 77] width 18 height 6
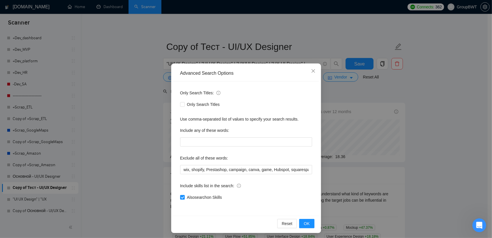
click at [139, 101] on div "Advanced Search Options Only Search Titles: Only Search Titles Use comma-separa…" at bounding box center [246, 119] width 492 height 238
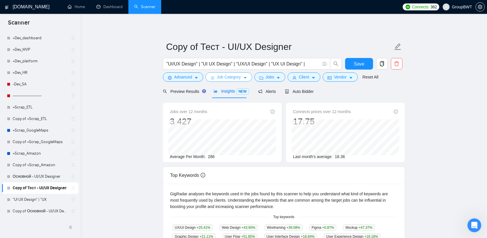
click at [221, 79] on span "Job Category" at bounding box center [229, 77] width 24 height 6
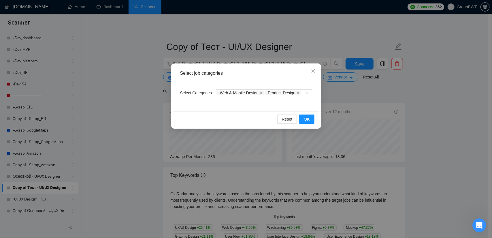
click at [120, 86] on div "Select job categories Select Categories Web & Mobile Design Product Design Rese…" at bounding box center [246, 119] width 492 height 238
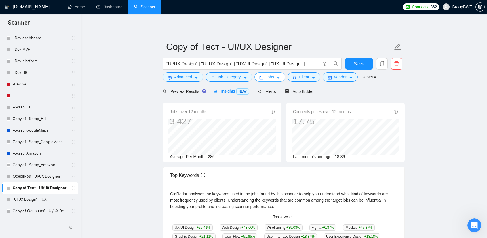
click at [281, 78] on button "Jobs" at bounding box center [270, 76] width 31 height 9
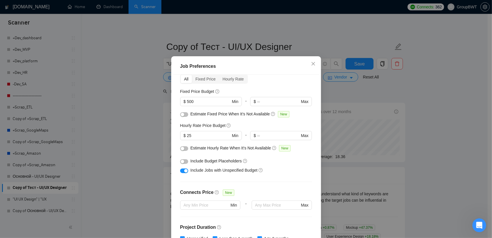
scroll to position [29, 0]
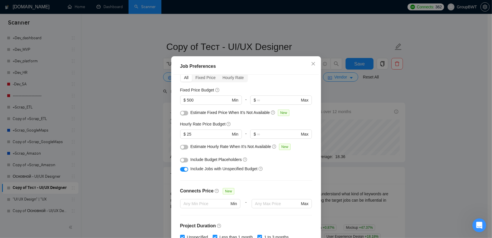
click at [181, 162] on div "button" at bounding box center [182, 159] width 3 height 3
click at [434, 121] on div "Job Preferences Budget Project Type All Fixed Price Hourly Rate Fixed Price Bud…" at bounding box center [246, 119] width 492 height 238
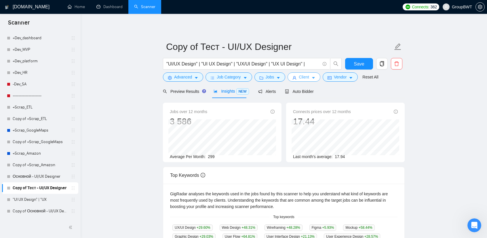
click at [302, 76] on span "Client" at bounding box center [304, 77] width 10 height 6
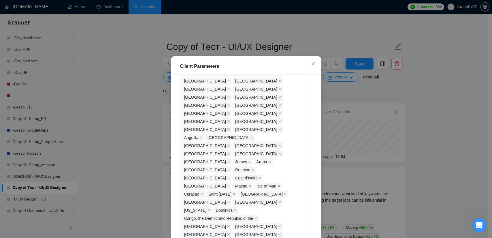
checkbox input "true"
click at [433, 114] on div "Client Parameters Client Location Include Client Countries Select Exclude Clien…" at bounding box center [246, 119] width 492 height 238
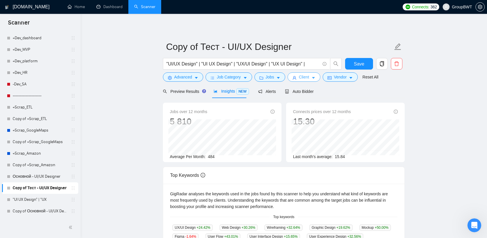
click at [302, 75] on span "Client" at bounding box center [304, 77] width 10 height 6
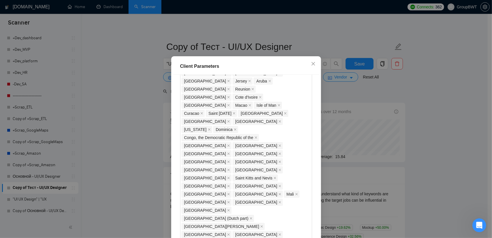
scroll to position [473, 0]
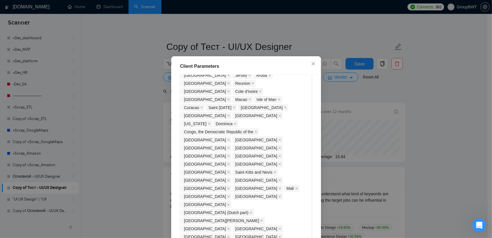
click at [434, 119] on div "Client Parameters Client Location Include Client Countries Select Exclude Clien…" at bounding box center [246, 119] width 492 height 238
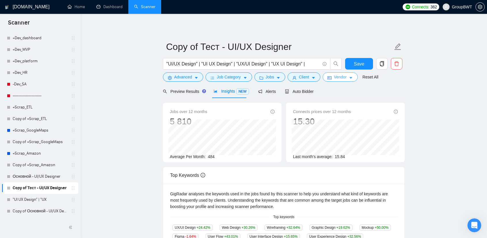
click at [345, 75] on button "Vendor" at bounding box center [340, 76] width 35 height 9
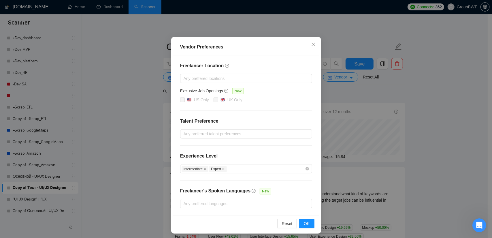
scroll to position [28, 0]
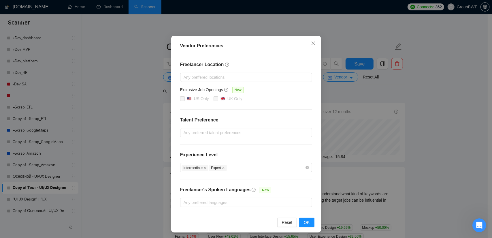
click at [431, 132] on div "Vendor Preferences Freelancer Location Any preffered locations Exclusive Job Op…" at bounding box center [246, 119] width 492 height 238
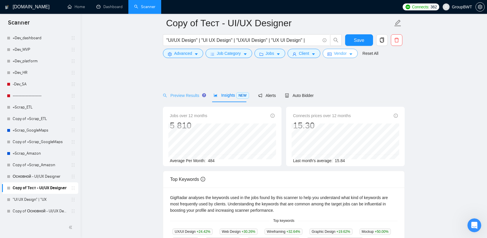
scroll to position [0, 0]
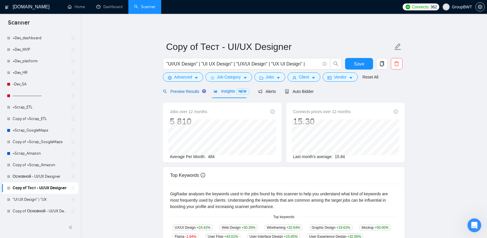
click at [190, 91] on span "Preview Results" at bounding box center [183, 91] width 41 height 5
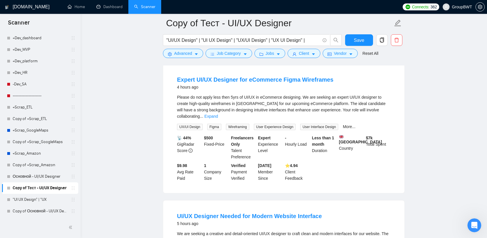
scroll to position [58, 0]
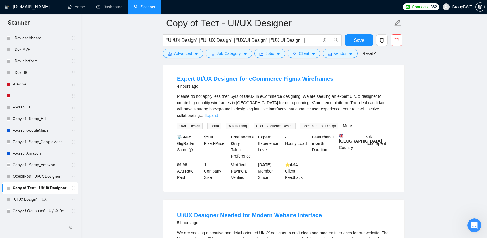
click at [218, 113] on link "Expand" at bounding box center [211, 115] width 14 height 5
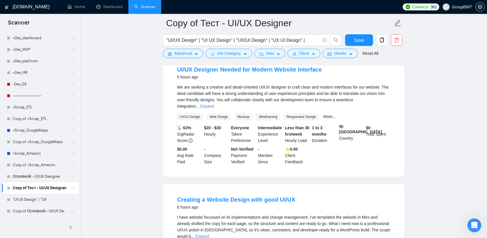
scroll to position [230, 0]
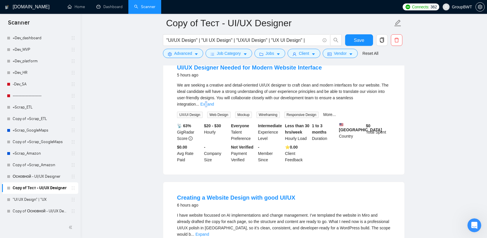
click at [214, 102] on link "Expand" at bounding box center [207, 104] width 14 height 5
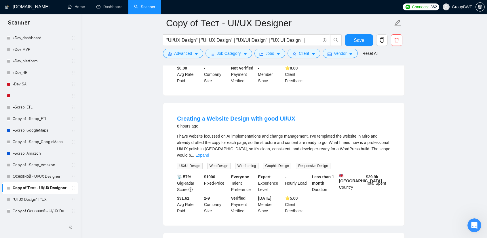
scroll to position [317, 0]
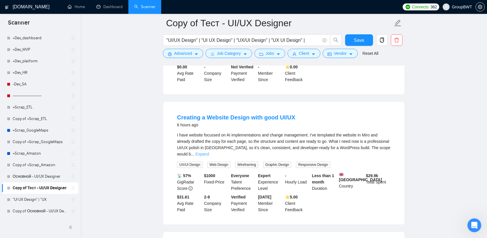
click at [209, 151] on link "Expand" at bounding box center [203, 153] width 14 height 5
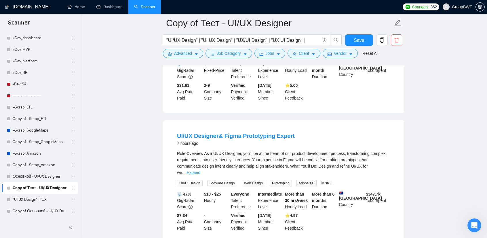
scroll to position [490, 0]
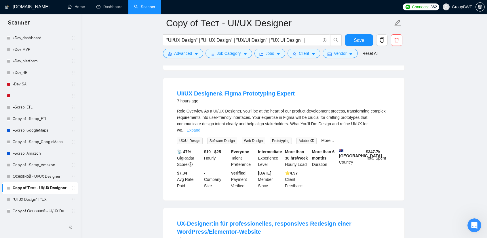
click at [200, 132] on link "Expand" at bounding box center [194, 130] width 14 height 5
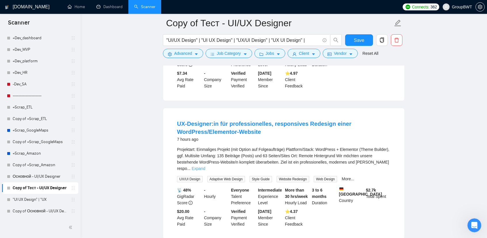
click at [205, 168] on link "Expand" at bounding box center [199, 168] width 14 height 5
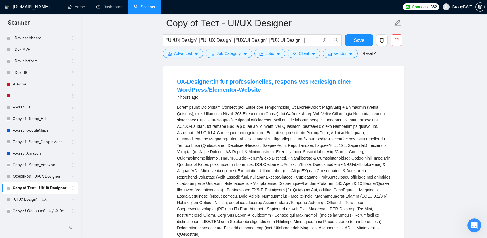
scroll to position [662, 0]
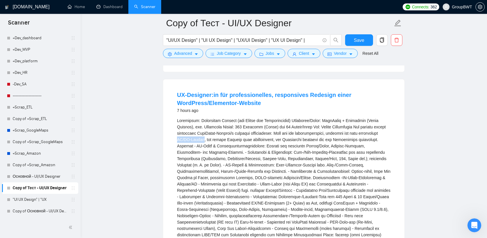
drag, startPoint x: 201, startPoint y: 146, endPoint x: 178, endPoint y: 144, distance: 22.8
click at [178, 144] on div "Projektart: Einmaliges Projekt (mit Option auf Folgeaufträge)\aPlattform/Stack:…" at bounding box center [284, 183] width 214 height 133
copy div "UX/UI-Design"
click at [261, 147] on div "Projektart: Einmaliges Projekt (mit Option auf Folgeaufträge)\aPlattform/Stack:…" at bounding box center [284, 183] width 214 height 133
drag, startPoint x: 31, startPoint y: 177, endPoint x: 295, endPoint y: 37, distance: 299.4
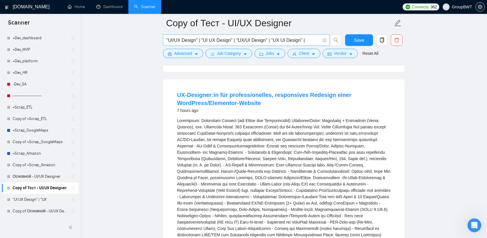
click at [31, 177] on link "Основной - UI/UX Designer" at bounding box center [40, 176] width 55 height 12
click at [33, 175] on link "Основной - UI/UX Designer" at bounding box center [40, 176] width 55 height 12
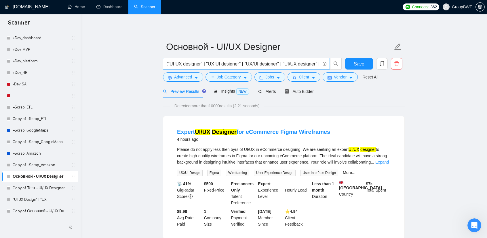
click at [296, 64] on input "("UI UX designer" | "UX UI designer" | "UX/UI designer" | "UI/UX designer" | "U…" at bounding box center [243, 63] width 154 height 7
drag, startPoint x: 302, startPoint y: 64, endPoint x: 391, endPoint y: 67, distance: 88.7
click at [391, 67] on div "("UI UX designer" | "UX UI designer" | "UX/UI designer" | "UI/UX designer" | "U…" at bounding box center [283, 65] width 242 height 14
click at [317, 62] on input "("UI UX designer" | "UX UI designer" | "UX/UI designer" | "UI/UX designer" | "U…" at bounding box center [243, 63] width 154 height 7
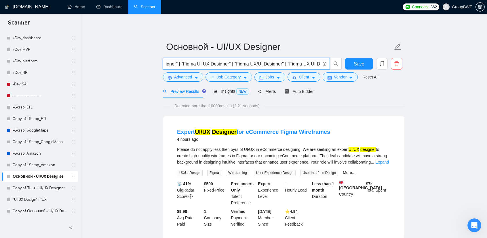
click at [318, 63] on input "("UI UX designer" | "UX UI designer" | "UX/UI designer" | "UI/UX designer" | "U…" at bounding box center [243, 63] width 154 height 7
click at [320, 64] on input "("UI UX designer" | "UX UI designer" | "UX/UI designer" | "UI/UX designer" | "U…" at bounding box center [243, 63] width 154 height 7
paste input "UX/UI-Design"
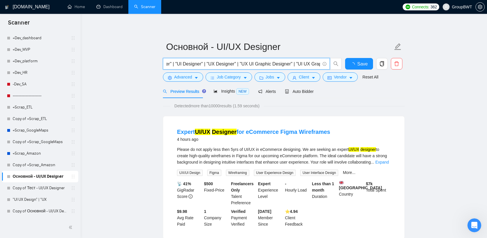
scroll to position [0, 997]
drag, startPoint x: 330, startPoint y: 61, endPoint x: 411, endPoint y: 66, distance: 80.8
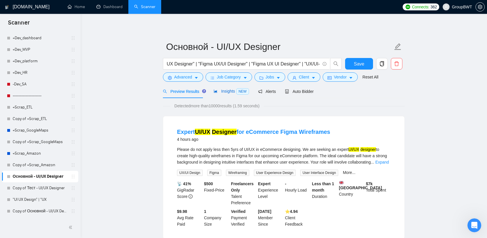
scroll to position [0, 0]
click at [226, 91] on span "Insights NEW" at bounding box center [231, 91] width 35 height 5
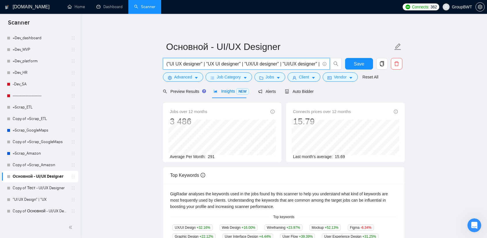
click at [307, 62] on input "("UI UX designer" | "UX UI designer" | "UX/UI designer" | "UI/UX designer" | "U…" at bounding box center [243, 63] width 154 height 7
drag, startPoint x: 314, startPoint y: 63, endPoint x: 401, endPoint y: 68, distance: 87.4
click at [401, 68] on div "("UI UX designer" | "UX UI designer" | "UX/UI designer" | "UI/UX designer" | "U…" at bounding box center [283, 65] width 242 height 14
click at [310, 65] on input "("UI UX designer" | "UX UI designer" | "UX/UI designer" | "UI/UX designer" | "U…" at bounding box center [243, 63] width 154 height 7
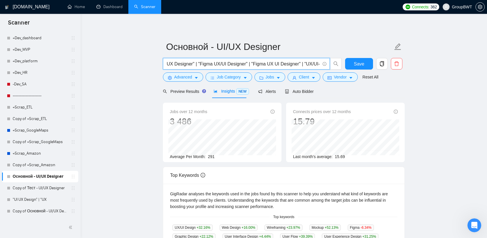
drag, startPoint x: 316, startPoint y: 63, endPoint x: 288, endPoint y: 63, distance: 27.7
click at [288, 63] on input "("UI UX designer" | "UX UI designer" | "UX/UI designer" | "UI/UX designer" | "U…" at bounding box center [243, 63] width 154 height 7
click at [302, 65] on input "("UI UX designer" | "UX UI designer" | "UX/UI designer" | "UI/UX designer" | "U…" at bounding box center [243, 63] width 154 height 7
drag, startPoint x: 320, startPoint y: 63, endPoint x: 287, endPoint y: 62, distance: 33.4
click at [287, 62] on input "("UI UX designer" | "UX UI designer" | "UX/UI designer" | "UI/UX designer" | "U…" at bounding box center [243, 63] width 154 height 7
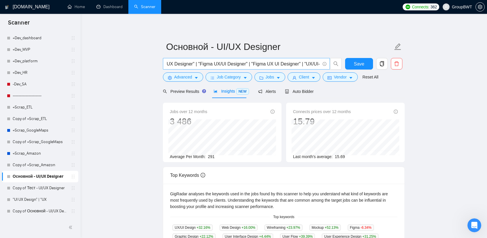
click at [320, 63] on span "("UI UX designer" | "UX UI designer" | "UX/UI designer" | "UI/UX designer" | "U…" at bounding box center [246, 64] width 167 height 12
click at [317, 64] on input "("UI UX designer" | "UX UI designer" | "UX/UI designer" | "UI/UX designer" | "U…" at bounding box center [243, 63] width 154 height 7
drag, startPoint x: 317, startPoint y: 64, endPoint x: 345, endPoint y: 67, distance: 27.7
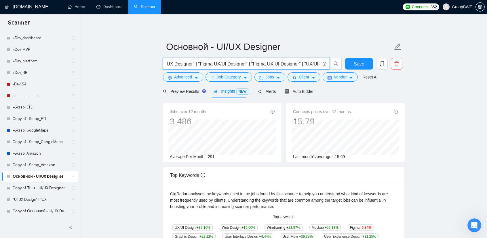
click at [379, 71] on div "("UI UX designer" | "UX UI designer" | "UX/UI designer" | "UI/UX designer" | "U…" at bounding box center [283, 65] width 242 height 14
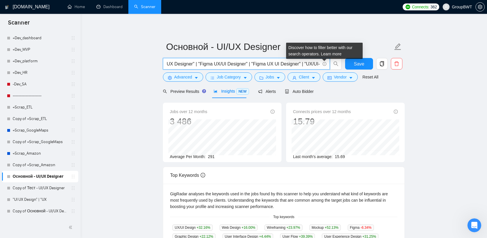
click at [319, 64] on input "("UI UX designer" | "UX UI designer" | "UX/UI designer" | "UI/UX designer" | "U…" at bounding box center [243, 63] width 154 height 7
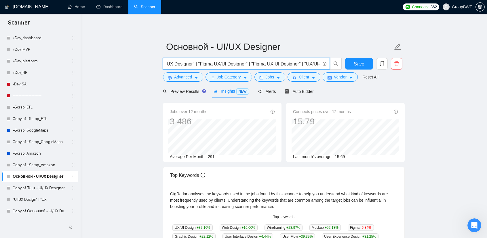
click at [320, 64] on input "("UI UX designer" | "UX UI designer" | "UX/UI designer" | "UI/UX designer" | "U…" at bounding box center [243, 63] width 154 height 7
paste input ""UX/UI-Design" |"
click at [317, 64] on input "("UI UX designer" | "UX UI designer" | "UX/UI designer" | "UI/UX designer" | "U…" at bounding box center [243, 63] width 154 height 7
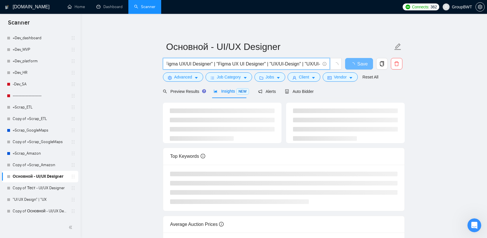
type input "("UI UX designer" | "UX UI designer" | "UX/UI designer" | "UI/UX designer" | "U…"
click at [431, 92] on main "Основной - UI/UX Designer ("UI UX designer" | "UX UI designer" | "UX/UI designe…" at bounding box center [284, 150] width 388 height 255
drag, startPoint x: 308, startPoint y: 63, endPoint x: 448, endPoint y: 70, distance: 140.1
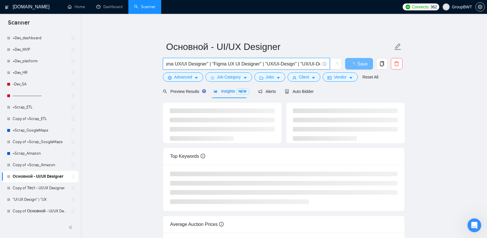
click at [448, 70] on main "Основной - UI/UX Designer ("UI UX designer" | "UX UI designer" | "UX/UI designe…" at bounding box center [284, 150] width 388 height 255
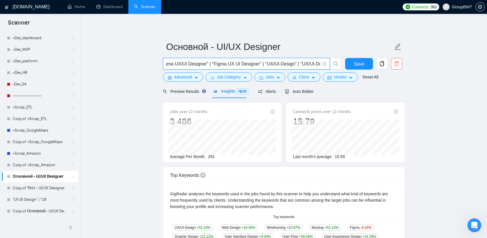
click at [308, 66] on input "("UI UX designer" | "UX UI designer" | "UX/UI designer" | "UI/UX designer" | "U…" at bounding box center [243, 63] width 154 height 7
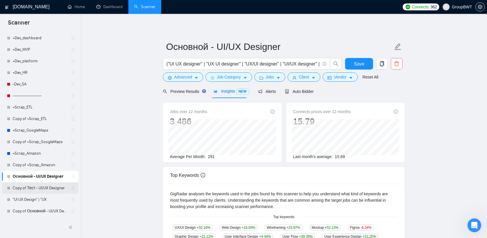
click at [35, 190] on link "Copy of Тест - UI/UX Designer" at bounding box center [40, 188] width 55 height 12
click at [361, 64] on span "Save" at bounding box center [359, 63] width 10 height 7
click at [40, 186] on link "Copy of Тест - UI/UX Designer" at bounding box center [40, 188] width 55 height 12
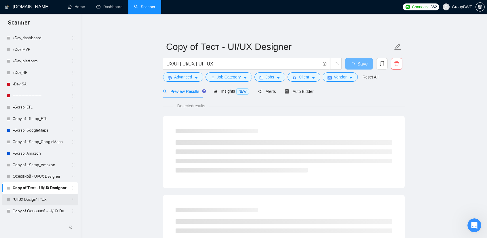
click at [34, 198] on link ""UI UX Design" | "UX" at bounding box center [40, 200] width 55 height 12
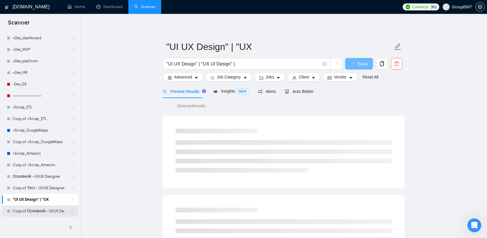
click at [45, 212] on link "Copy of Основной - UI/UX Designer" at bounding box center [40, 211] width 55 height 12
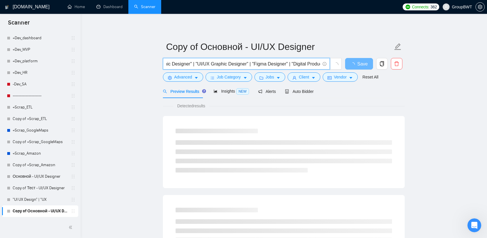
scroll to position [0, 1097]
drag, startPoint x: 298, startPoint y: 66, endPoint x: 472, endPoint y: 67, distance: 173.4
click at [302, 64] on input ""UI UX designer" | "UX UI designer" | "UX/UI designer" | "UI/UX designer" | "UI…" at bounding box center [243, 63] width 154 height 7
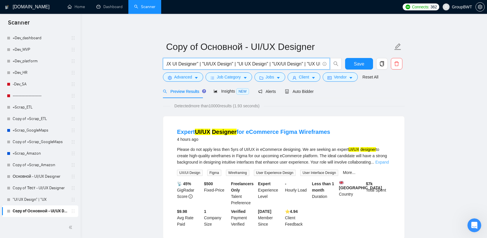
click at [379, 163] on link "Expand" at bounding box center [383, 162] width 14 height 5
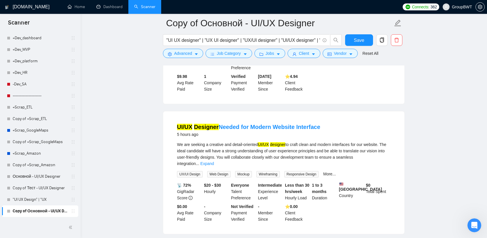
scroll to position [173, 0]
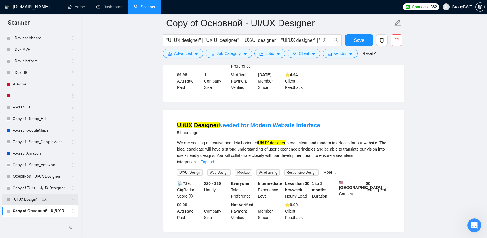
click at [34, 197] on link ""UI UX Design" | "UX" at bounding box center [40, 200] width 55 height 12
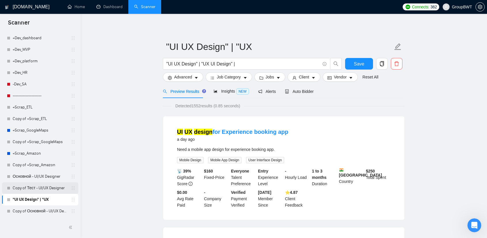
click at [32, 188] on link "Copy of Тест - UI/UX Designer" at bounding box center [40, 188] width 55 height 12
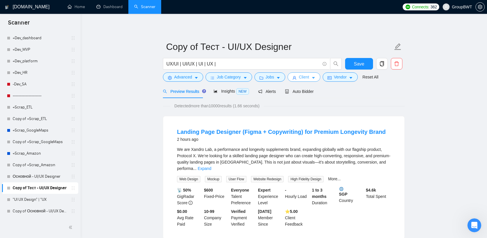
click at [306, 76] on span "Client" at bounding box center [304, 77] width 10 height 6
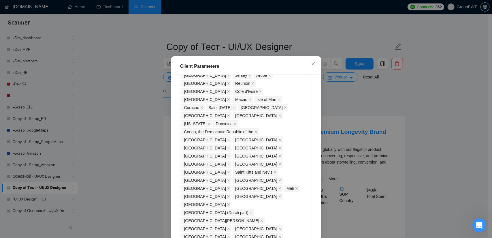
click at [365, 98] on div "Client Parameters Client Location Include Client Countries Select Exclude Clien…" at bounding box center [246, 119] width 492 height 238
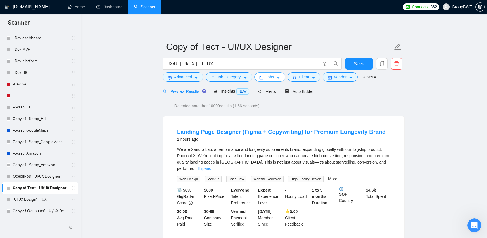
click at [276, 77] on icon "caret-down" at bounding box center [278, 78] width 4 height 4
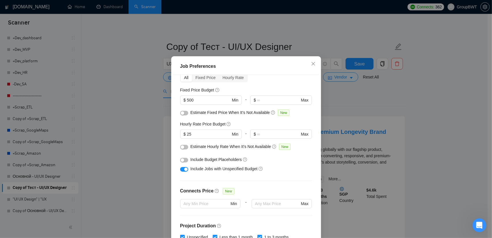
click at [396, 99] on div "Job Preferences Budget Project Type All Fixed Price Hourly Rate Fixed Price Bud…" at bounding box center [246, 119] width 492 height 238
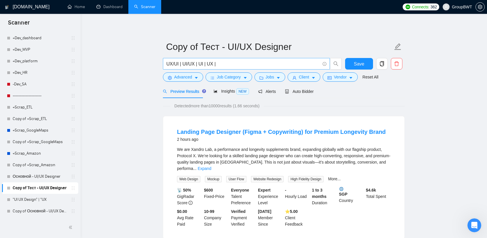
click at [247, 60] on span "UX/UI | UI/UX | UI | UX |" at bounding box center [246, 64] width 167 height 12
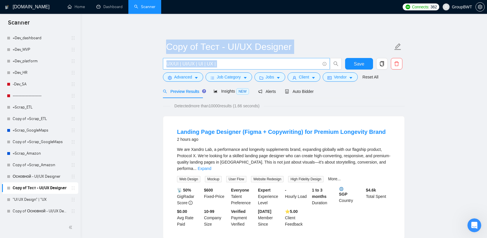
click at [247, 60] on span "UX/UI | UI/UX | UI | UX |" at bounding box center [246, 64] width 167 height 12
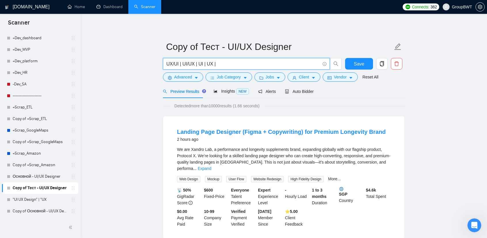
click at [246, 65] on input "UX/UI | UI/UX | UI | UX |" at bounding box center [243, 63] width 154 height 7
paste input ""UI/UX Design" | "UI UX Design" | "UX/UI Design" | "UX UI Design""
type input ""UI/UX Design" | "UI UX Design" | "UX/UI Design" | "UX UI Design" |"
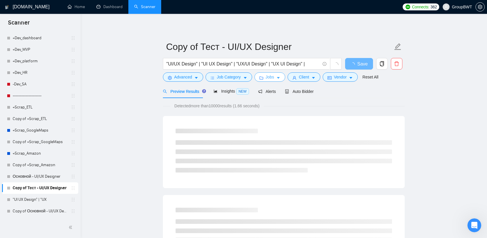
click at [274, 78] on button "Jobs" at bounding box center [270, 76] width 31 height 9
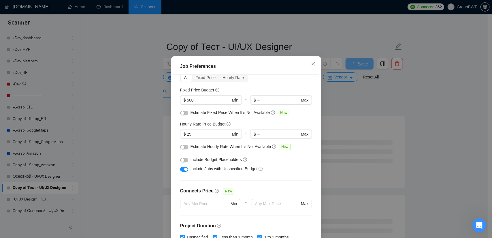
click at [181, 162] on div "button" at bounding box center [182, 159] width 3 height 3
click at [355, 103] on div "Job Preferences Budget Project Type All Fixed Price Hourly Rate Fixed Price Bud…" at bounding box center [246, 119] width 492 height 238
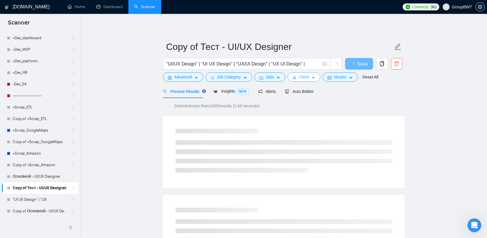
click at [306, 79] on span "Client" at bounding box center [304, 77] width 10 height 6
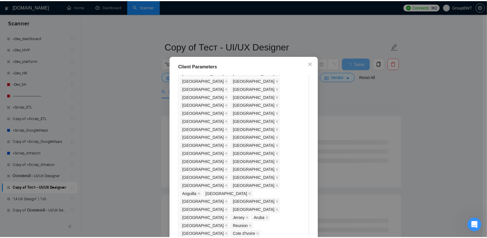
scroll to position [329, 0]
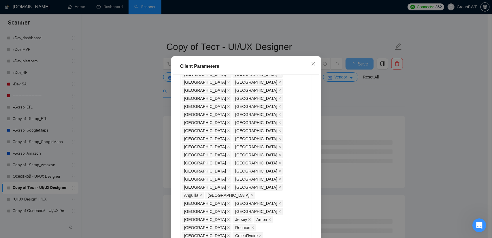
checkbox input "true"
click at [430, 105] on div "Client Parameters Client Location Include Client Countries Select Exclude Clien…" at bounding box center [246, 119] width 492 height 238
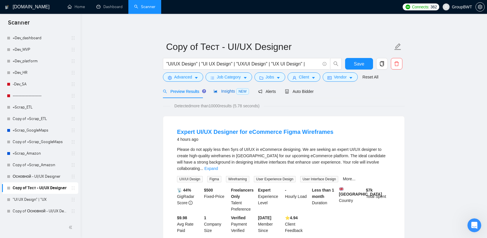
click at [232, 91] on span "Insights NEW" at bounding box center [231, 91] width 35 height 5
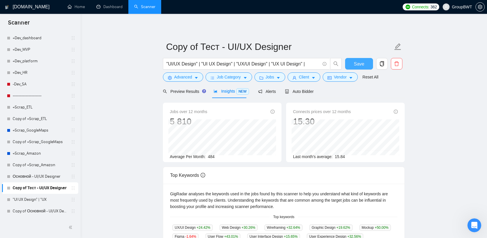
click at [353, 65] on button "Save" at bounding box center [359, 64] width 28 height 12
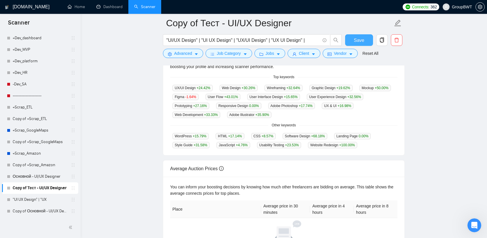
scroll to position [29, 0]
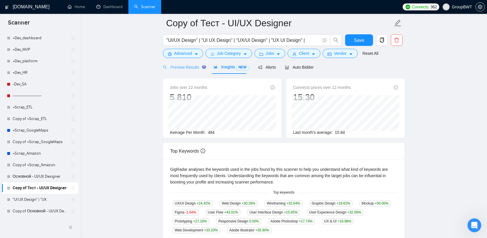
click at [183, 71] on div "Preview Results" at bounding box center [183, 67] width 41 height 14
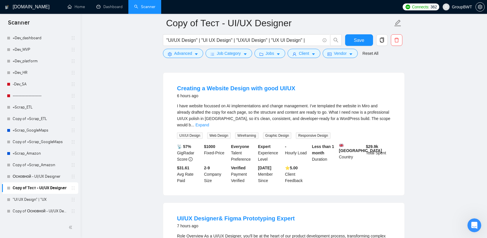
scroll to position [317, 0]
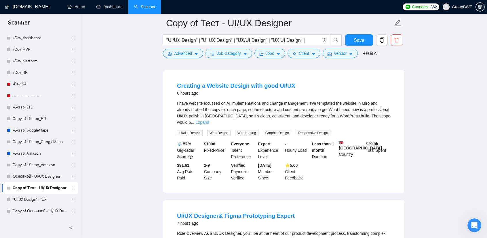
click at [209, 120] on link "Expand" at bounding box center [203, 122] width 14 height 5
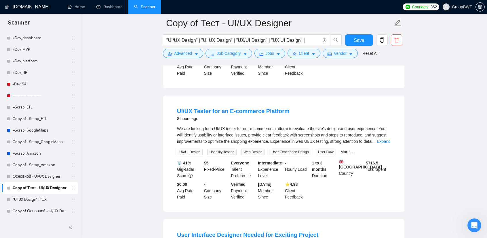
scroll to position [835, 0]
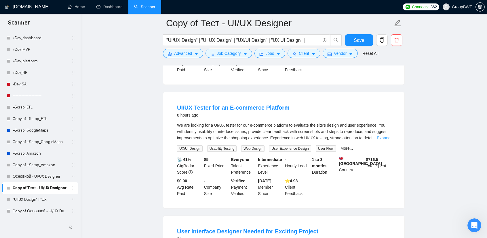
click at [386, 135] on link "Expand" at bounding box center [384, 137] width 14 height 5
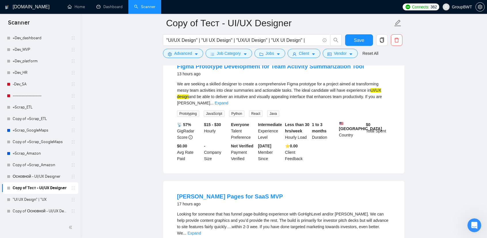
scroll to position [1181, 0]
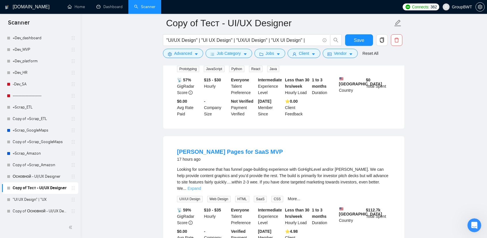
click at [201, 186] on link "Expand" at bounding box center [194, 188] width 14 height 5
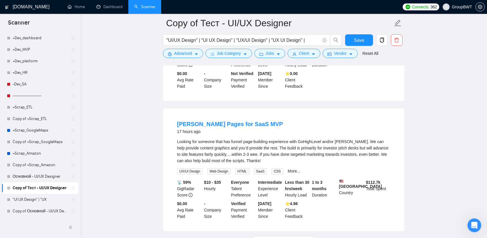
scroll to position [1210, 0]
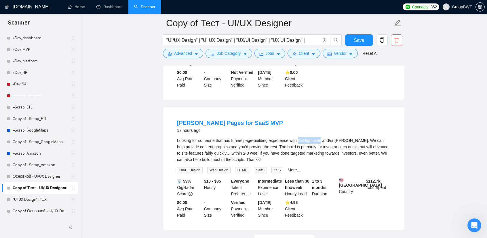
drag, startPoint x: 321, startPoint y: 118, endPoint x: 300, endPoint y: 117, distance: 20.8
click at [300, 137] on div "Looking for someone that has funnel page-building experience with GoHighLevel a…" at bounding box center [284, 149] width 214 height 25
click at [316, 137] on div "Looking for someone that has funnel page-building experience with GoHighLevel a…" at bounding box center [284, 149] width 214 height 25
drag, startPoint x: 321, startPoint y: 117, endPoint x: 300, endPoint y: 119, distance: 22.0
click at [300, 137] on div "Looking for someone that has funnel page-building experience with GoHighLevel a…" at bounding box center [284, 149] width 214 height 25
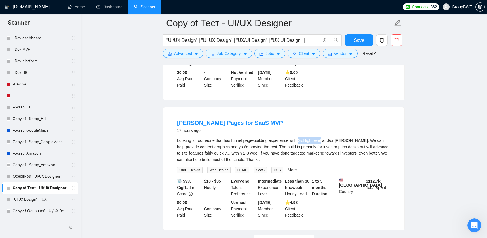
copy div "GoHighLevel"
click at [333, 137] on div "Looking for someone that has funnel page-building experience with GoHighLevel a…" at bounding box center [284, 149] width 214 height 25
click at [351, 40] on button "Save" at bounding box center [359, 40] width 28 height 12
click at [29, 176] on link "Основной - UI/UX Designer" at bounding box center [40, 176] width 55 height 12
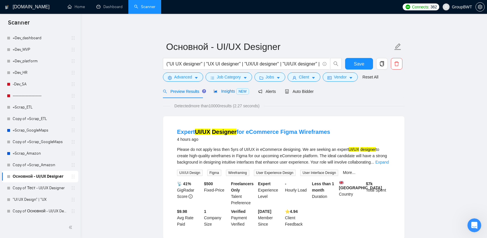
click at [219, 89] on span "Insights NEW" at bounding box center [231, 91] width 35 height 5
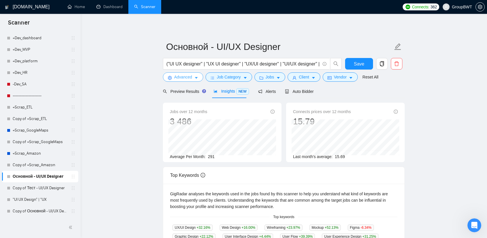
click at [192, 77] on button "Advanced" at bounding box center [183, 76] width 40 height 9
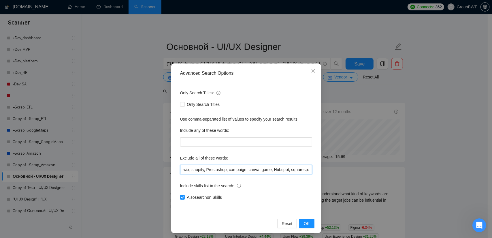
click at [181, 169] on input "wix, shopify, Prestashop, campaign, canva, game, Hubspot, squarespace, "video a…" at bounding box center [246, 169] width 132 height 9
paste input "GoHighLevel"
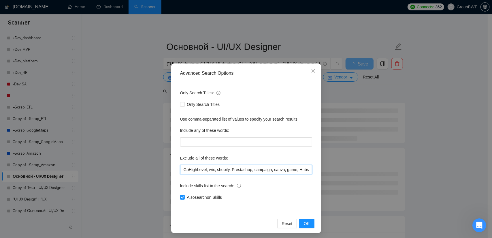
paste input "GoHighLevel"
click at [211, 168] on input "GoHighLevel, GoHighLevelwix, shopify, Prestashop, campaign, canva, game, Hubspo…" at bounding box center [246, 169] width 132 height 9
click at [220, 169] on input "GoHighLevel, Go HighLevelwix, shopify, Prestashop, campaign, canva, game, Hubsp…" at bounding box center [246, 169] width 132 height 9
click at [230, 170] on input "GoHighLevel, Go High Levelwix, shopify, Prestashop, campaign, canva, game, Hubs…" at bounding box center [246, 169] width 132 height 9
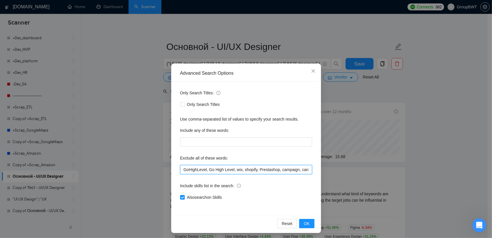
click at [230, 171] on input "GoHighLevel, Go High Level, wix, shopify, Prestashop, campaign, canva, game, Hu…" at bounding box center [246, 169] width 132 height 9
click at [206, 168] on input "GoHighLevel, Go High Level", wix, shopify, Prestashop, campaign, canva, game, H…" at bounding box center [246, 169] width 132 height 9
drag, startPoint x: 289, startPoint y: 170, endPoint x: 357, endPoint y: 170, distance: 68.5
click at [357, 170] on div "Advanced Search Options Only Search Titles: Only Search Titles Use comma-separa…" at bounding box center [246, 119] width 492 height 238
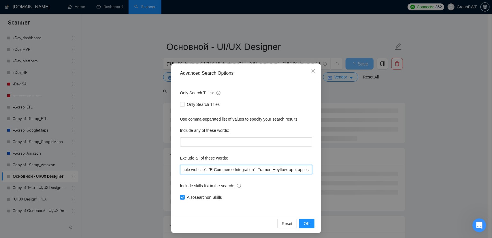
click at [270, 167] on input "GoHighLevel, "Go High Level", wix, shopify, Prestashop, campaign, canva, game, …" at bounding box center [246, 169] width 132 height 9
type input "GoHighLevel, "Go High Level", wix, shopify, Prestashop, campaign, canva, game, …"
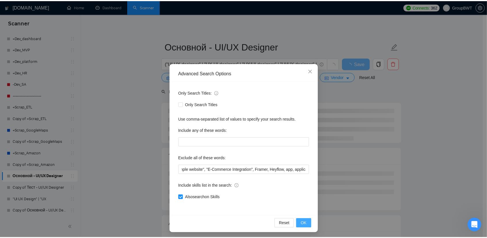
scroll to position [0, 0]
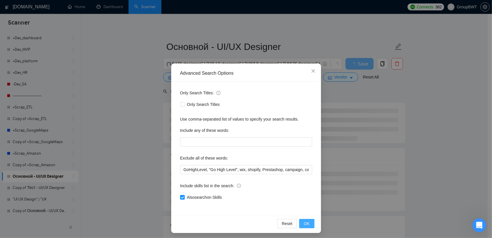
click at [308, 220] on button "OK" at bounding box center [306, 223] width 15 height 9
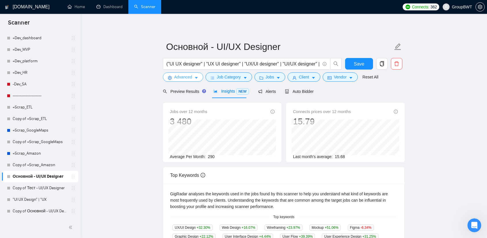
click at [182, 76] on span "Advanced" at bounding box center [183, 77] width 18 height 6
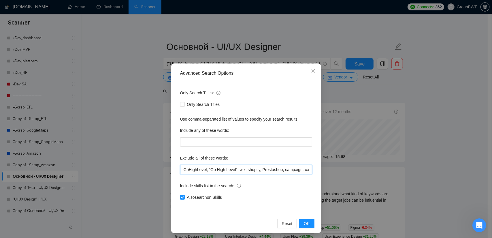
drag, startPoint x: 181, startPoint y: 168, endPoint x: 233, endPoint y: 167, distance: 52.7
click at [233, 167] on input "GoHighLevel, "Go High Level", wix, shopify, Prestashop, campaign, canva, game, …" at bounding box center [246, 169] width 132 height 9
click at [258, 171] on input "GoHighLevel, "Go High Level", wix, shopify, Prestashop, campaign, canva, game, …" at bounding box center [246, 169] width 132 height 9
click at [308, 223] on button "OK" at bounding box center [306, 223] width 15 height 9
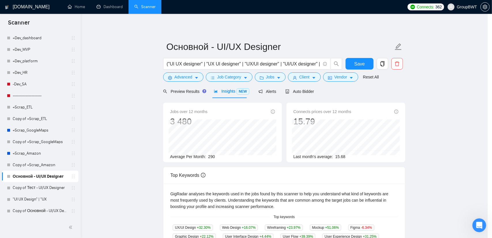
click at [308, 223] on div "Advanced Search Options Only Search Titles: Only Search Titles Use comma-separa…" at bounding box center [246, 119] width 492 height 238
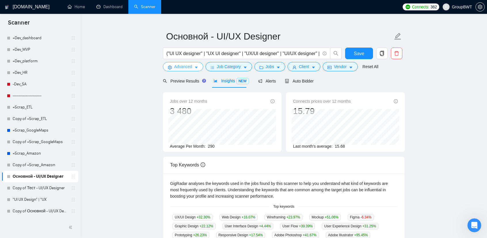
scroll to position [29, 0]
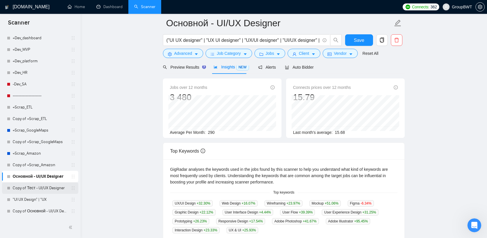
click at [38, 190] on link "Copy of Тест - UI/UX Designer" at bounding box center [40, 188] width 55 height 12
click at [365, 44] on button "Save" at bounding box center [359, 40] width 28 height 12
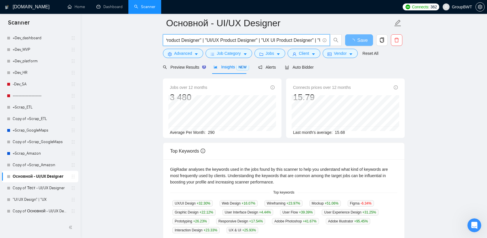
scroll to position [0, 1036]
drag, startPoint x: 187, startPoint y: 39, endPoint x: 469, endPoint y: 46, distance: 281.2
click at [469, 46] on main "Основной - UI/UX Designer ("UI UX designer" | "UX UI designer" | "UX/UI designe…" at bounding box center [284, 188] width 388 height 388
click at [298, 41] on input "("UI UX designer" | "UX UI designer" | "UX/UI designer" | "UI/UX designer" | "U…" at bounding box center [243, 40] width 154 height 7
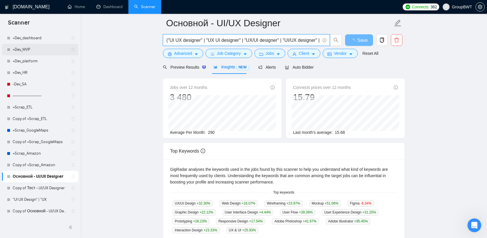
drag, startPoint x: 239, startPoint y: 42, endPoint x: 74, endPoint y: 45, distance: 165.4
click at [74, 45] on section "Scanner New Scanner My Scanners 🎨 Sofia +Des_UI/UX_ eCommerce Fintech =========…" at bounding box center [243, 199] width 487 height 456
click at [166, 40] on input "("UI UX designer" | "UX UI designer" | "UX/UI designer" | "UI/UX designer" | "U…" at bounding box center [243, 40] width 154 height 7
click at [168, 40] on input "("UI UX designer" | "UX UI designer" | "UX/UI designer" | "UI/UX designer" | "U…" at bounding box center [243, 40] width 154 height 7
type input ""UI UX designer" | "UX UI designer" | "UX/UI designer" | "UI/UX designer" | "UI…"
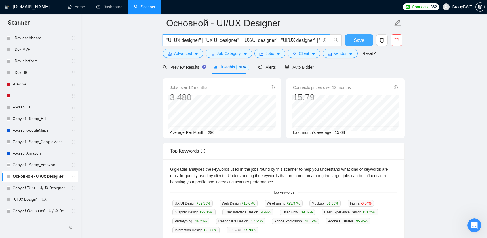
click at [360, 40] on span "Save" at bounding box center [359, 40] width 10 height 7
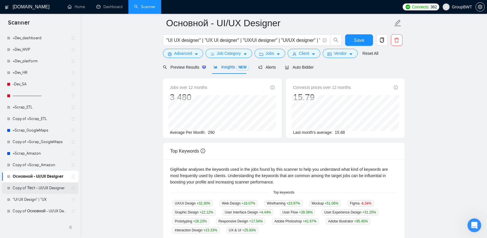
click at [30, 187] on link "Copy of Тест - UI/UX Designer" at bounding box center [40, 188] width 55 height 12
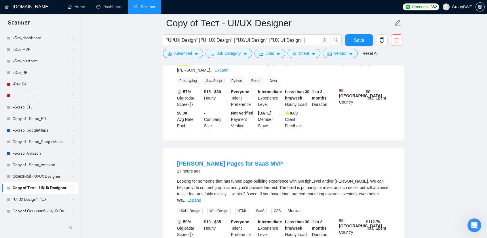
scroll to position [1152, 0]
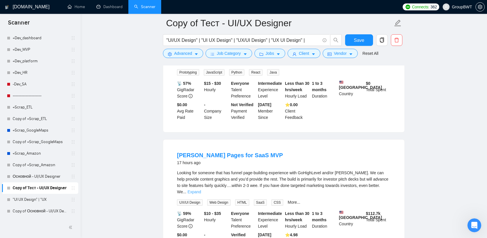
click at [201, 189] on link "Expand" at bounding box center [194, 191] width 14 height 5
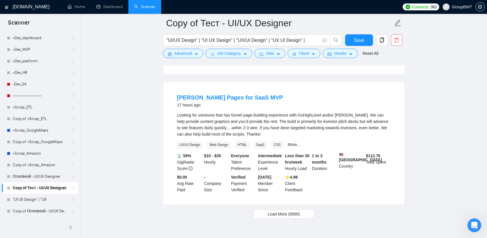
scroll to position [1211, 0]
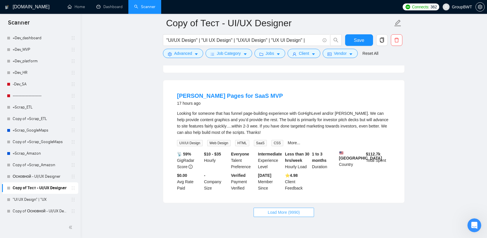
click at [292, 209] on span "Load More (9990)" at bounding box center [284, 212] width 32 height 6
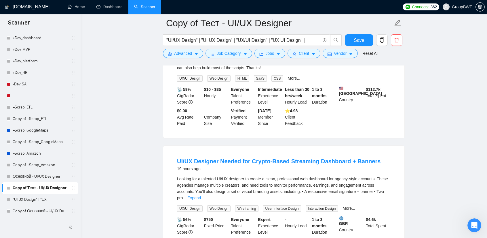
scroll to position [1327, 0]
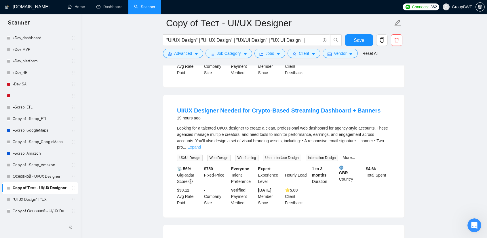
click at [201, 145] on link "Expand" at bounding box center [194, 147] width 14 height 5
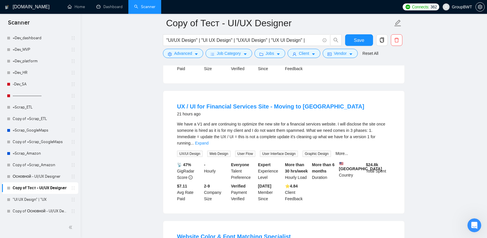
scroll to position [1643, 0]
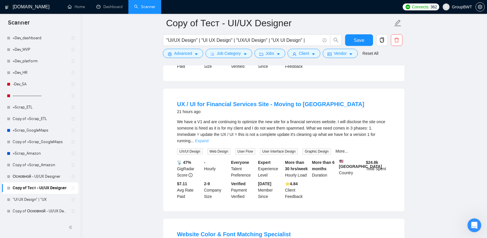
click at [209, 138] on link "Expand" at bounding box center [202, 140] width 14 height 5
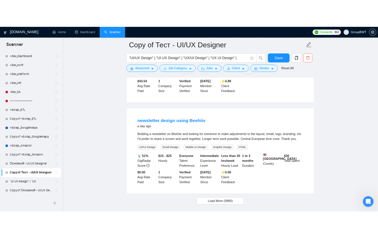
scroll to position [2506, 0]
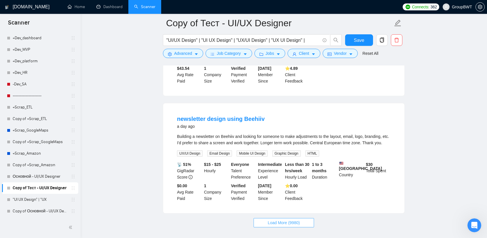
click at [294, 219] on span "Load More (9980)" at bounding box center [284, 222] width 32 height 6
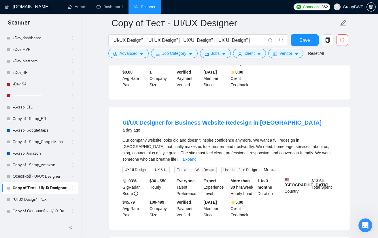
scroll to position [2621, 0]
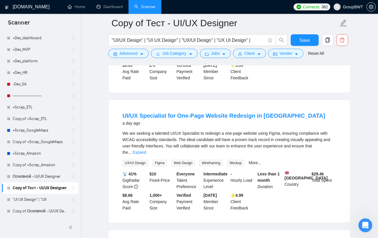
scroll to position [2881, 0]
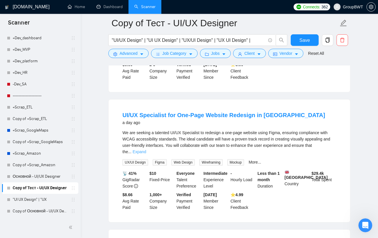
click at [146, 149] on link "Expand" at bounding box center [139, 151] width 14 height 5
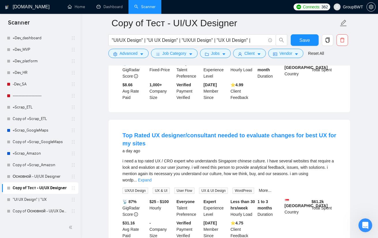
scroll to position [2996, 0]
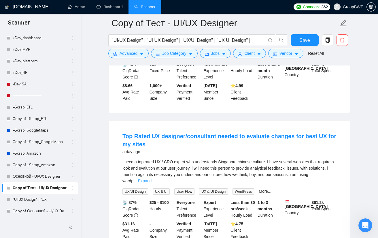
click at [151, 178] on link "Expand" at bounding box center [145, 180] width 14 height 5
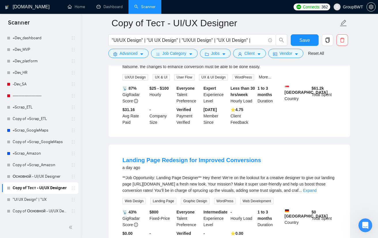
scroll to position [3111, 0]
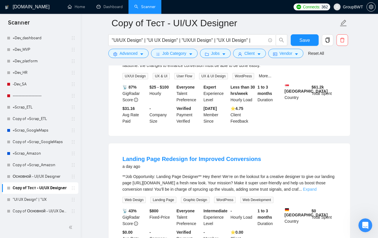
click at [317, 187] on link "Expand" at bounding box center [310, 189] width 14 height 5
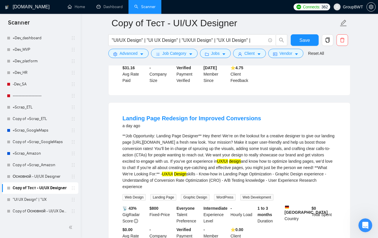
scroll to position [3169, 0]
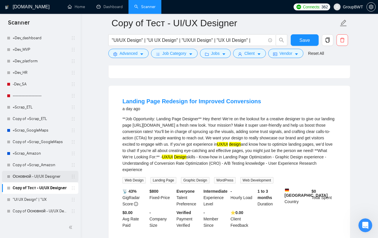
click at [34, 175] on link "Основной - UI/UX Designer" at bounding box center [40, 176] width 55 height 12
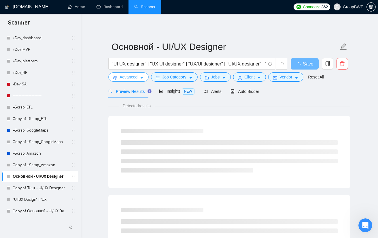
click at [131, 80] on span "Advanced" at bounding box center [129, 77] width 18 height 6
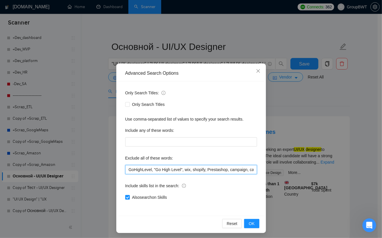
click at [126, 169] on input "GoHighLevel, "Go High Level", wix, shopify, Prestashop, campaign, canva, game, …" at bounding box center [191, 169] width 132 height 9
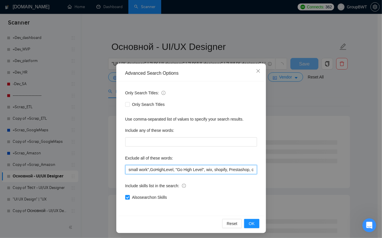
click at [126, 167] on input "small work",GoHighLevel, "Go High Level", wix, shopify, Prestashop, campaign, c…" at bounding box center [191, 169] width 132 height 9
click at [147, 168] on input ""small work",GoHighLevel, "Go High Level", wix, shopify, Prestashop, campaign, …" at bounding box center [191, 169] width 132 height 9
click at [148, 170] on input ""small work",GoHighLevel, "Go High Level", wix, shopify, Prestashop, campaign, …" at bounding box center [191, 169] width 132 height 9
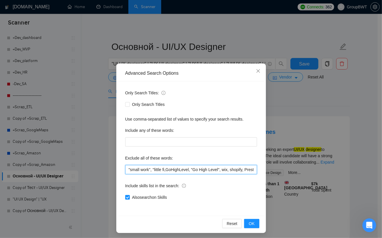
type input ""small work", "little fix,GoHighLevel, "Go High Level", wix, shopify, Prestasho…"
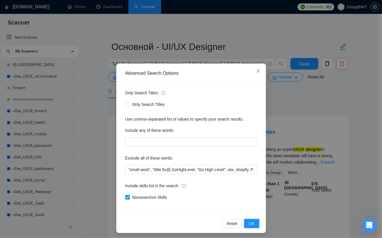
scroll to position [580, 0]
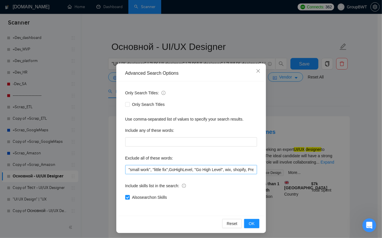
click at [169, 168] on input ""small work", "little fix",GoHighLevel, "Go High Level", wix, shopify, Prestash…" at bounding box center [191, 169] width 132 height 9
click at [168, 169] on input ""small work", "little fix",GoHighLevel, "Go High Level", wix, shopify, Prestash…" at bounding box center [191, 169] width 132 height 9
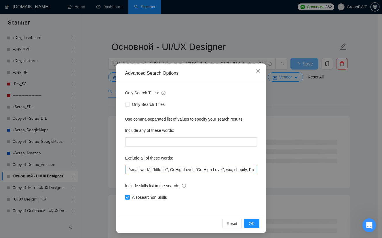
click at [158, 169] on input ""small work", "little fix", GoHighLevel, "Go High Level", wix, shopify, Prestas…" at bounding box center [191, 169] width 132 height 9
click at [249, 221] on span "OK" at bounding box center [252, 223] width 6 height 6
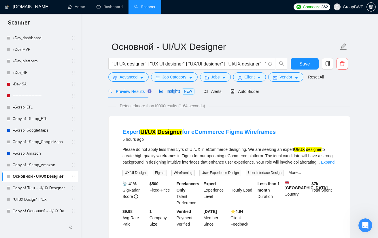
click at [174, 91] on span "Insights NEW" at bounding box center [176, 91] width 35 height 5
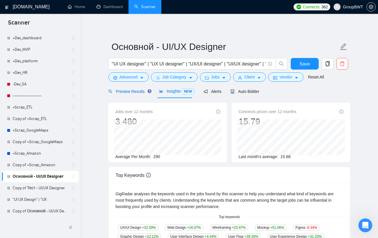
click at [129, 92] on span "Preview Results" at bounding box center [128, 91] width 41 height 5
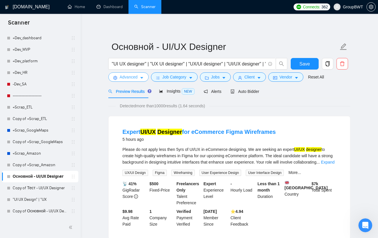
click at [129, 79] on span "Advanced" at bounding box center [129, 77] width 18 height 6
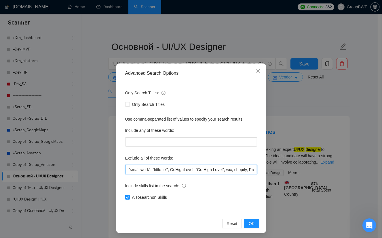
drag, startPoint x: 167, startPoint y: 168, endPoint x: 123, endPoint y: 166, distance: 44.7
click at [125, 166] on input ""small work", "little fix", GoHighLevel, "Go High Level", wix, shopify, Prestas…" at bounding box center [191, 169] width 132 height 9
click at [174, 167] on input ""small work", "little fix", GoHighLevel, "Go High Level", wix, shopify, Prestas…" at bounding box center [191, 169] width 132 height 9
click at [169, 169] on input ""small work", "little fix", GoHighLevel, "Go High Level", wix, shopify, Prestas…" at bounding box center [191, 169] width 132 height 9
drag, startPoint x: 166, startPoint y: 169, endPoint x: 151, endPoint y: 169, distance: 15.3
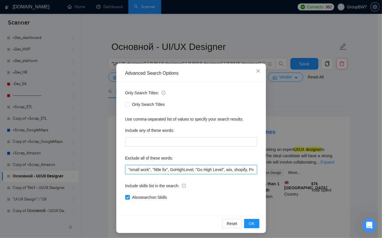
click at [151, 169] on input ""small work", "little fix", GoHighLevel, "Go High Level", wix, shopify, Prestas…" at bounding box center [191, 169] width 132 height 9
click at [168, 169] on input ""small work", "little fix", GoHighLevel, "Go High Level", wix, shopify, Prestas…" at bounding box center [191, 169] width 132 height 9
paste input ""little fix""
click at [182, 169] on input ""small work", "little fix", "little fix" GoHighLevel, "Go High Level", wix, sho…" at bounding box center [191, 169] width 132 height 9
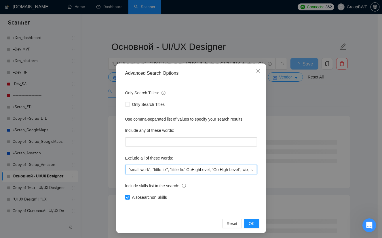
click at [183, 168] on input ""small work", "little fix", "little fix" GoHighLevel, "Go High Level", wix, sho…" at bounding box center [191, 169] width 132 height 9
click at [188, 169] on input ""small work", "little fix", "little fixes" GoHighLevel, "Go High Level", wix, s…" at bounding box center [191, 169] width 132 height 9
drag, startPoint x: 190, startPoint y: 169, endPoint x: 108, endPoint y: 168, distance: 81.8
click at [108, 168] on div "Advanced Search Options Only Search Titles: Only Search Titles Use comma-separa…" at bounding box center [191, 119] width 382 height 238
click at [200, 167] on input ""small work", "little fix", "little fixes", GoHighLevel, "Go High Level", wix, …" at bounding box center [191, 169] width 132 height 9
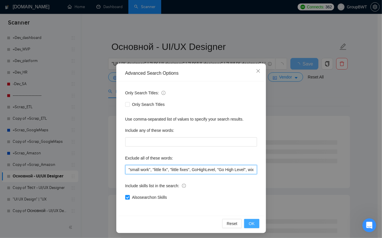
type input ""small work", "little fix", "little fixes", GoHighLevel, "Go High Level", wix, …"
click at [252, 223] on span "OK" at bounding box center [252, 223] width 6 height 6
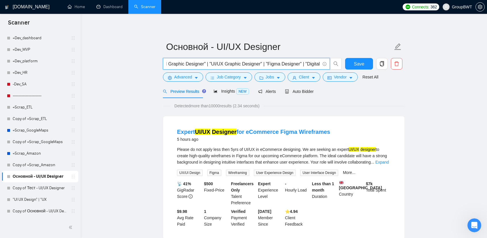
scroll to position [0, 1034]
drag, startPoint x: 275, startPoint y: 62, endPoint x: 466, endPoint y: 63, distance: 190.7
click at [309, 64] on input ""UI UX designer" | "UX UI designer" | "UX/UI designer" | "UI/UX designer" | "UI…" at bounding box center [243, 63] width 154 height 7
drag, startPoint x: 298, startPoint y: 64, endPoint x: 433, endPoint y: 66, distance: 136.0
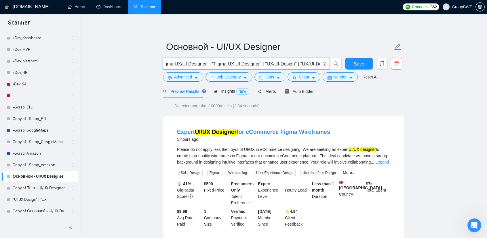
click at [228, 92] on span "Insights NEW" at bounding box center [231, 91] width 35 height 5
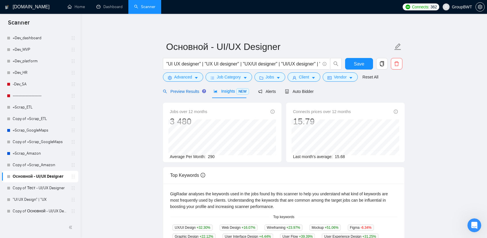
click at [184, 90] on span "Preview Results" at bounding box center [183, 91] width 41 height 5
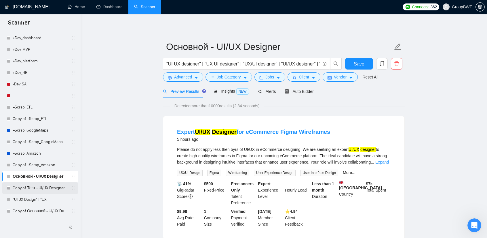
click at [25, 189] on link "Copy of Тест - UI/UX Designer" at bounding box center [40, 188] width 55 height 12
click at [352, 61] on button "Save" at bounding box center [359, 64] width 28 height 12
